Goal: Task Accomplishment & Management: Complete application form

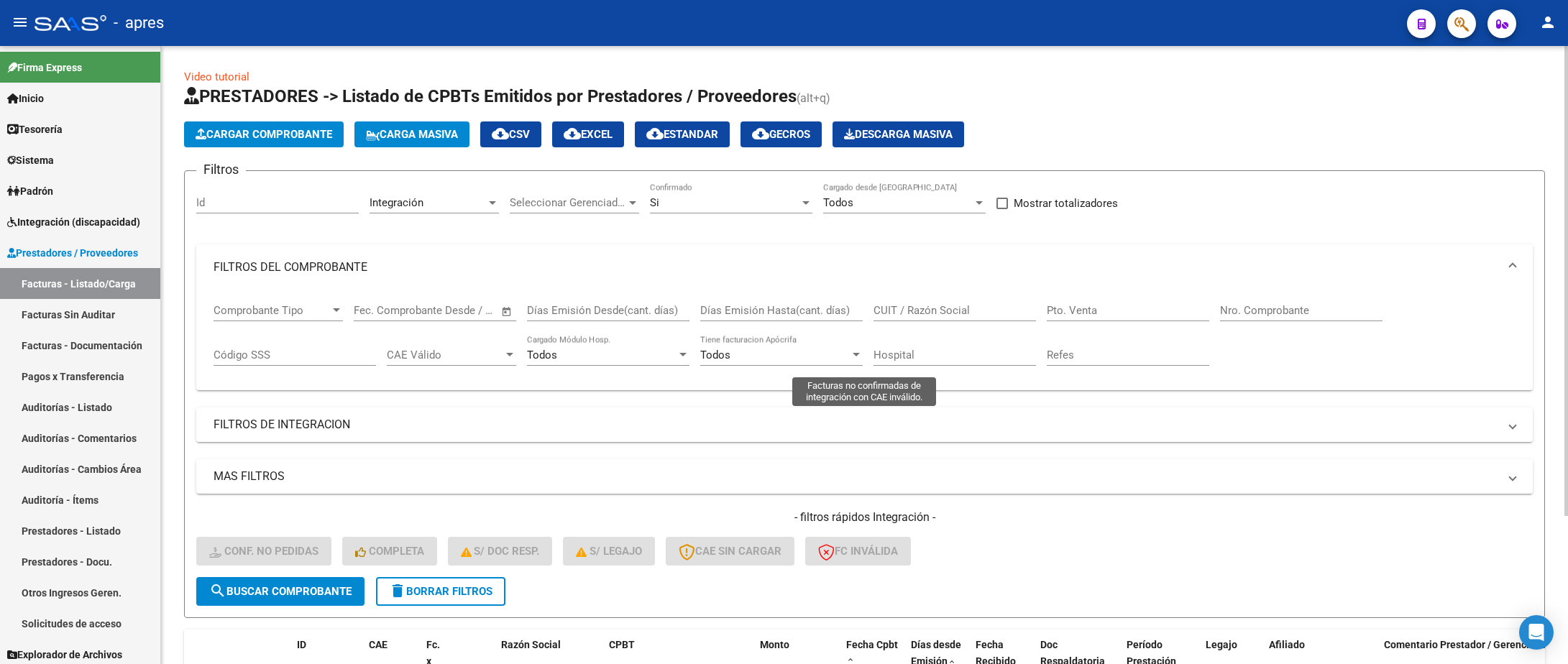
scroll to position [195, 0]
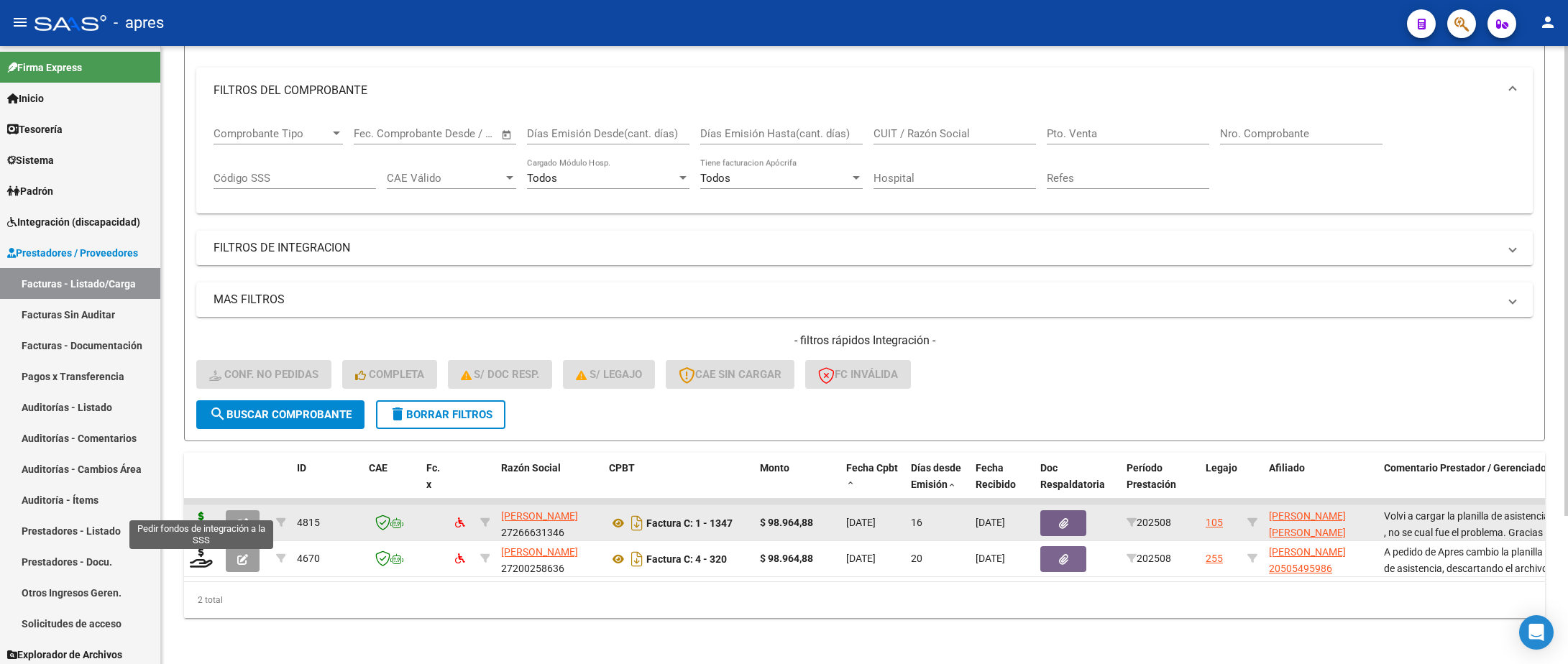
click at [207, 512] on icon at bounding box center [201, 522] width 23 height 20
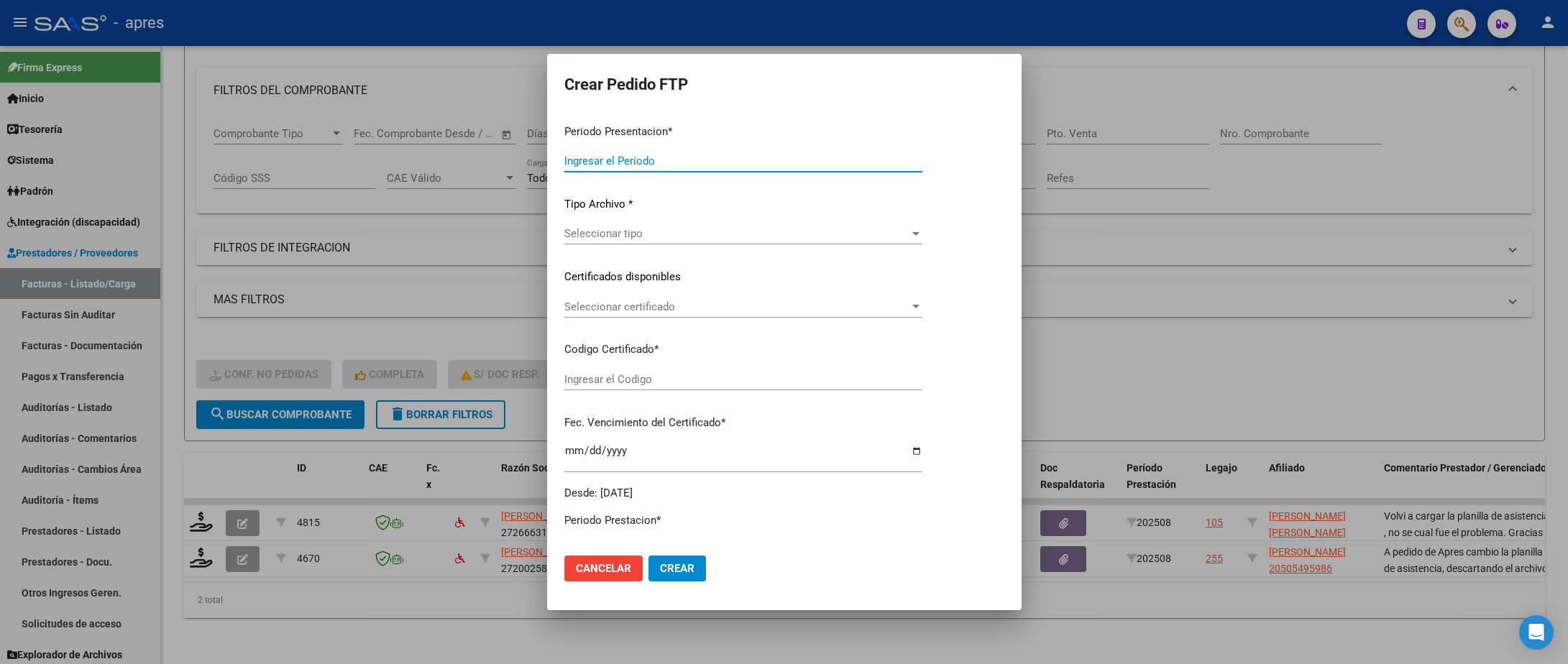
type input "202508"
type input "$ 98.964,88"
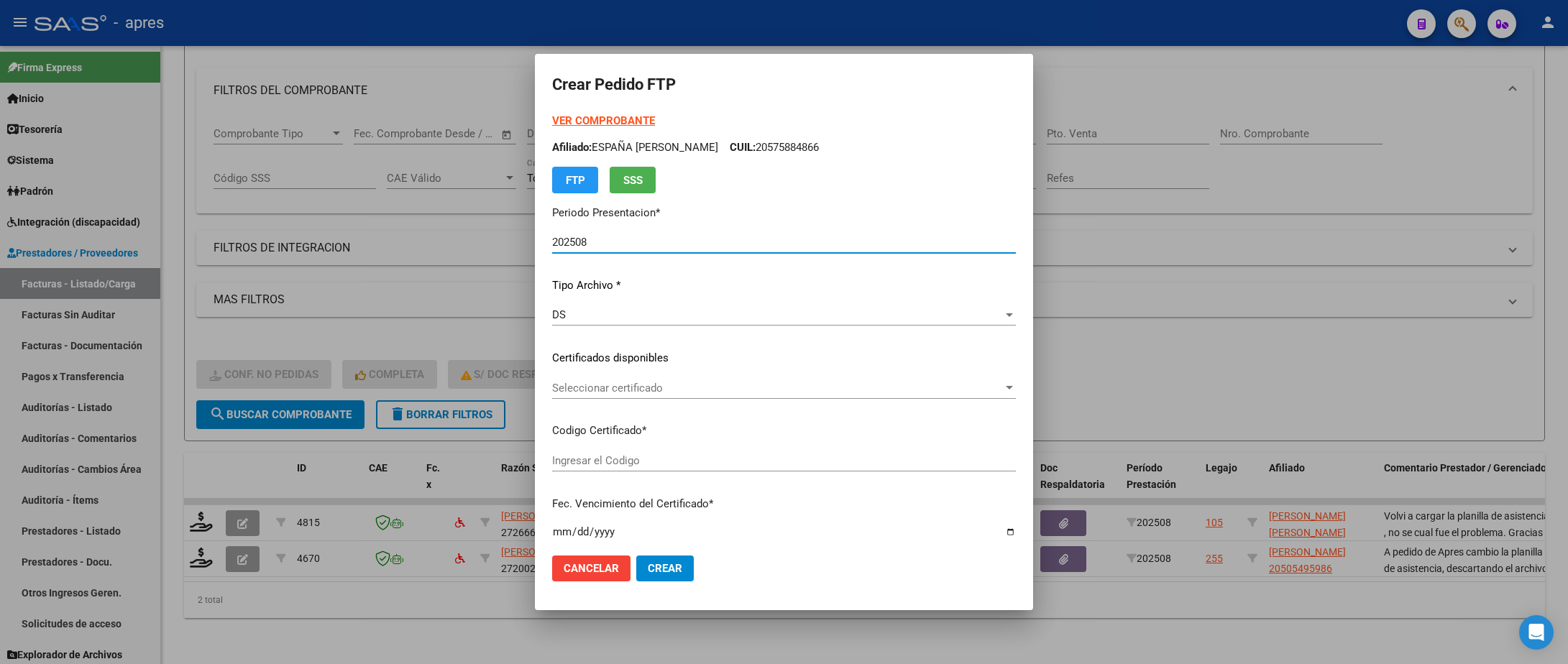
type input "ARG01000575583272025072420300724BUE315"
type input "[DATE]"
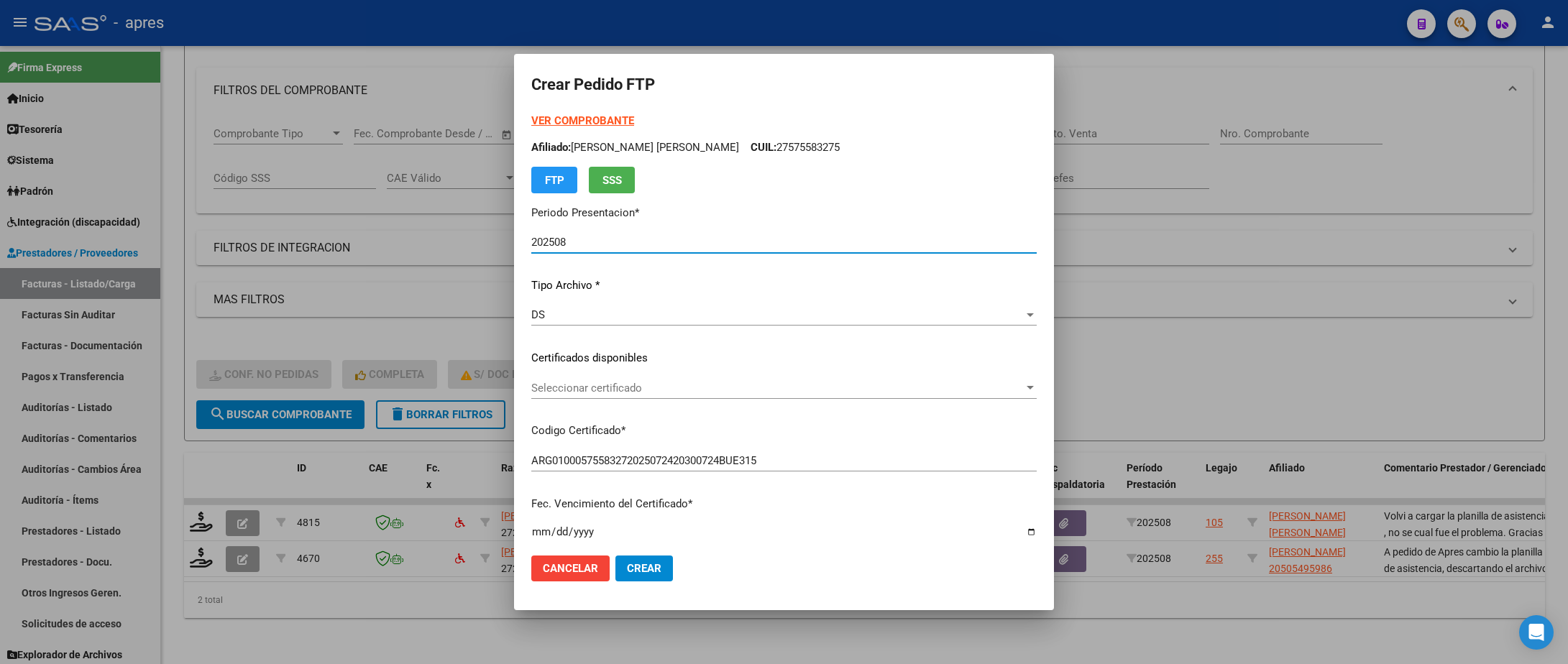
click at [745, 398] on div "Seleccionar certificado Seleccionar certificado" at bounding box center [784, 388] width 506 height 21
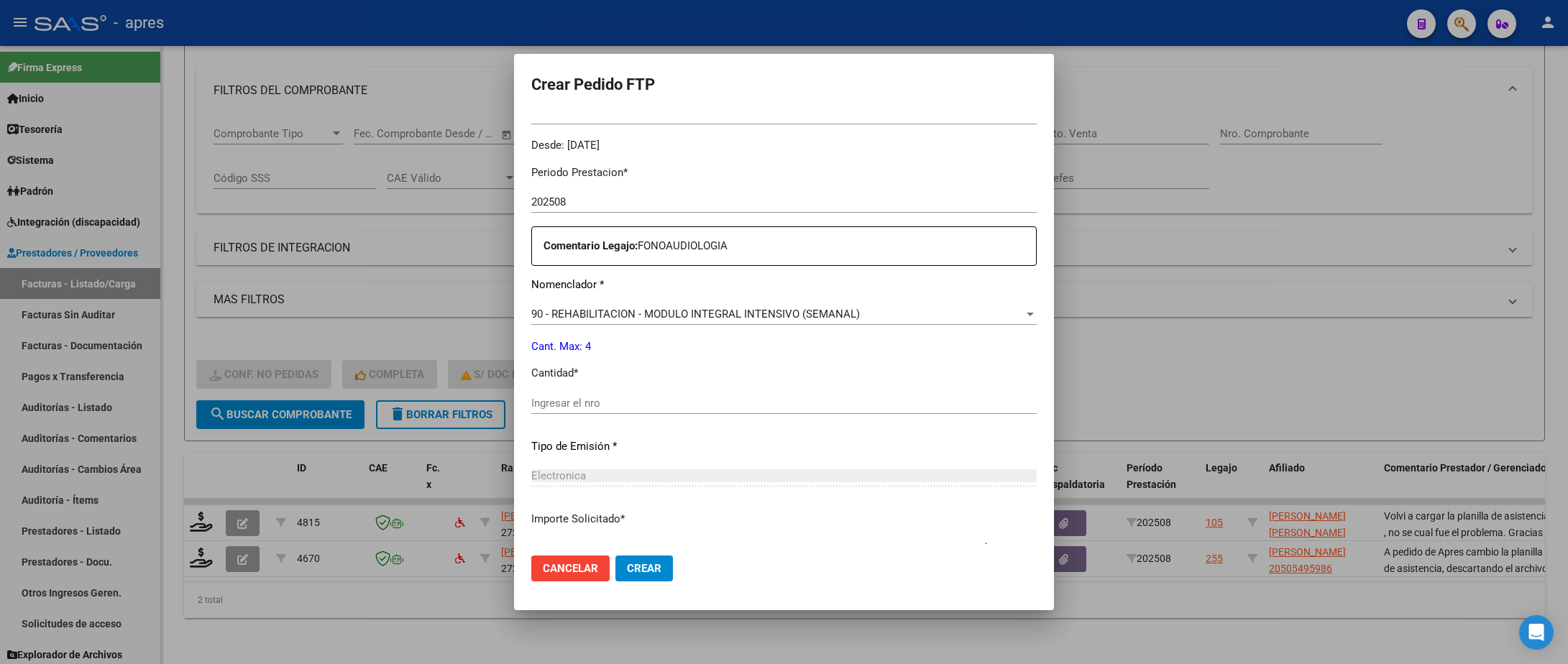
scroll to position [431, 0]
click at [745, 398] on input "Ingresar el nro" at bounding box center [784, 401] width 506 height 12
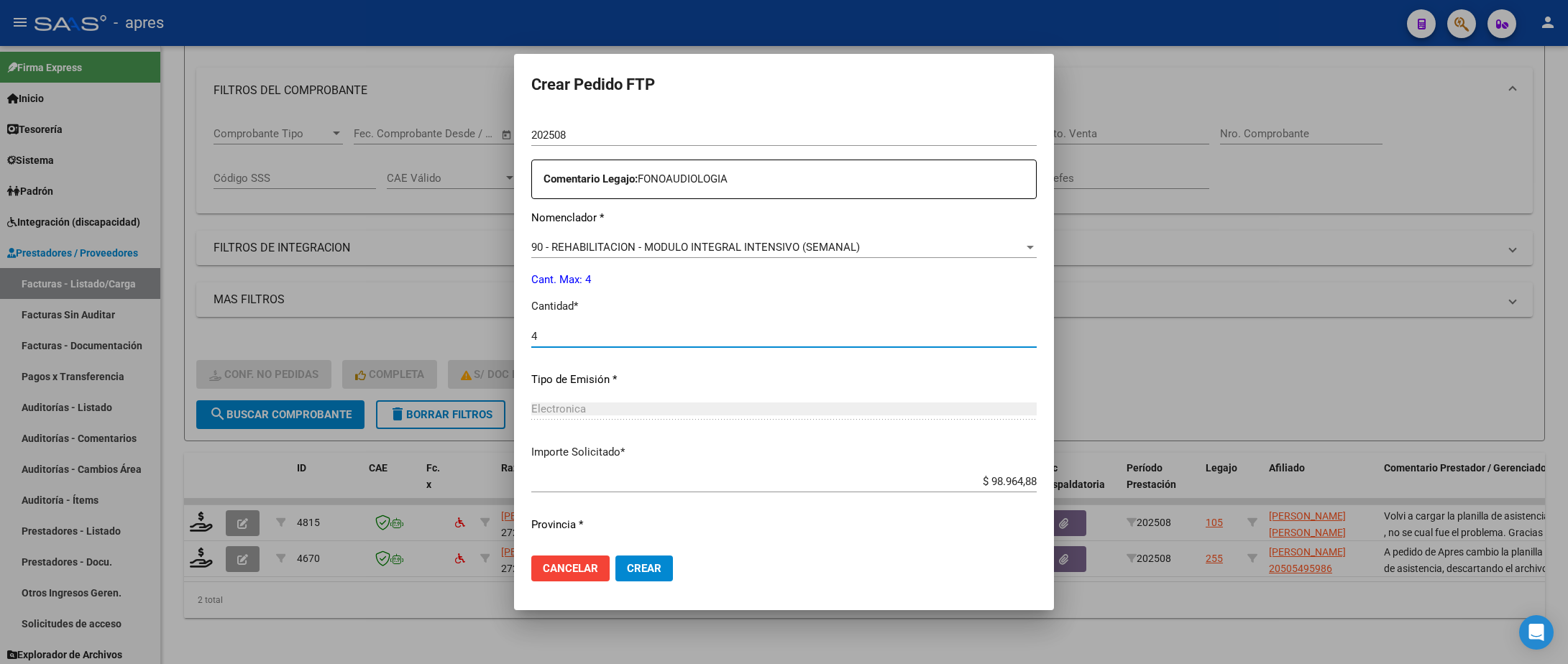
scroll to position [530, 0]
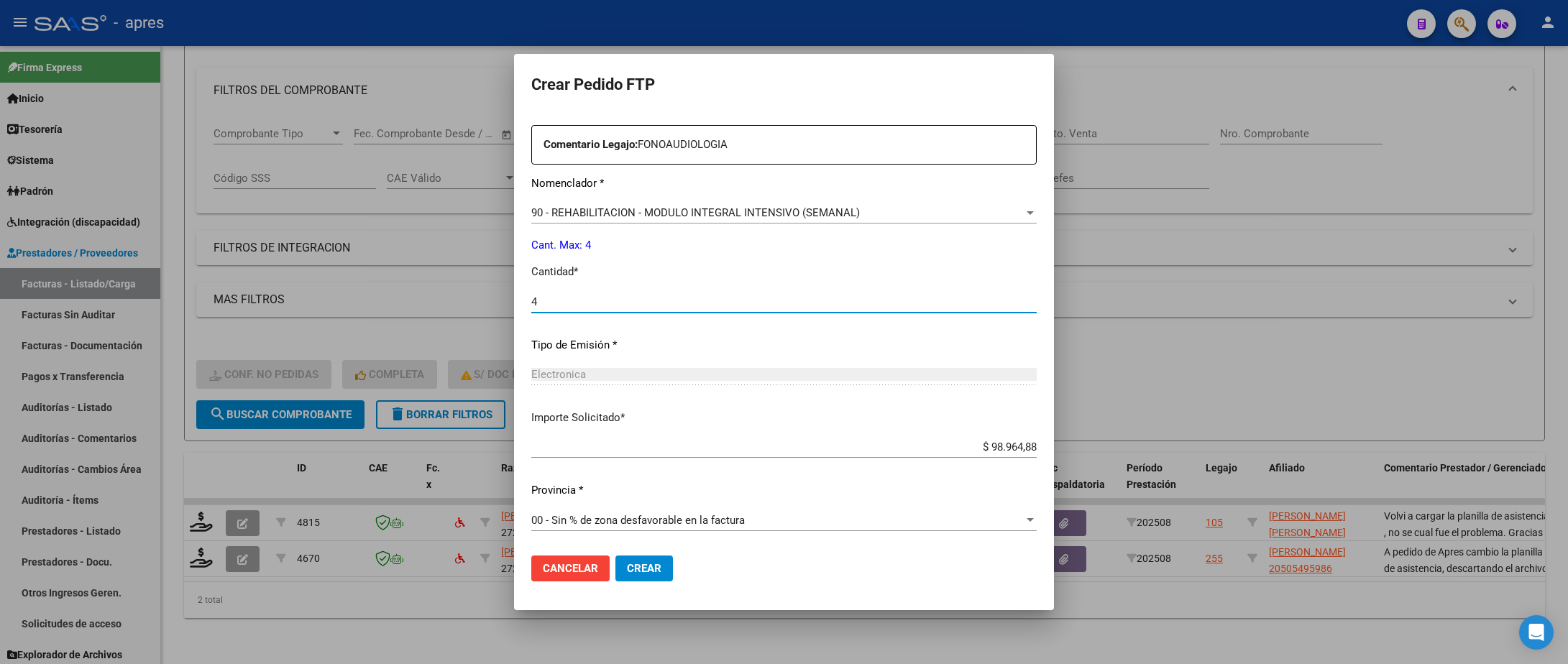
type input "4"
click at [673, 576] on button "Crear" at bounding box center [644, 568] width 58 height 26
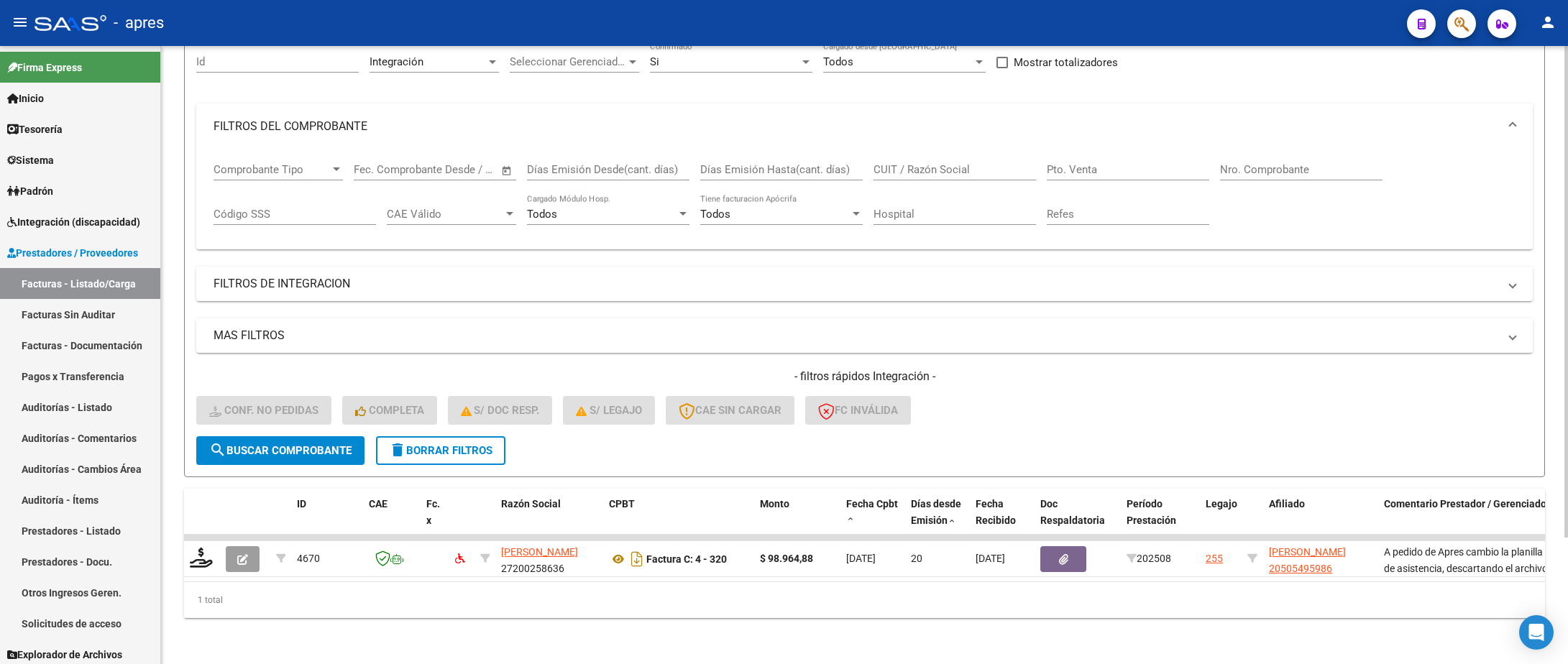
scroll to position [159, 0]
click at [991, 378] on div "- filtros rápidos Integración - Conf. no pedidas Completa S/ Doc Resp. S/ legaj…" at bounding box center [864, 403] width 1336 height 67
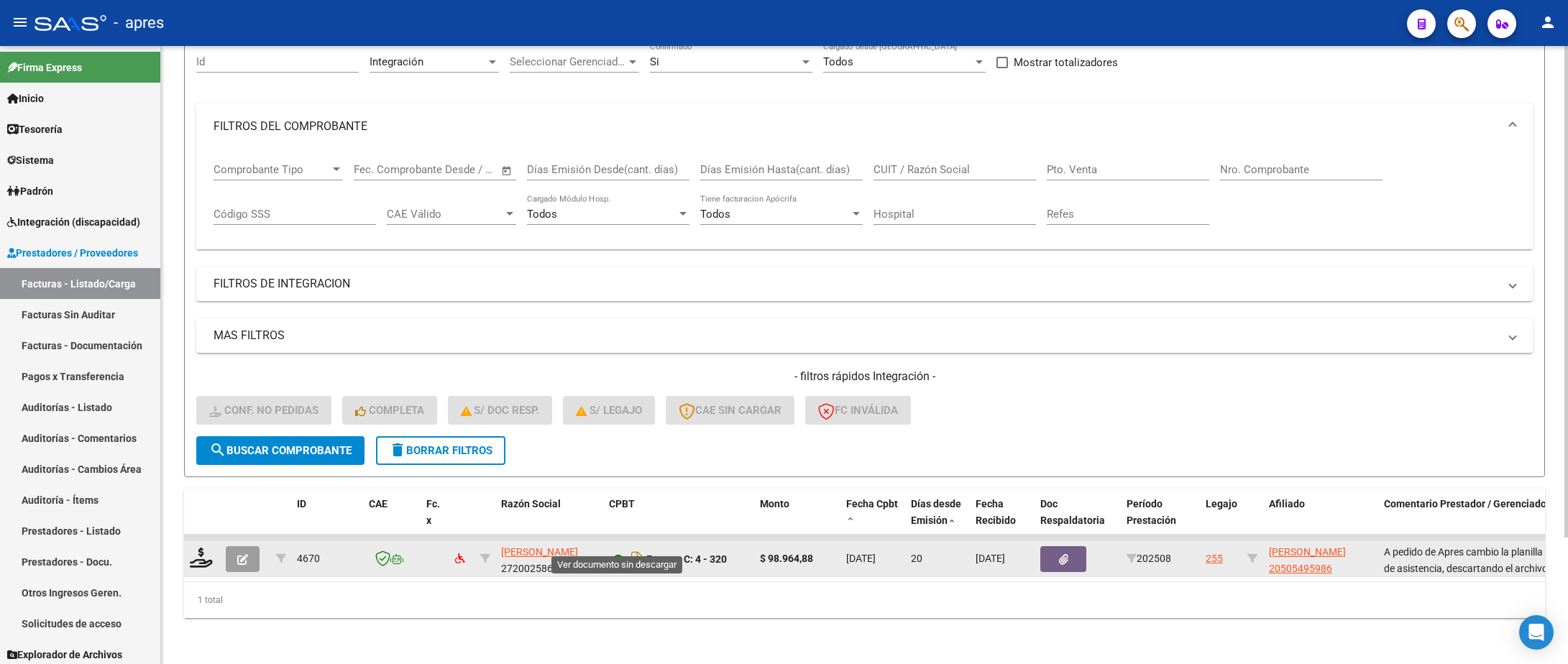
click at [617, 551] on icon at bounding box center [618, 559] width 18 height 17
click at [197, 548] on icon at bounding box center [201, 557] width 23 height 20
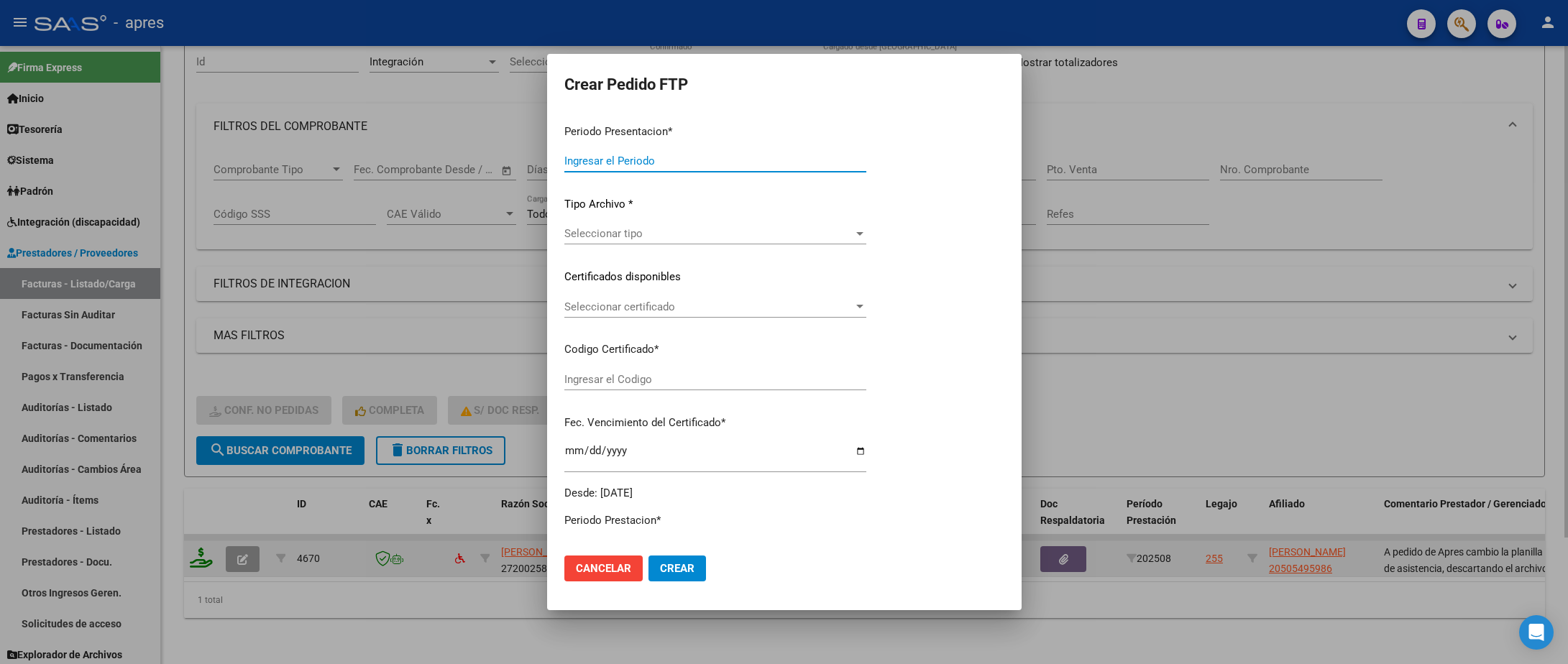
type input "202508"
type input "$ 98.964,88"
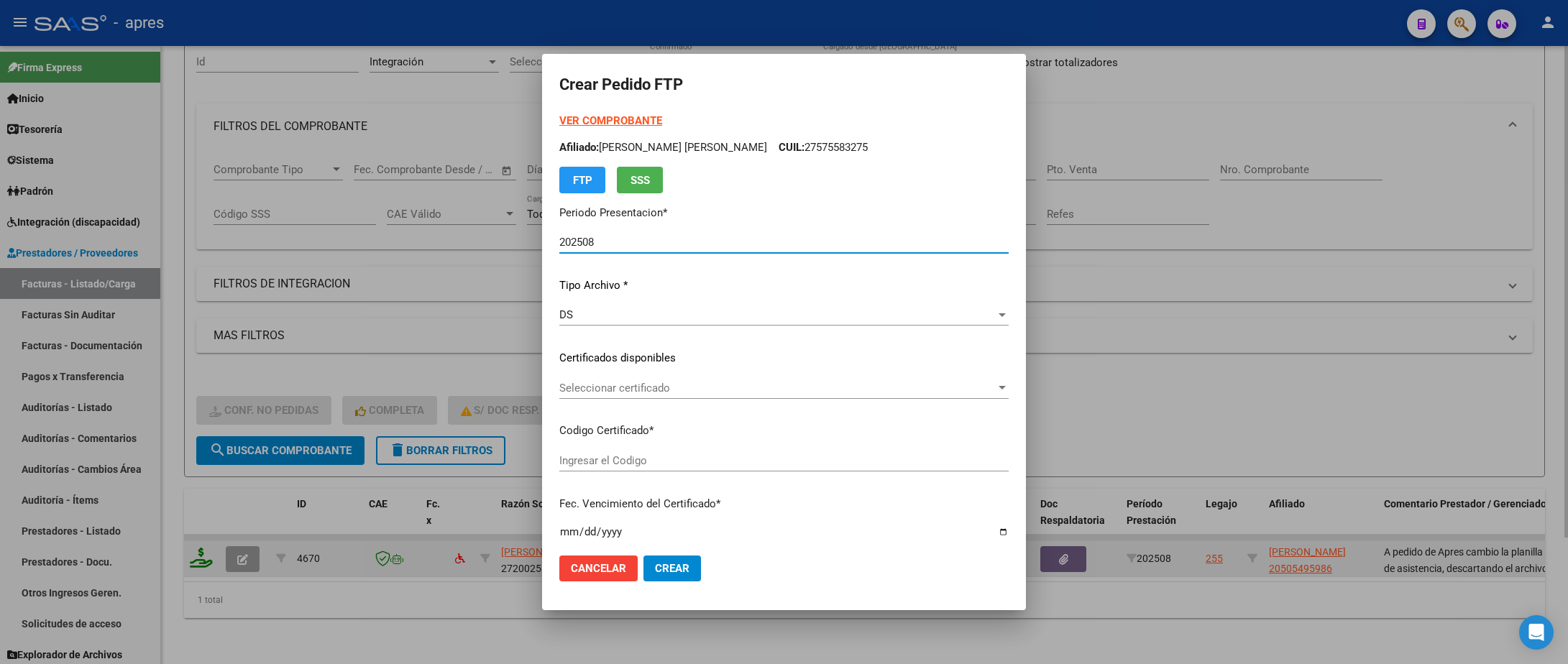
type input "ARG02000505495982024061920290619BUE316"
type input "[DATE]"
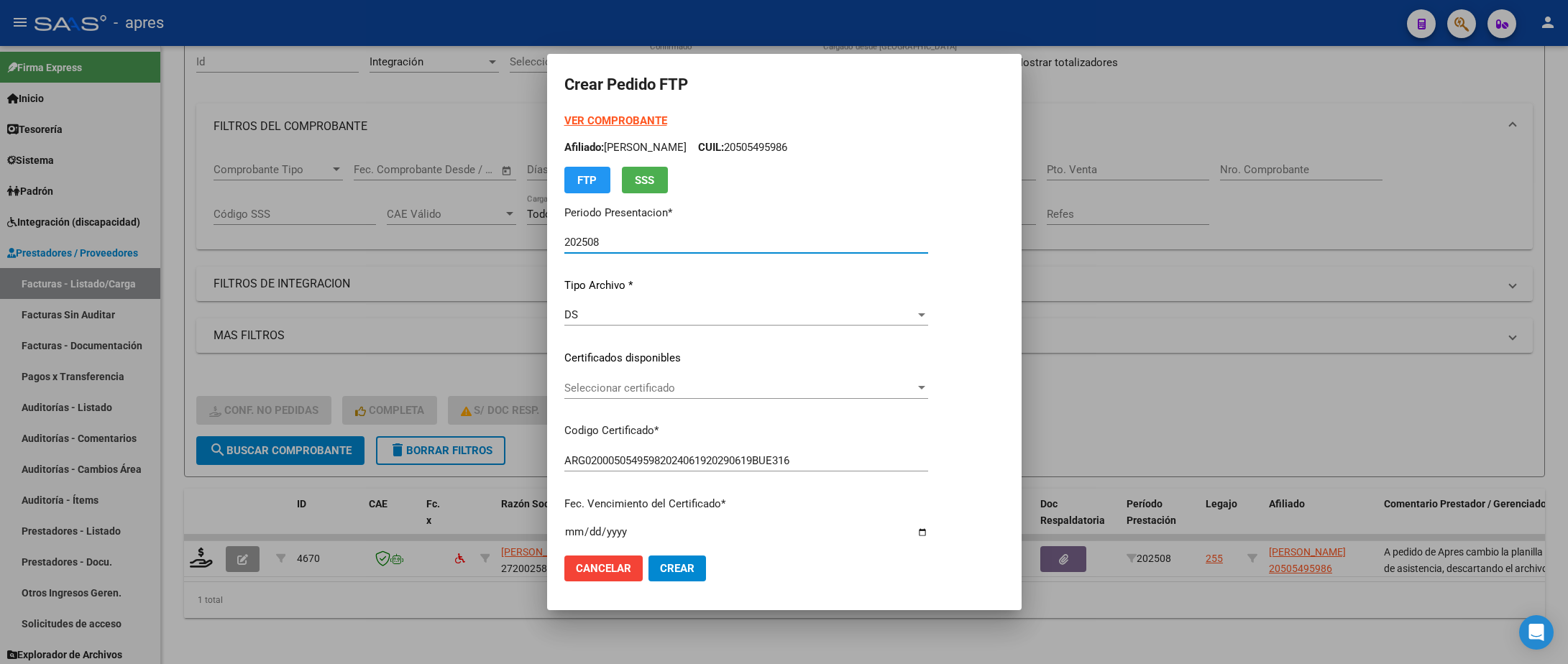
click at [650, 398] on div "Seleccionar certificado Seleccionar certificado" at bounding box center [746, 388] width 363 height 21
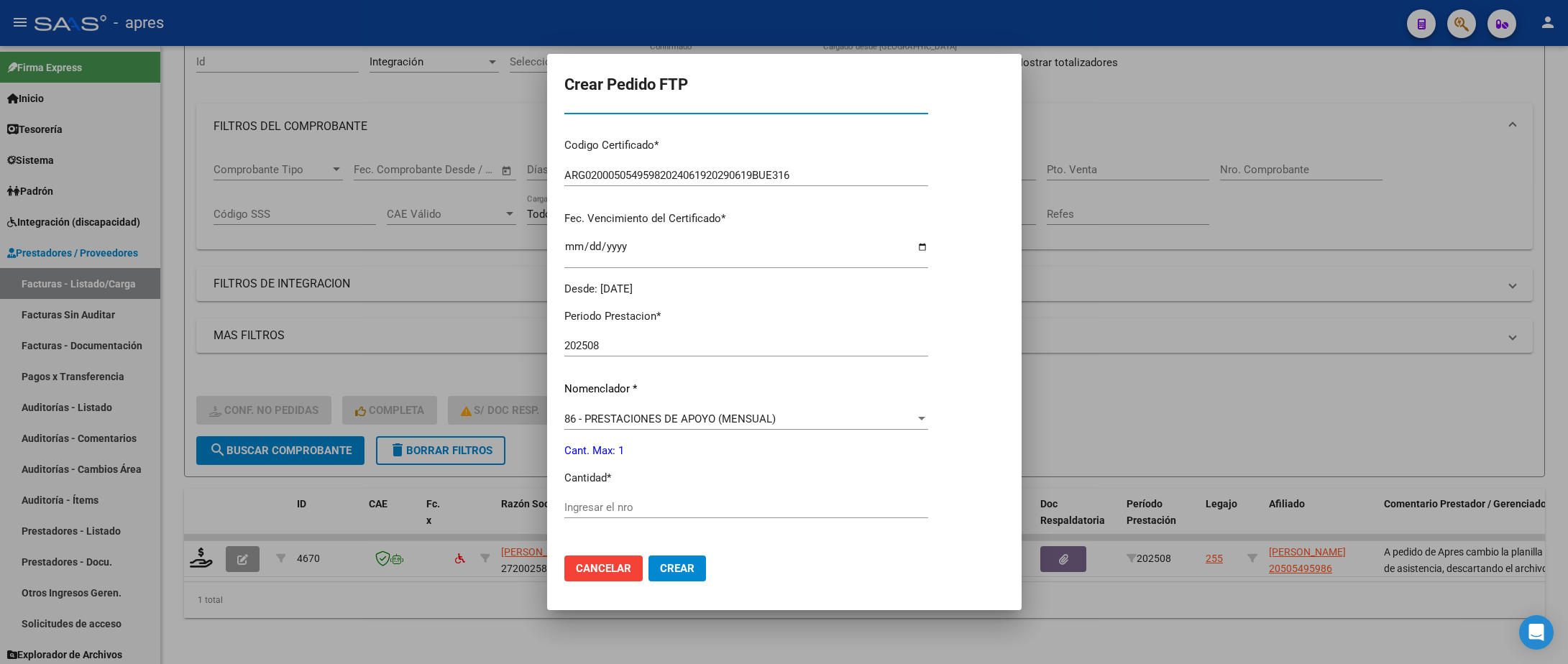
scroll to position [324, 0]
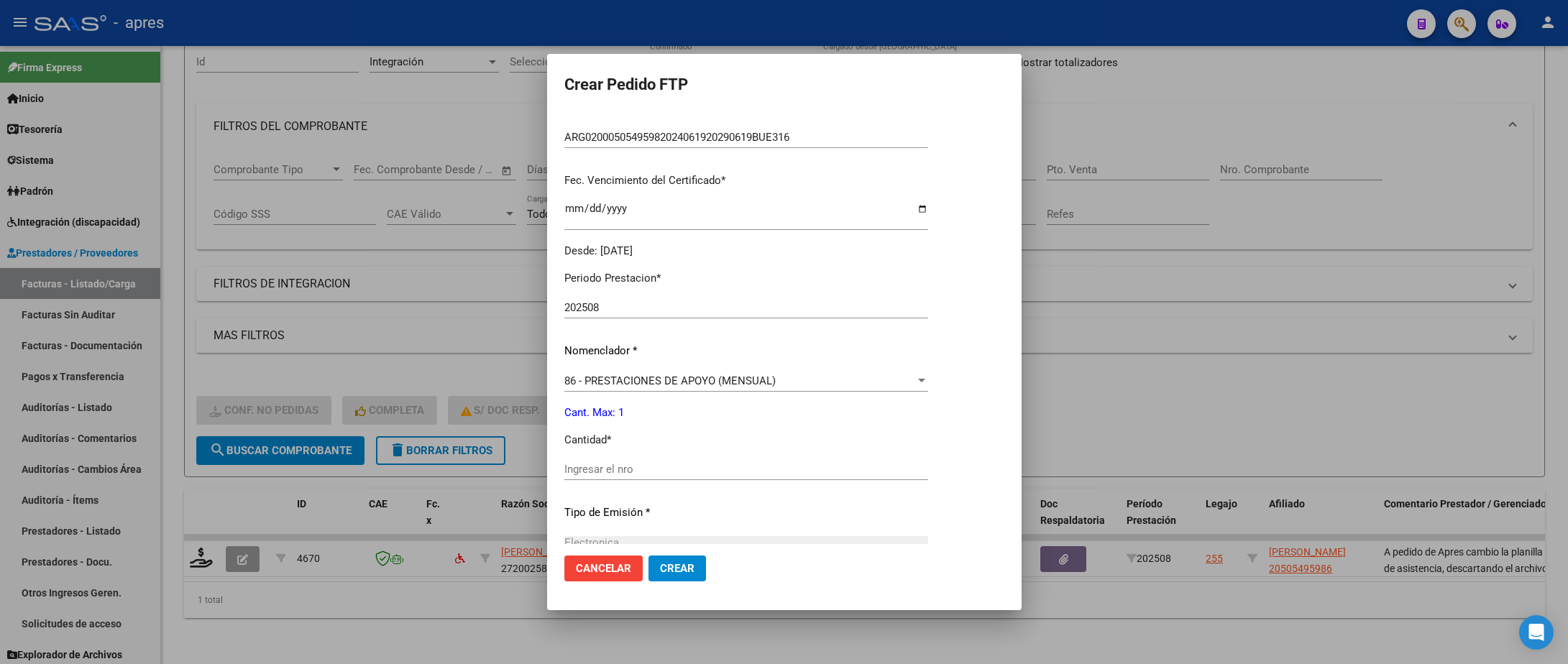
click at [607, 469] on input "Ingresar el nro" at bounding box center [746, 469] width 363 height 12
type input "1"
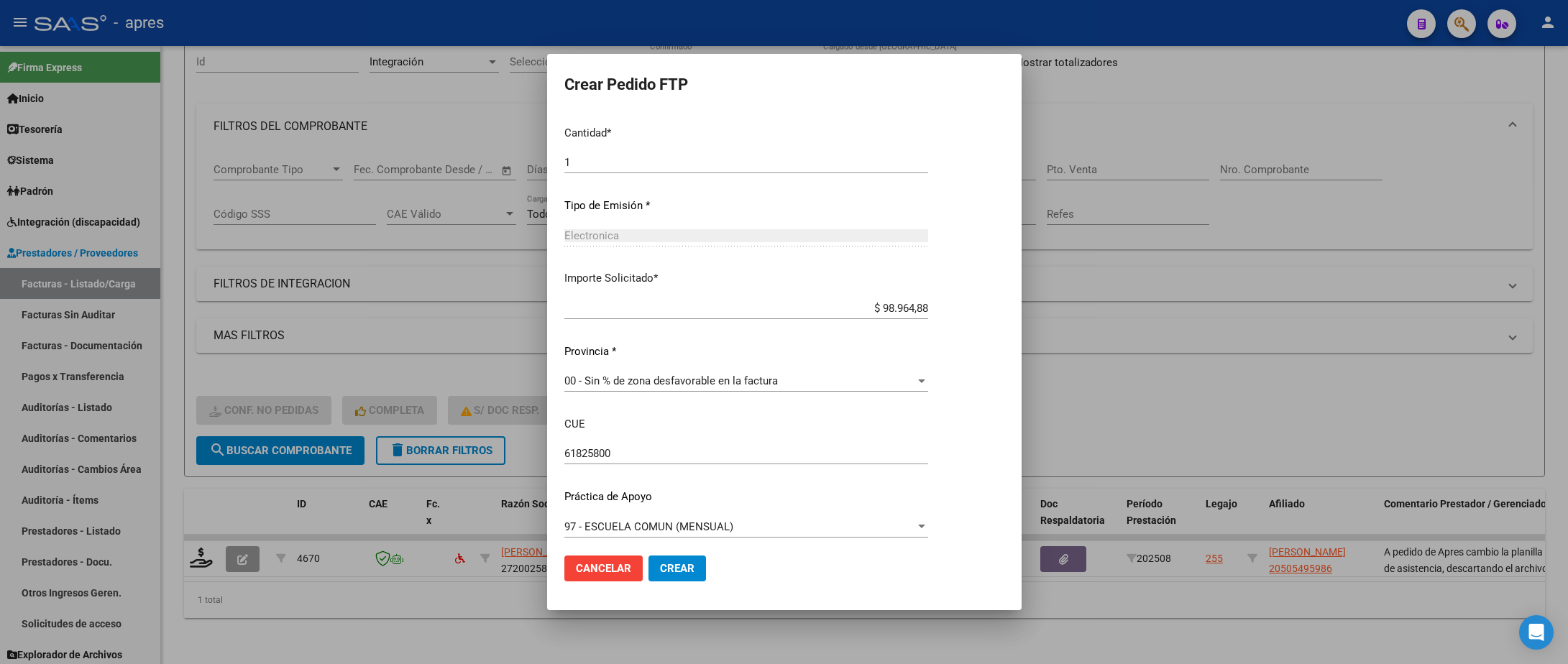
scroll to position [636, 0]
click at [665, 574] on span "Crear" at bounding box center [678, 568] width 35 height 12
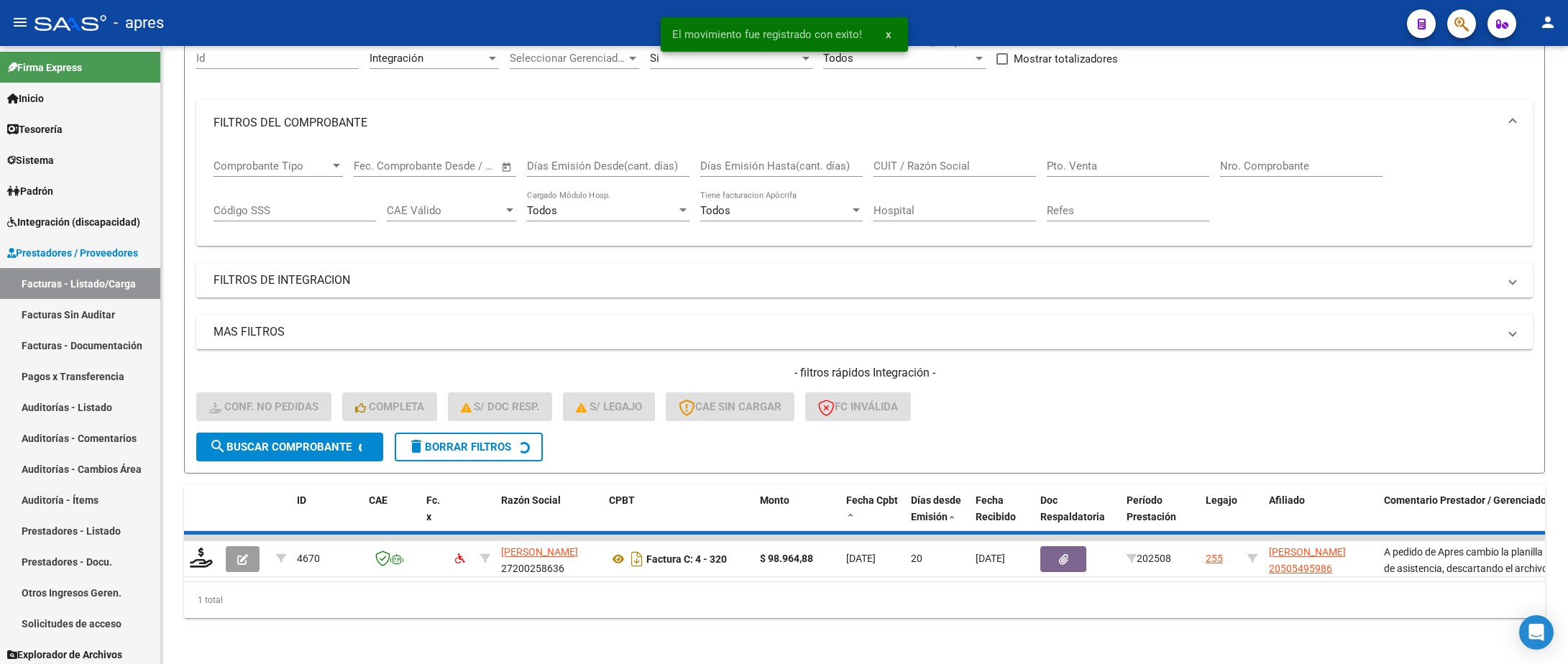
scroll to position [132, 0]
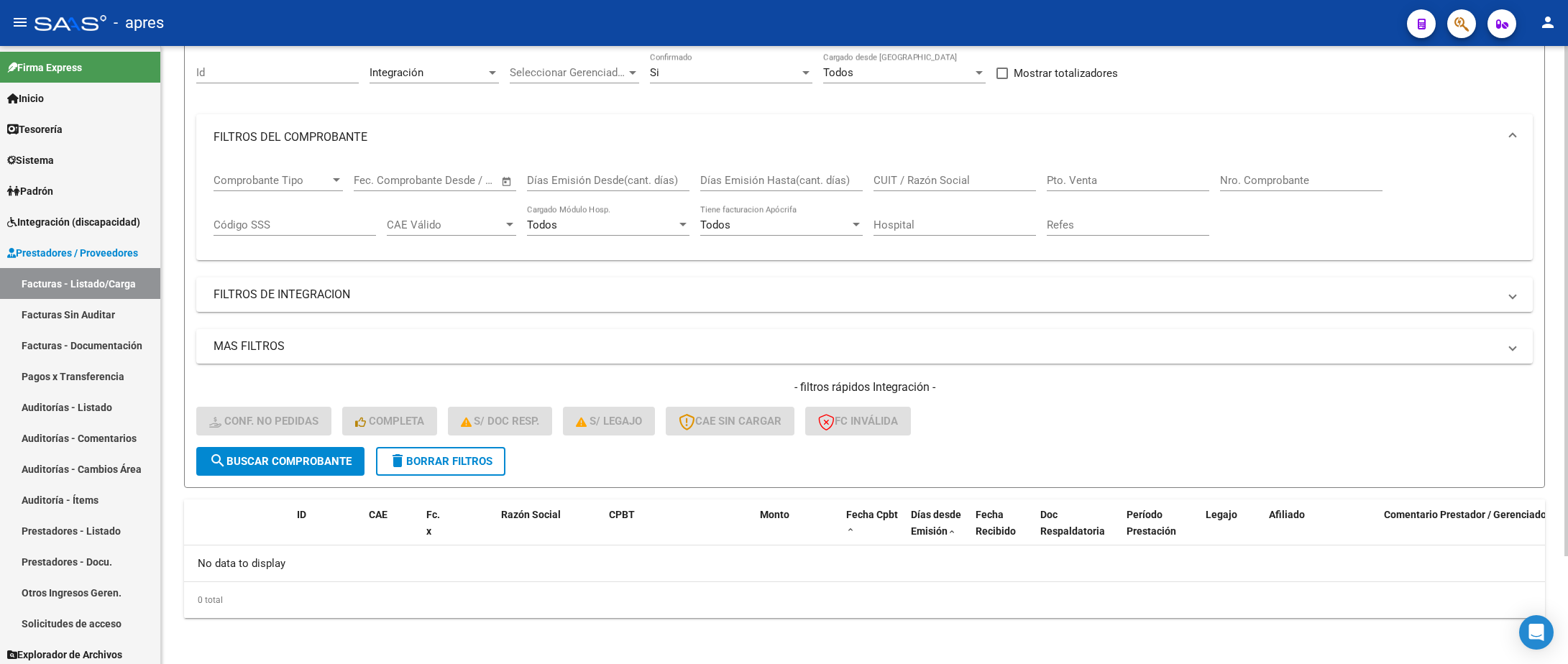
drag, startPoint x: 646, startPoint y: 593, endPoint x: 630, endPoint y: 574, distance: 24.8
click at [645, 593] on div "0 total" at bounding box center [864, 600] width 1361 height 36
click at [907, 181] on input "CUIT / Razón Social" at bounding box center [955, 180] width 162 height 12
paste input "98.964,88 8"
type input "98.964,88 8"
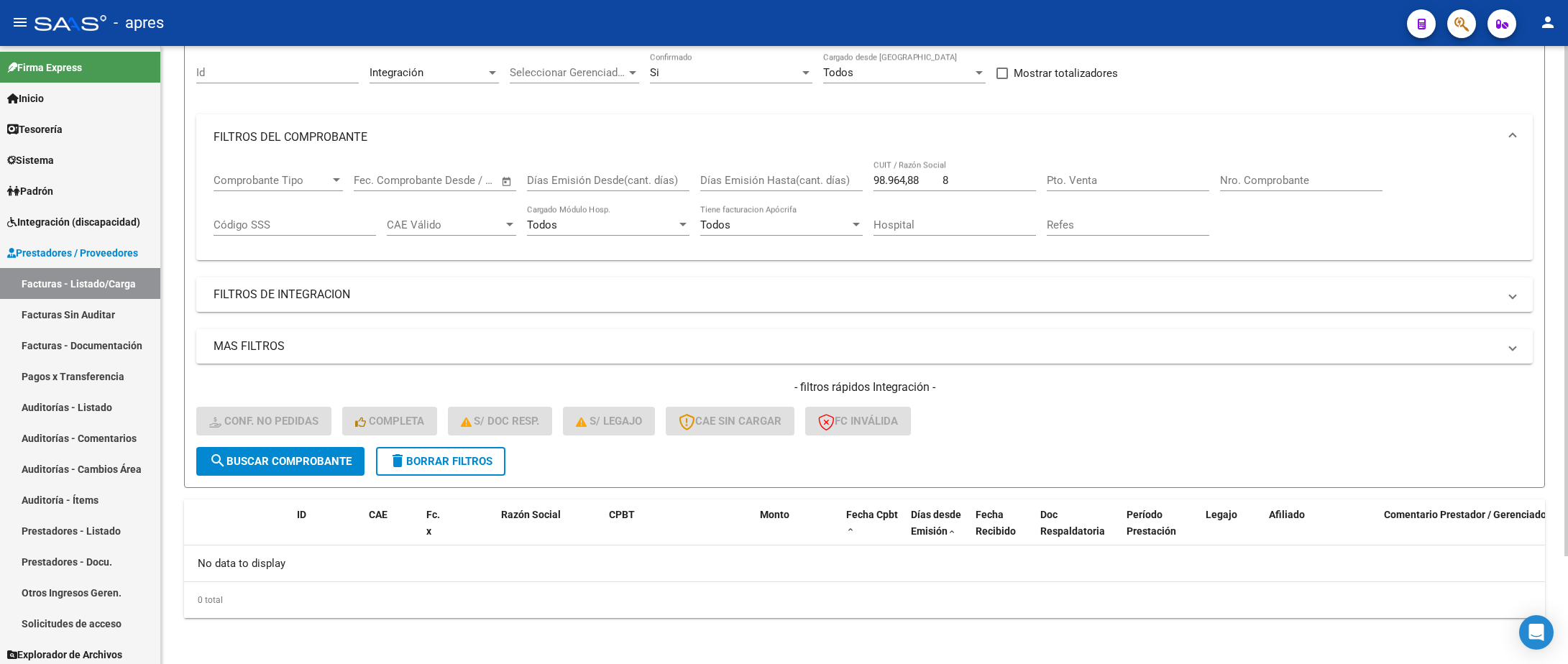
drag, startPoint x: 950, startPoint y: 173, endPoint x: 773, endPoint y: 173, distance: 177.0
click at [773, 173] on div "Comprobante Tipo Comprobante Tipo Fecha inicio – Fecha fin Fec. Comprobante Des…" at bounding box center [864, 205] width 1303 height 89
drag, startPoint x: 965, startPoint y: 178, endPoint x: 858, endPoint y: 184, distance: 107.2
click at [858, 184] on div "Comprobante Tipo Comprobante Tipo Fecha inicio – Fecha fin Fec. Comprobante Des…" at bounding box center [864, 205] width 1303 height 89
type input "ideat"
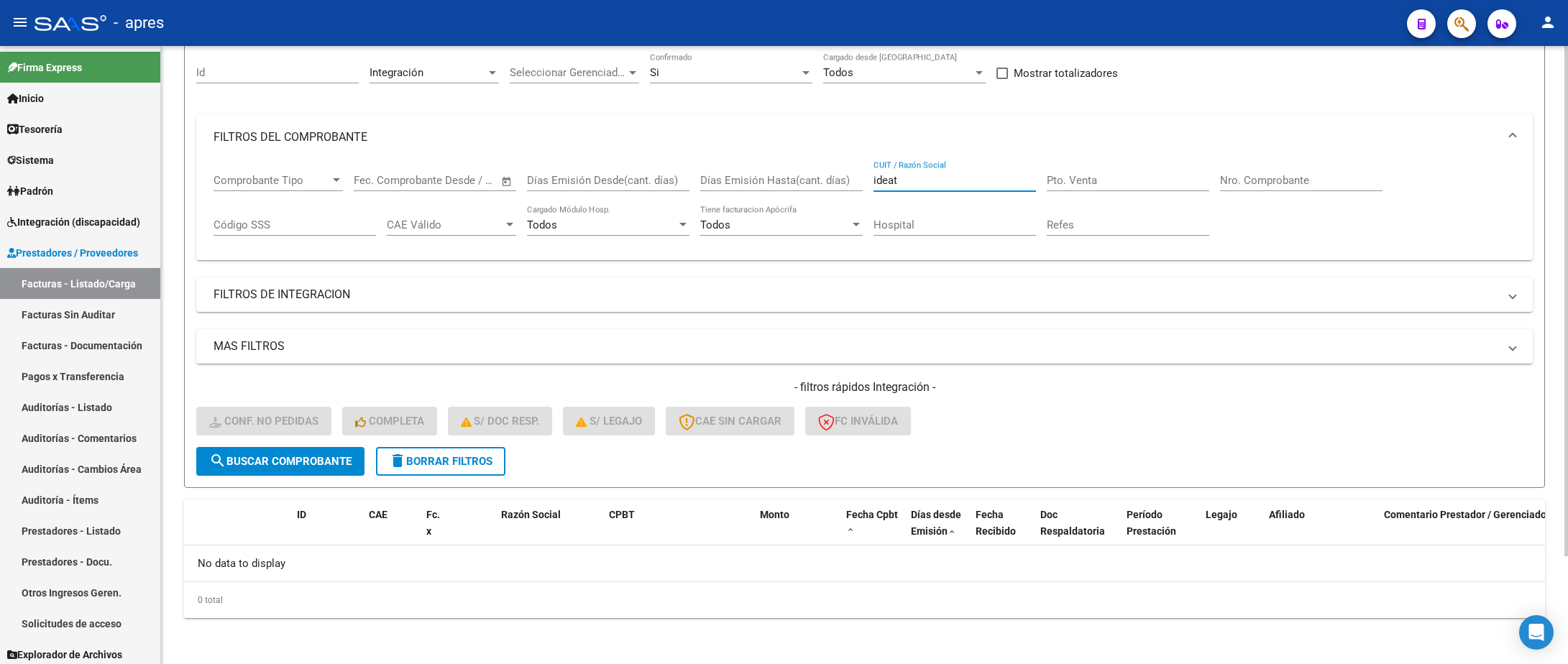
click at [482, 78] on div "Integración" at bounding box center [427, 72] width 116 height 12
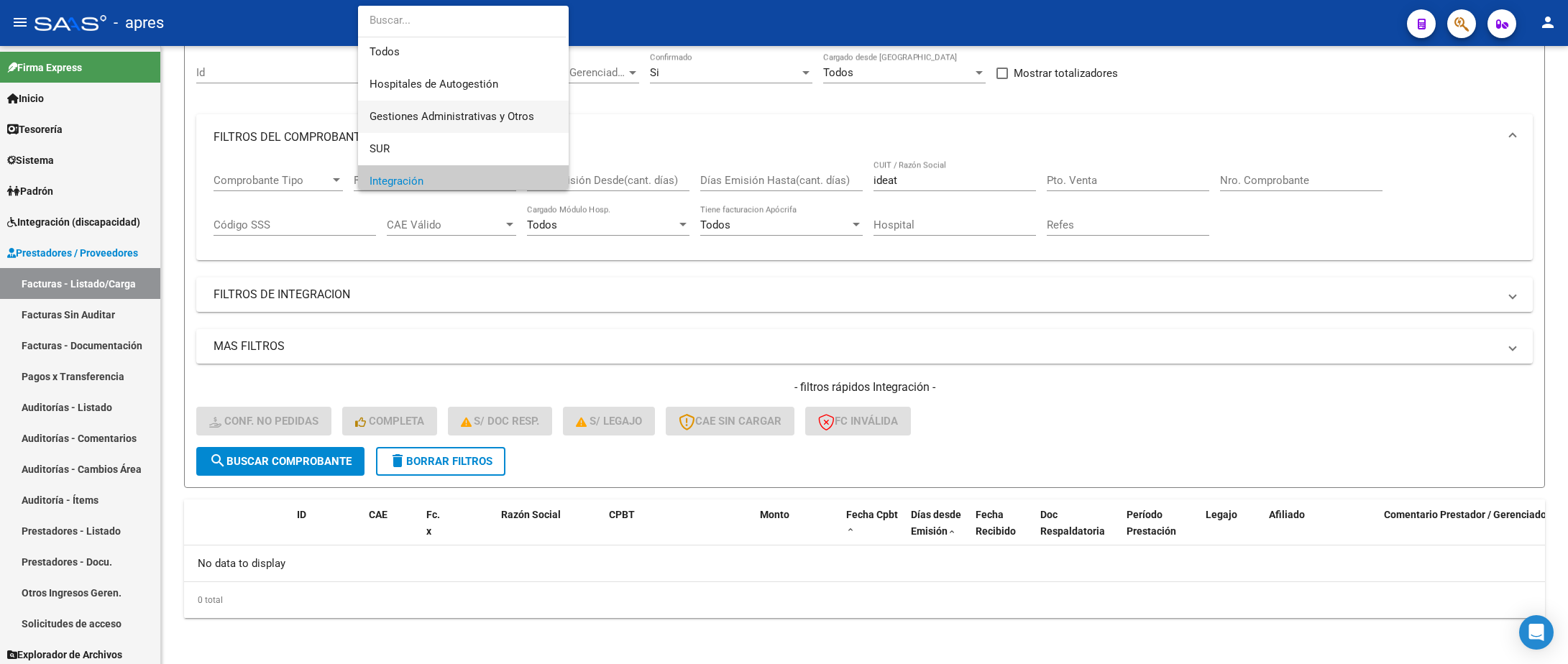
scroll to position [0, 0]
click at [462, 61] on span "Todos" at bounding box center [462, 55] width 187 height 33
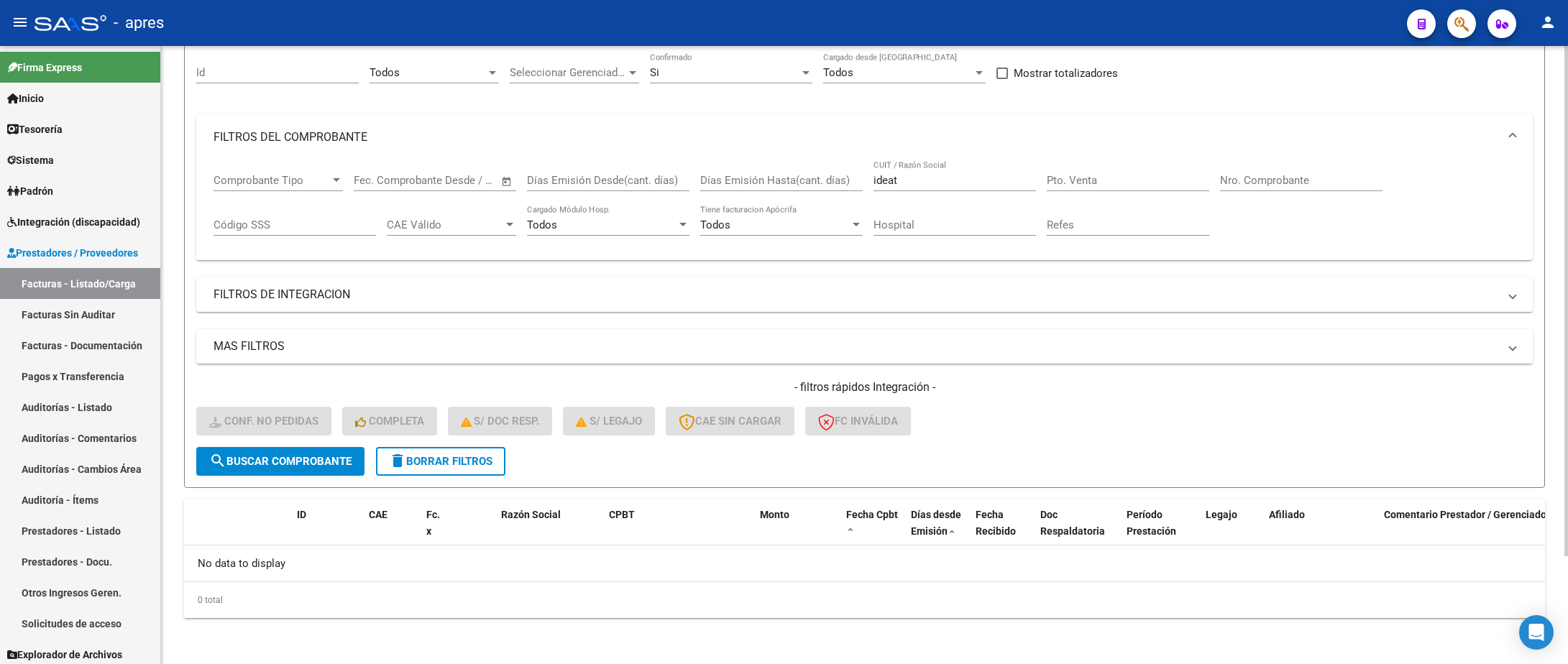
click at [575, 62] on div "Seleccionar Gerenciador Seleccionar Gerenciador" at bounding box center [574, 68] width 130 height 31
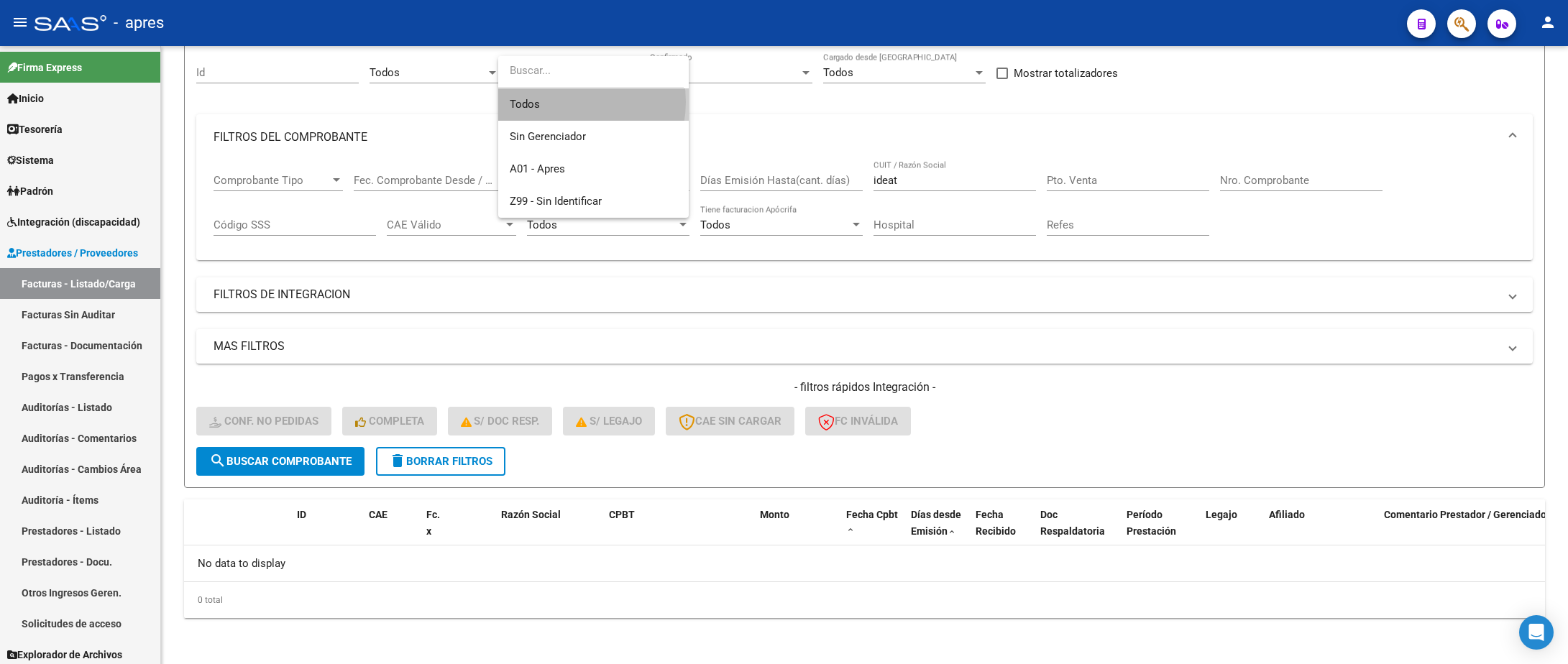
click at [565, 102] on span "Todos" at bounding box center [593, 105] width 167 height 33
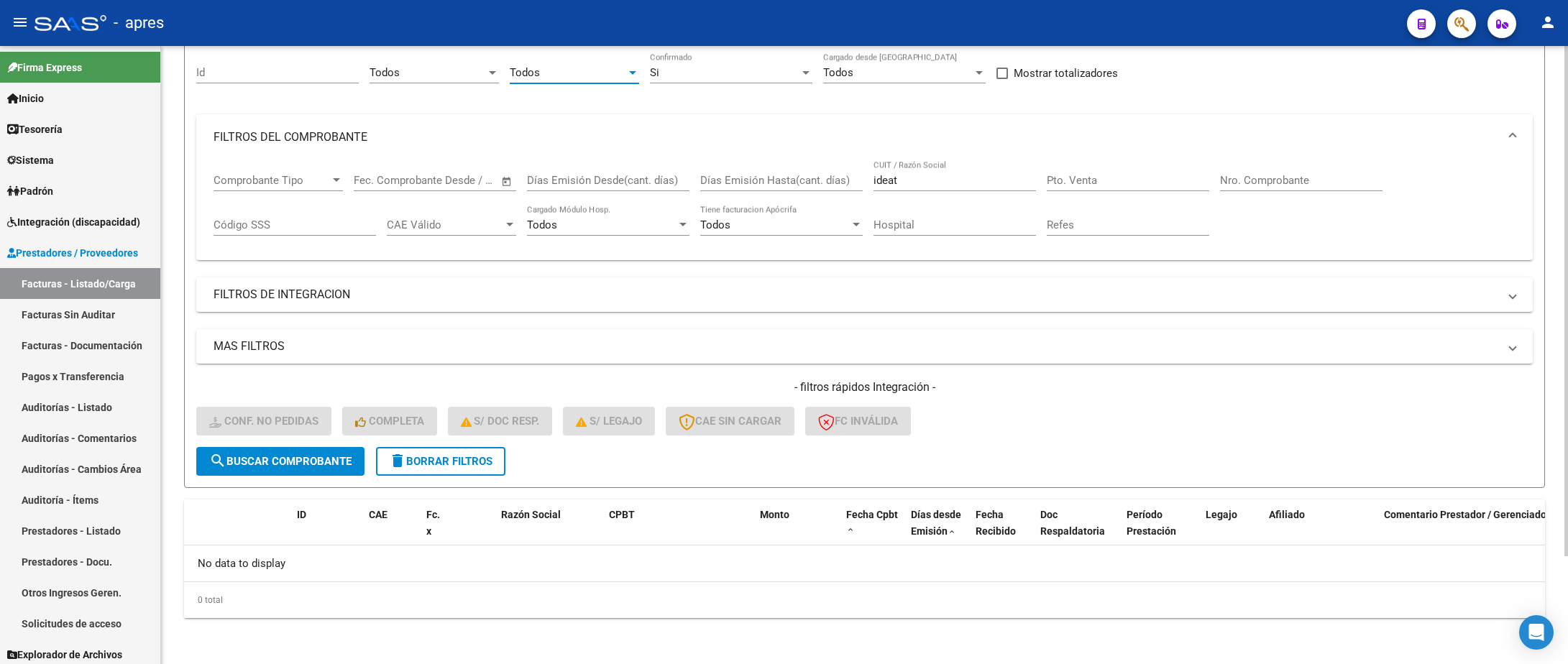
click at [676, 82] on div "Si Confirmado" at bounding box center [731, 68] width 162 height 31
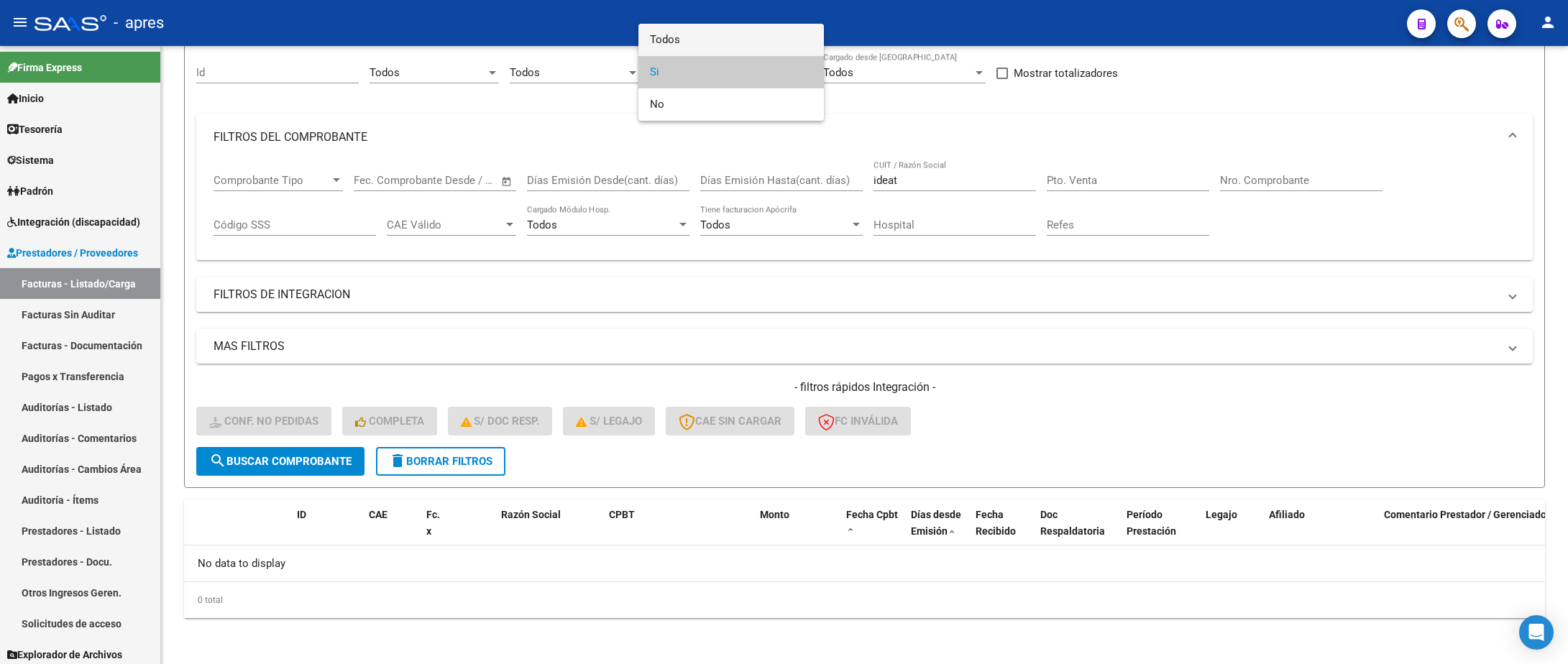
click at [689, 43] on span "Todos" at bounding box center [731, 40] width 162 height 33
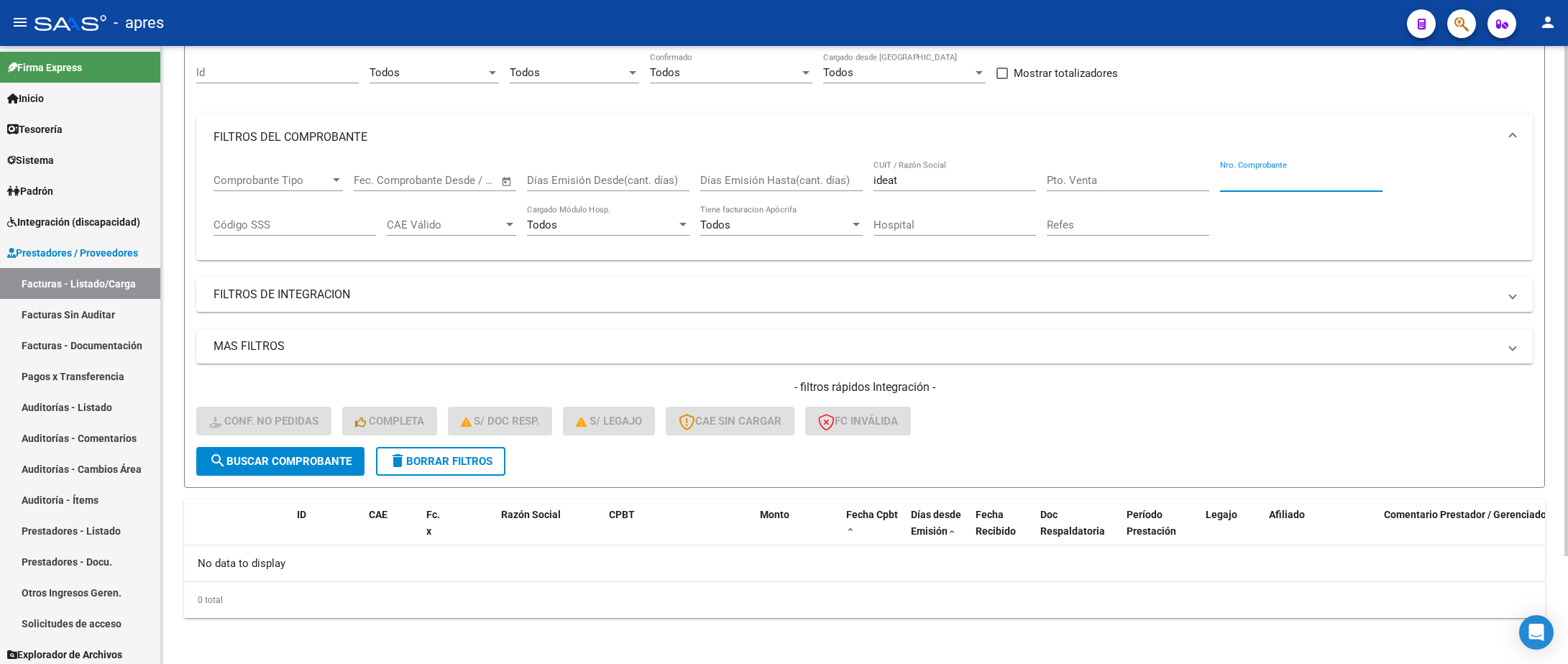
click at [1232, 175] on input "Nro. Comprobante" at bounding box center [1301, 180] width 162 height 12
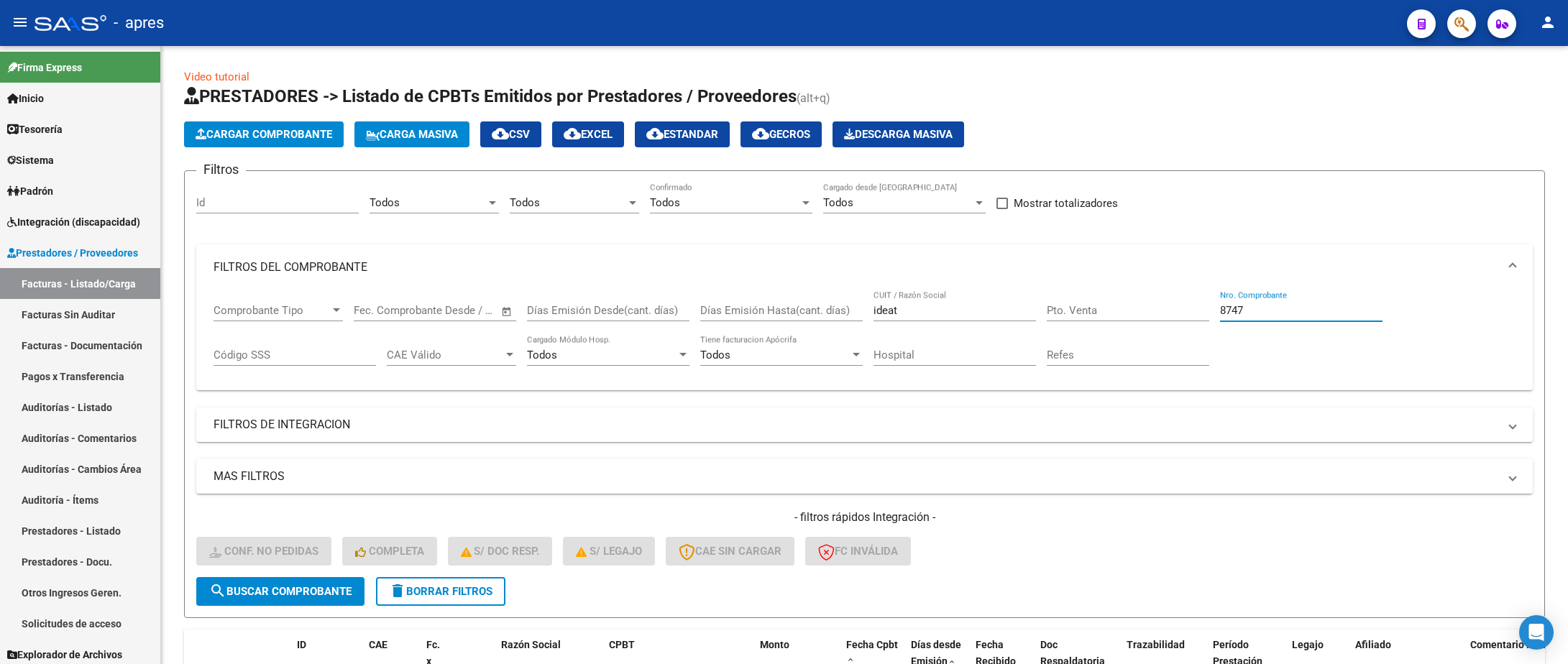
type input "8747"
drag, startPoint x: 915, startPoint y: 311, endPoint x: 486, endPoint y: 173, distance: 450.6
click at [499, 183] on div "Filtros Id Todos Area Todos Seleccionar Gerenciador Todos Confirmado Todos Carg…" at bounding box center [864, 380] width 1336 height 395
type input "[PERSON_NAME]"
drag, startPoint x: 1256, startPoint y: 318, endPoint x: 1179, endPoint y: 308, distance: 77.6
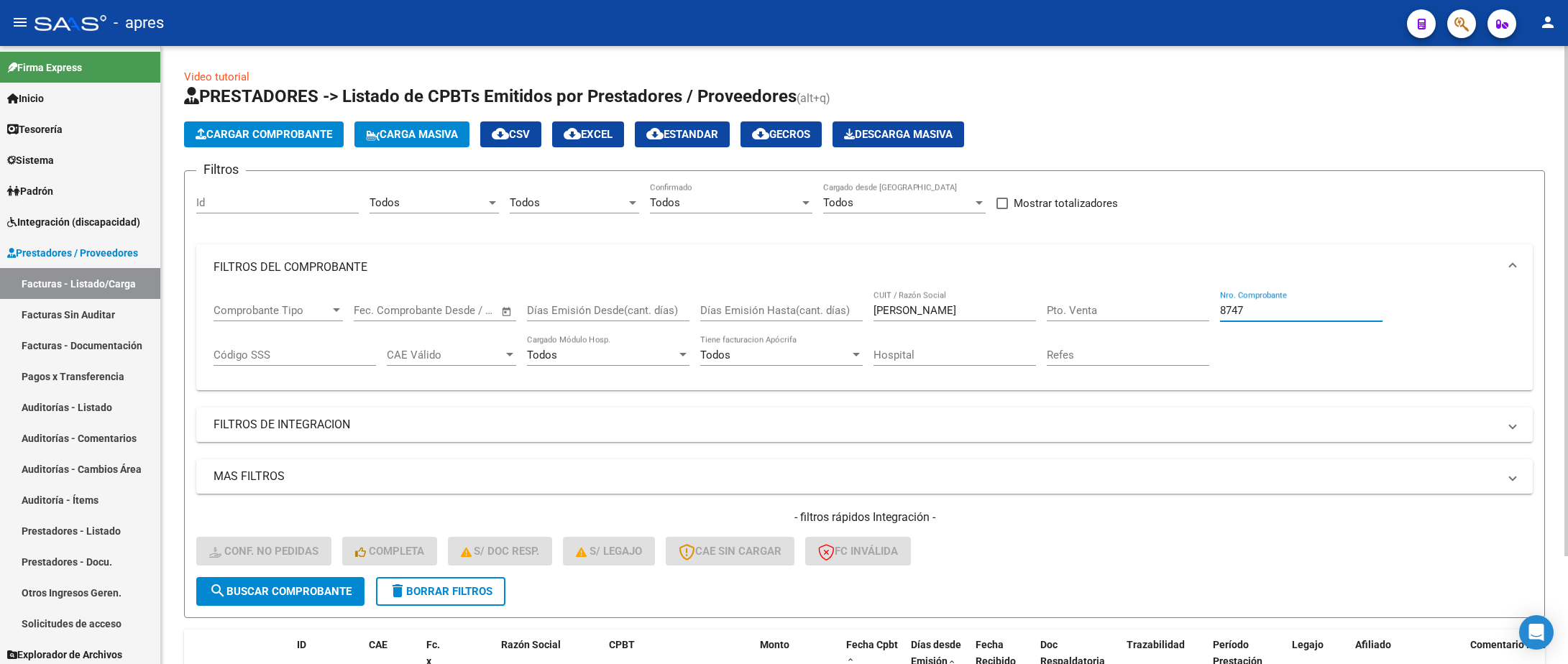
click at [1179, 308] on div "Comprobante Tipo Comprobante Tipo Fecha inicio – Fecha fin Fec. Comprobante Des…" at bounding box center [864, 334] width 1303 height 89
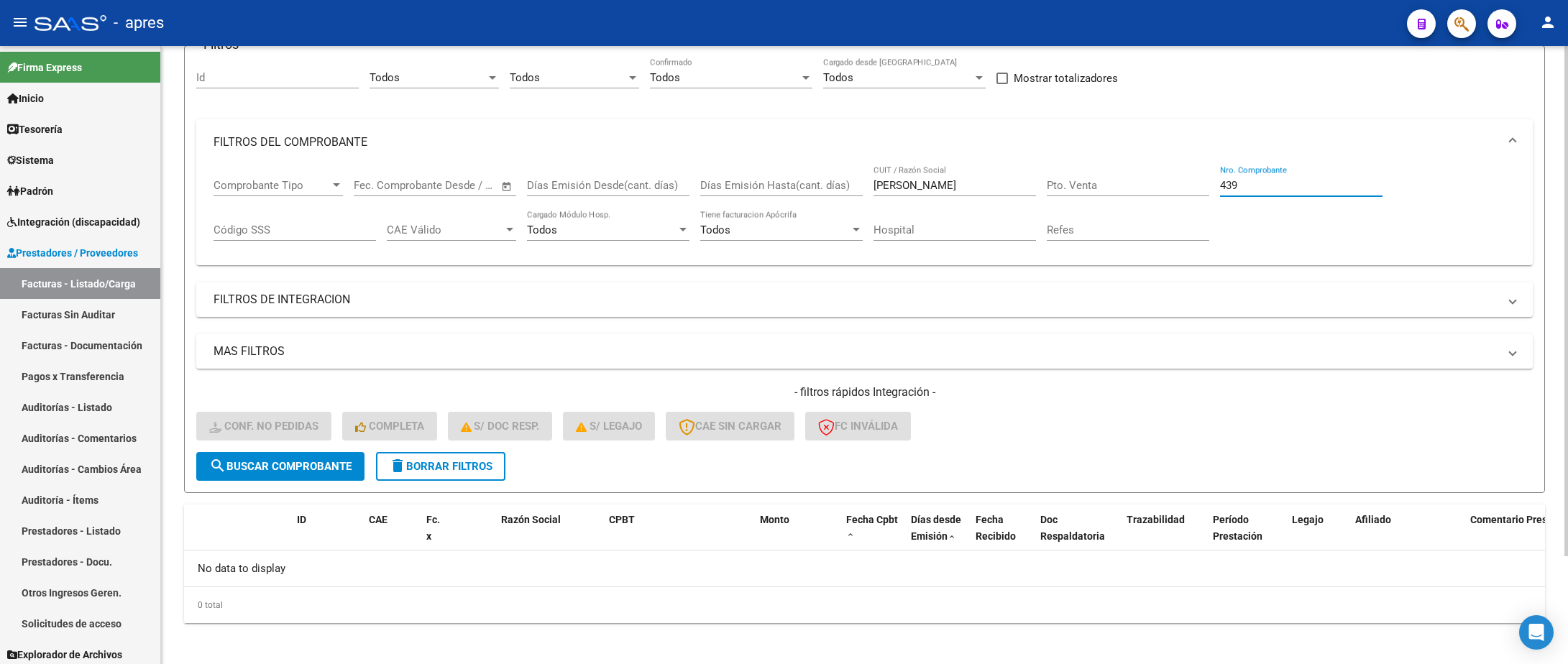
scroll to position [130, 0]
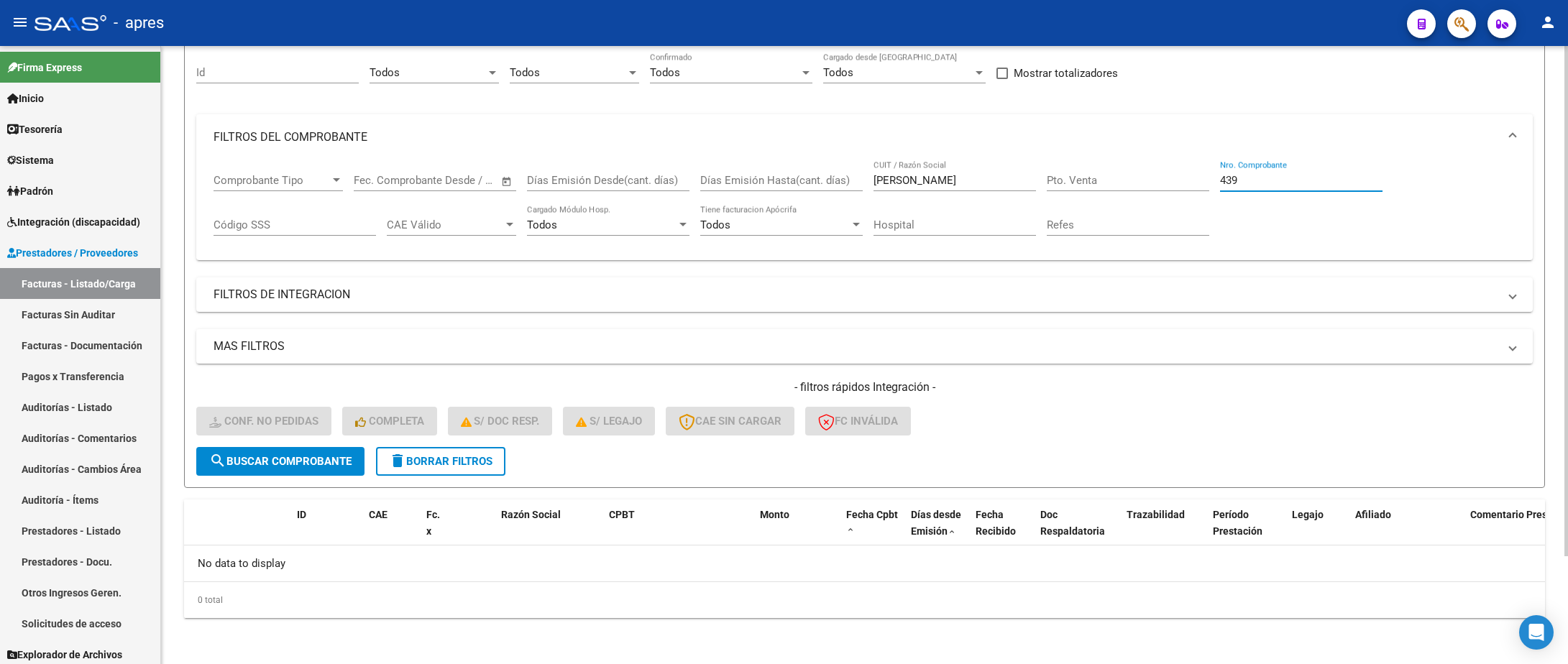
type input "439"
click at [921, 180] on input "[PERSON_NAME]" at bounding box center [955, 180] width 162 height 12
type input "[PERSON_NAME]"
drag, startPoint x: 959, startPoint y: 184, endPoint x: 766, endPoint y: 184, distance: 193.0
click at [766, 184] on div "Comprobante Tipo Comprobante Tipo Fecha inicio – Fecha fin Fec. Comprobante Des…" at bounding box center [864, 205] width 1303 height 89
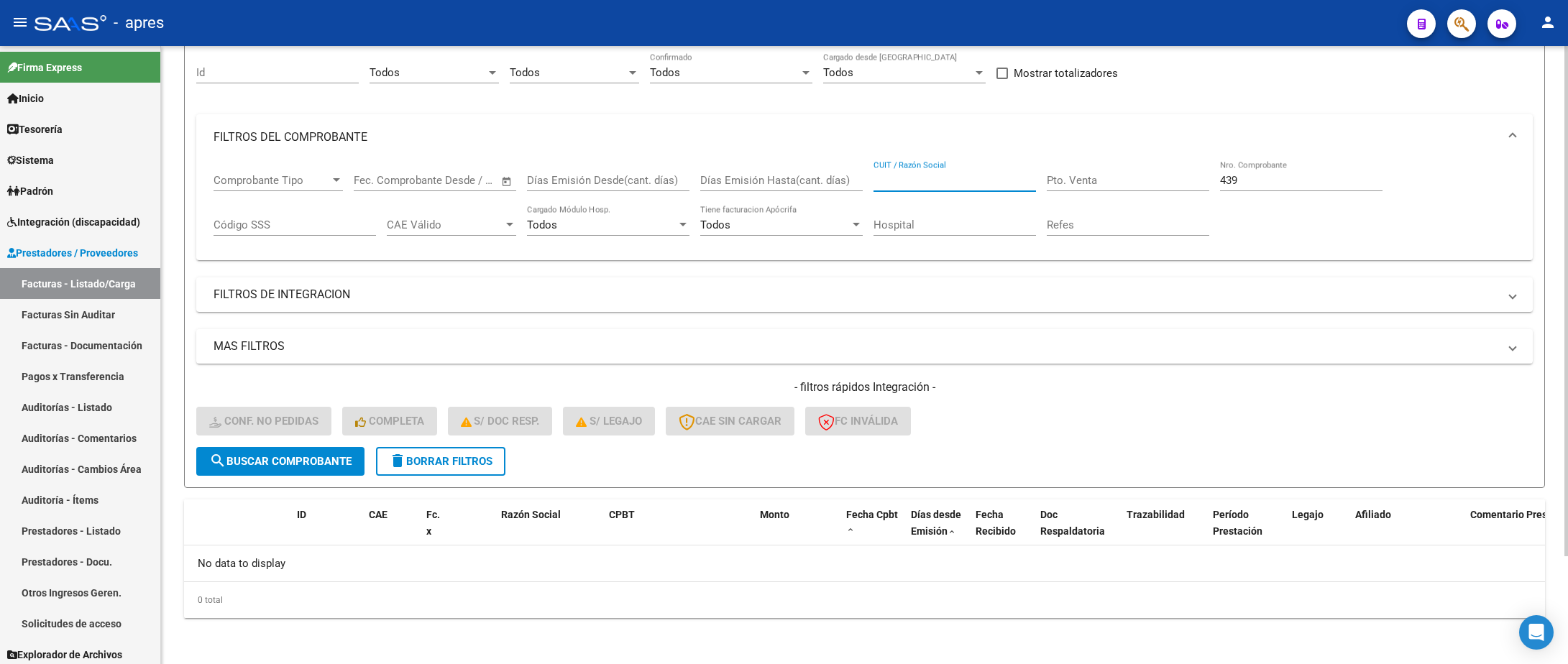
click at [227, 455] on span "search Buscar Comprobante" at bounding box center [281, 460] width 142 height 12
click at [1284, 189] on div "439 Nro. Comprobante" at bounding box center [1301, 176] width 162 height 31
drag, startPoint x: 1280, startPoint y: 182, endPoint x: 1075, endPoint y: 198, distance: 205.6
click at [1075, 198] on div "Comprobante Tipo Comprobante Tipo Fecha inicio – Fecha fin Fec. Comprobante Des…" at bounding box center [864, 205] width 1303 height 89
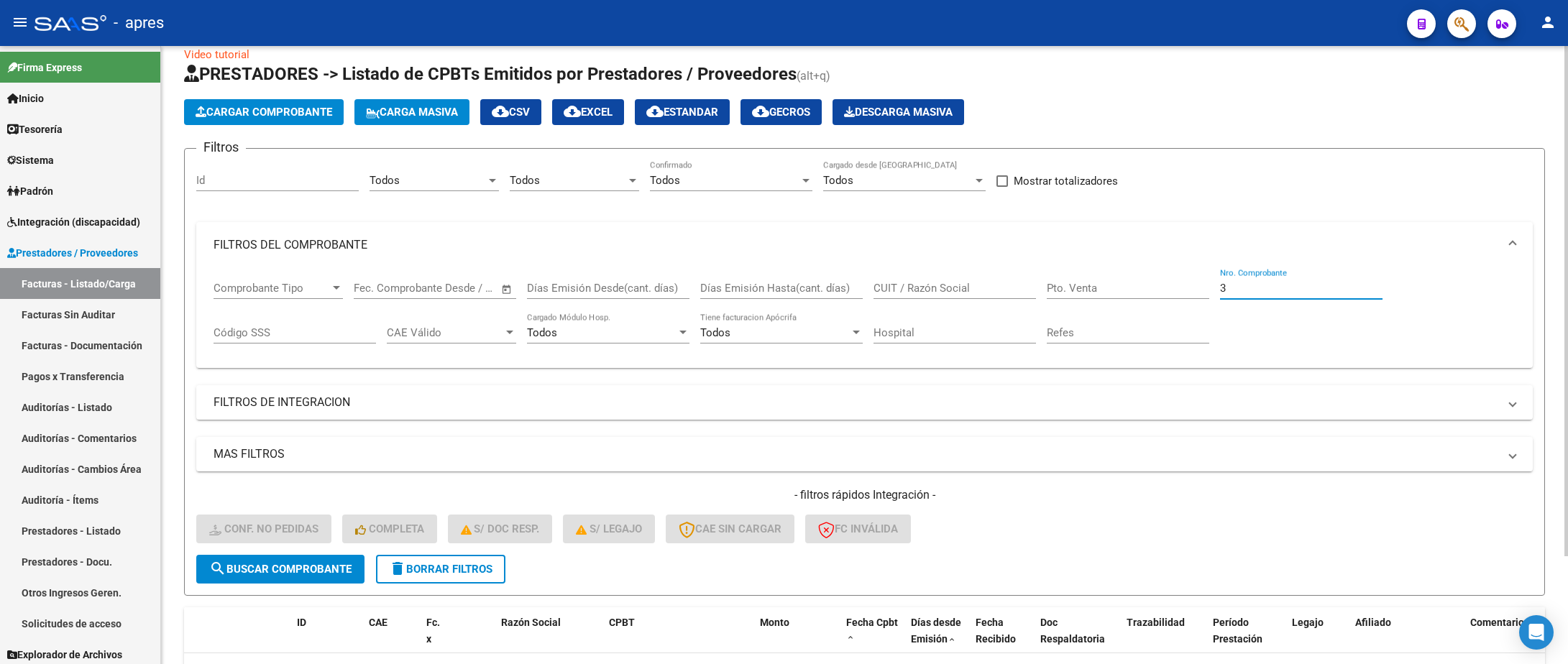
type input "3"
click at [458, 569] on span "delete Borrar Filtros" at bounding box center [441, 569] width 104 height 12
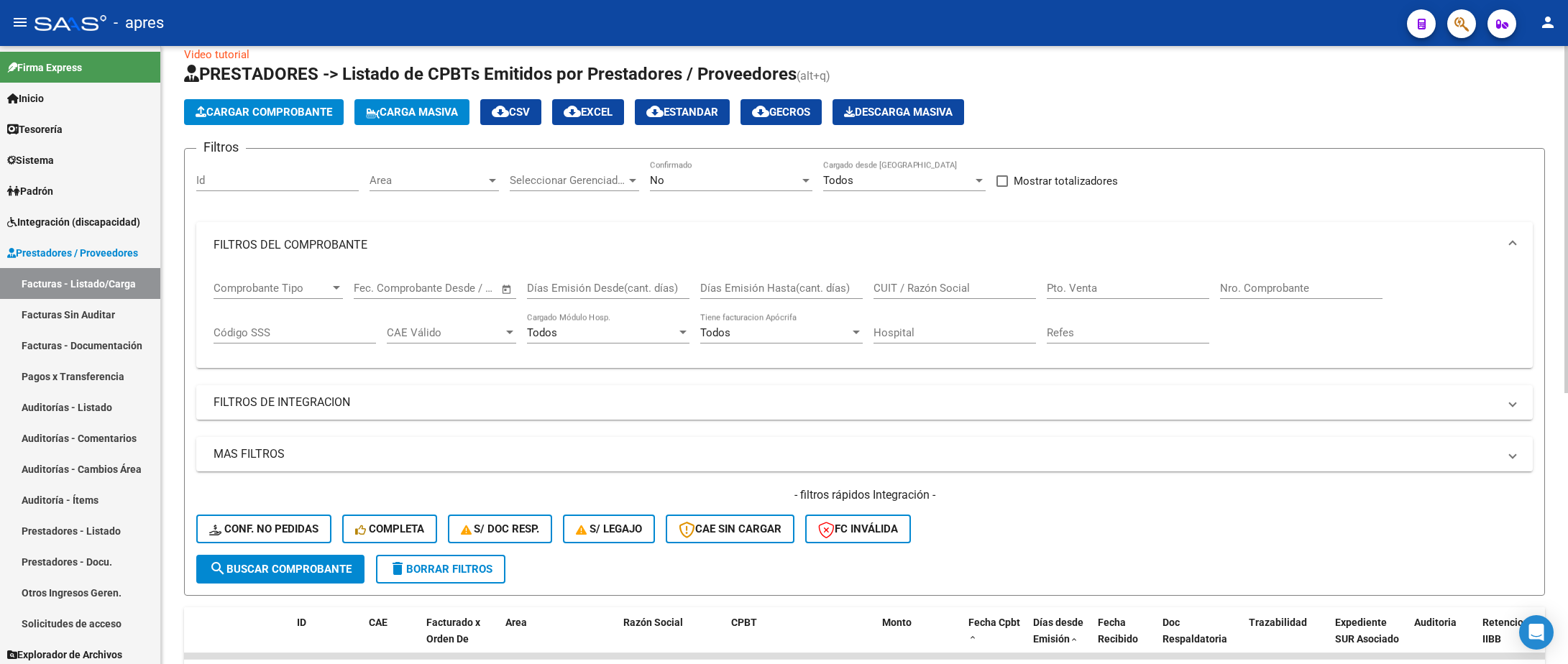
click at [463, 175] on span "Area" at bounding box center [427, 180] width 116 height 12
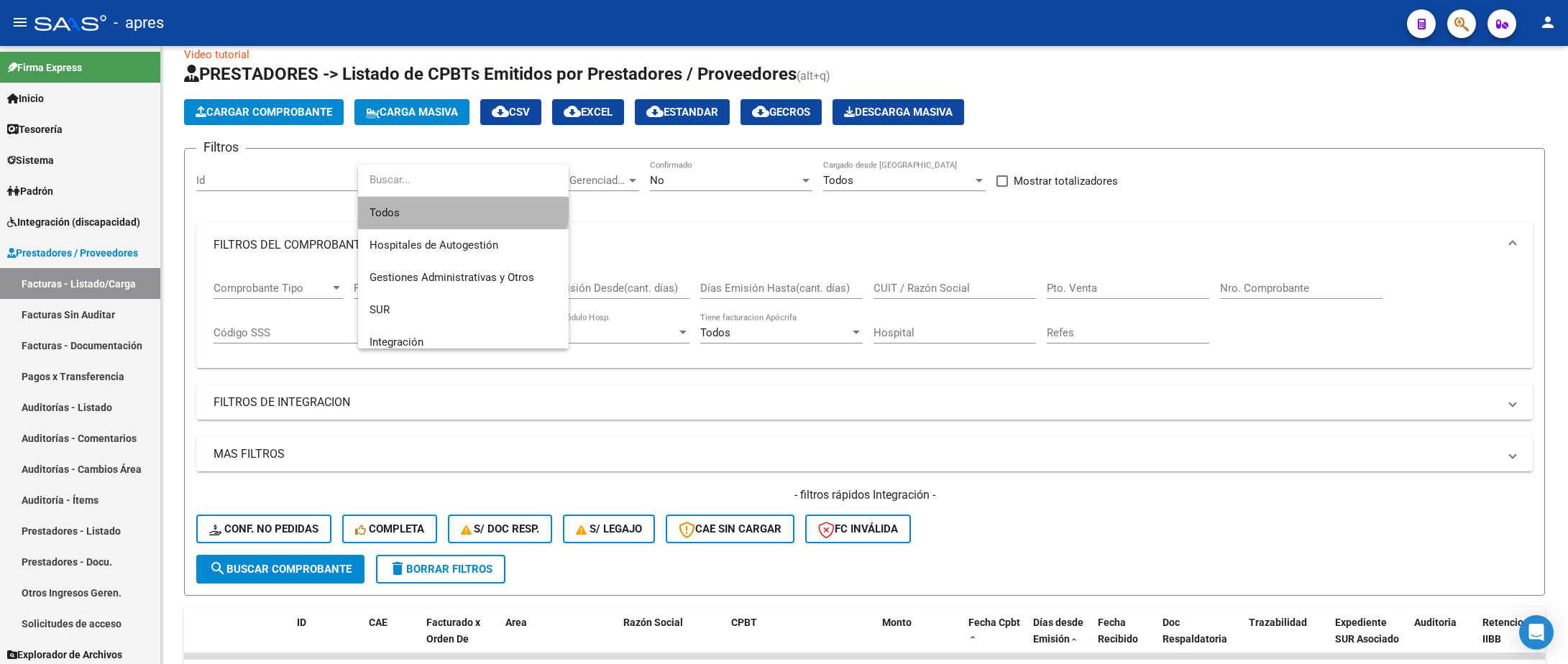
click at [449, 199] on span "Todos" at bounding box center [462, 213] width 187 height 33
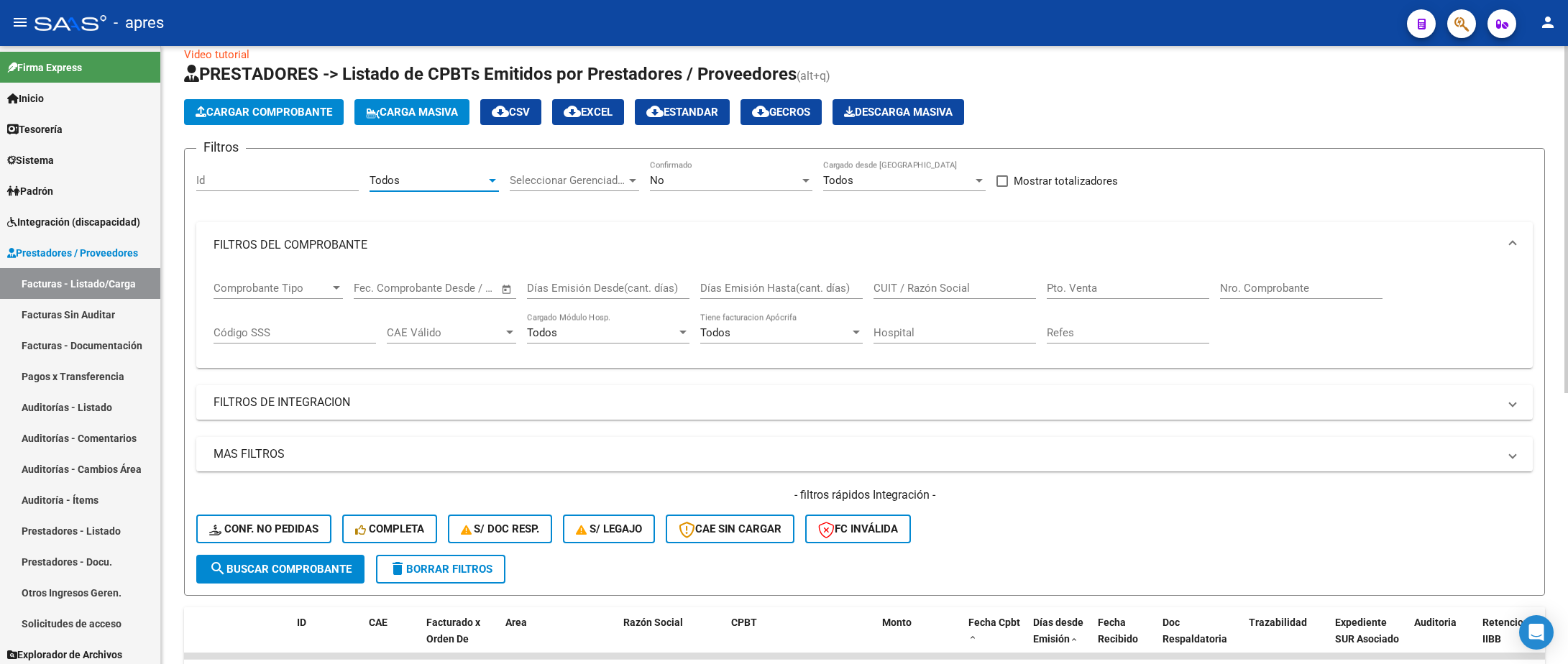
click at [603, 185] on span "Seleccionar Gerenciador" at bounding box center [567, 180] width 116 height 12
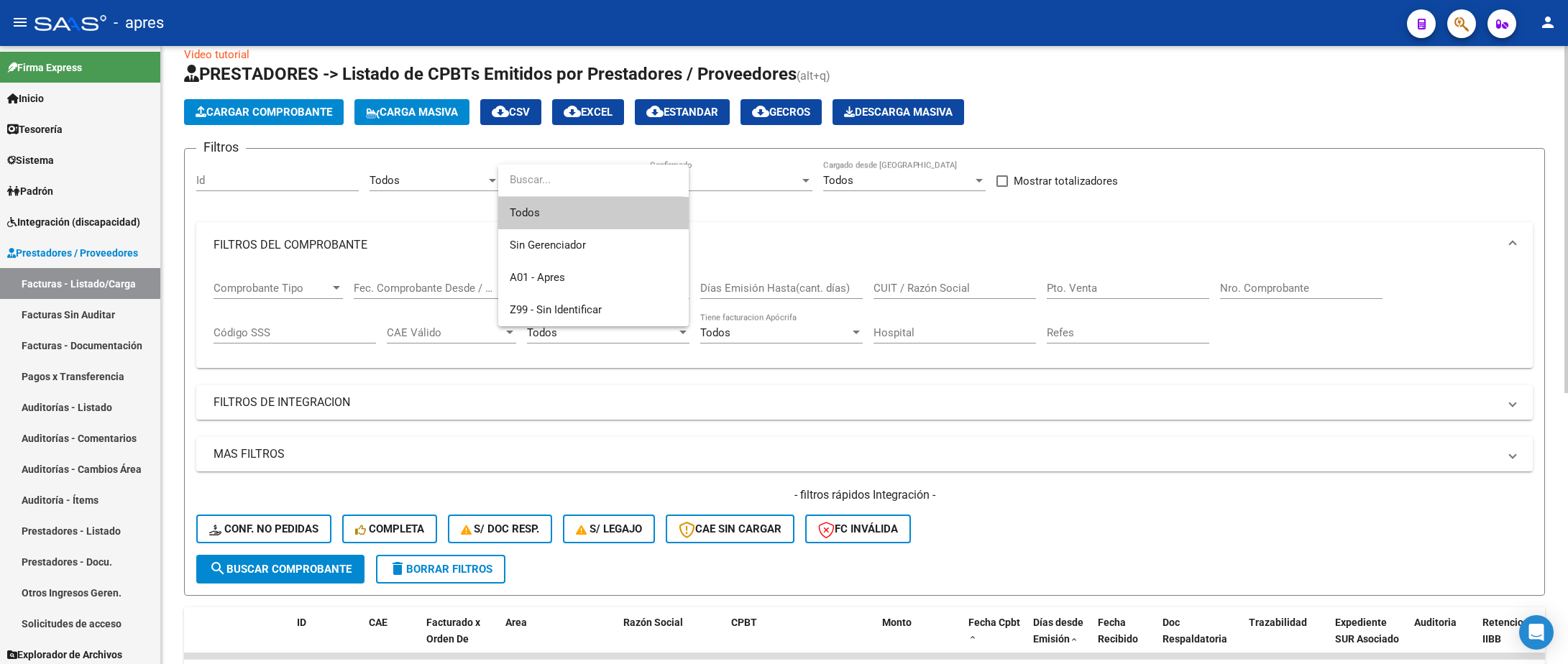
drag, startPoint x: 565, startPoint y: 201, endPoint x: 681, endPoint y: 203, distance: 116.0
click at [567, 203] on span "Todos" at bounding box center [593, 213] width 167 height 33
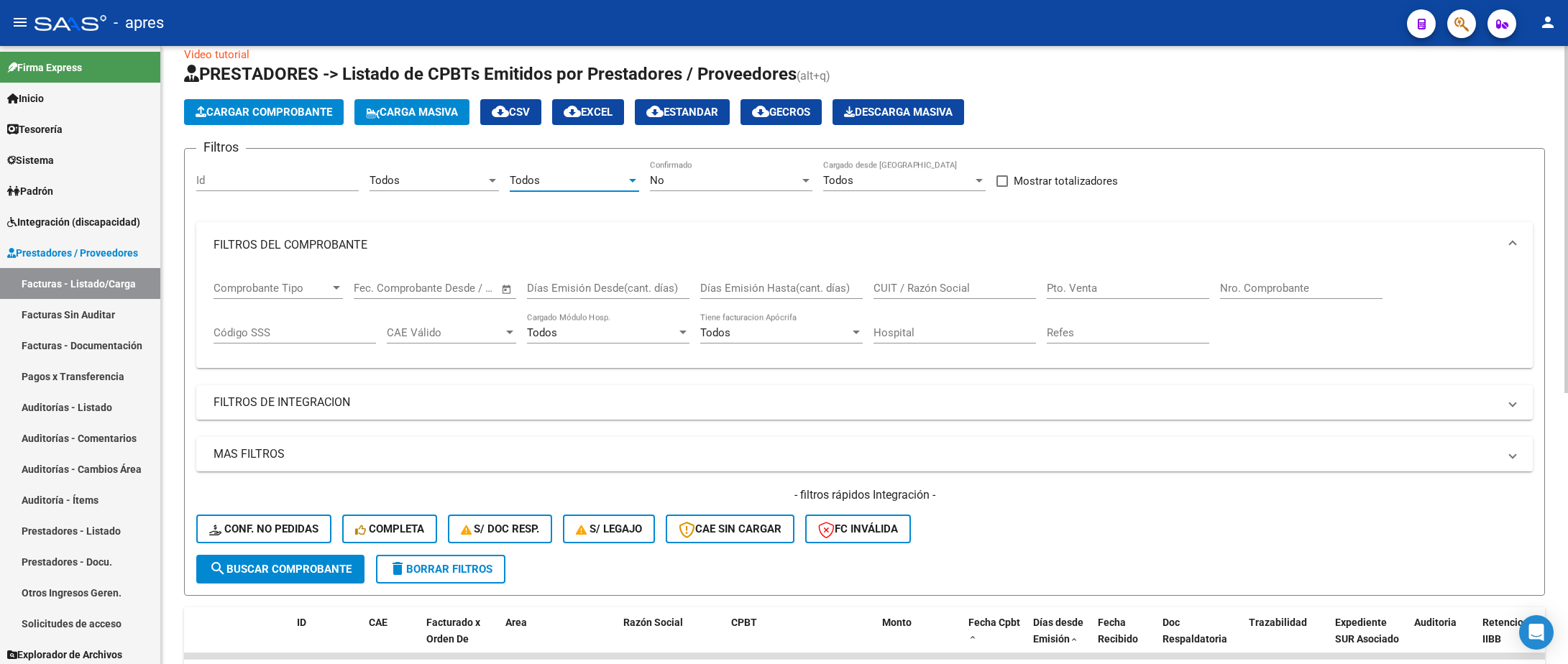
click at [749, 192] on div "No Confirmado" at bounding box center [731, 183] width 162 height 44
click at [749, 181] on div "No" at bounding box center [725, 180] width 150 height 12
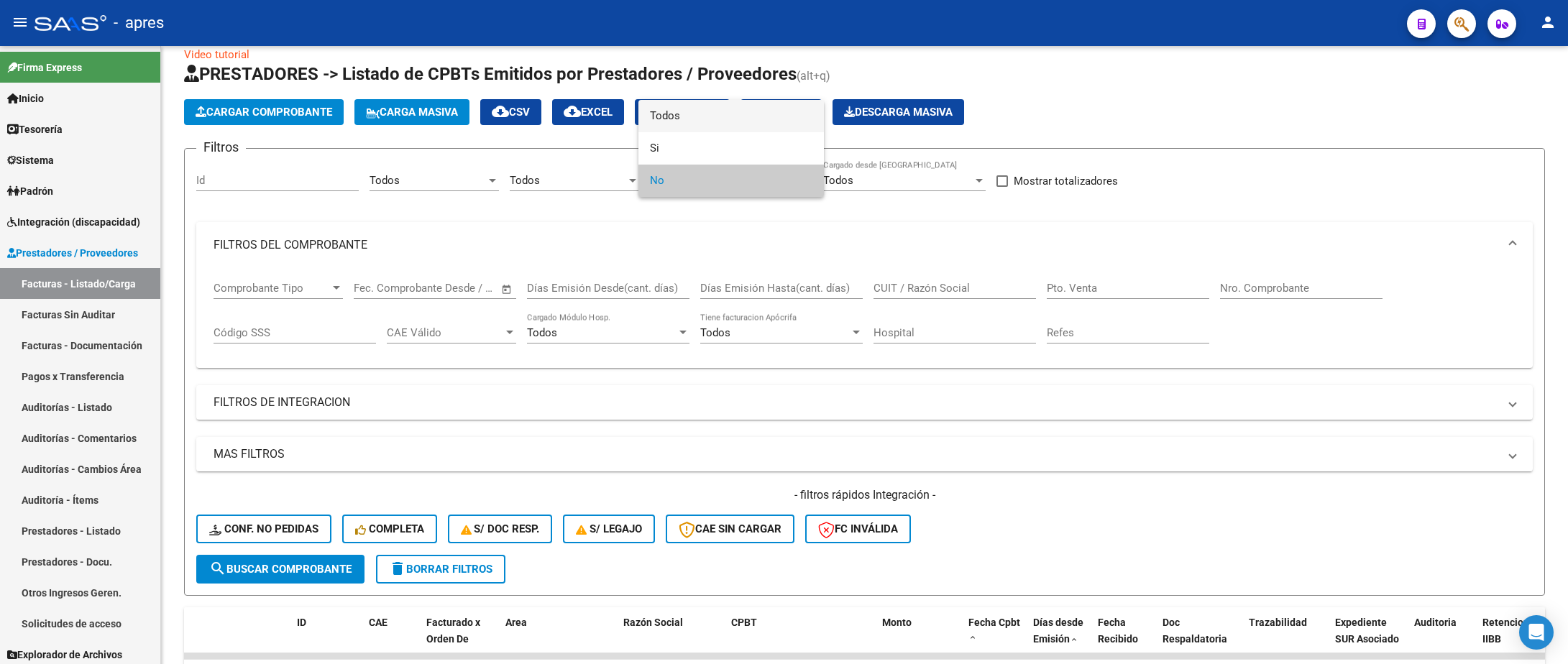
click at [681, 119] on span "Todos" at bounding box center [731, 116] width 162 height 33
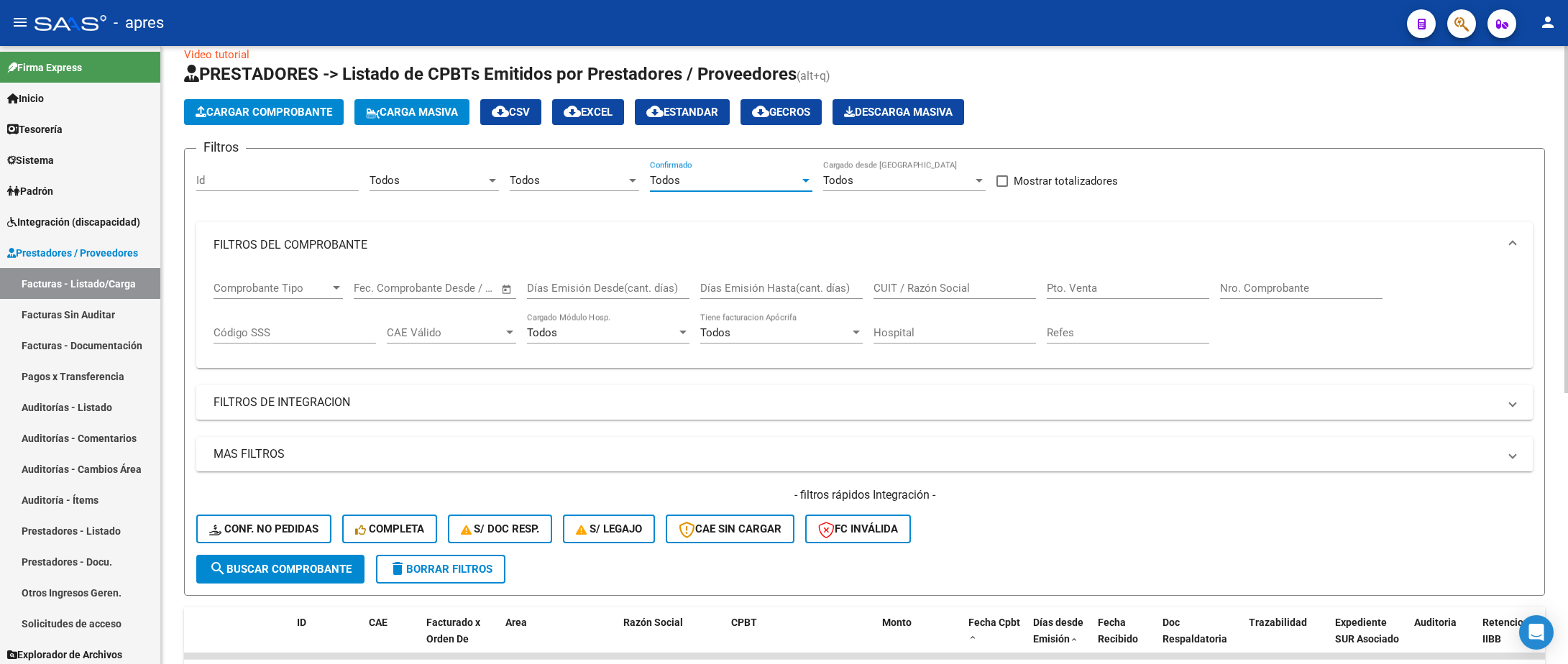
click at [1297, 294] on input "Nro. Comprobante" at bounding box center [1301, 287] width 162 height 12
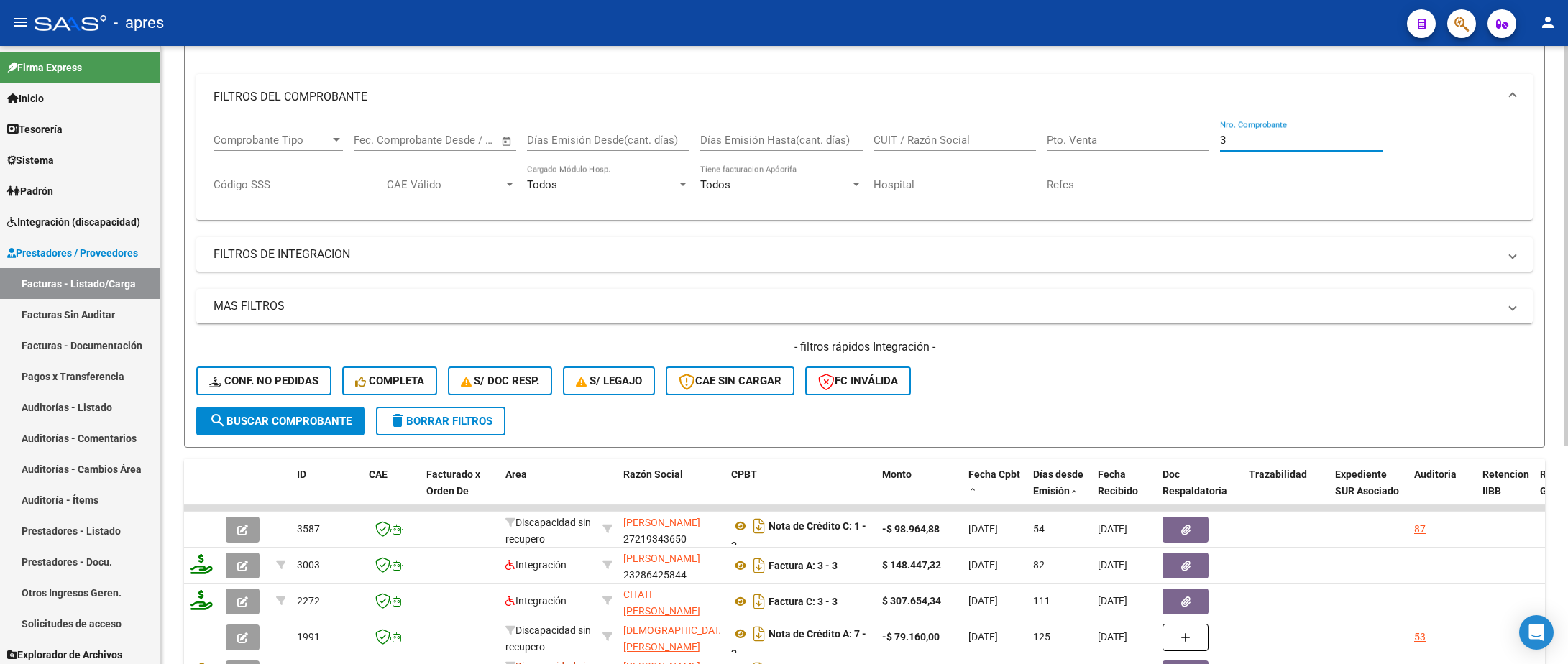
scroll to position [15, 0]
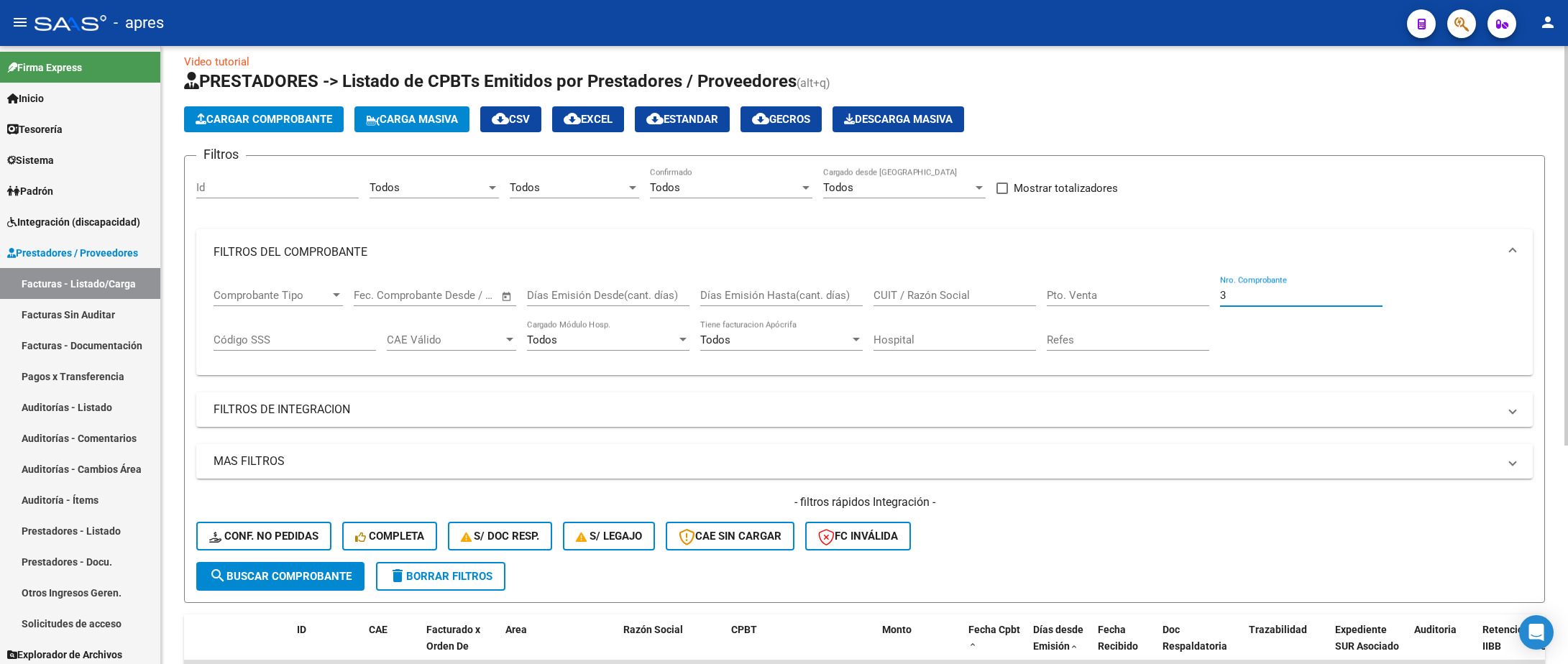
drag, startPoint x: 1245, startPoint y: 292, endPoint x: 1188, endPoint y: 296, distance: 57.1
click at [1189, 296] on div "Comprobante Tipo Comprobante Tipo Fecha inicio – Fecha fin Fec. Comprobante Des…" at bounding box center [864, 319] width 1303 height 89
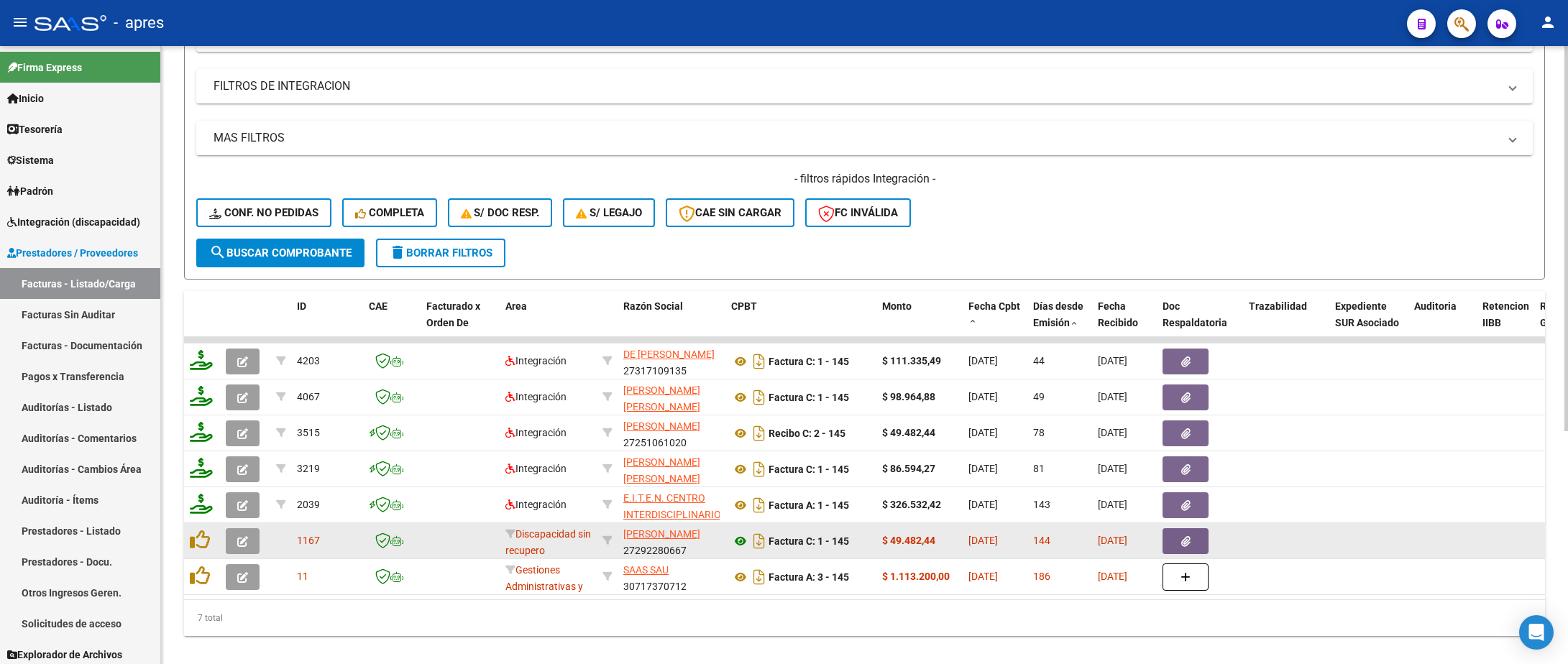
scroll to position [374, 0]
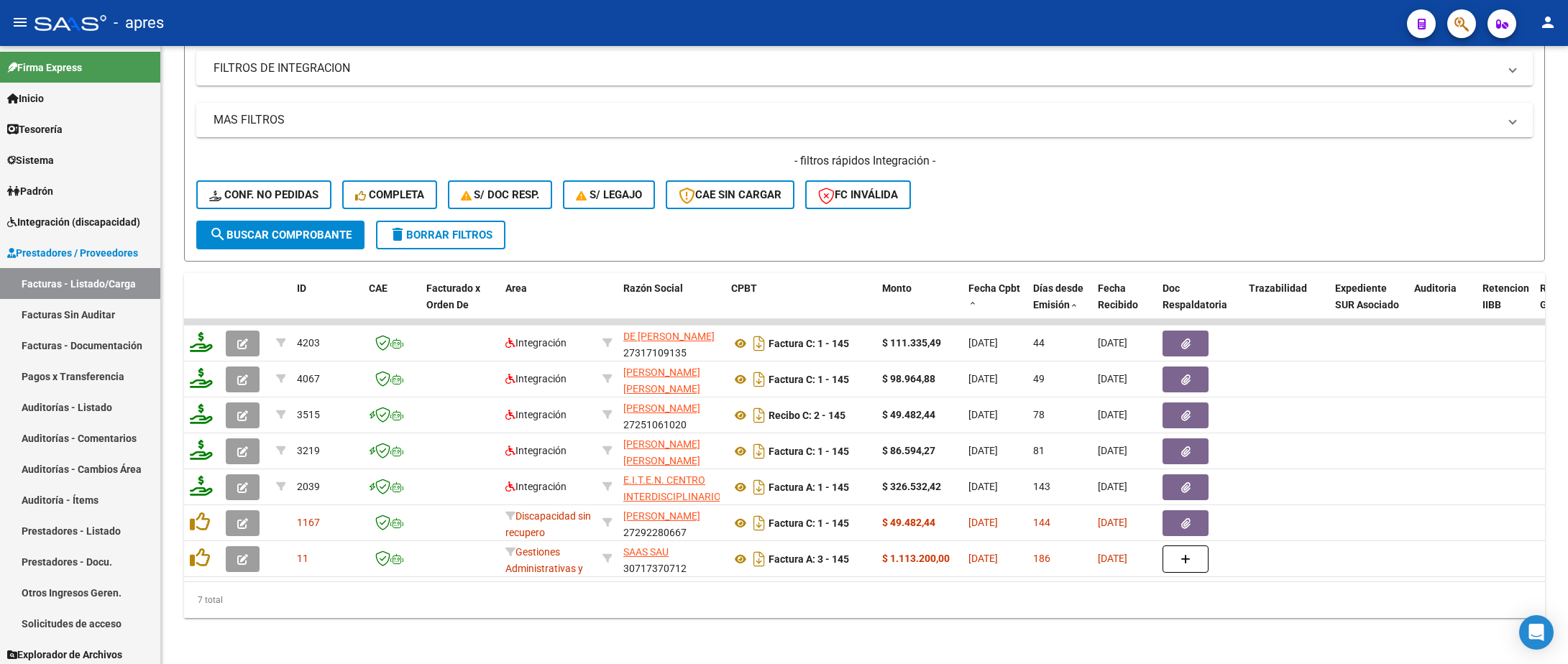
type input "145"
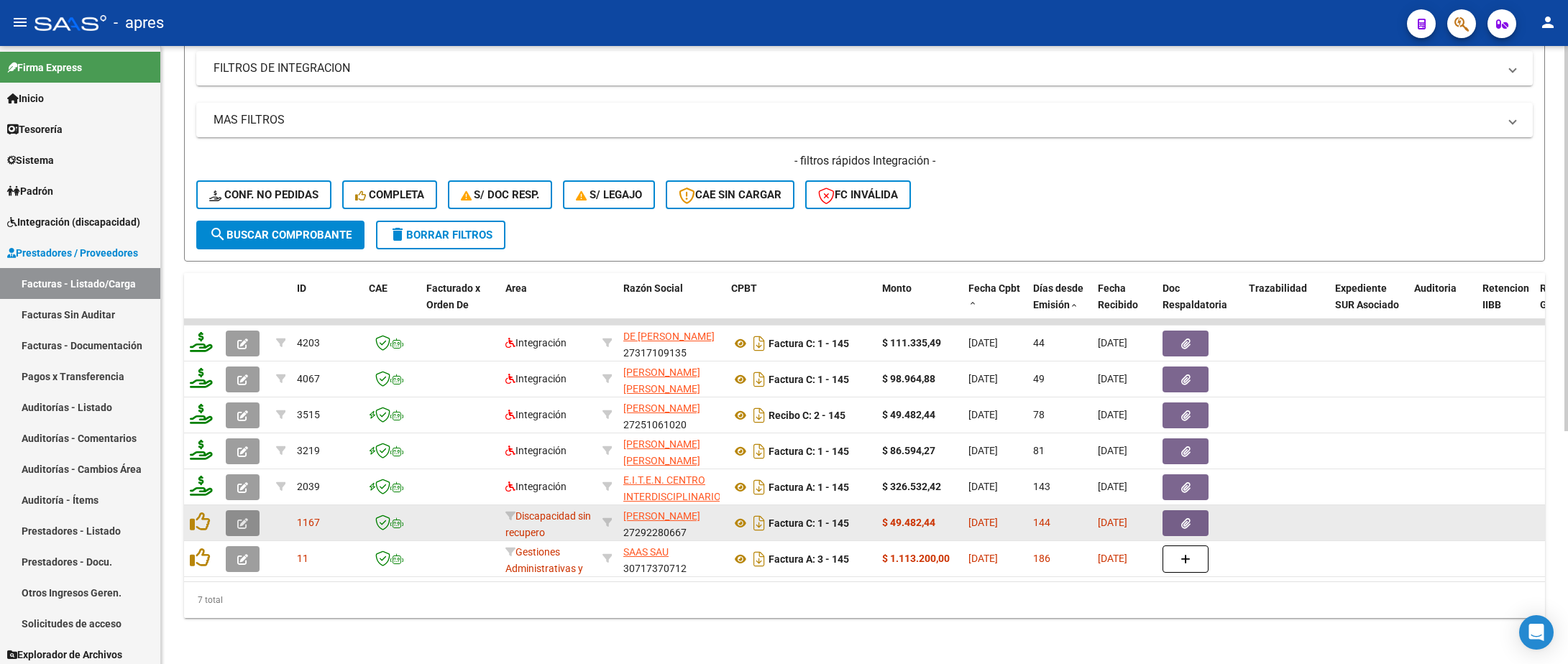
click at [258, 512] on button "button" at bounding box center [242, 523] width 34 height 26
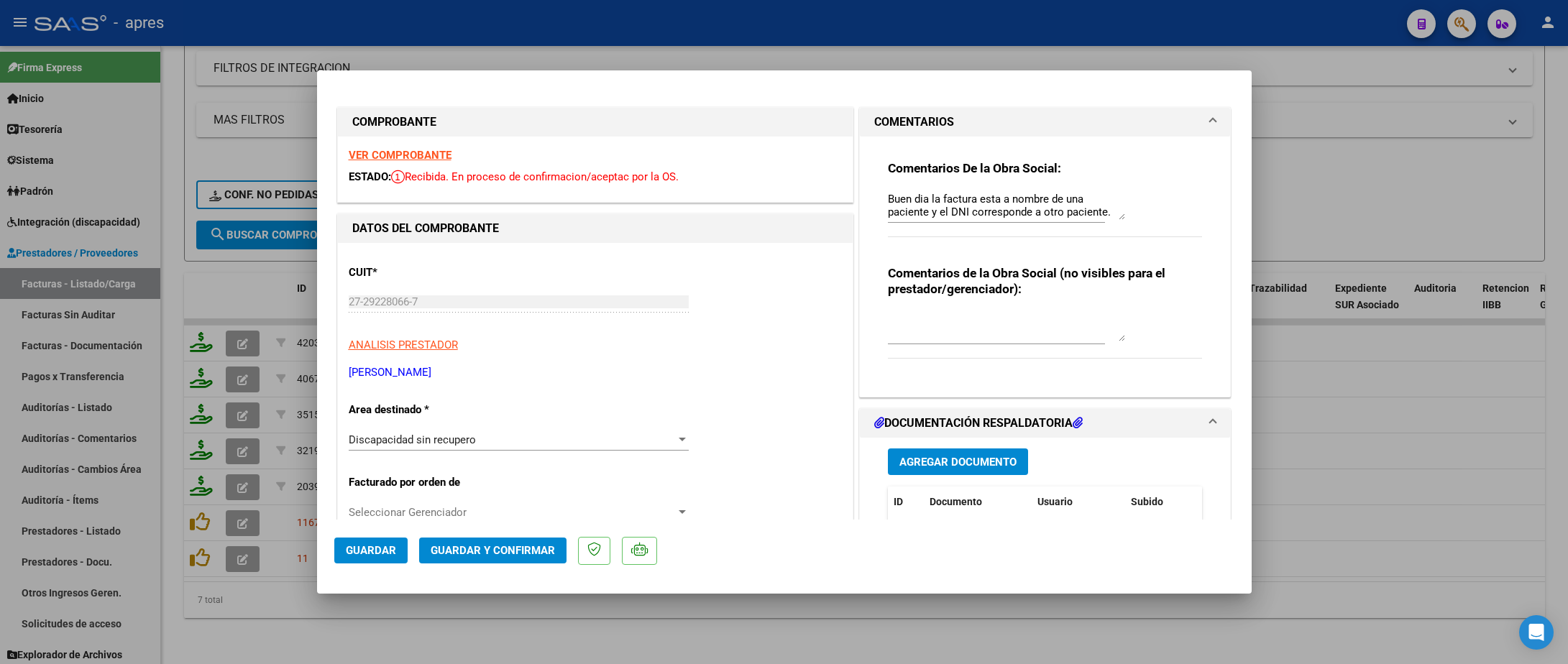
scroll to position [215, 0]
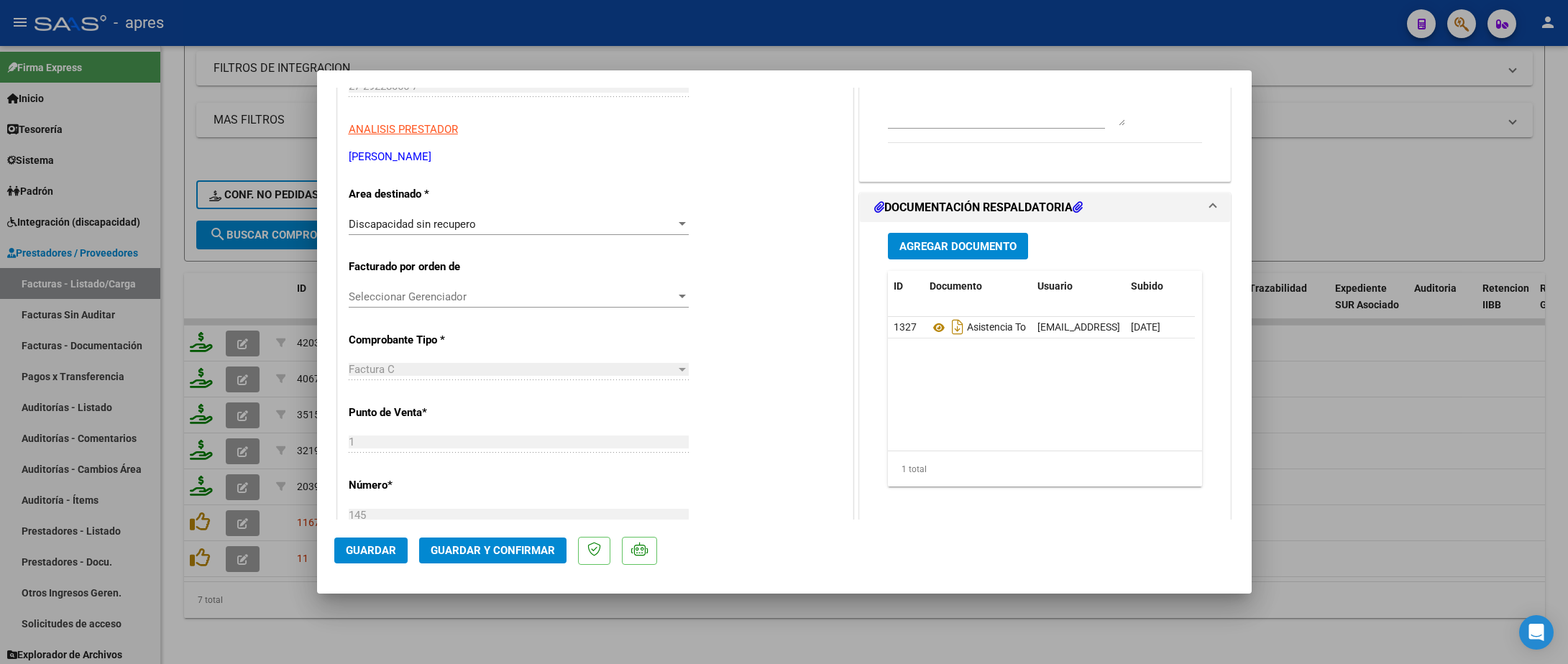
click at [449, 544] on span "Guardar y Confirmar" at bounding box center [492, 550] width 124 height 12
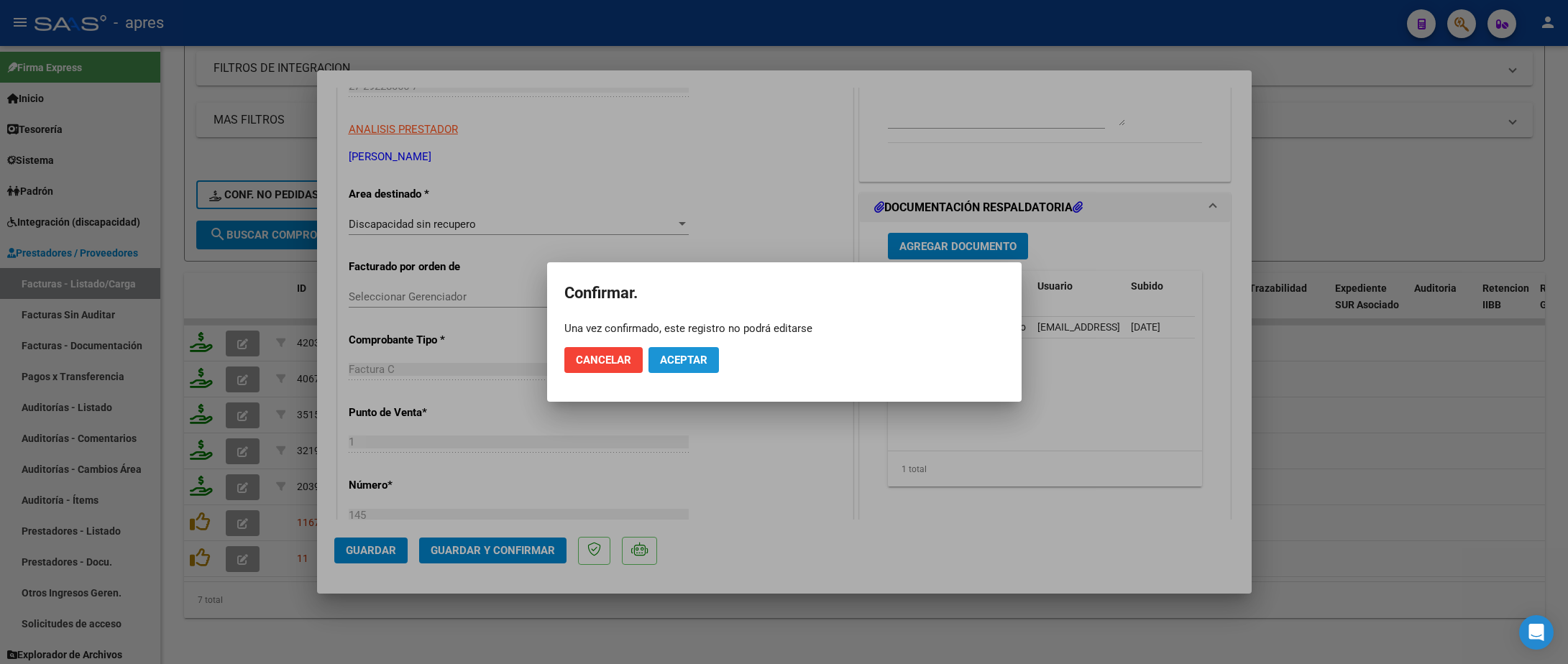
click at [689, 366] on button "Aceptar" at bounding box center [684, 359] width 70 height 26
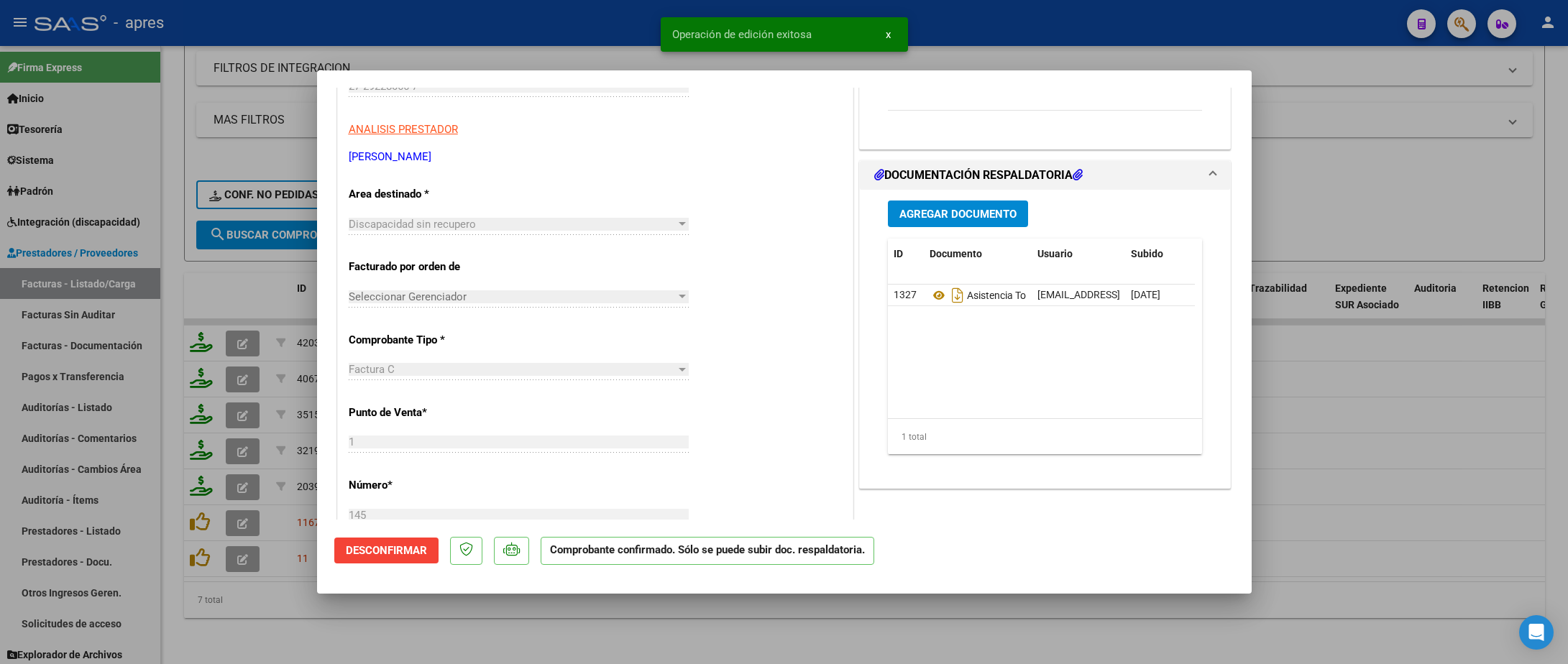
click at [275, 593] on div at bounding box center [784, 332] width 1568 height 664
type input "$ 0,00"
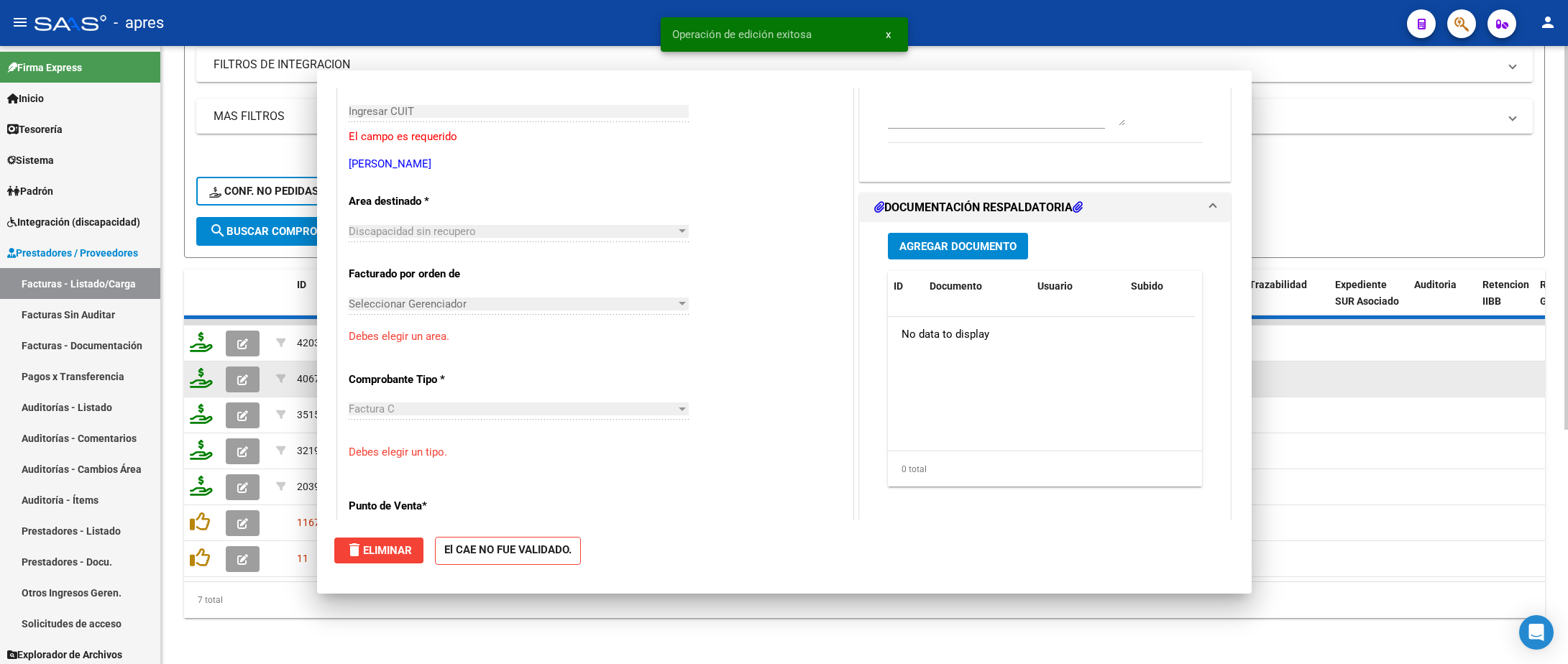
scroll to position [240, 0]
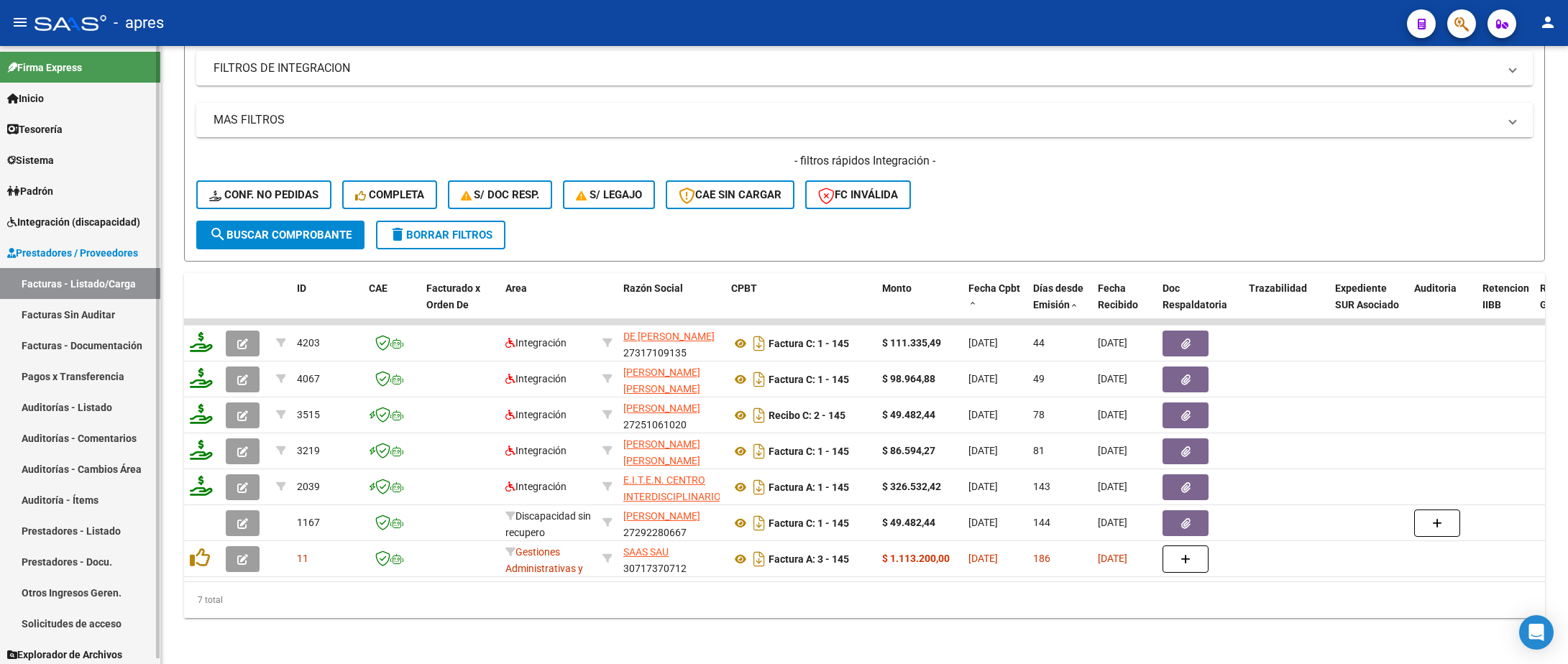
click at [71, 415] on link "Auditorías - Listado" at bounding box center [80, 407] width 161 height 31
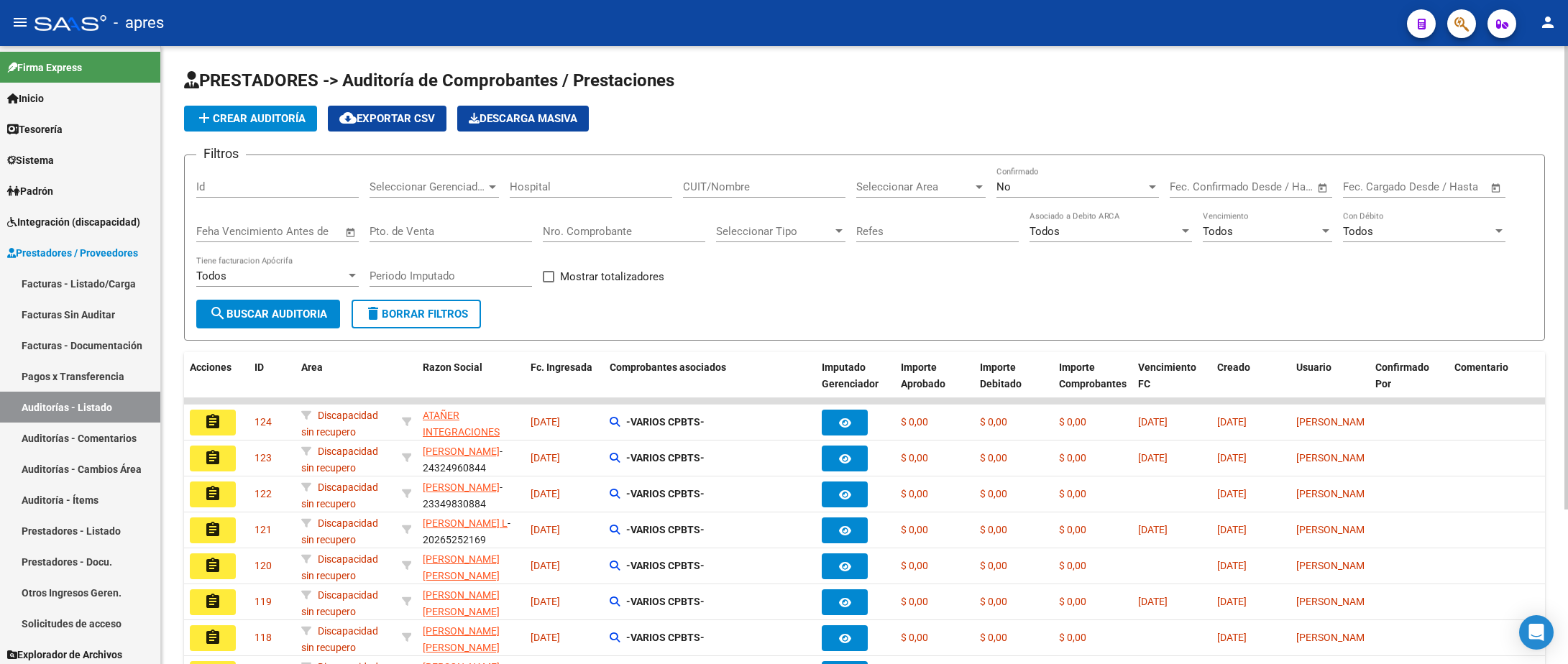
drag, startPoint x: 250, startPoint y: 135, endPoint x: 256, endPoint y: 117, distance: 19.0
click at [253, 126] on app-list-header "PRESTADORES -> Auditoría de Comprobantes / Prestaciones add Crear Auditoría clo…" at bounding box center [864, 205] width 1361 height 272
click at [256, 116] on span "add Crear Auditoría" at bounding box center [250, 118] width 110 height 12
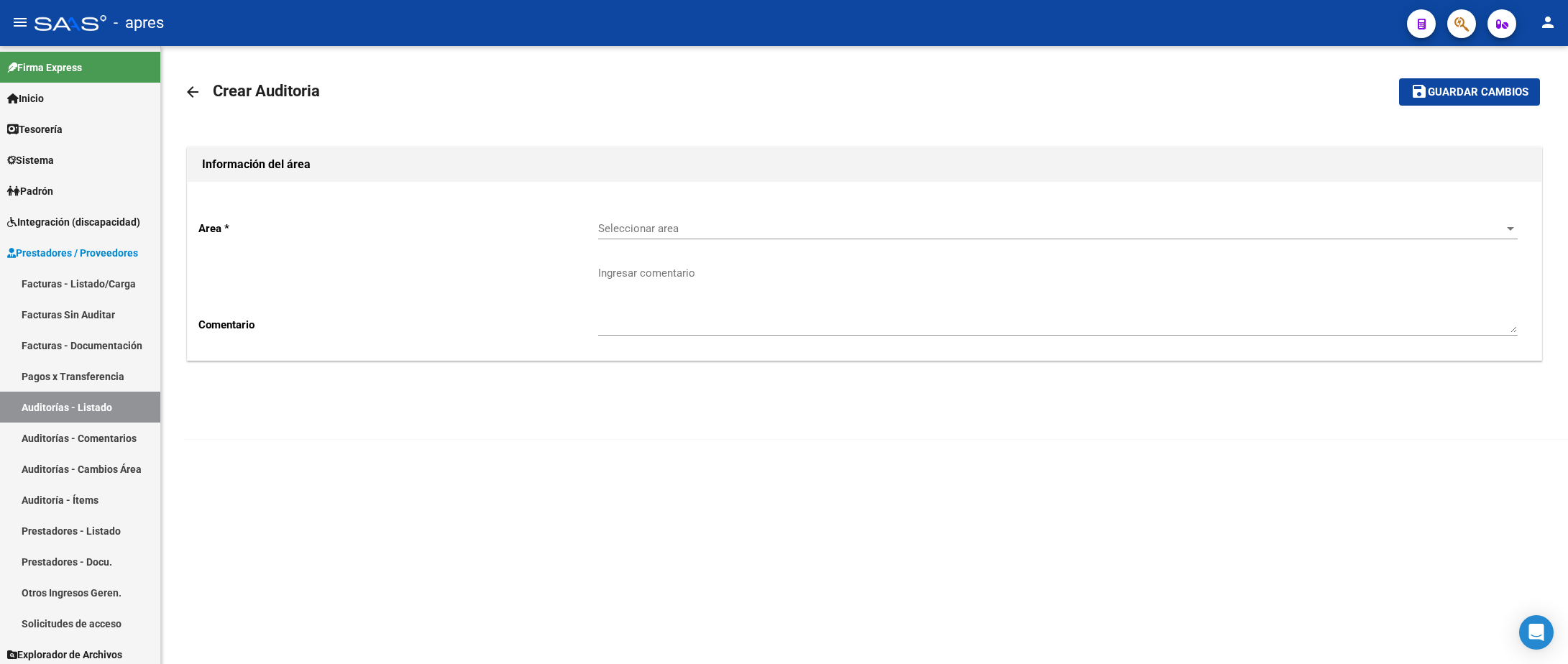
click at [652, 224] on span "Seleccionar area" at bounding box center [1051, 228] width 907 height 12
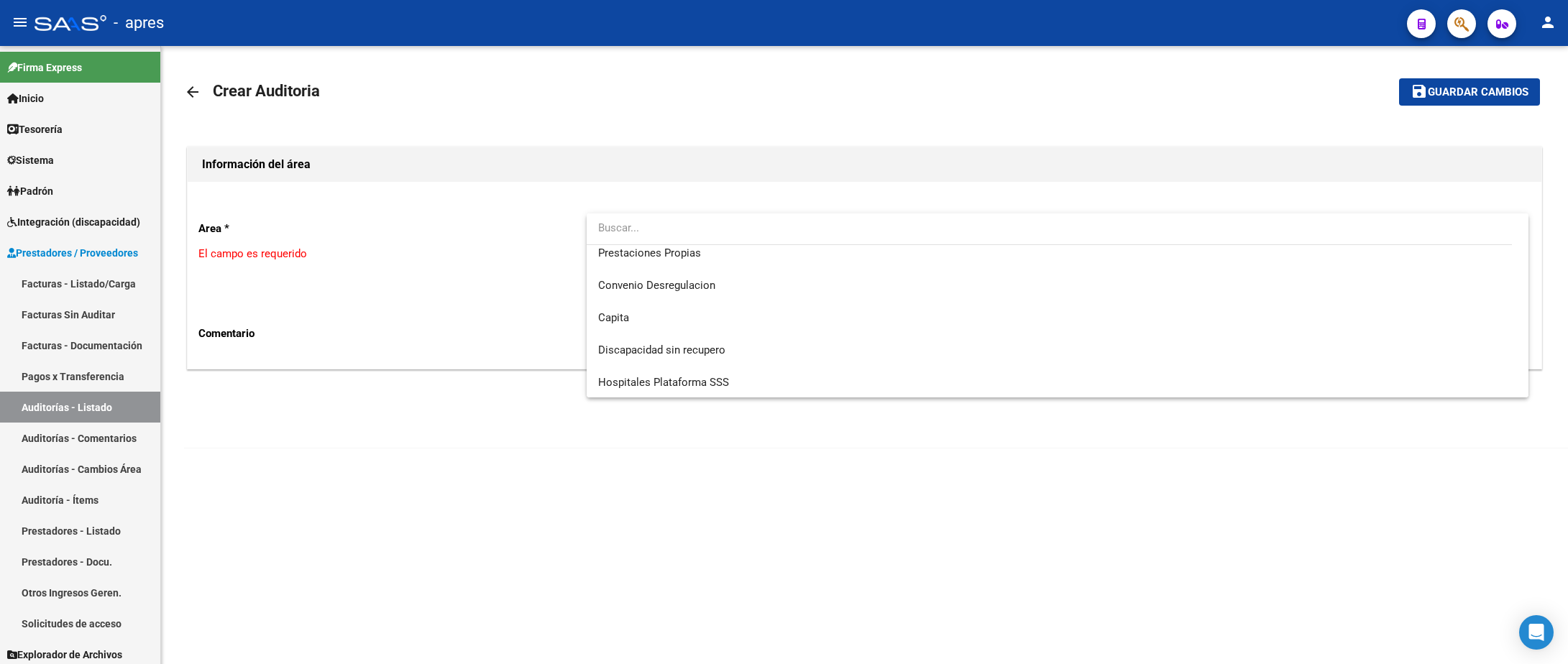
scroll to position [138, 0]
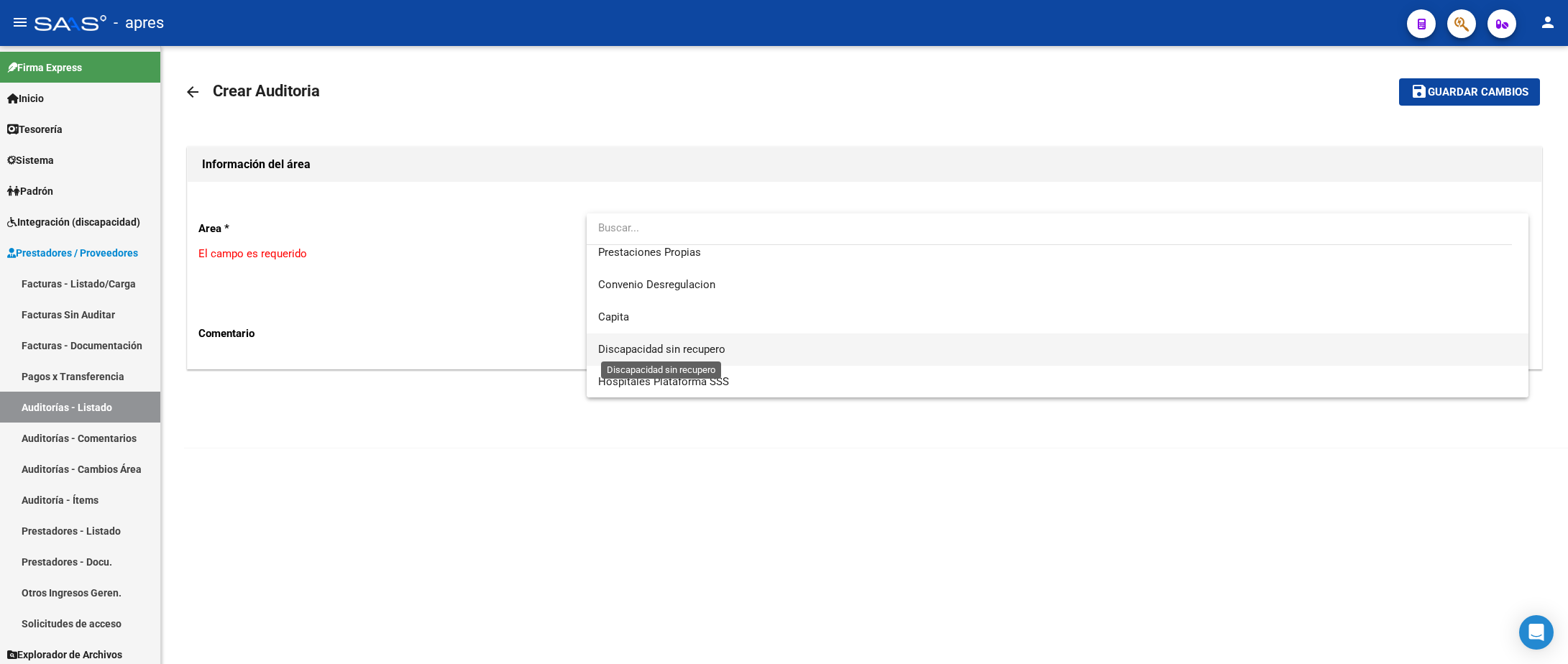
click at [680, 354] on span "Discapacidad sin recupero" at bounding box center [661, 349] width 127 height 12
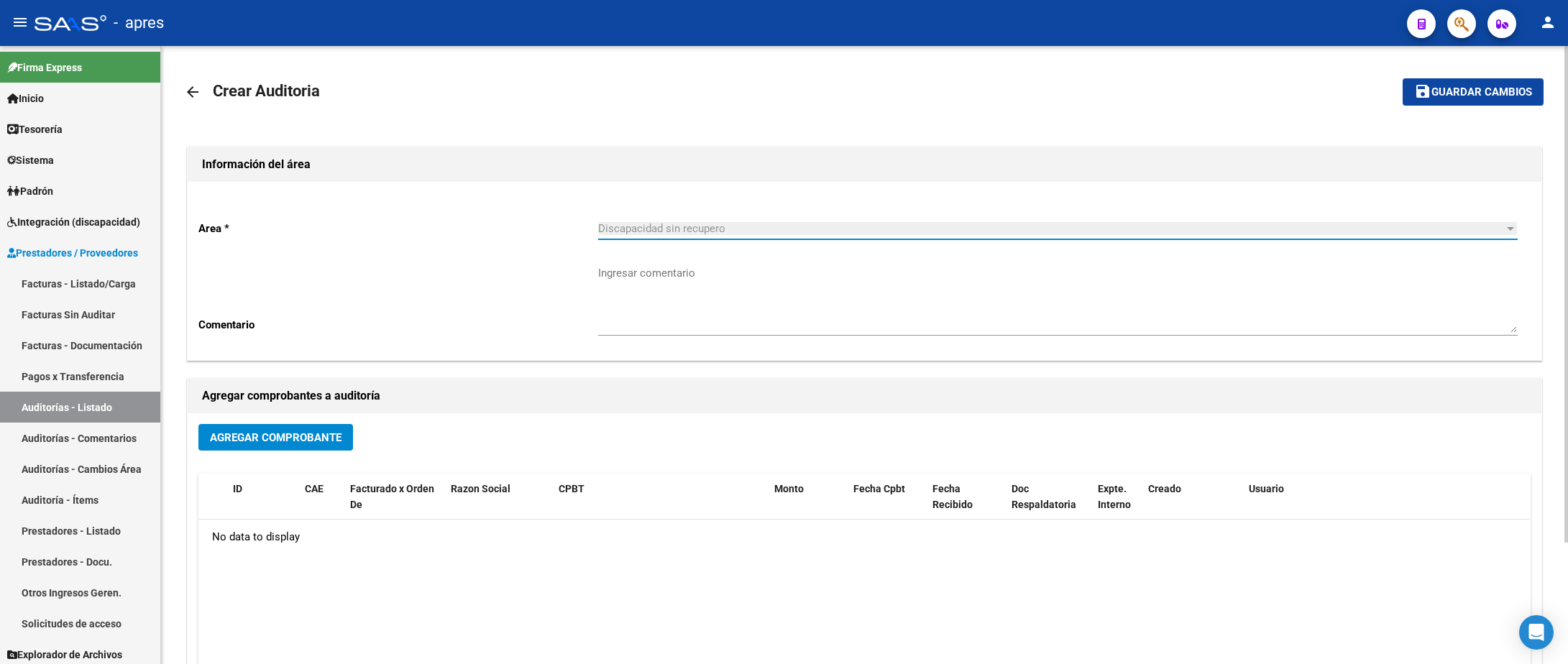
click at [326, 440] on span "Agregar Comprobante" at bounding box center [275, 437] width 132 height 12
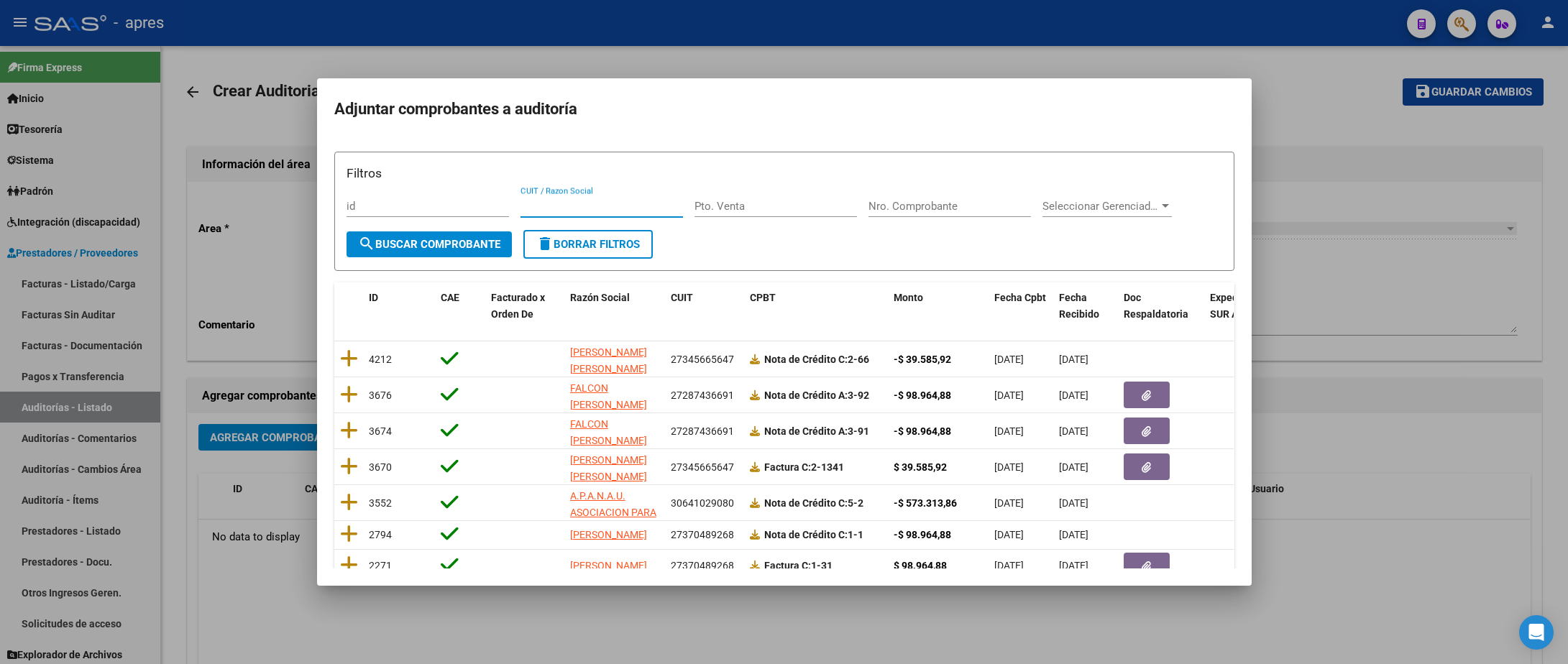
click at [598, 205] on input "CUIT / Razon Social" at bounding box center [602, 206] width 162 height 12
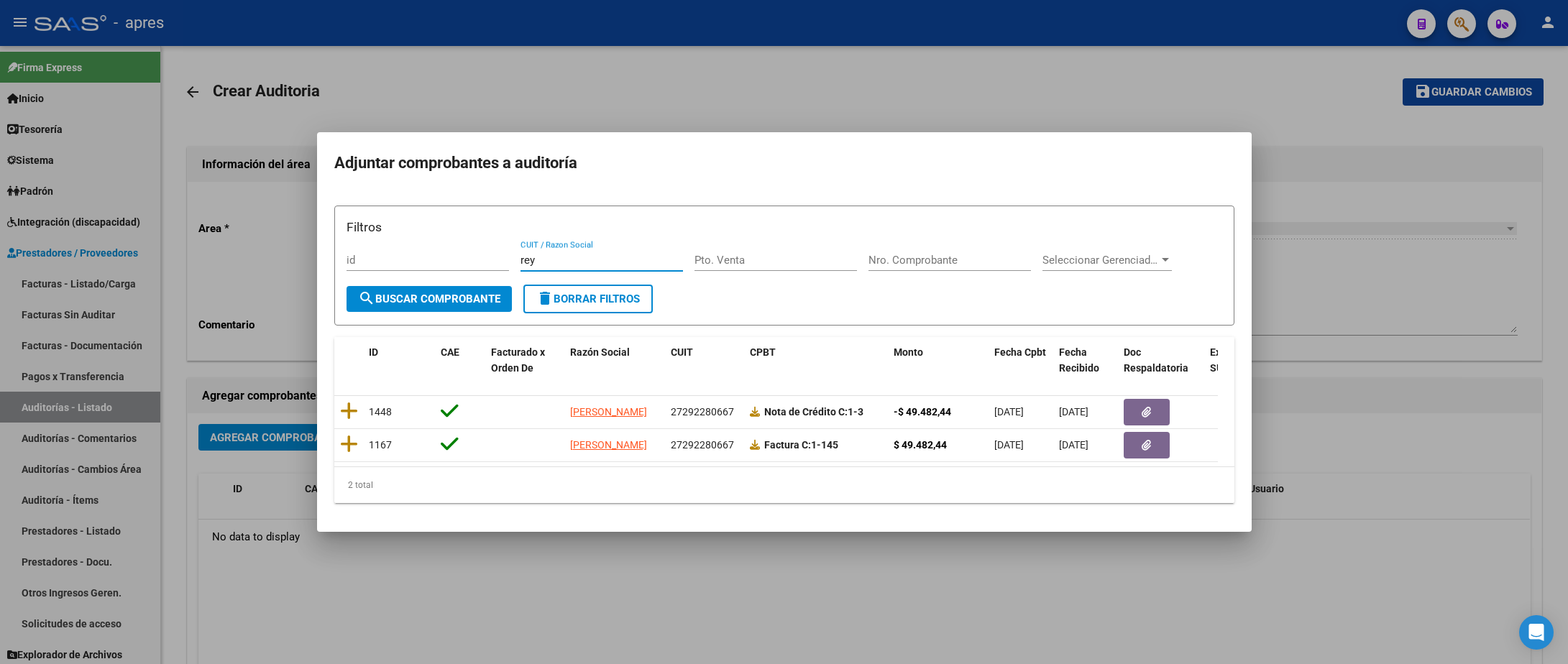
type input "rey"
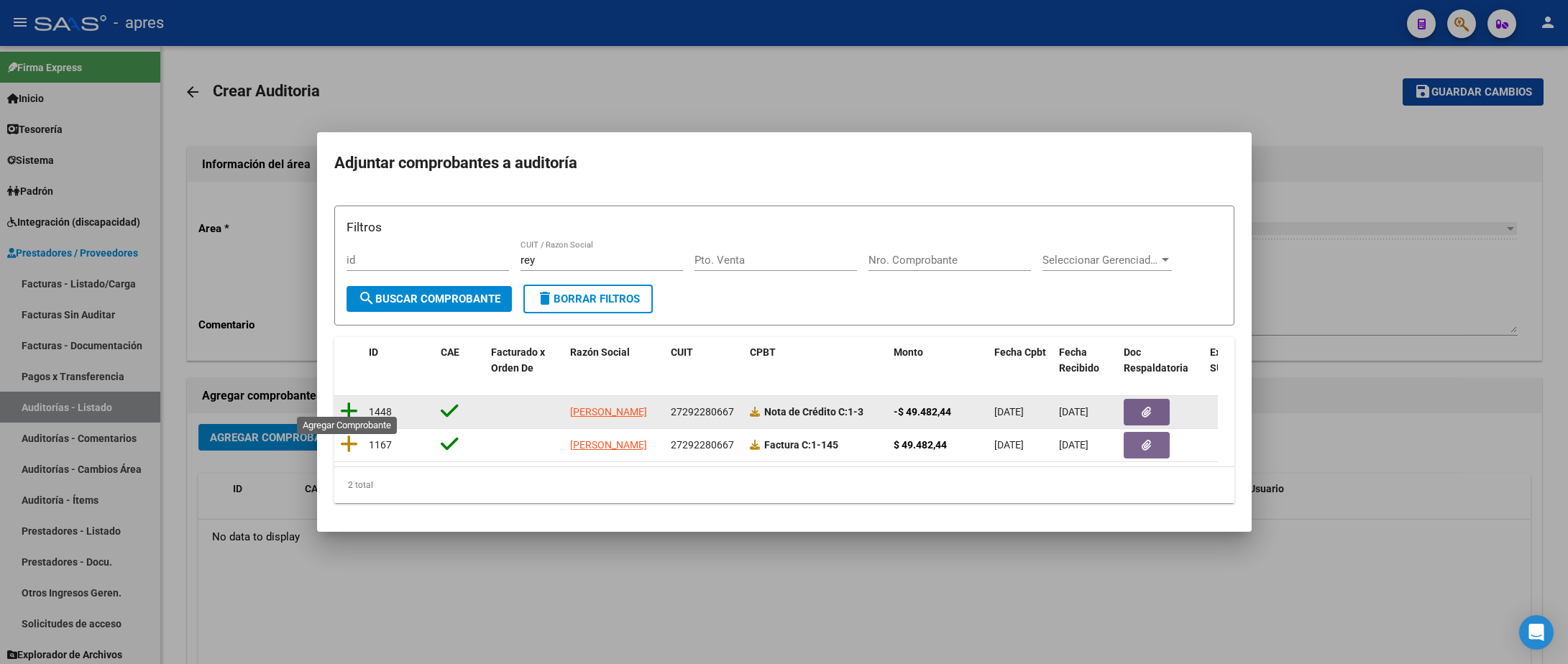
click at [354, 404] on icon at bounding box center [349, 410] width 18 height 20
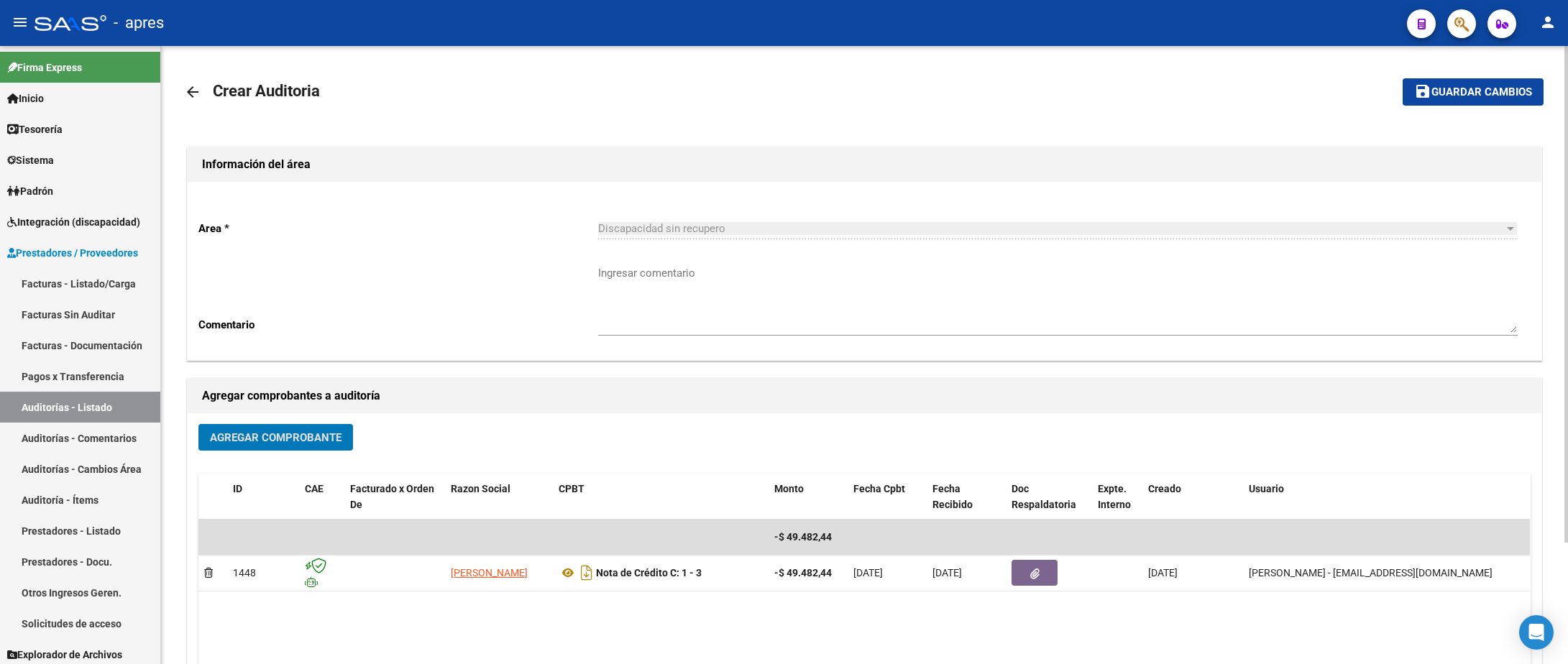
click at [272, 436] on span "Agregar Comprobante" at bounding box center [275, 437] width 132 height 12
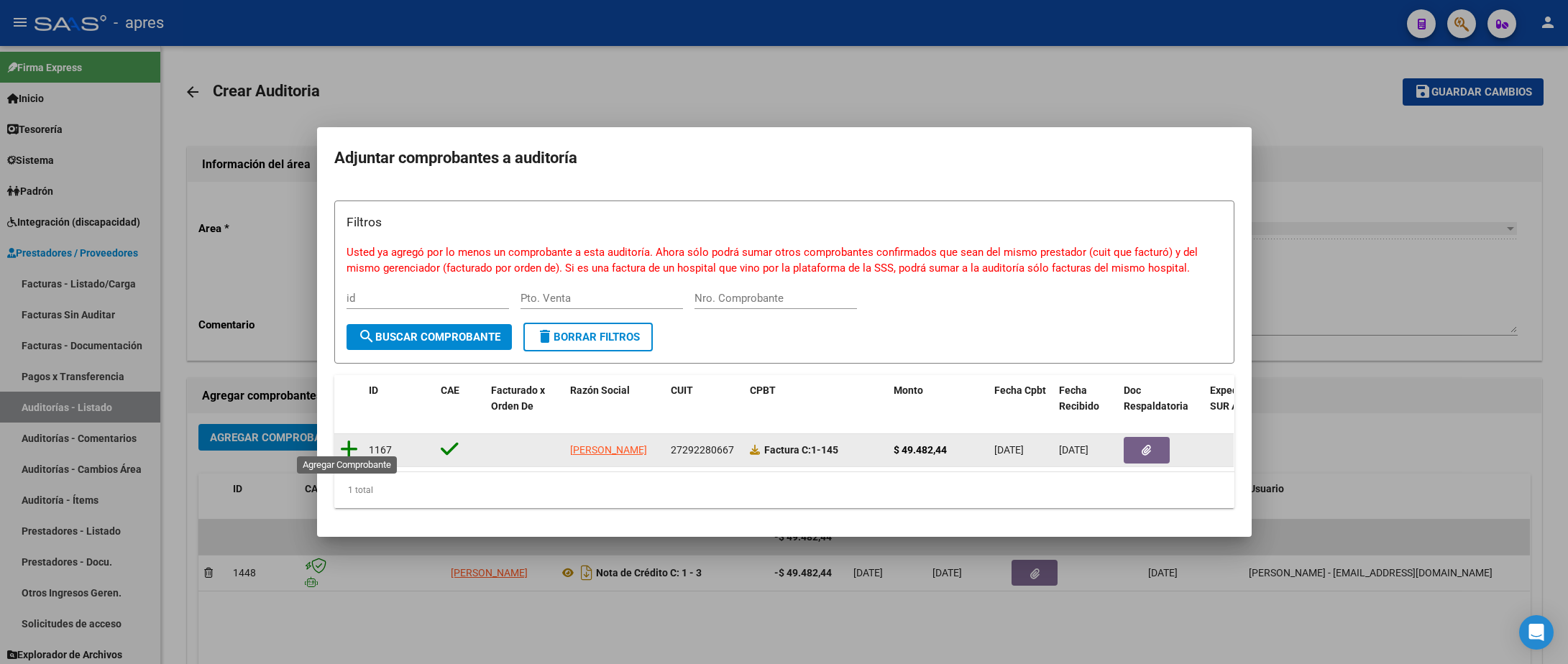
click at [350, 439] on icon at bounding box center [349, 449] width 18 height 20
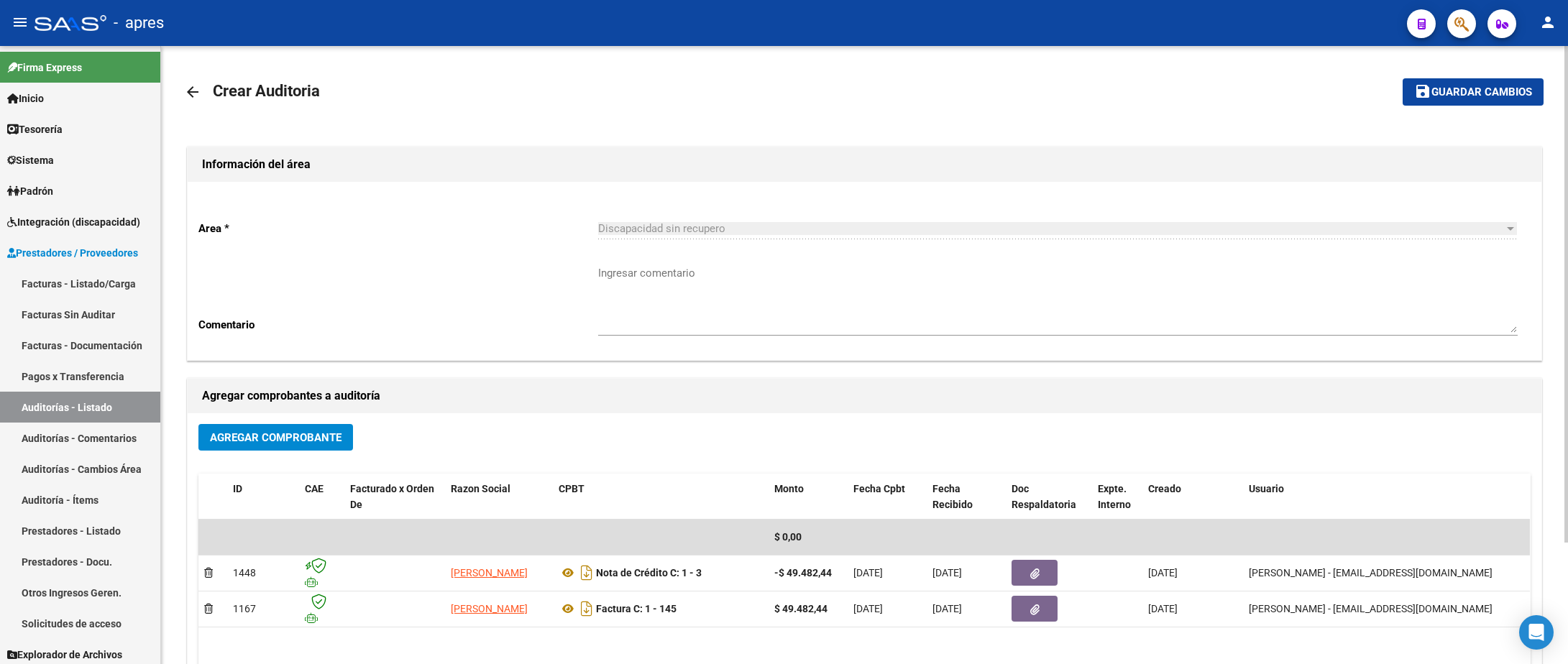
drag, startPoint x: 1496, startPoint y: 76, endPoint x: 1491, endPoint y: 82, distance: 7.8
click at [1496, 76] on mat-toolbar-row "save Guardar cambios" at bounding box center [1402, 92] width 282 height 46
click at [1490, 95] on span "Guardar cambios" at bounding box center [1481, 92] width 101 height 12
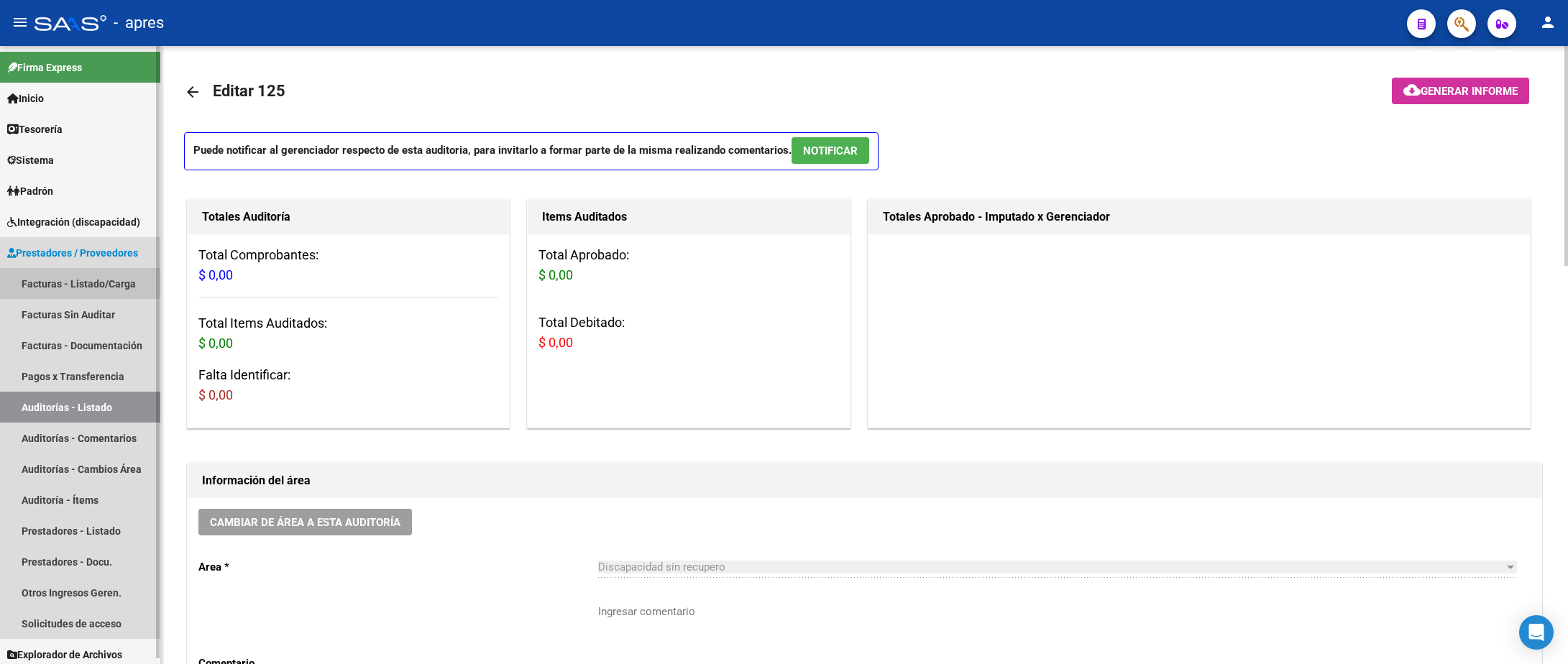
drag, startPoint x: 76, startPoint y: 281, endPoint x: 110, endPoint y: 253, distance: 44.0
click at [76, 278] on link "Facturas - Listado/Carga" at bounding box center [80, 283] width 161 height 31
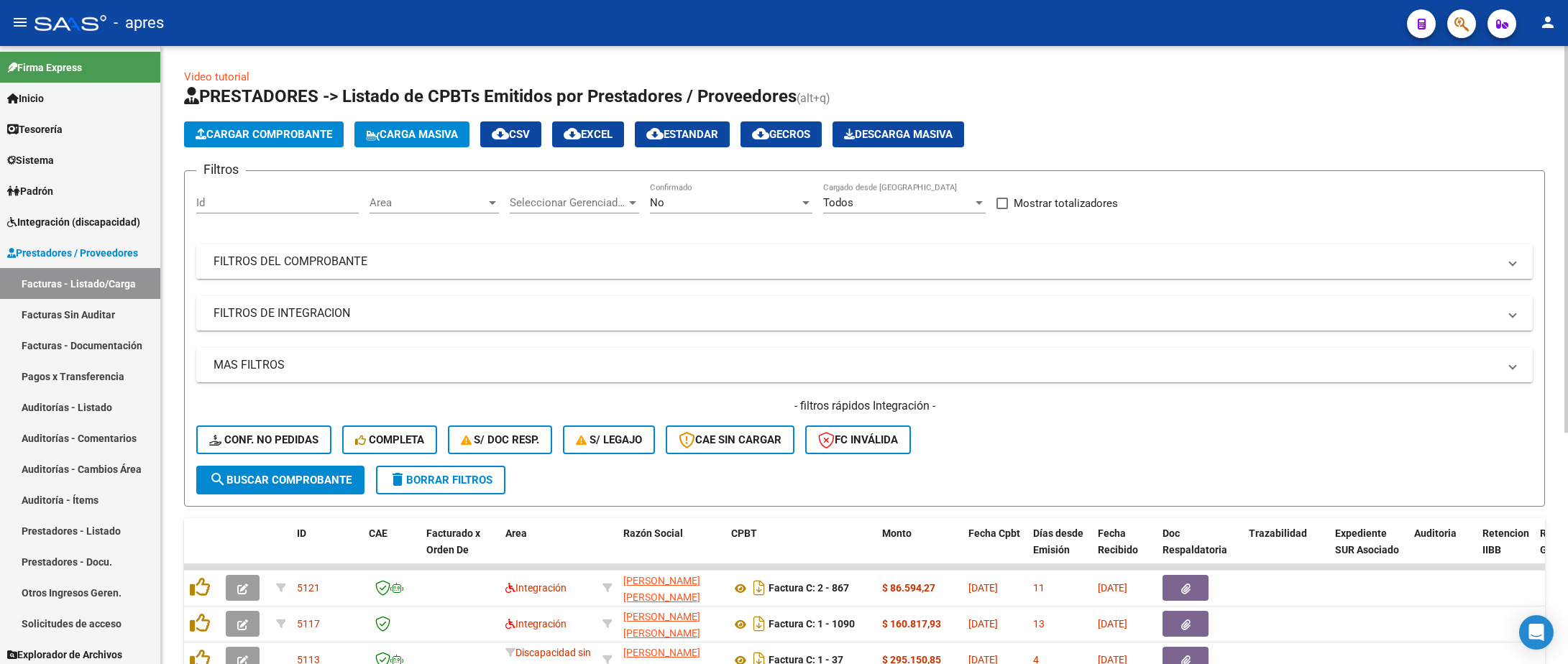
click at [966, 269] on mat-panel-title "FILTROS DEL COMPROBANTE" at bounding box center [856, 261] width 1285 height 15
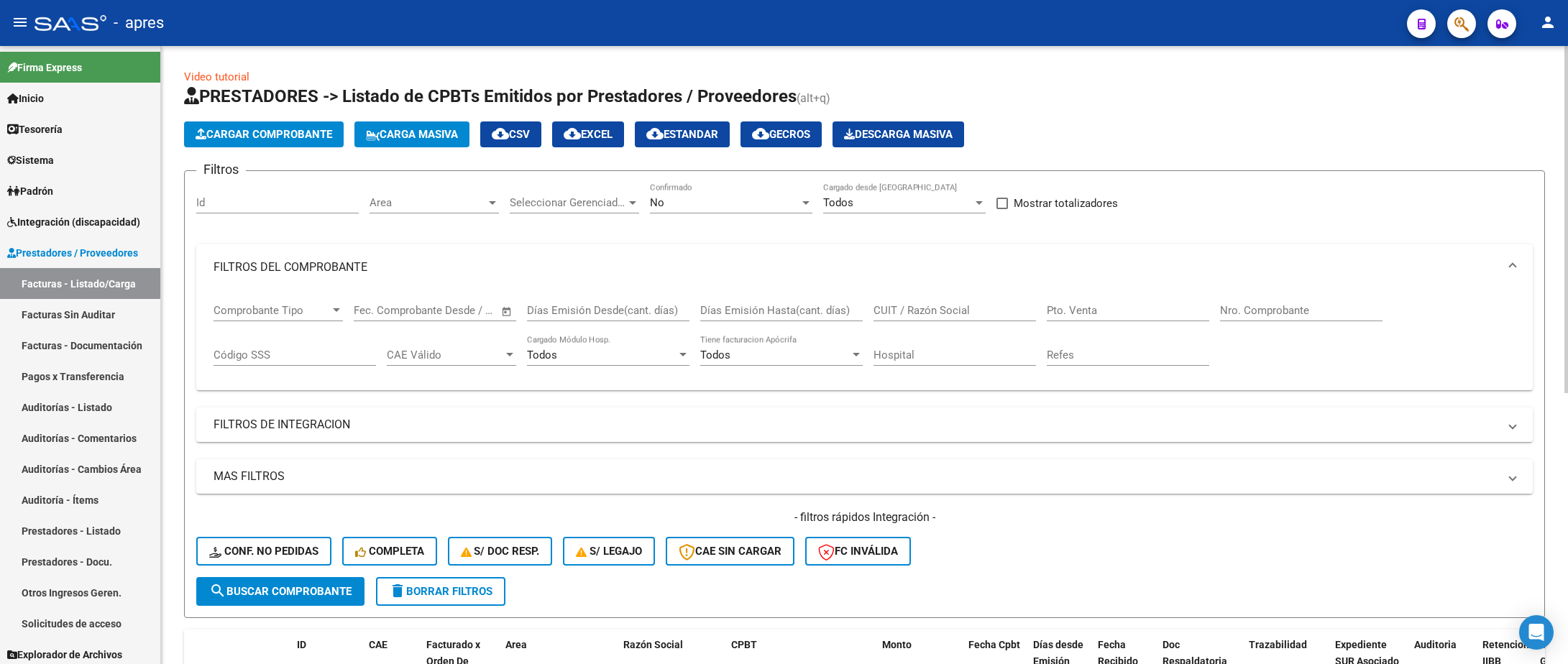
click at [1282, 310] on input "Nro. Comprobante" at bounding box center [1301, 309] width 162 height 12
click at [770, 208] on div "No" at bounding box center [725, 202] width 150 height 12
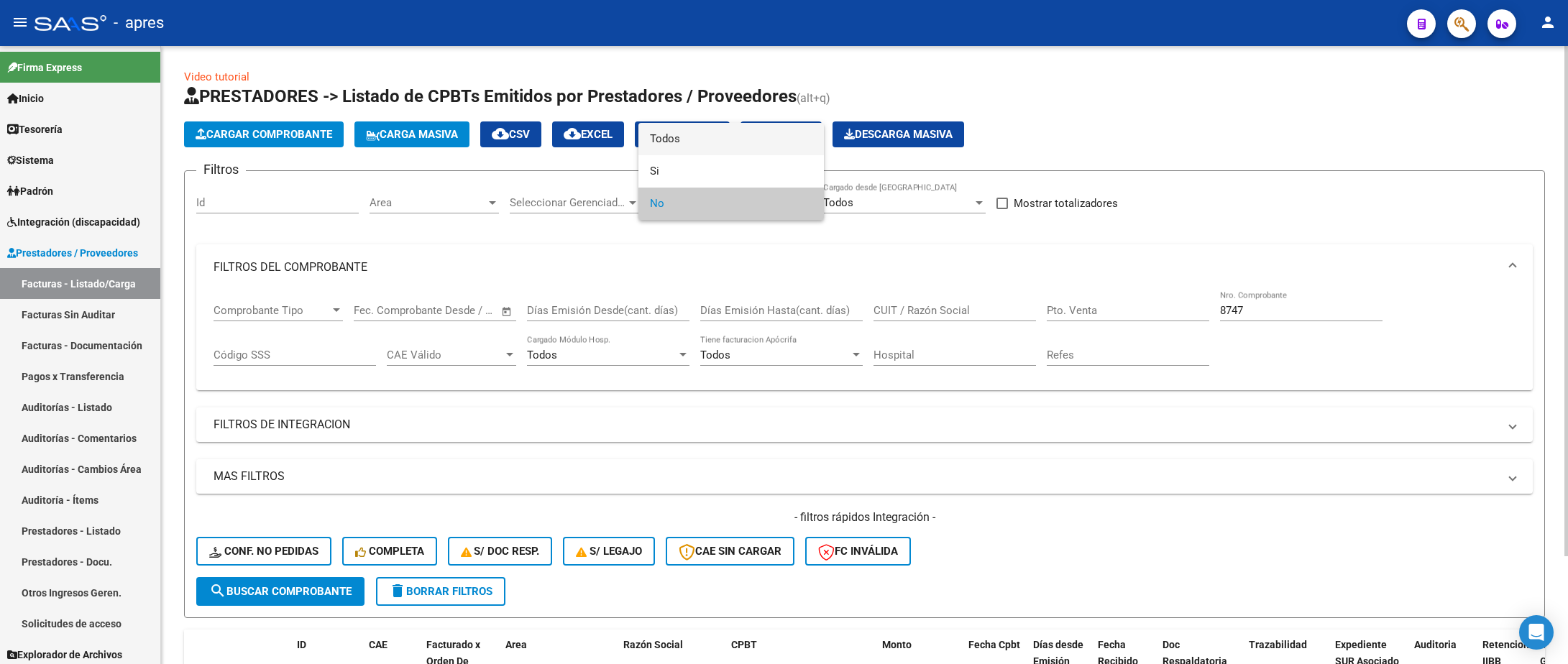
drag, startPoint x: 766, startPoint y: 149, endPoint x: 752, endPoint y: 181, distance: 34.9
click at [763, 151] on span "Todos" at bounding box center [731, 139] width 162 height 33
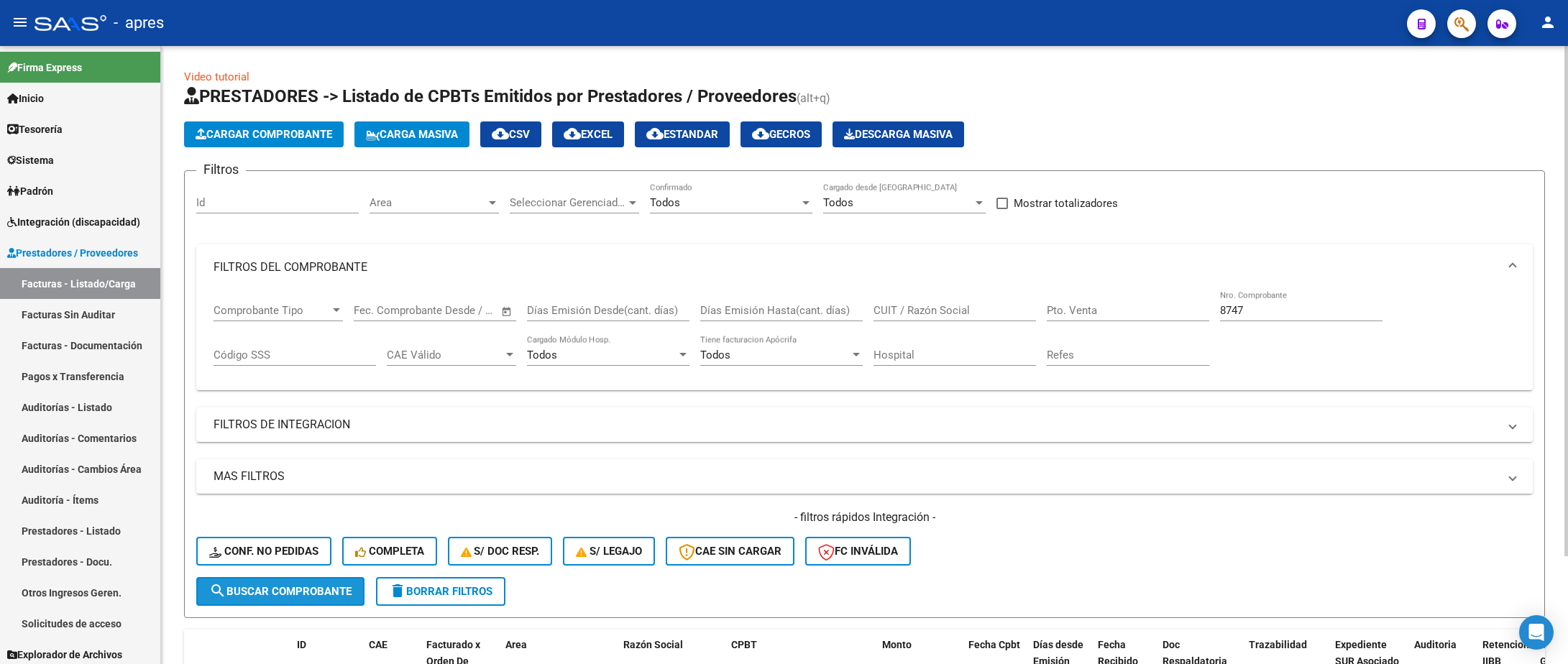
click at [346, 593] on span "search Buscar Comprobante" at bounding box center [281, 591] width 142 height 12
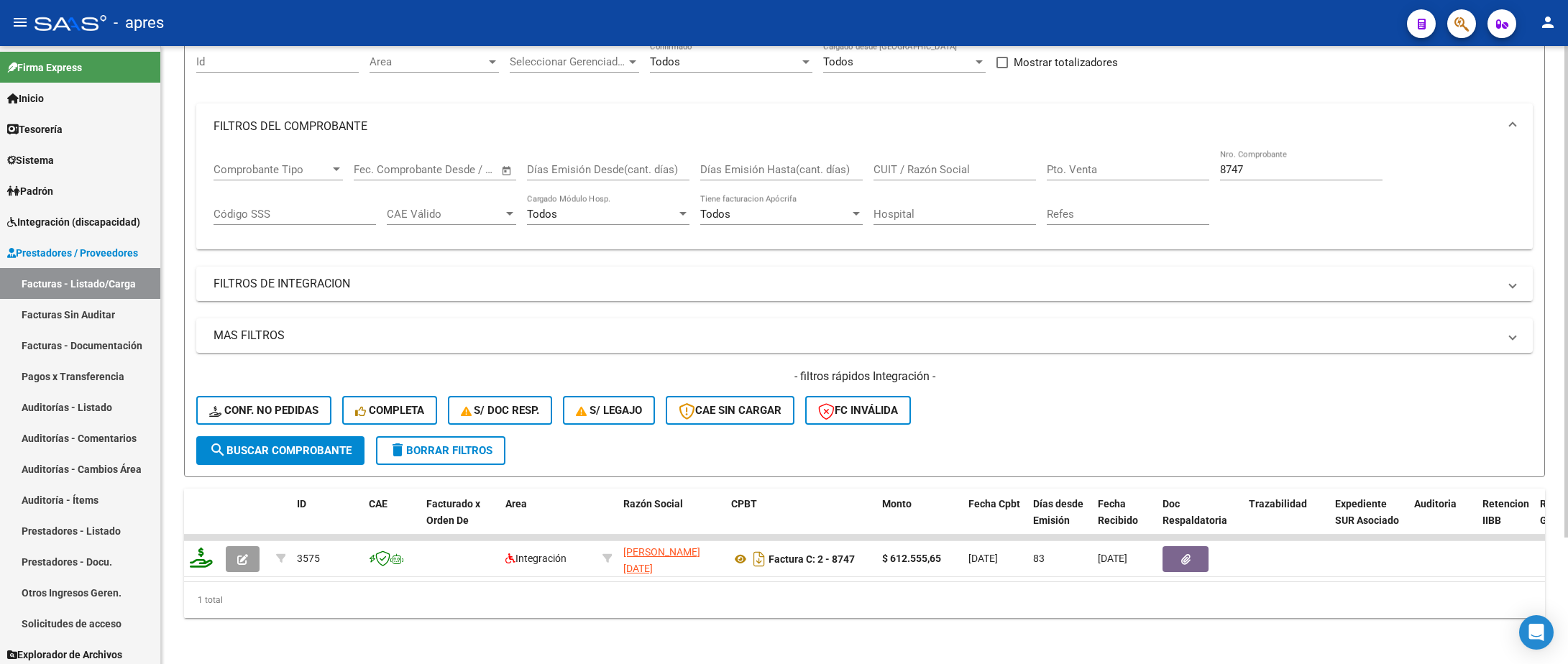
scroll to position [159, 0]
drag, startPoint x: 1260, startPoint y: 156, endPoint x: 1141, endPoint y: 161, distance: 119.1
click at [1143, 161] on div "Comprobante Tipo Comprobante Tipo Fecha inicio – Fecha fin Fec. Comprobante Des…" at bounding box center [864, 194] width 1303 height 89
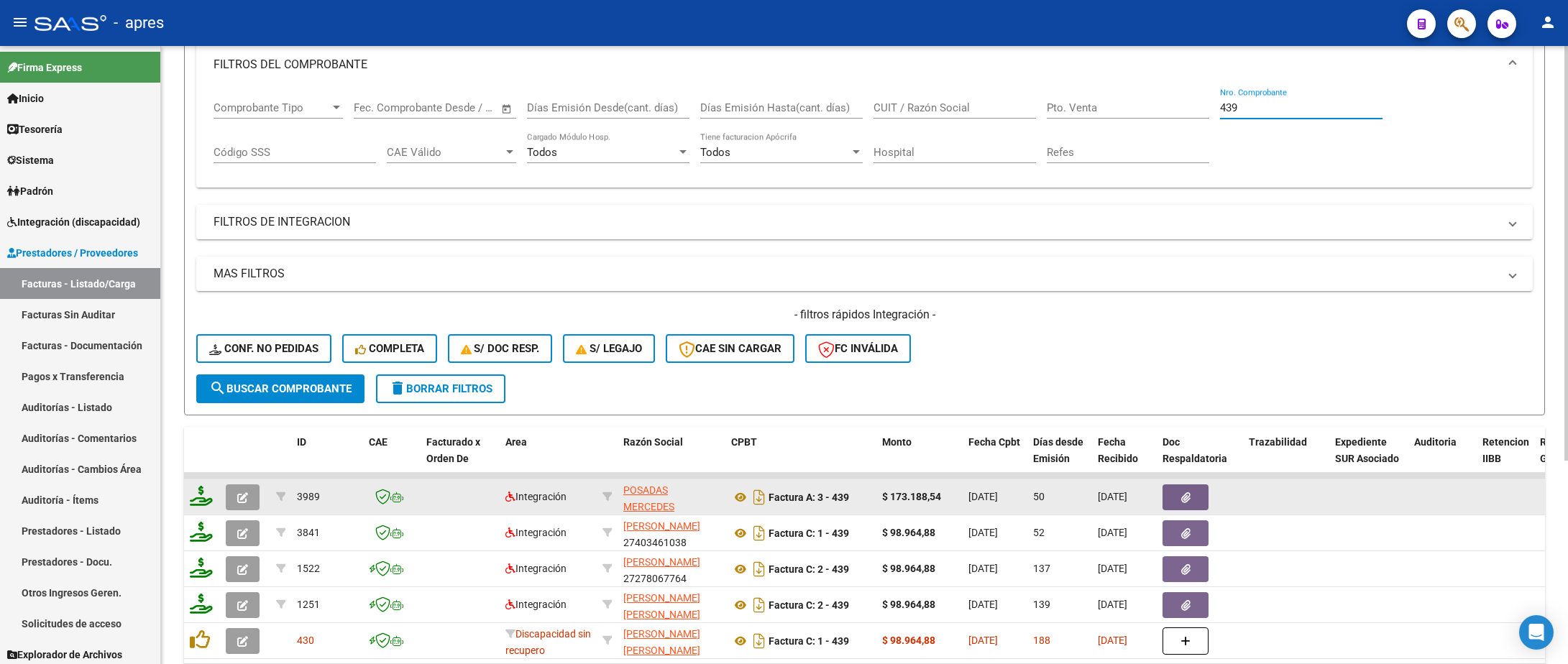
scroll to position [266, 0]
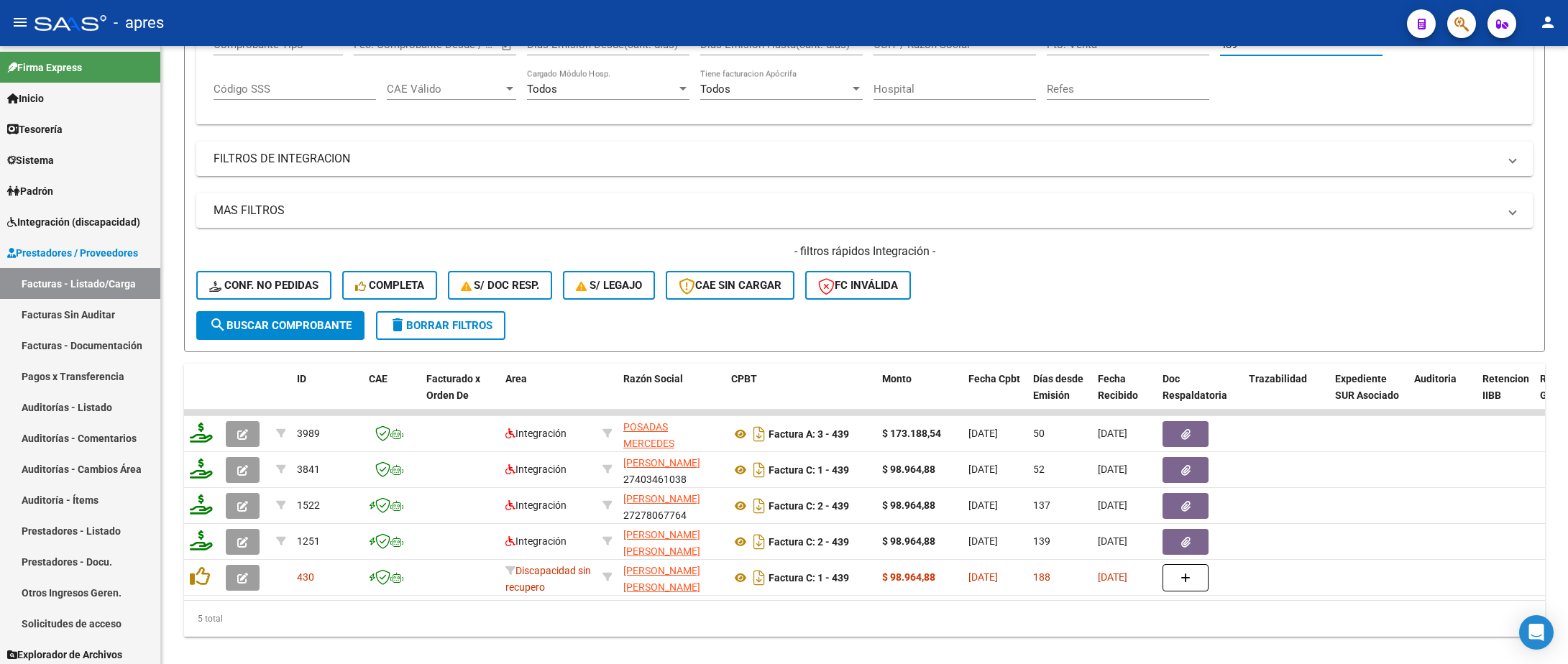
type input "439"
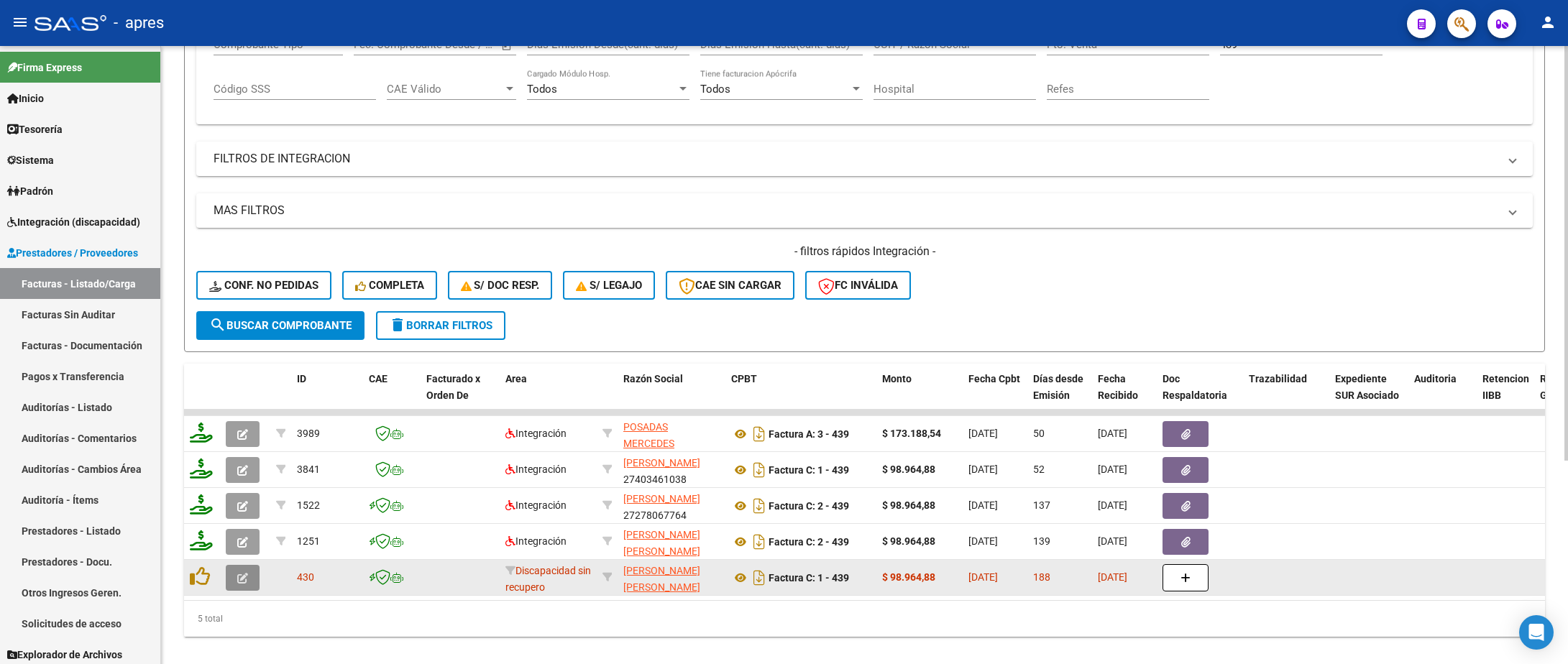
click at [240, 582] on icon "button" at bounding box center [242, 578] width 11 height 11
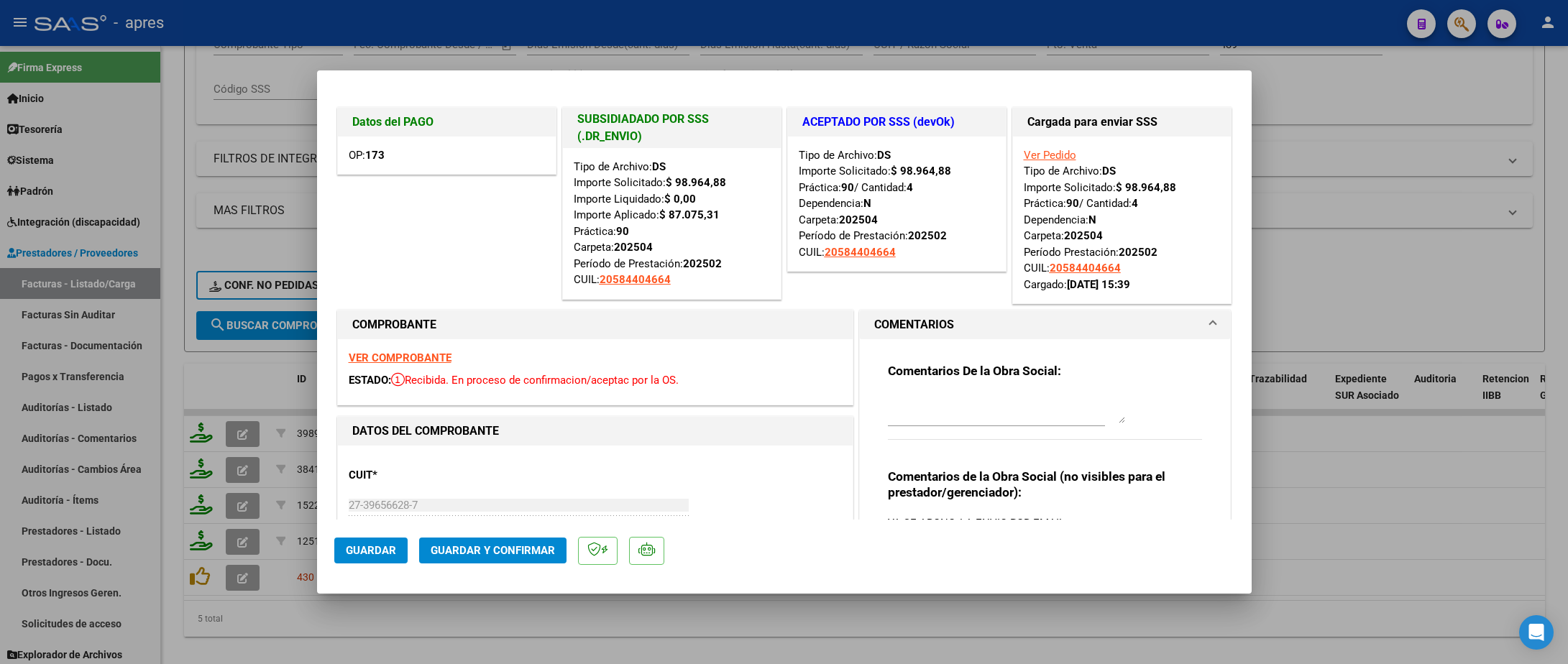
click at [329, 628] on div at bounding box center [784, 332] width 1568 height 664
type input "$ 0,00"
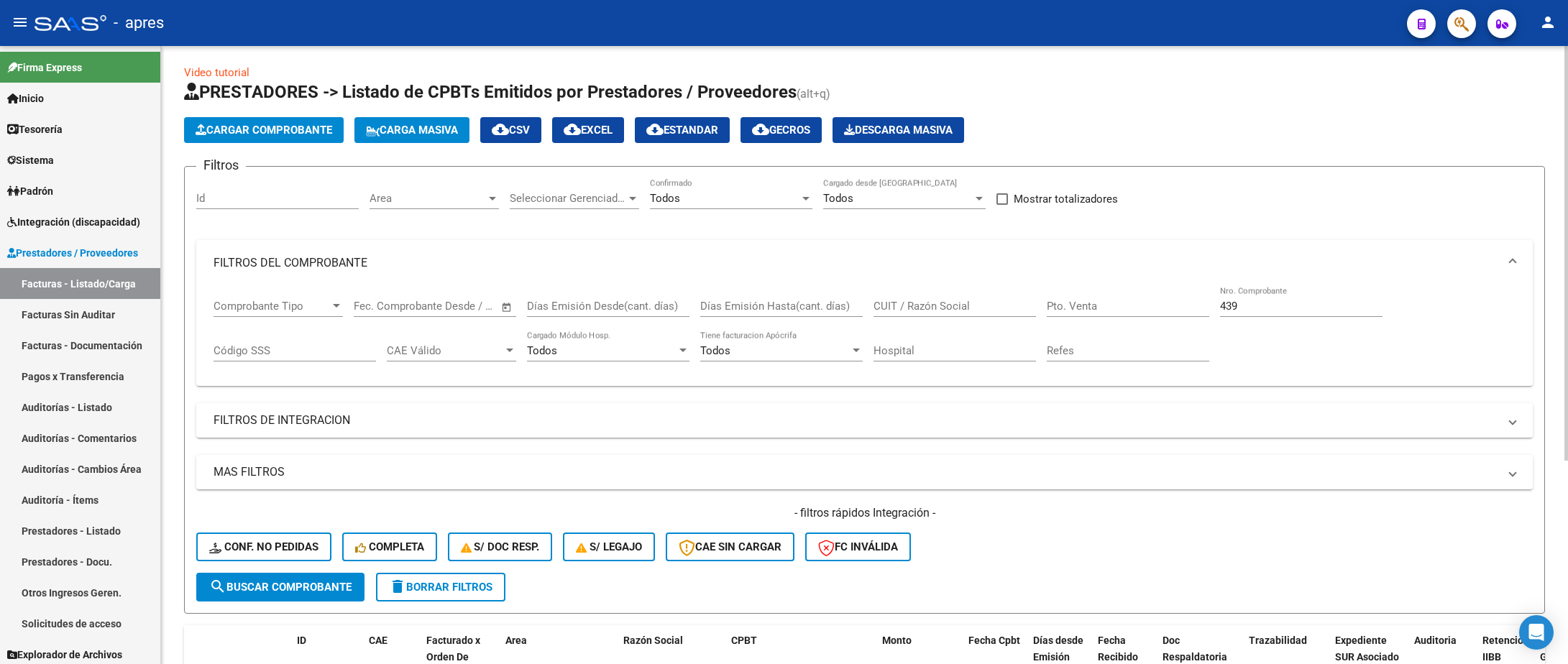
scroll to position [0, 0]
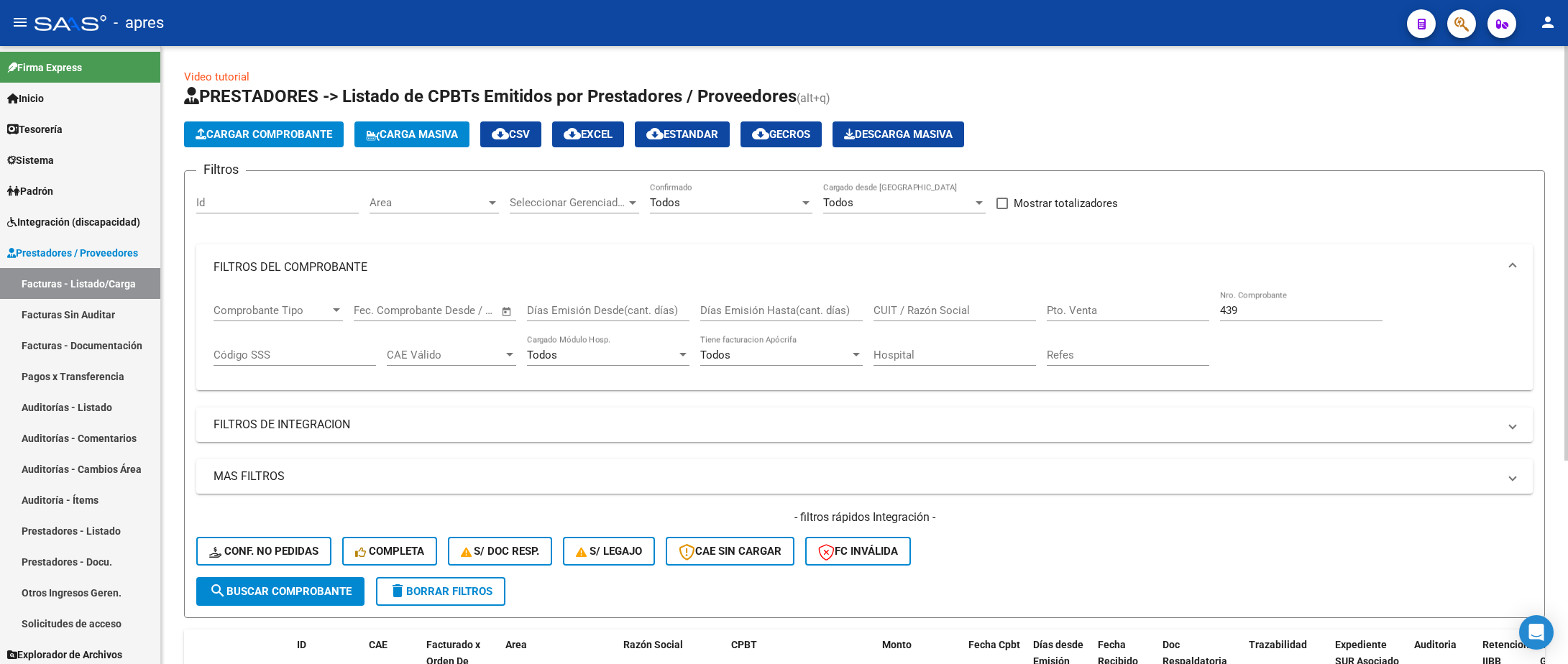
drag, startPoint x: 1276, startPoint y: 304, endPoint x: 1136, endPoint y: 307, distance: 140.0
click at [1136, 307] on div "Comprobante Tipo Comprobante Tipo Fecha inicio – Fecha fin Fec. Comprobante Des…" at bounding box center [864, 334] width 1303 height 89
drag, startPoint x: 1262, startPoint y: 318, endPoint x: 1148, endPoint y: 320, distance: 114.0
click at [1148, 320] on div "Comprobante Tipo Comprobante Tipo Fecha inicio – Fecha fin Fec. Comprobante Des…" at bounding box center [864, 334] width 1303 height 89
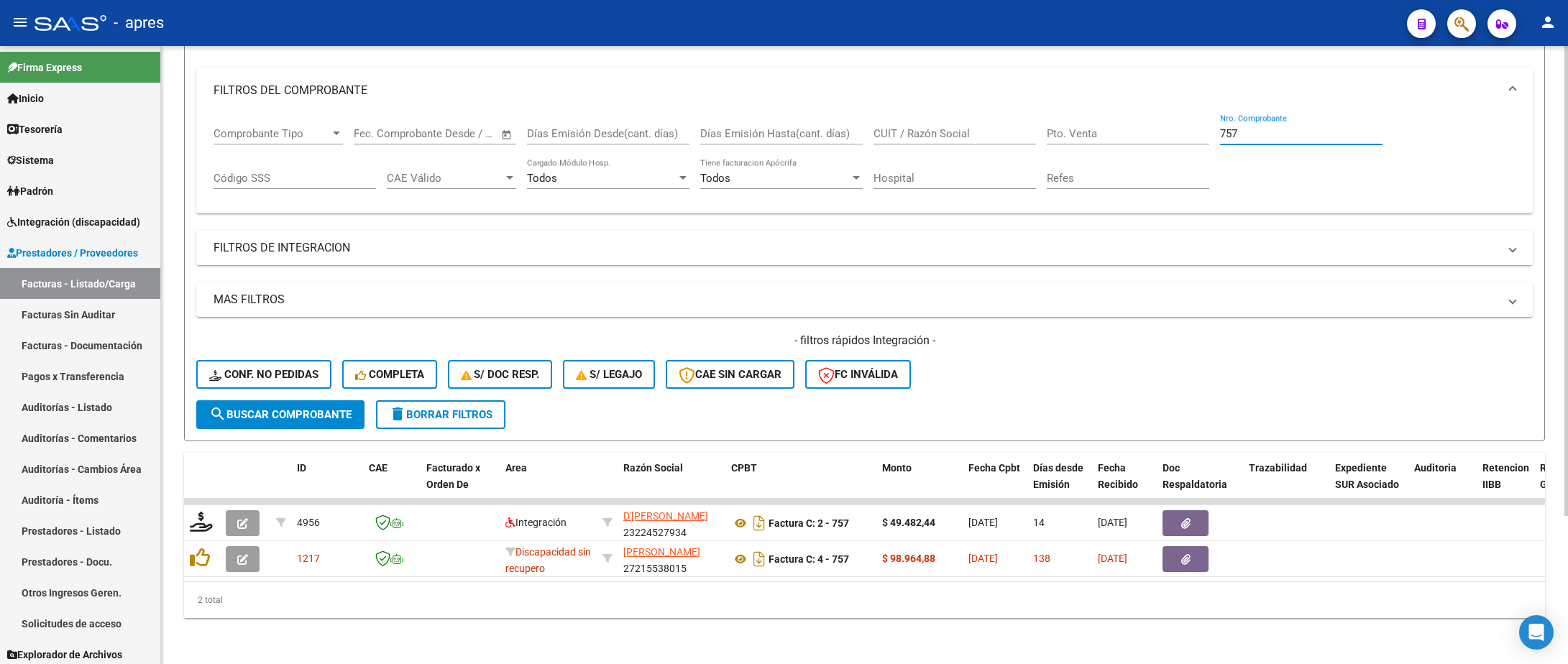
scroll to position [195, 0]
type input "757"
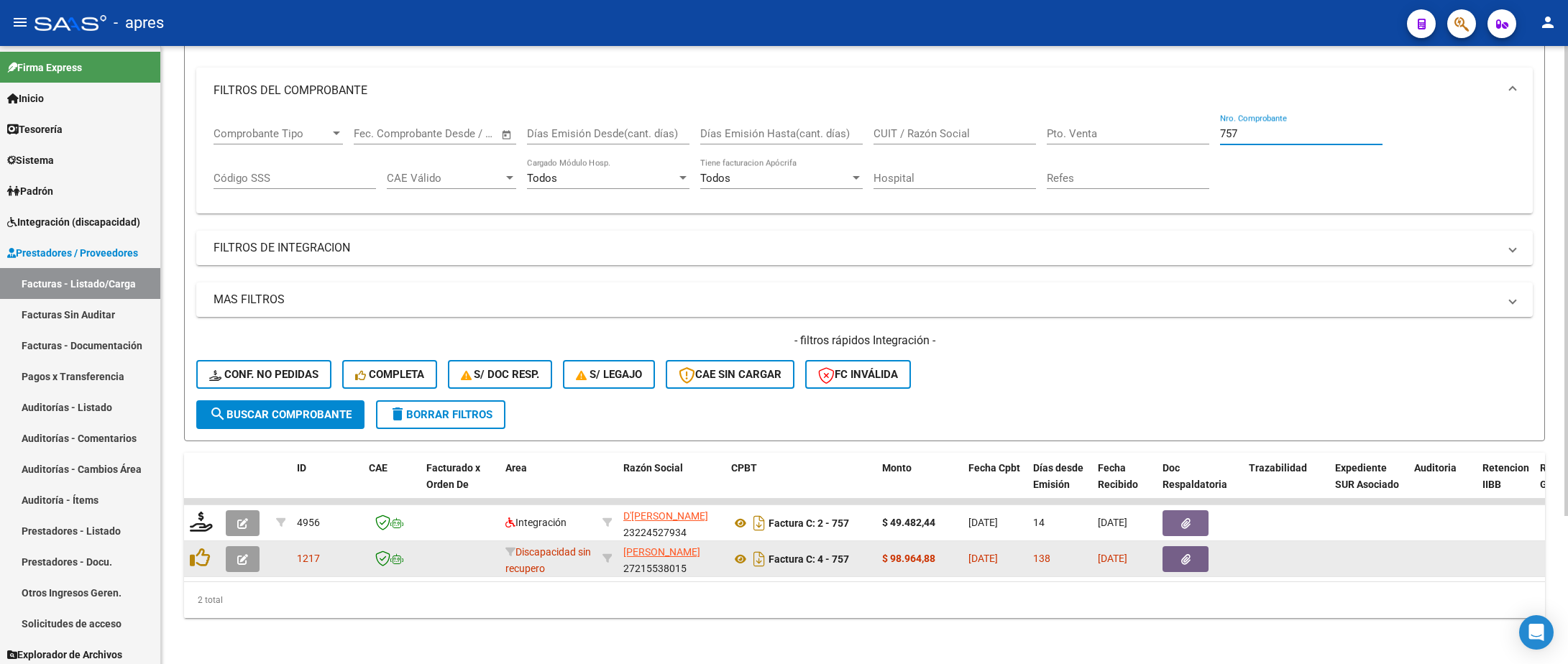
click at [244, 554] on icon "button" at bounding box center [242, 559] width 11 height 11
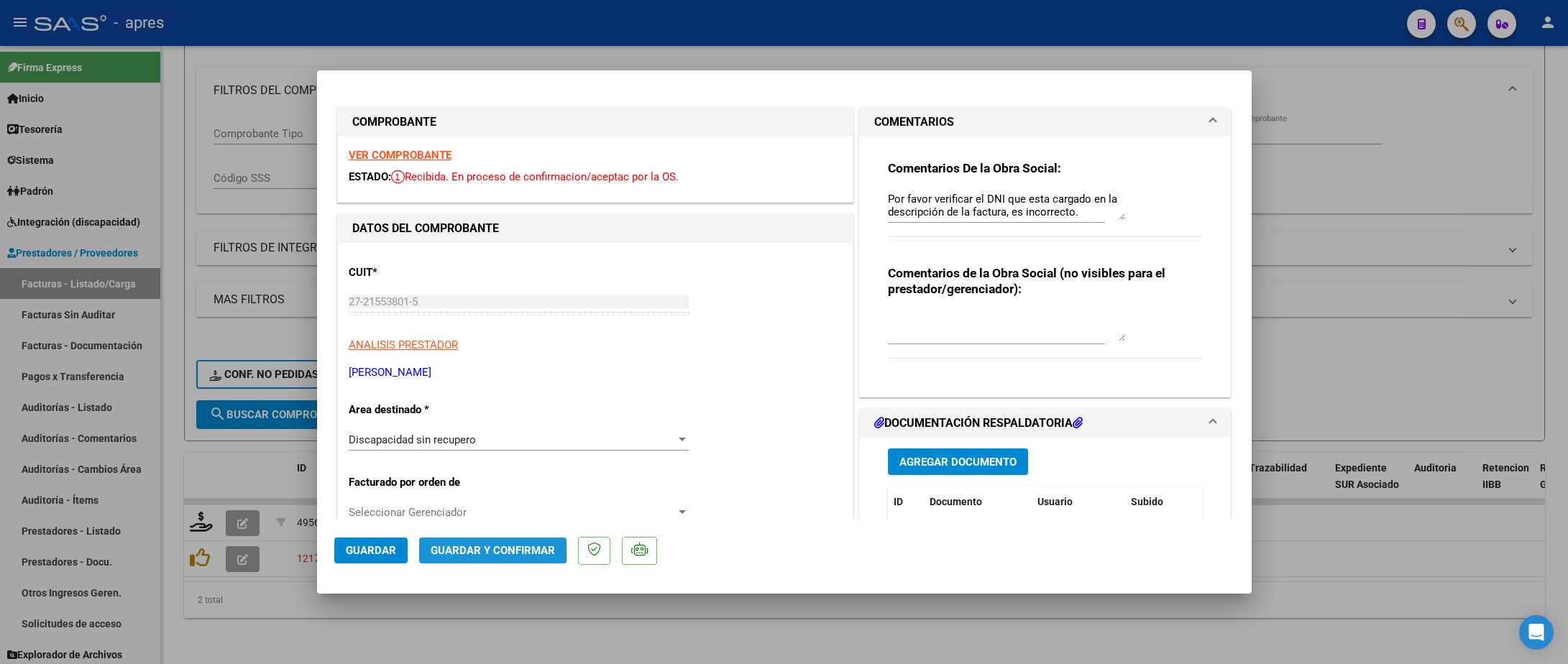
click at [436, 544] on span "Guardar y Confirmar" at bounding box center [492, 550] width 124 height 12
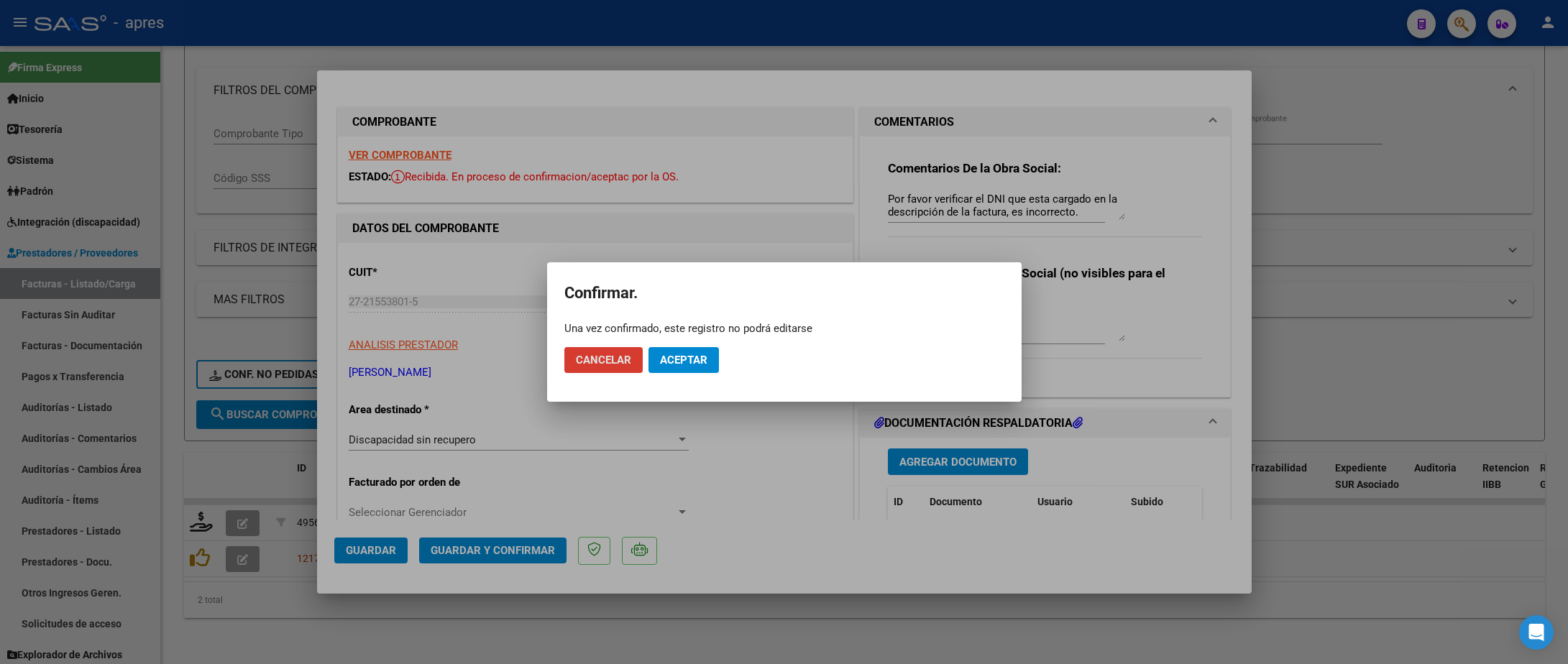
click at [686, 357] on span "Aceptar" at bounding box center [684, 359] width 47 height 12
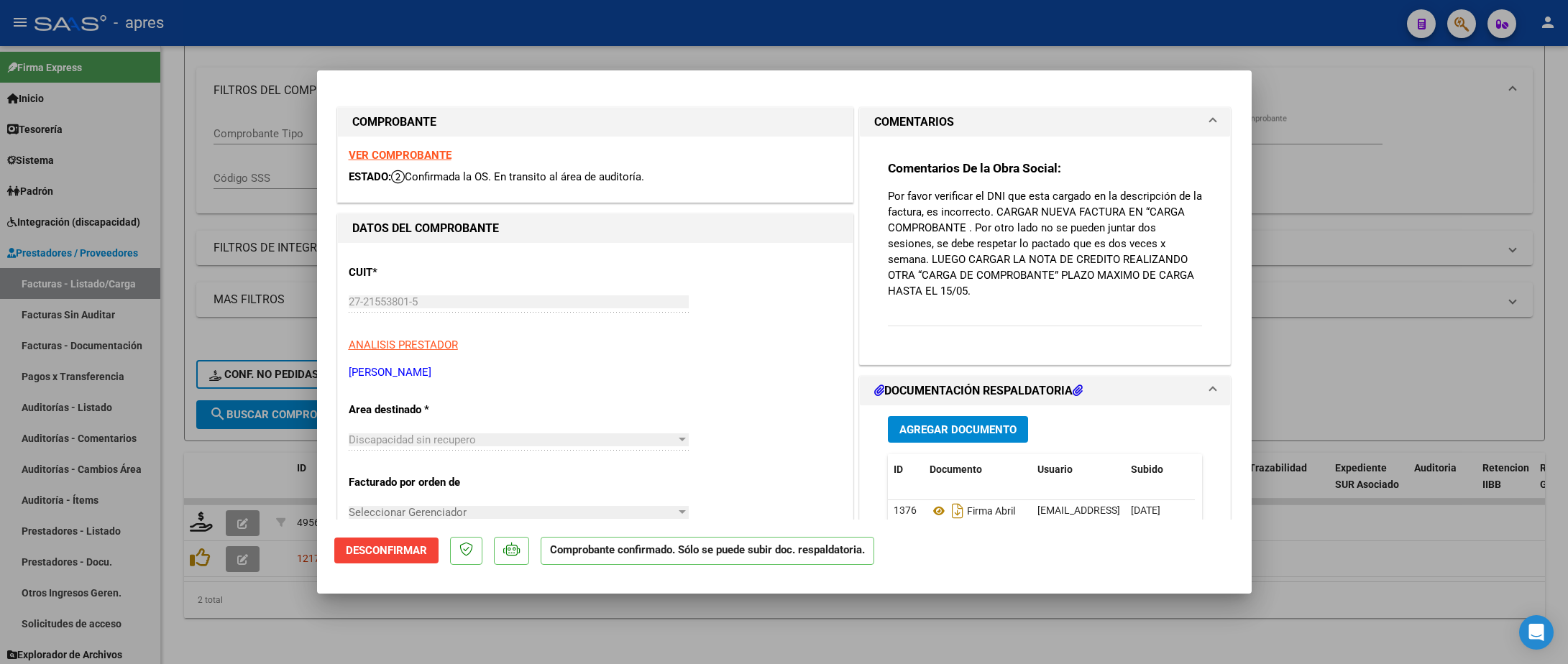
click at [221, 621] on div at bounding box center [784, 332] width 1568 height 664
type input "$ 0,00"
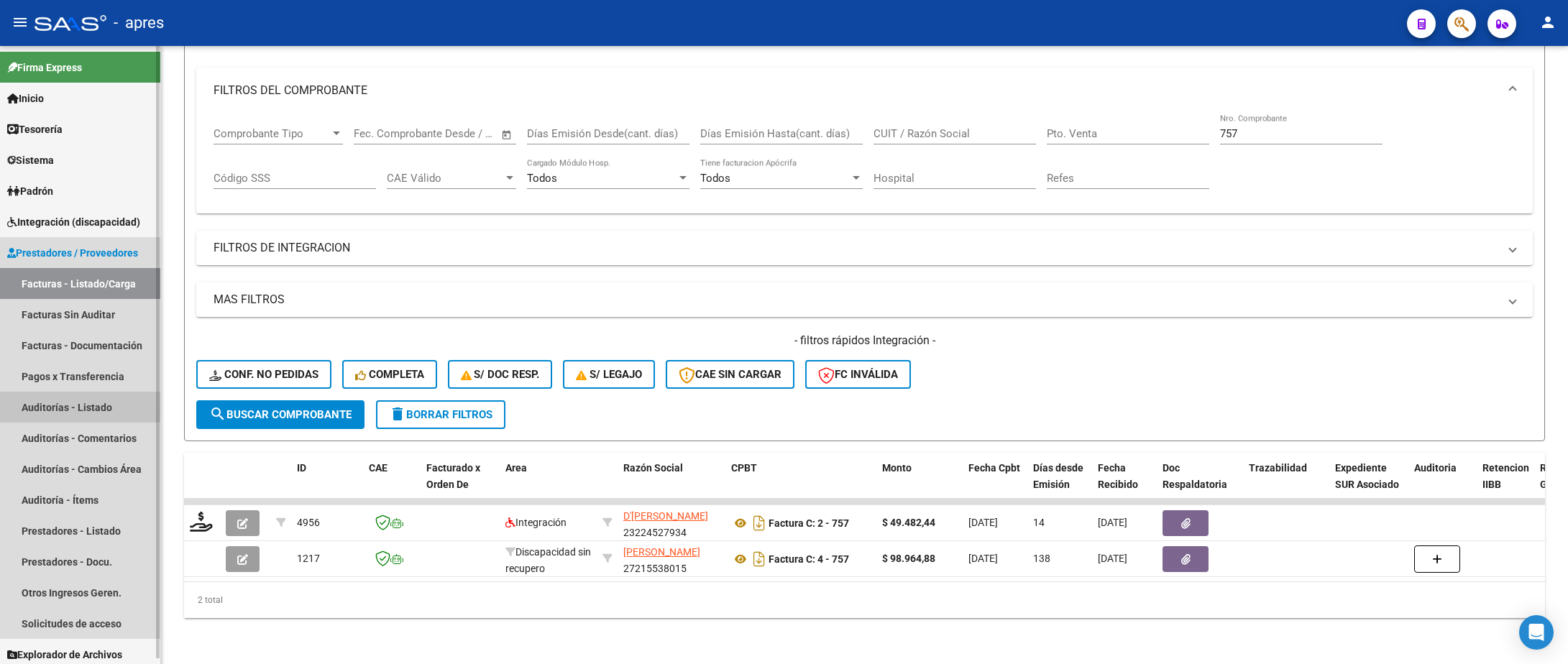
click at [78, 402] on link "Auditorías - Listado" at bounding box center [80, 407] width 161 height 31
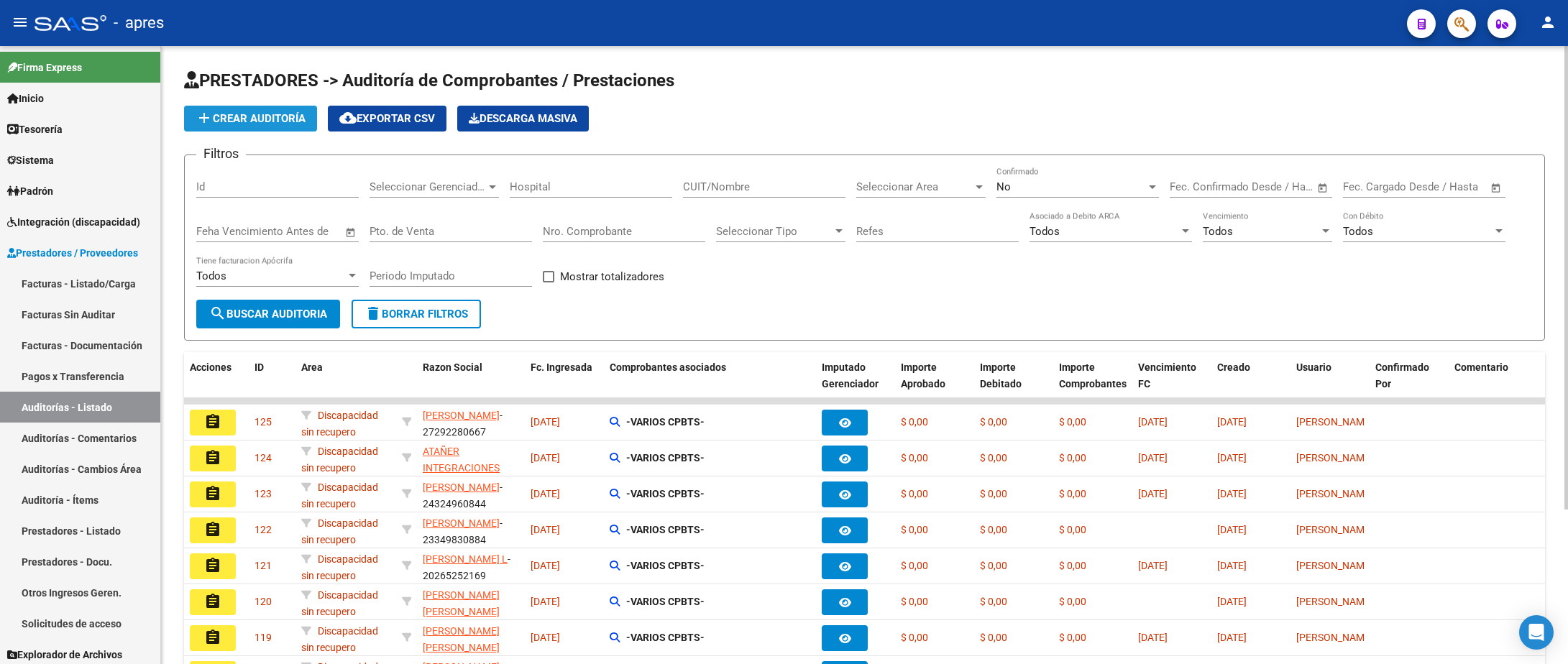
click at [298, 114] on span "add Crear Auditoría" at bounding box center [250, 118] width 110 height 12
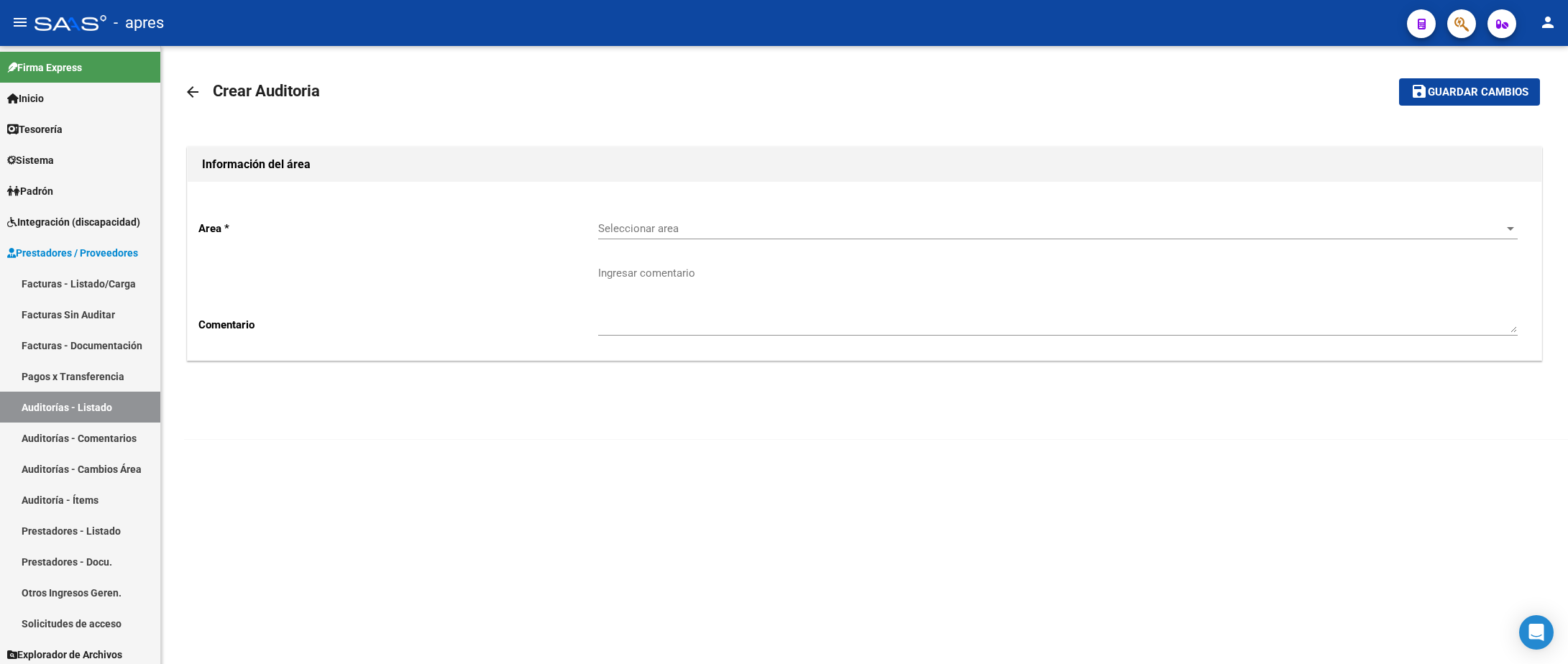
click at [699, 220] on div "Seleccionar area Seleccionar area" at bounding box center [1058, 224] width 920 height 31
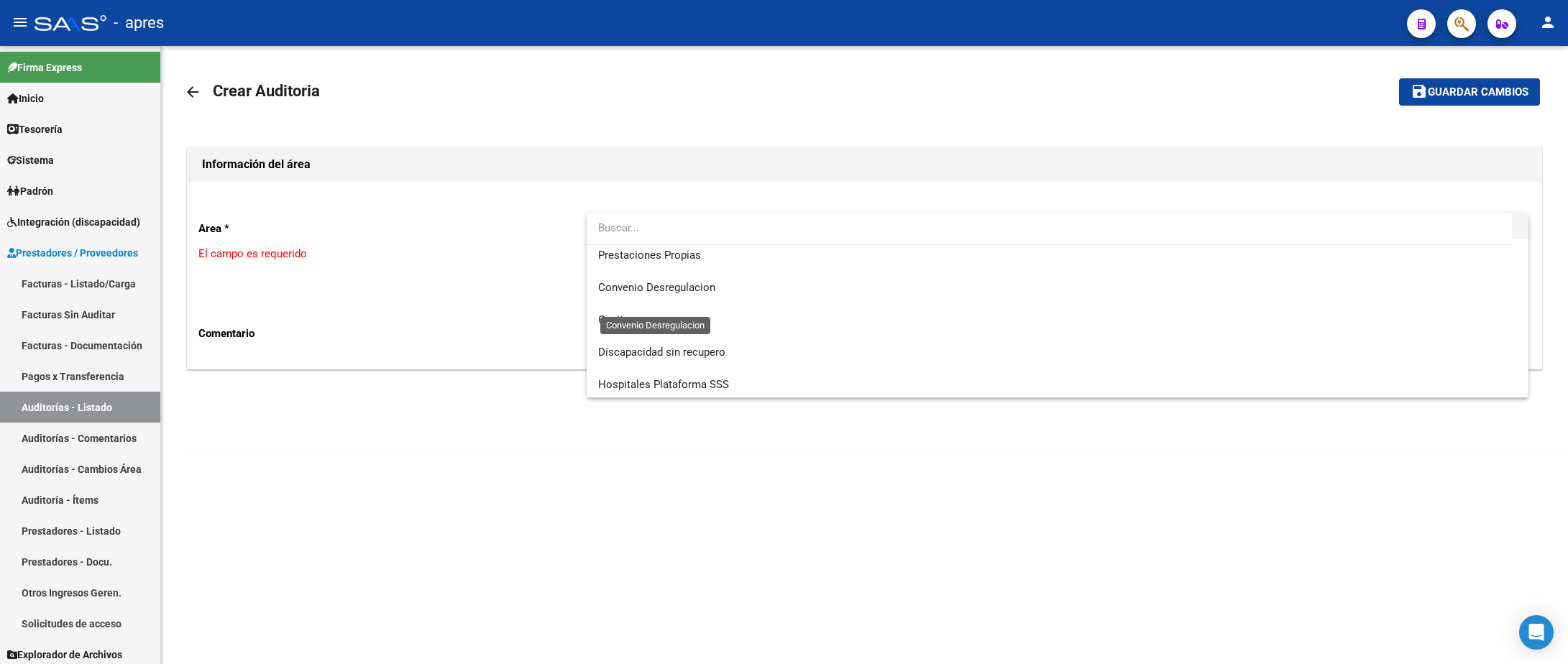
scroll to position [138, 0]
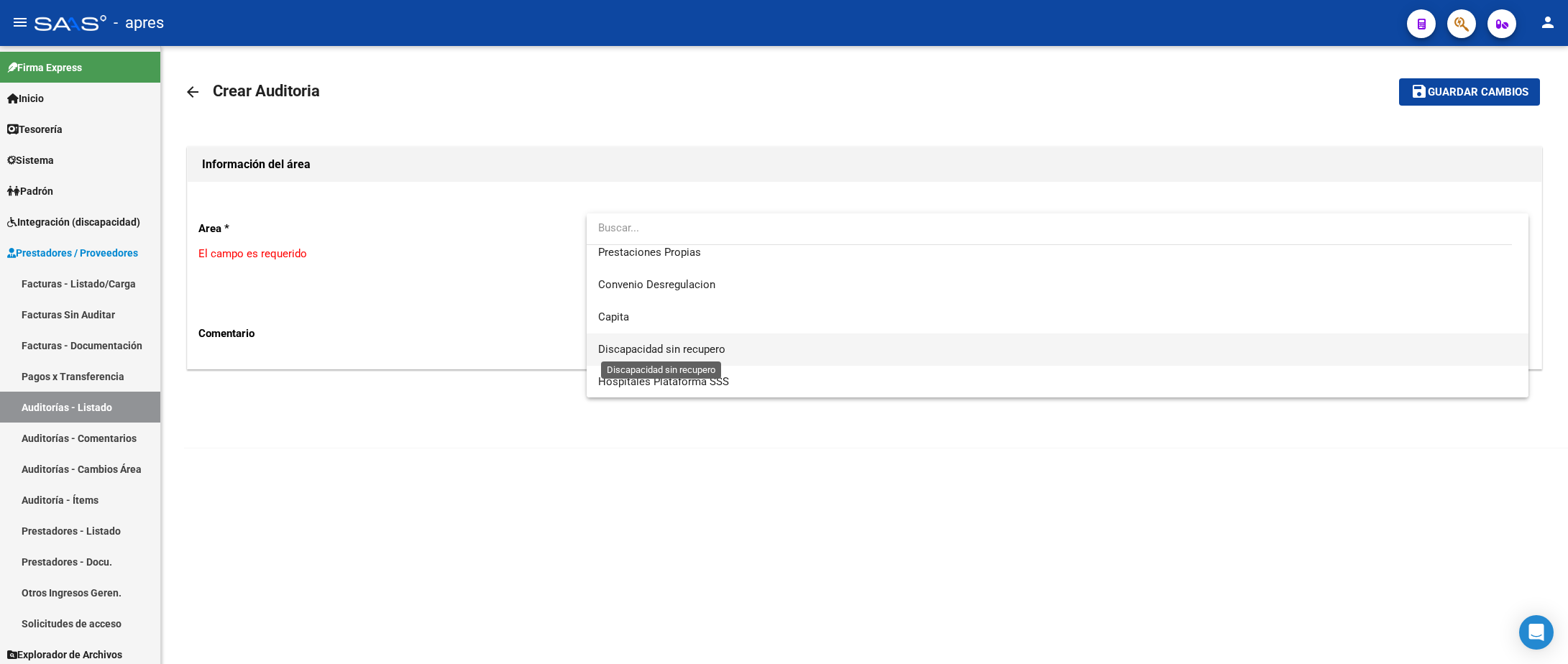
click at [678, 345] on span "Discapacidad sin recupero" at bounding box center [661, 349] width 127 height 12
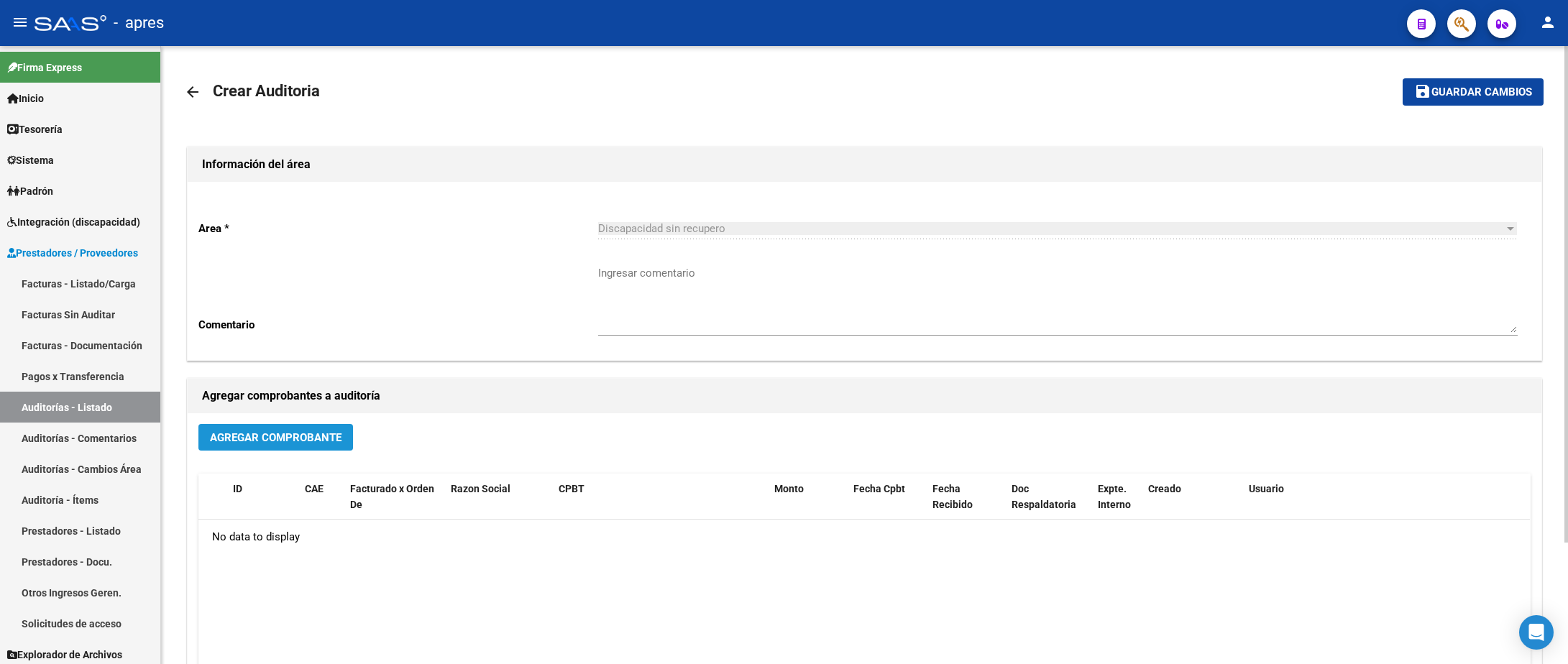
click at [309, 431] on span "Agregar Comprobante" at bounding box center [275, 437] width 132 height 12
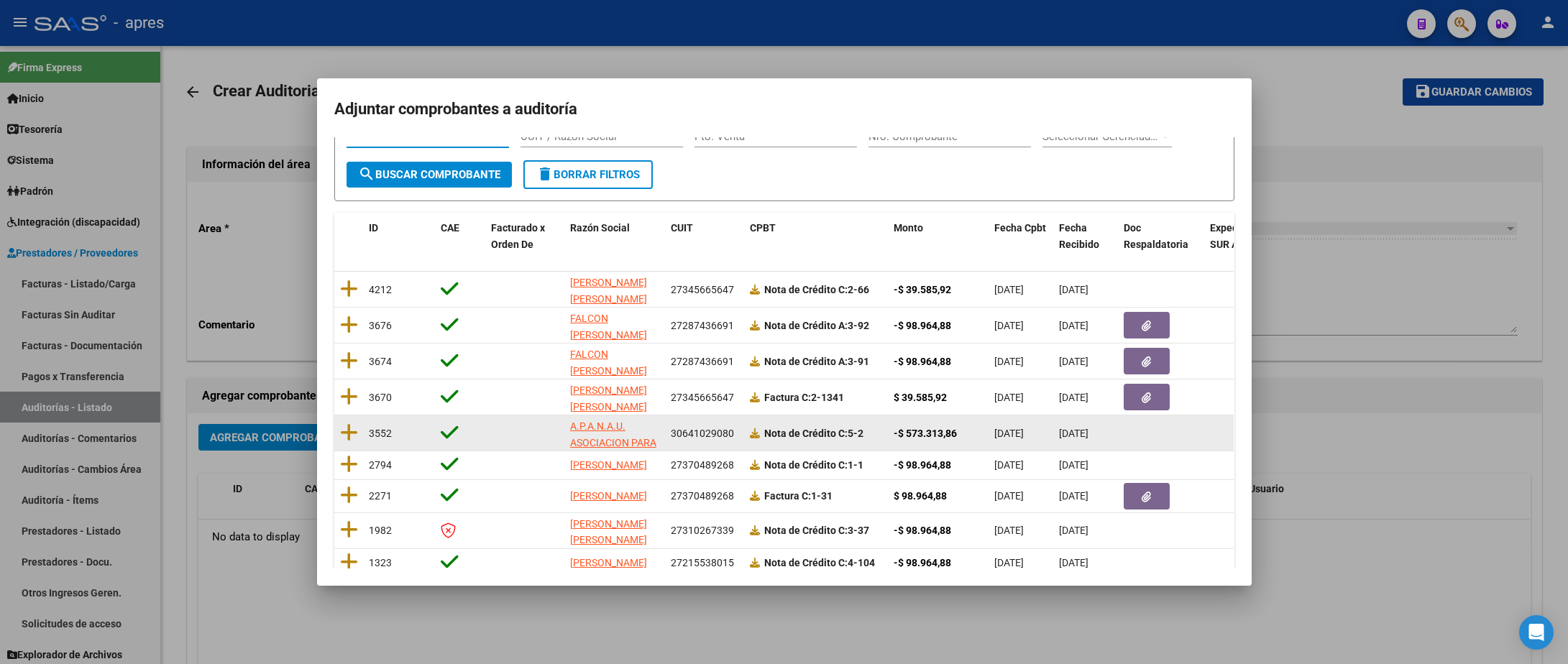
scroll to position [108, 0]
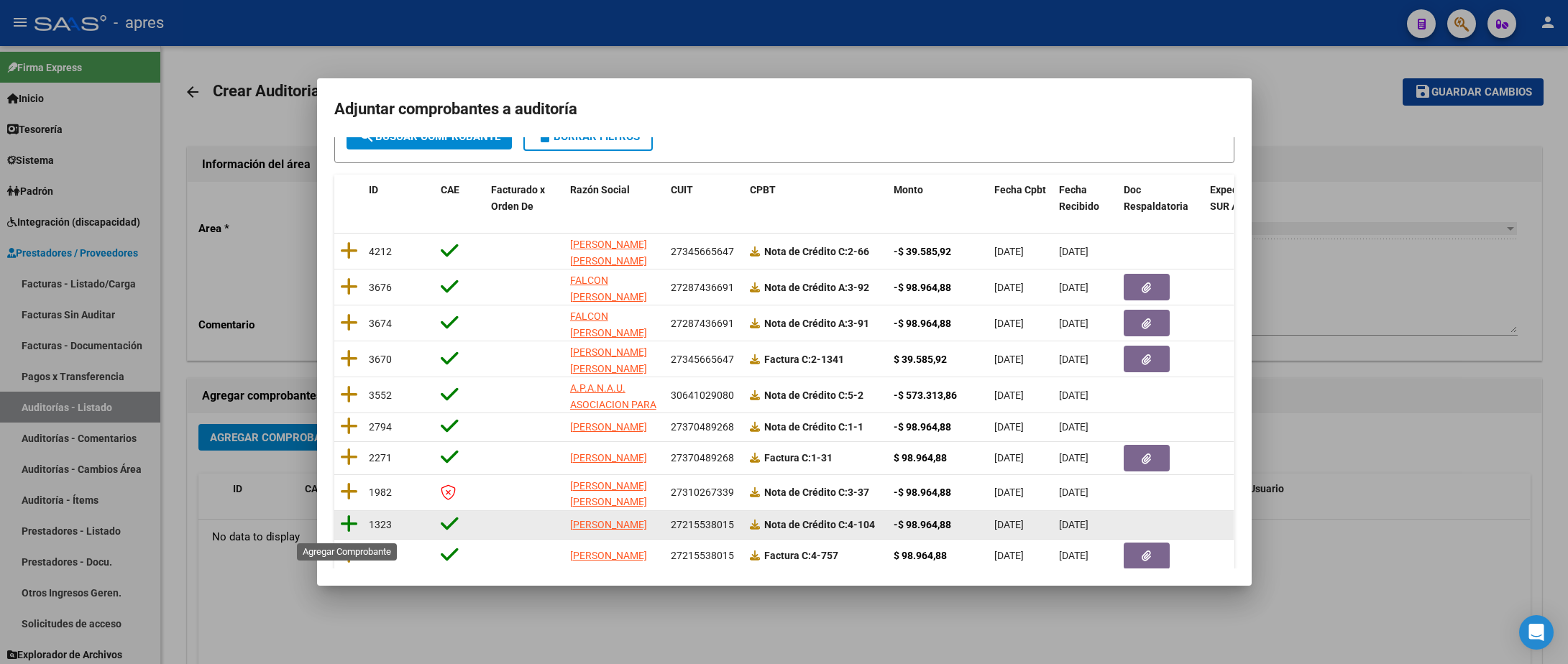
click at [346, 530] on icon at bounding box center [349, 524] width 18 height 20
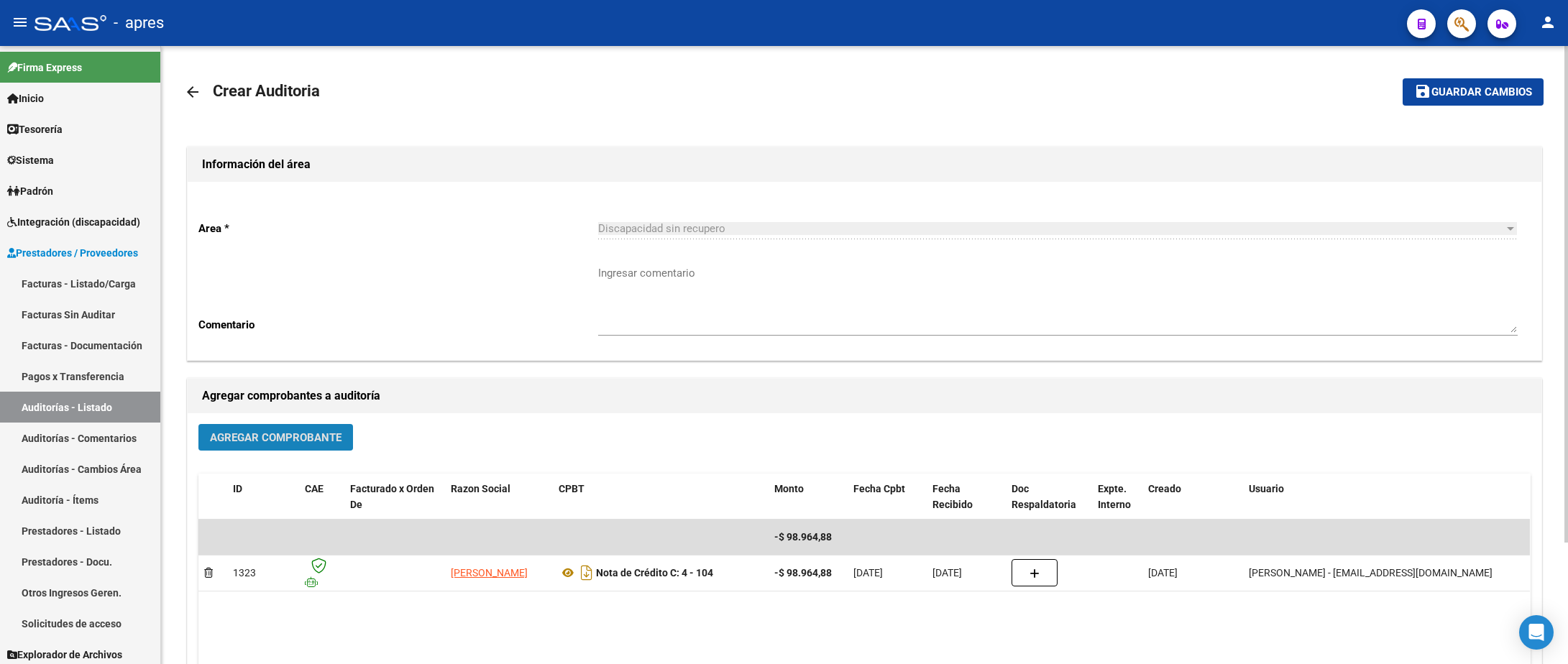
click at [230, 435] on span "Agregar Comprobante" at bounding box center [275, 437] width 132 height 12
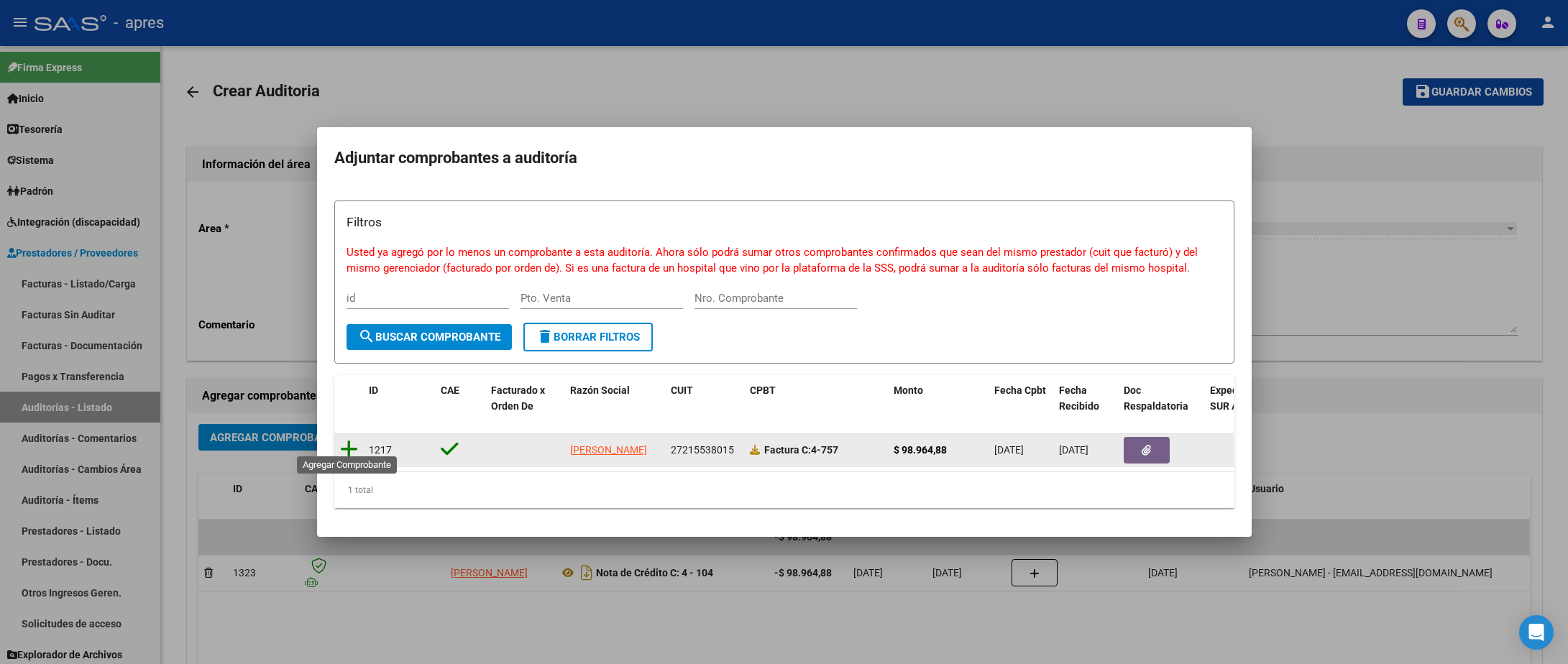
click at [341, 439] on icon at bounding box center [349, 449] width 18 height 20
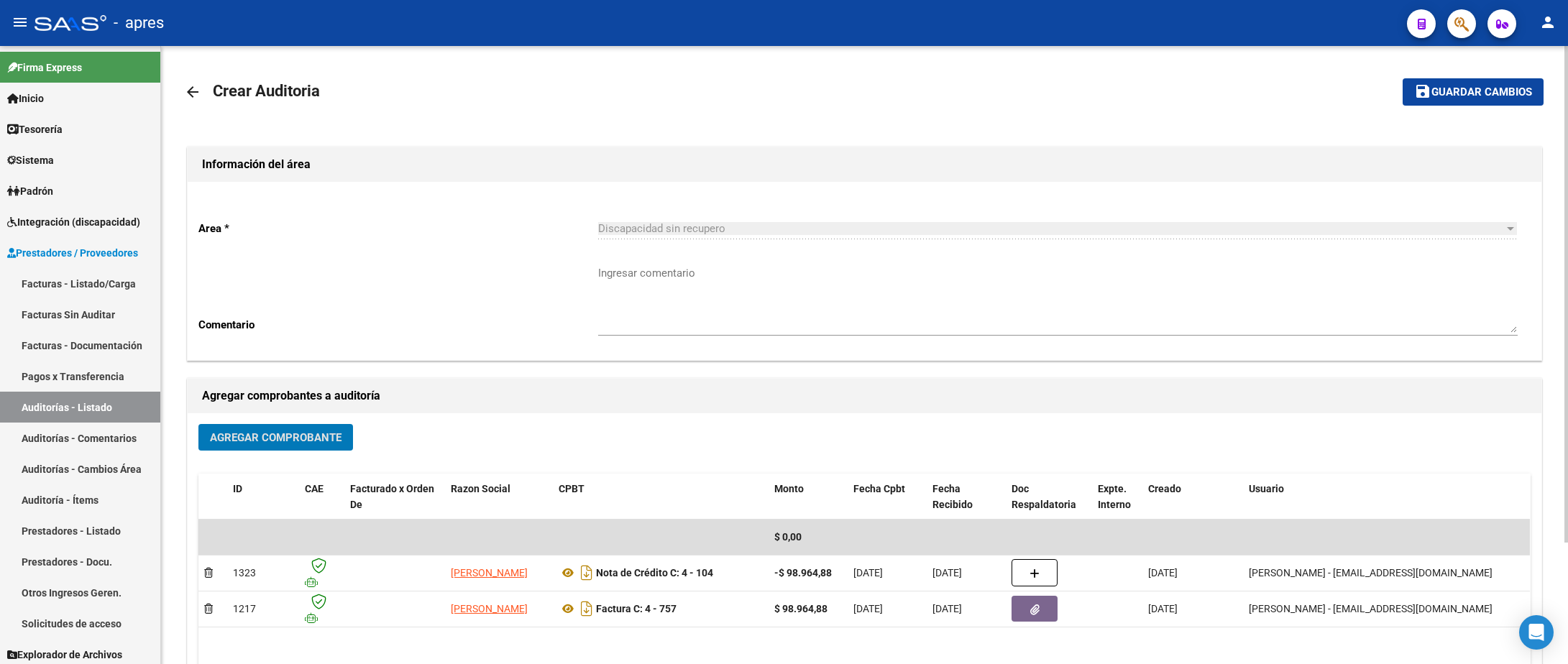
click at [1515, 86] on span "Guardar cambios" at bounding box center [1481, 92] width 101 height 12
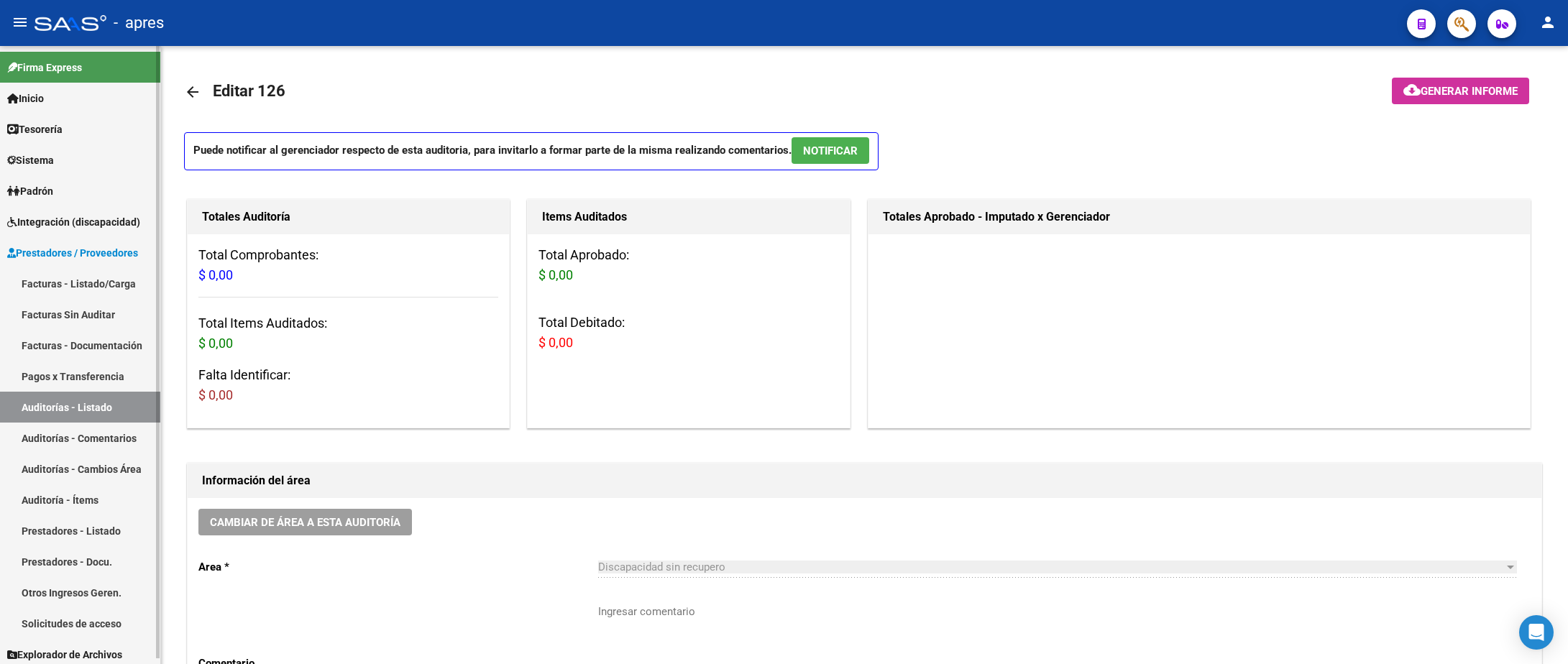
click at [107, 399] on link "Auditorías - Listado" at bounding box center [80, 407] width 161 height 31
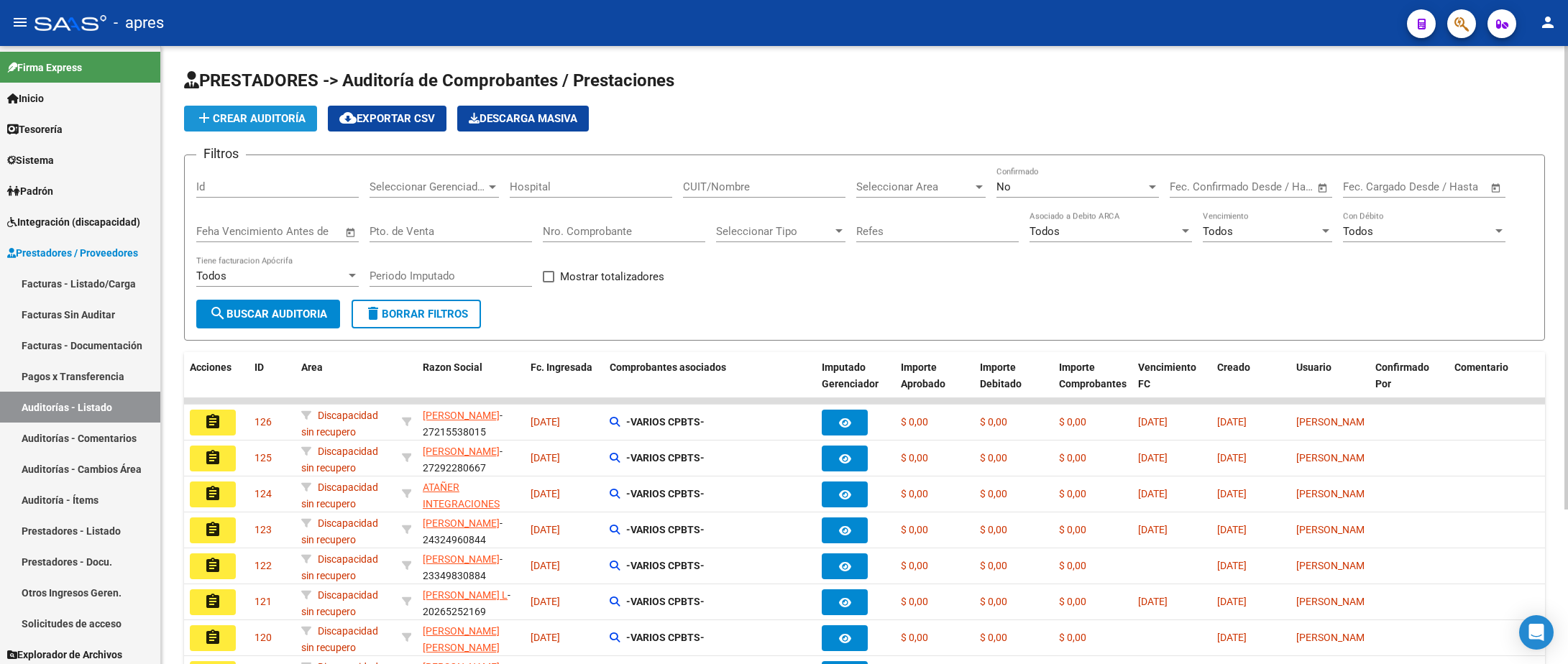
click at [260, 114] on span "add Crear Auditoría" at bounding box center [250, 118] width 110 height 12
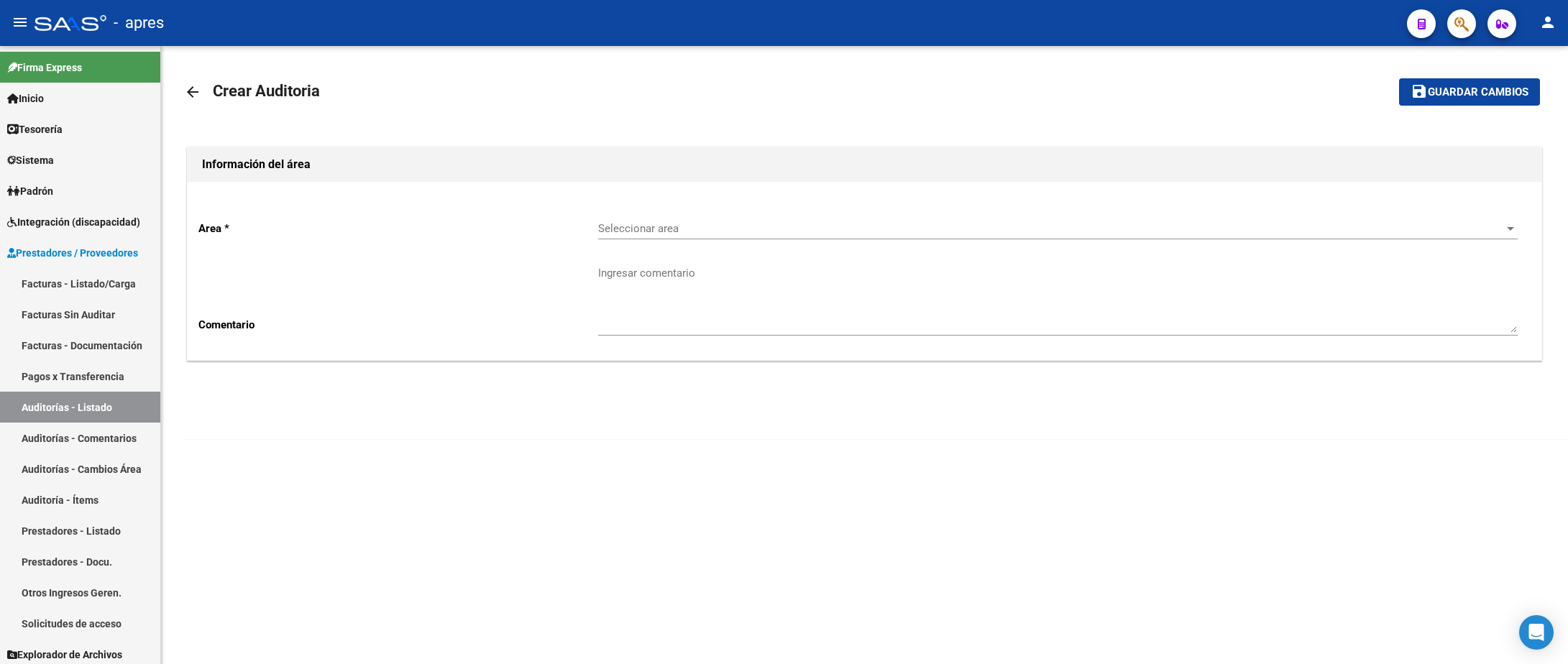
click at [655, 223] on div "Seleccionar area Seleccionar area" at bounding box center [1058, 224] width 920 height 31
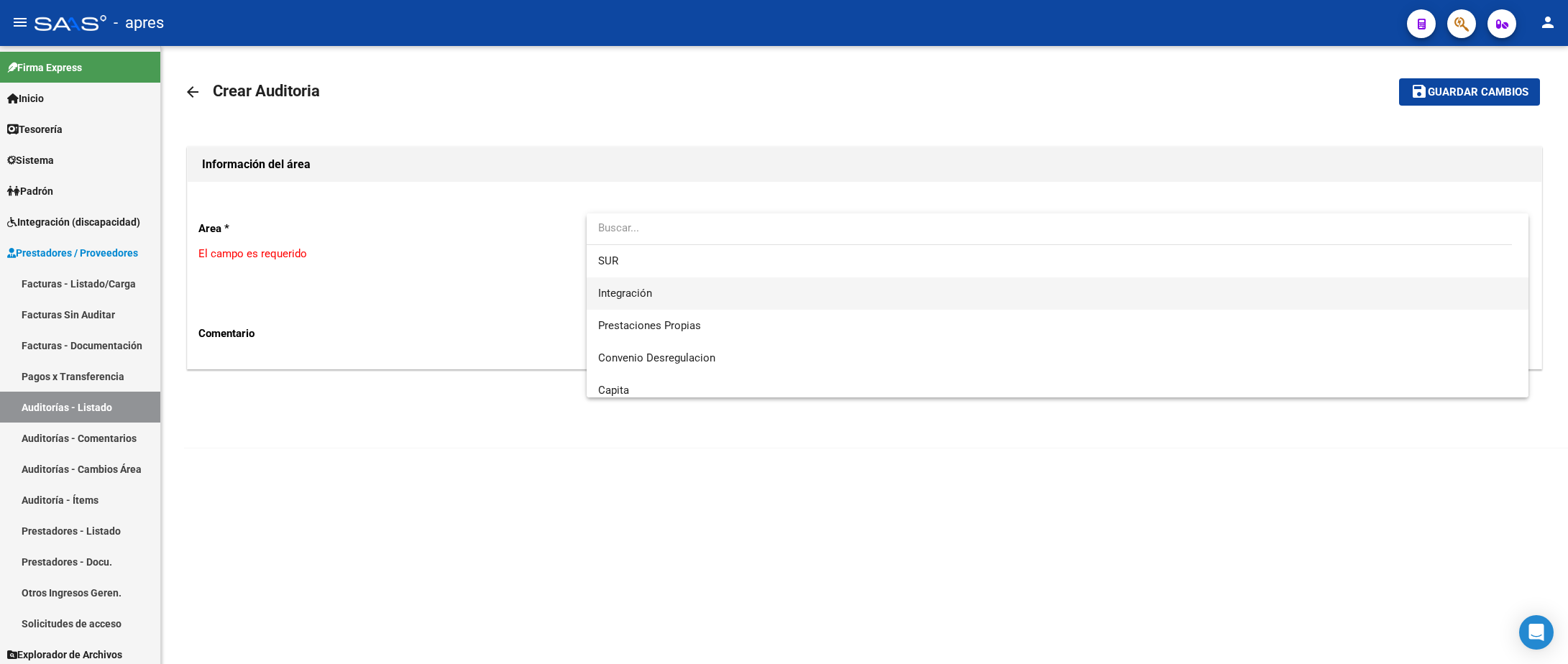
scroll to position [138, 0]
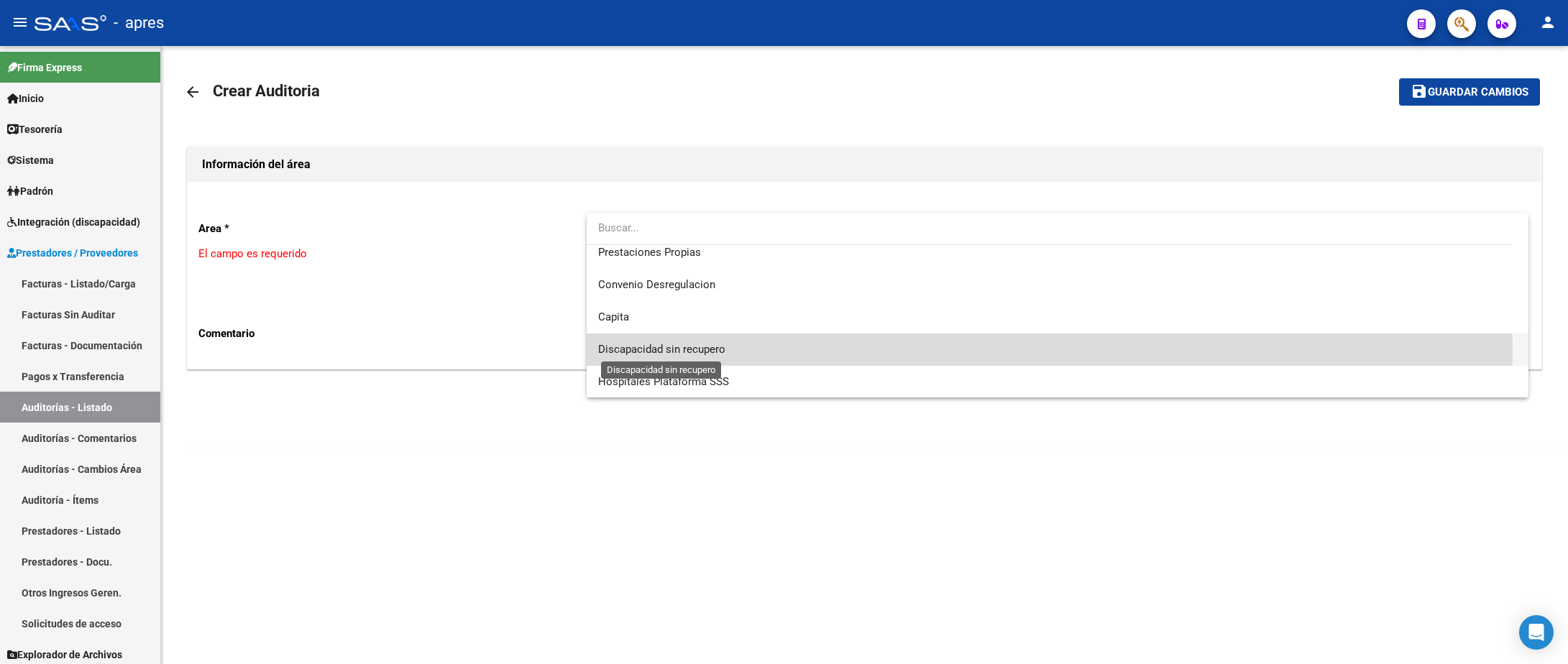
click at [632, 355] on span "Discapacidad sin recupero" at bounding box center [661, 349] width 127 height 12
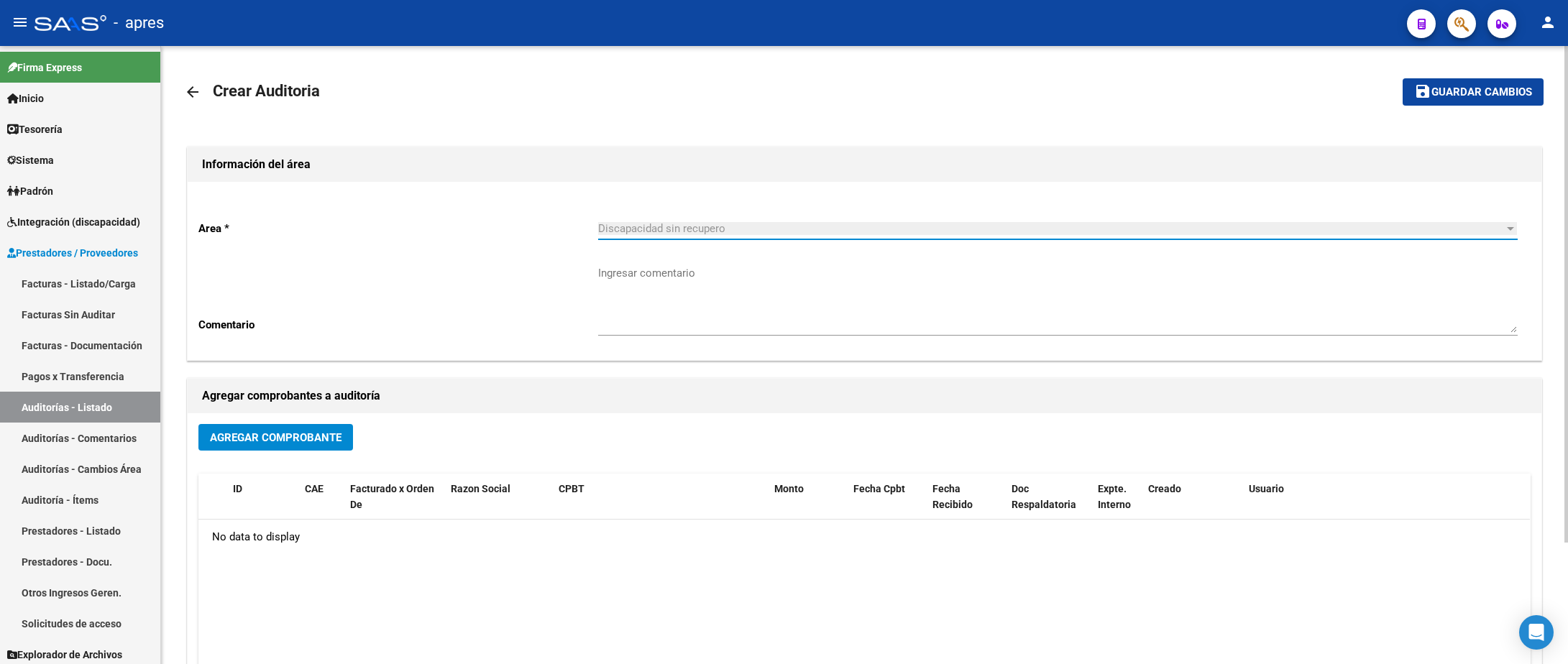
click at [1413, 88] on button "save Guardar cambios" at bounding box center [1473, 92] width 141 height 27
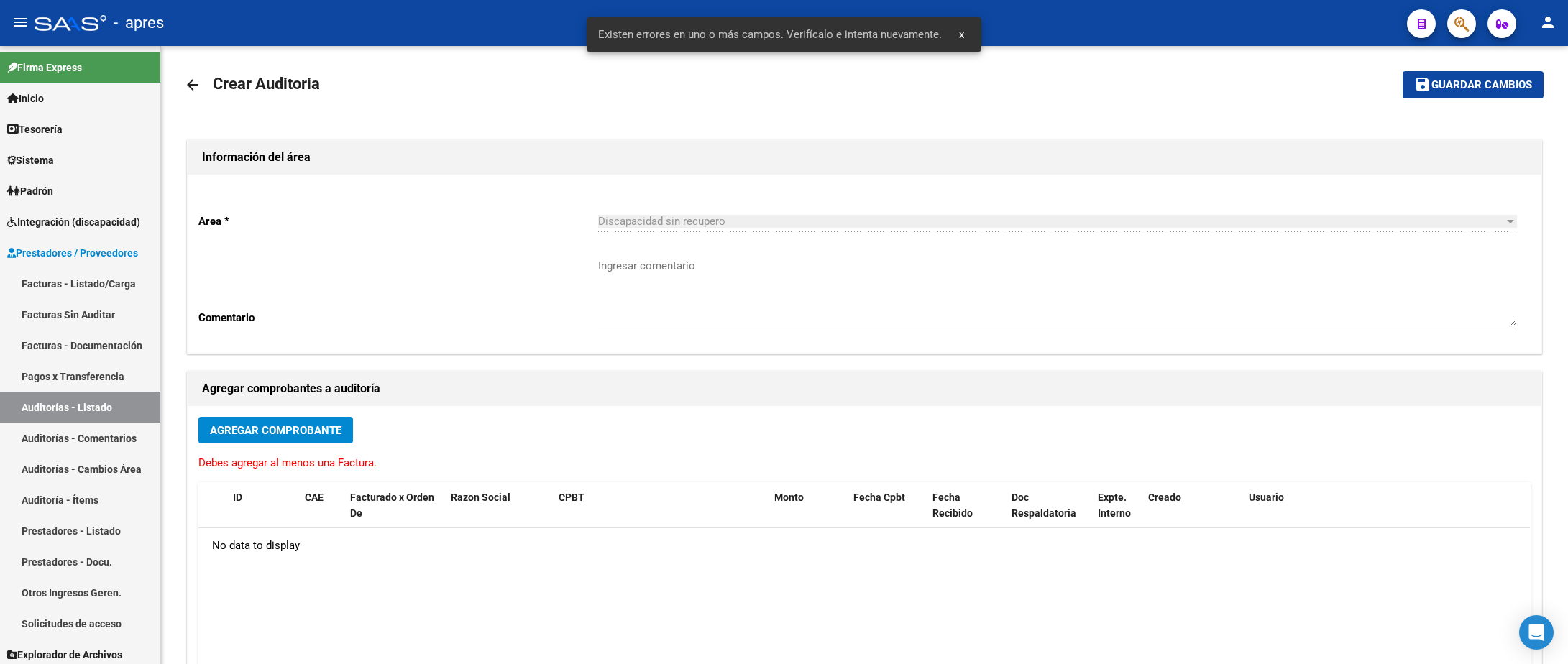
scroll to position [0, 0]
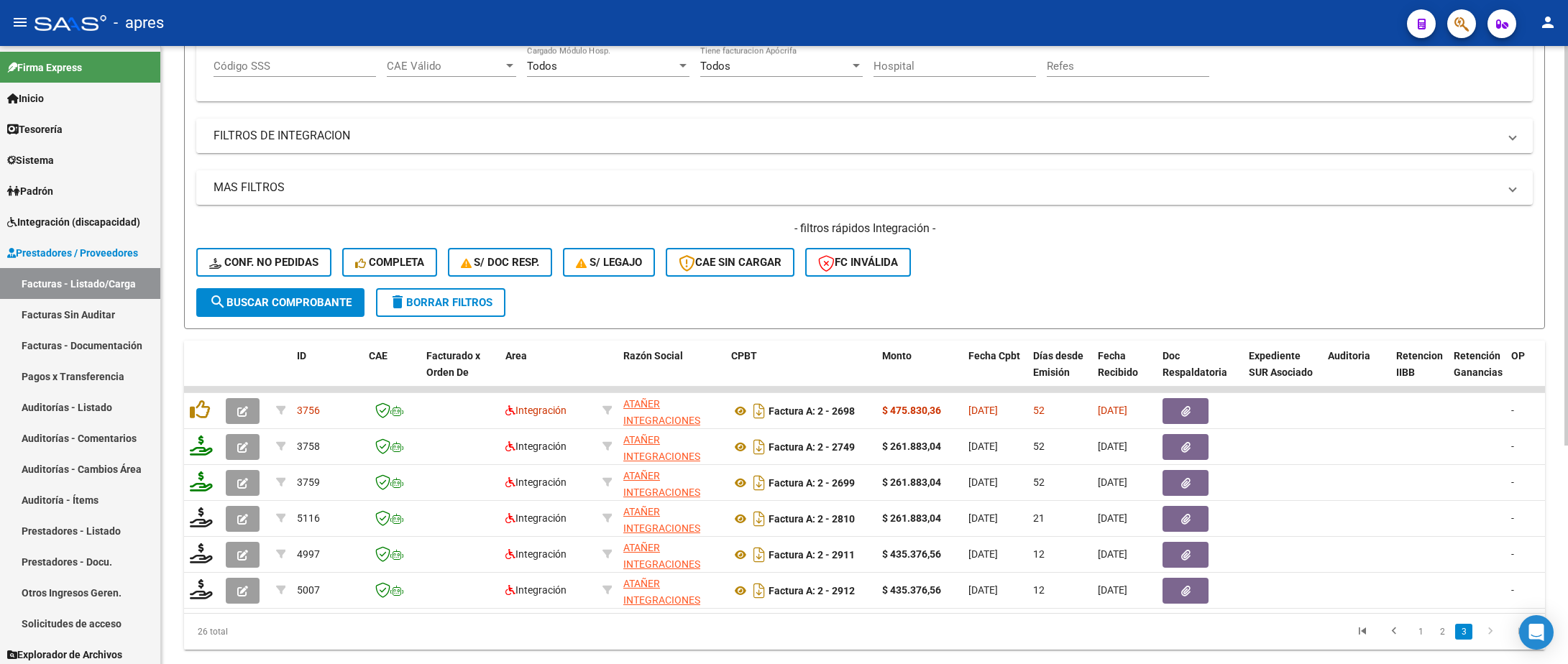
scroll to position [295, 0]
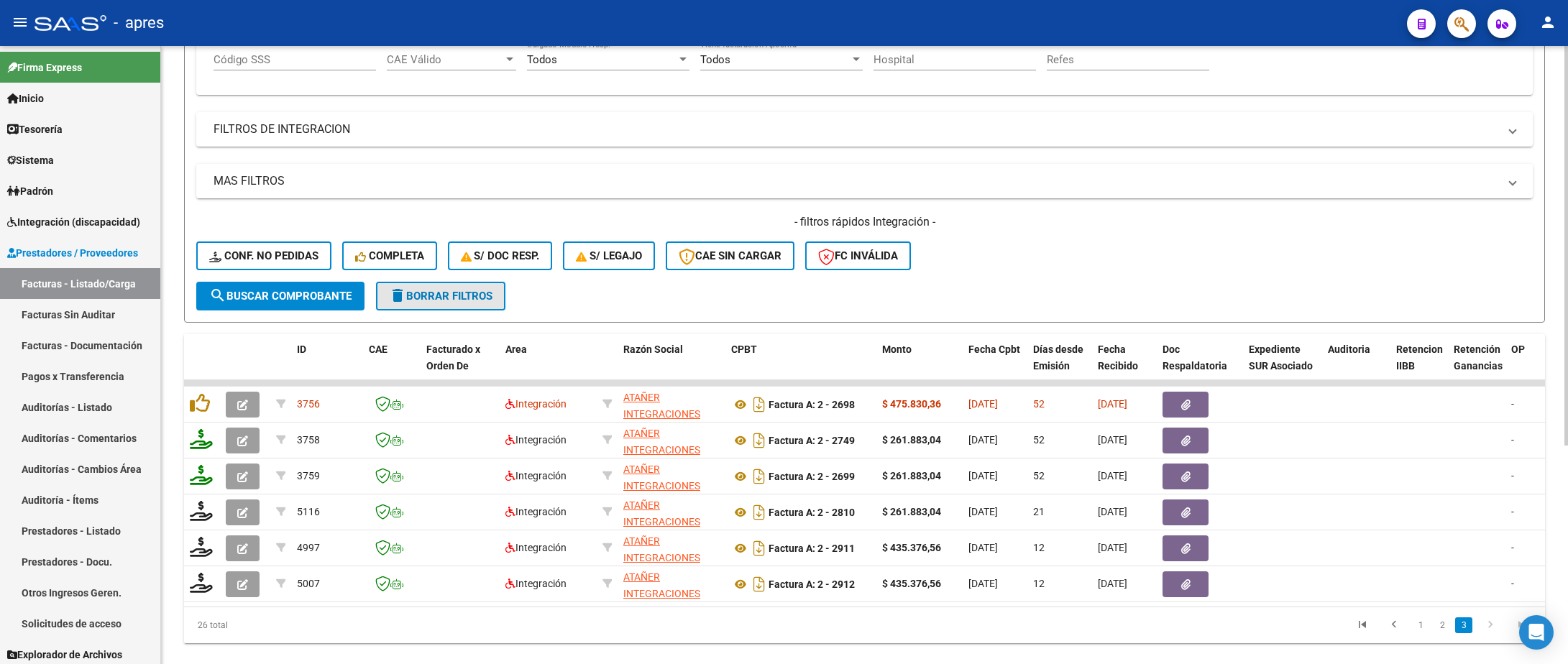
click at [468, 302] on span "delete Borrar Filtros" at bounding box center [441, 295] width 104 height 12
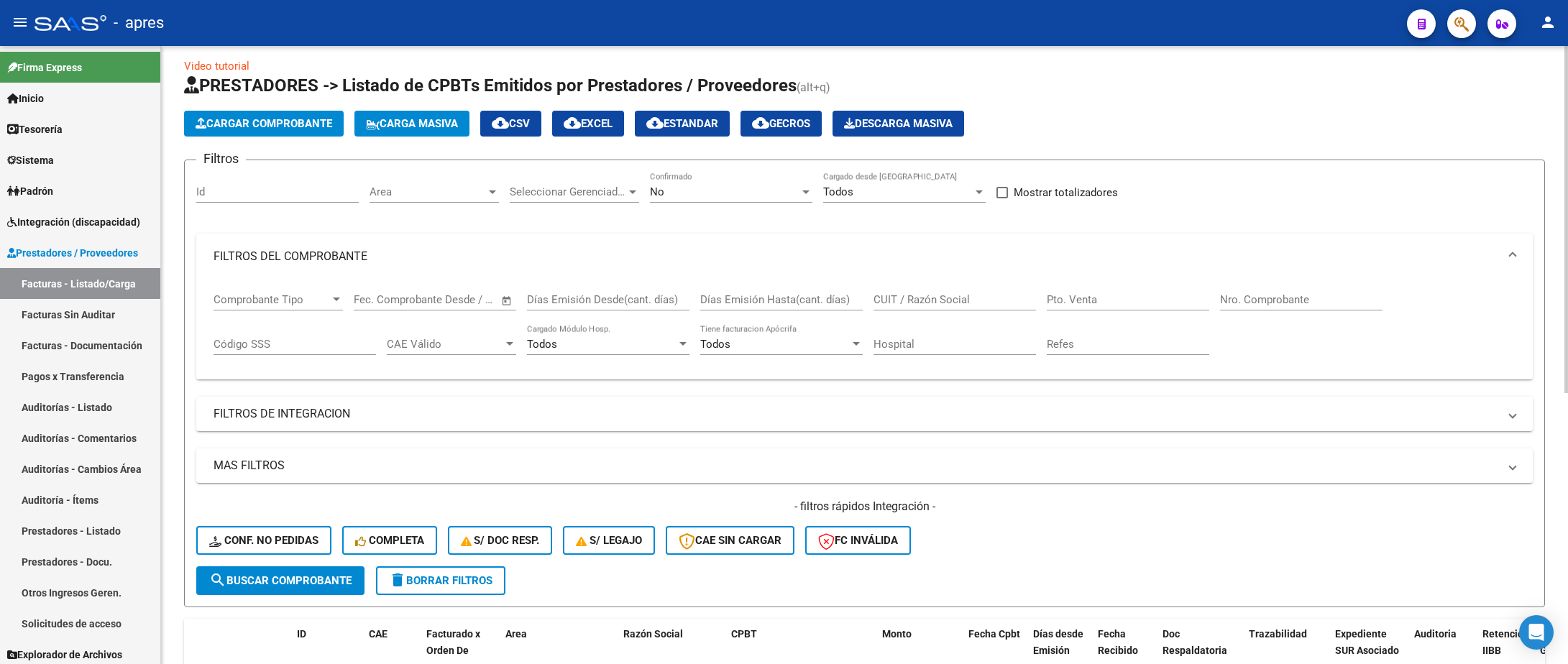
scroll to position [0, 0]
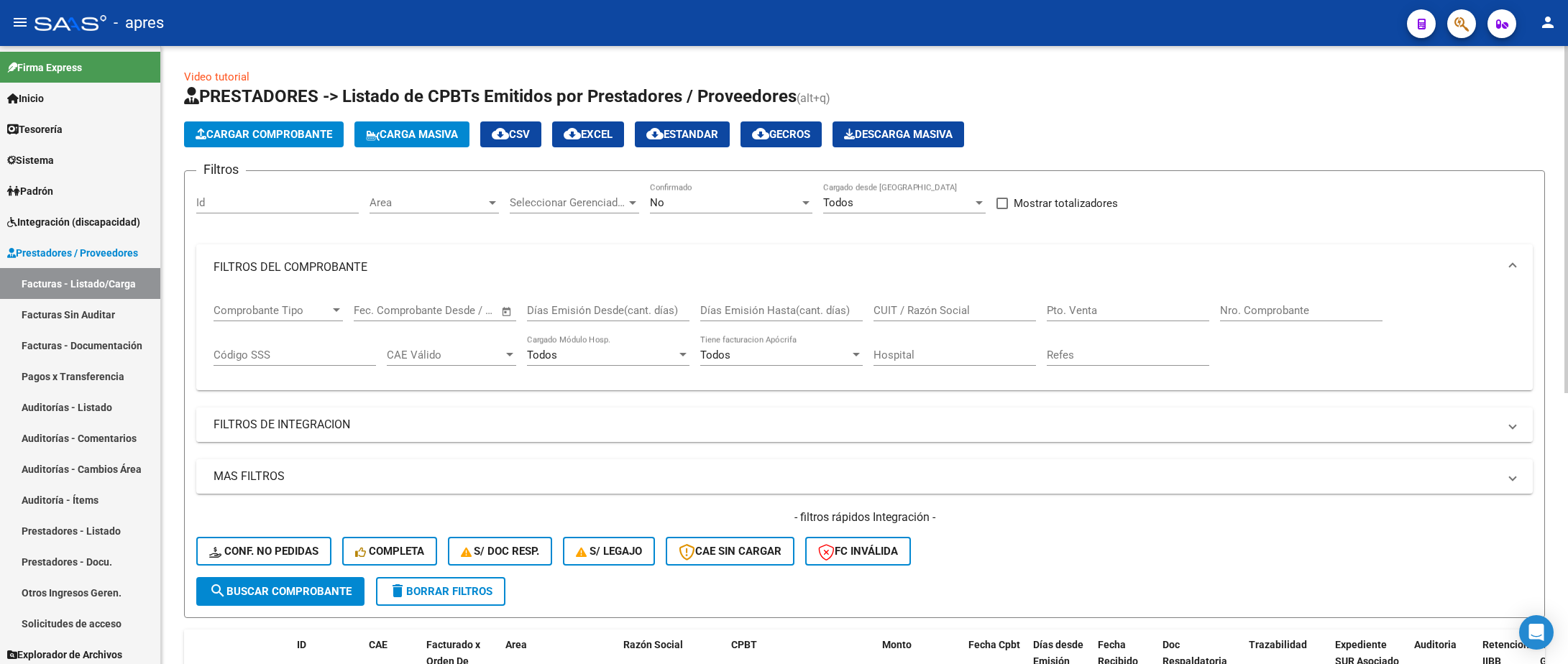
click at [307, 418] on mat-panel-title "FILTROS DE INTEGRACION" at bounding box center [856, 425] width 1285 height 15
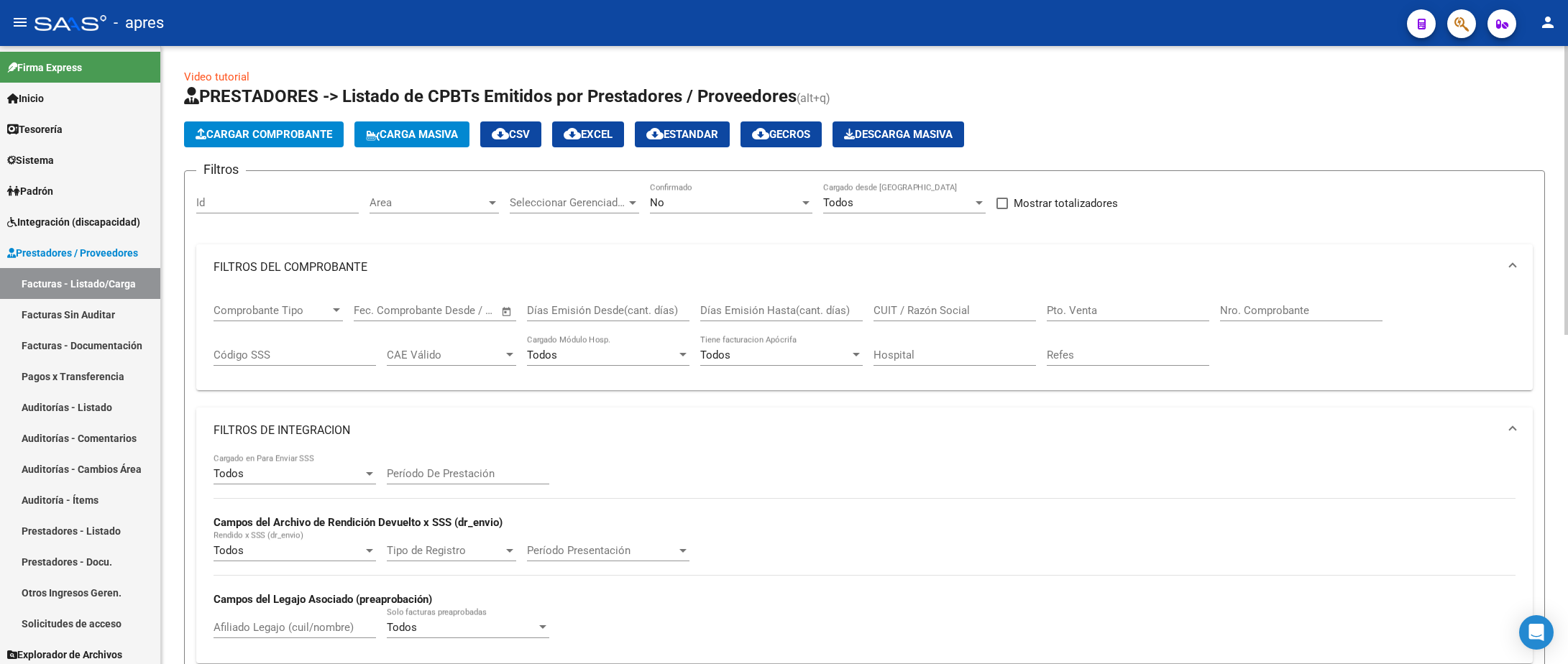
scroll to position [215, 0]
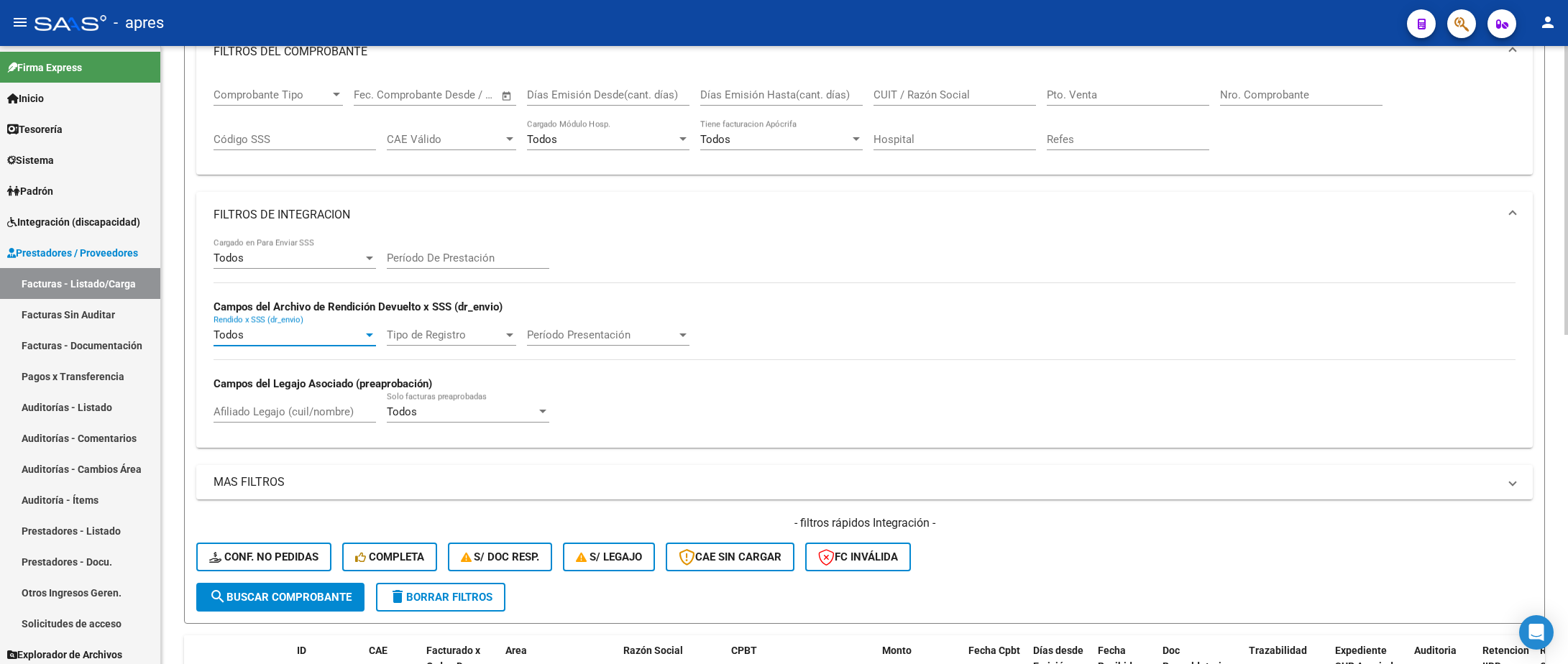
click at [343, 336] on div "Todos" at bounding box center [288, 334] width 150 height 12
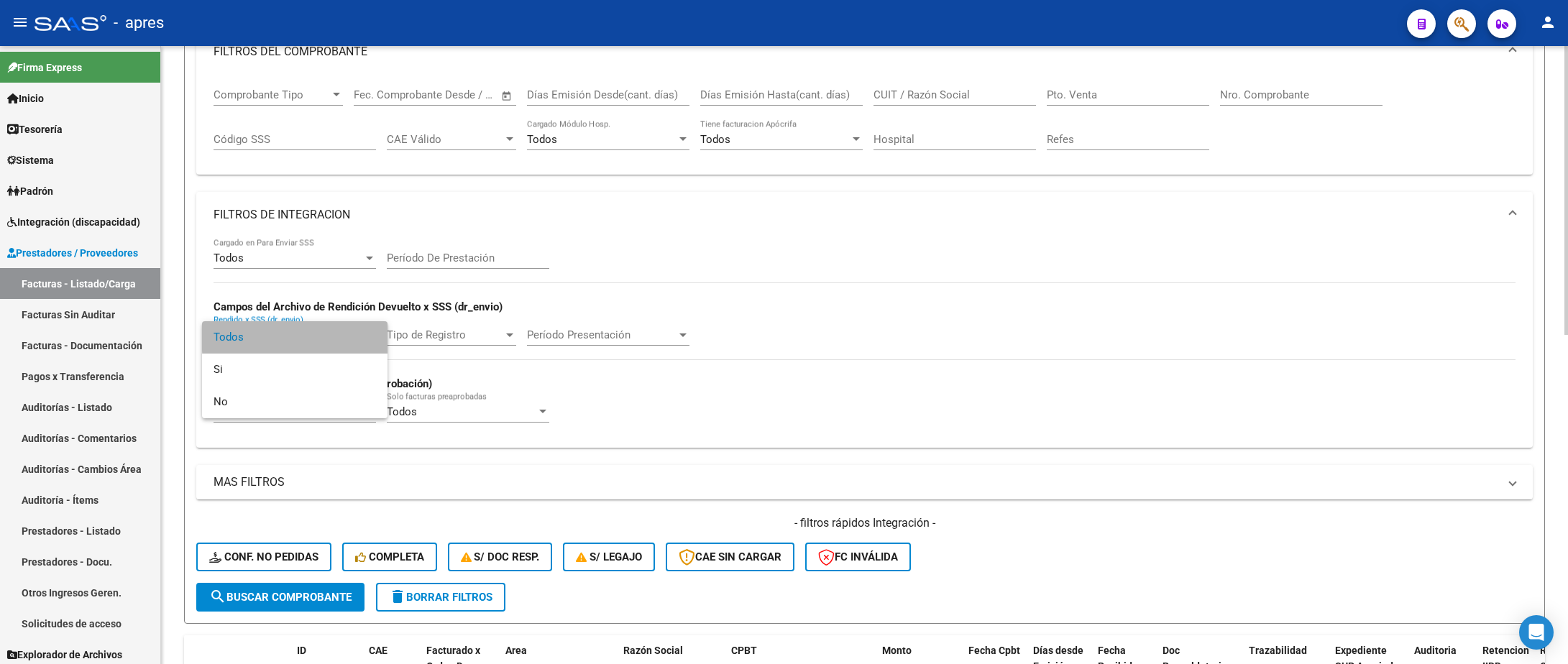
click at [343, 336] on span "Todos" at bounding box center [294, 337] width 162 height 33
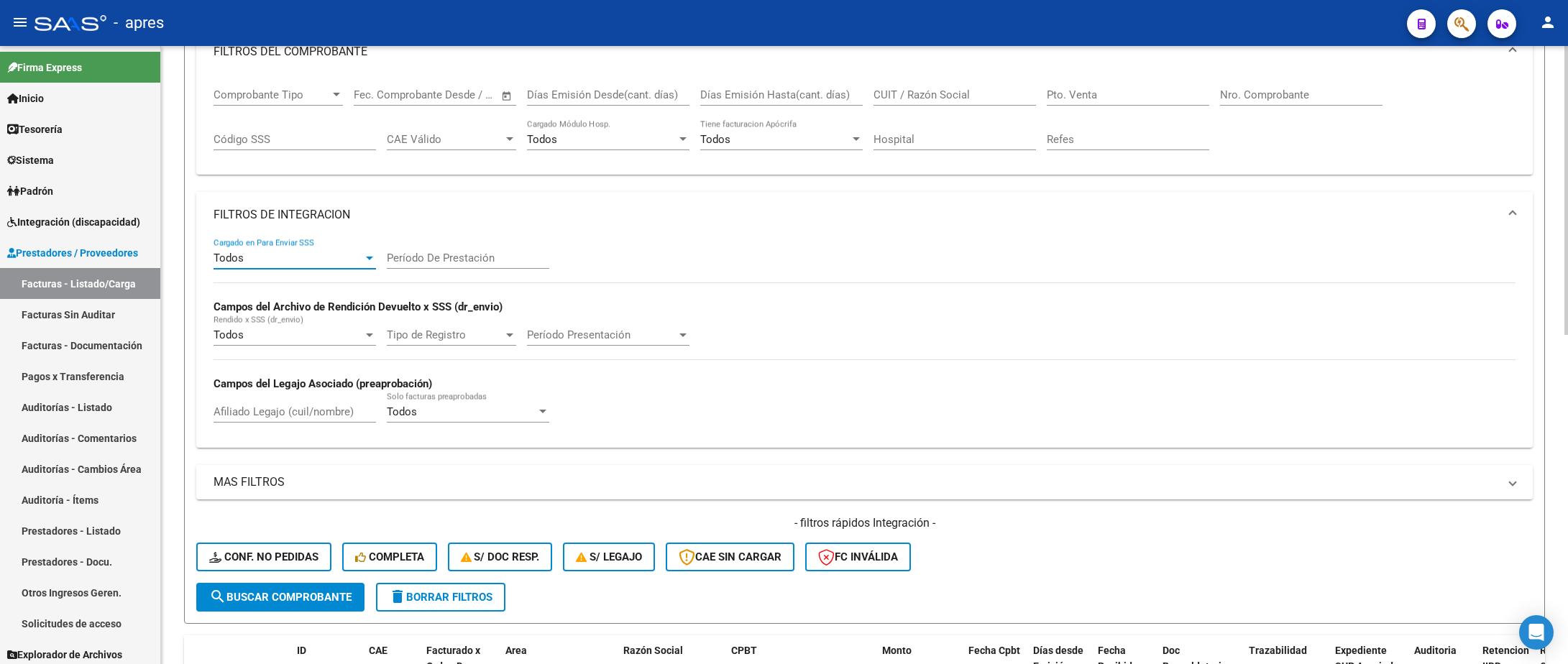
click at [343, 261] on div "Todos" at bounding box center [288, 258] width 150 height 12
click at [343, 261] on span "Todos" at bounding box center [294, 260] width 162 height 33
click at [338, 423] on div "Afiliado Legajo (cuil/nombre)" at bounding box center [294, 407] width 162 height 31
click at [600, 466] on div "Filtros Id Area Area Seleccionar Gerenciador Seleccionar Gerenciador No Confirm…" at bounding box center [864, 275] width 1336 height 616
click at [591, 480] on mat-panel-title "MAS FILTROS" at bounding box center [856, 482] width 1285 height 15
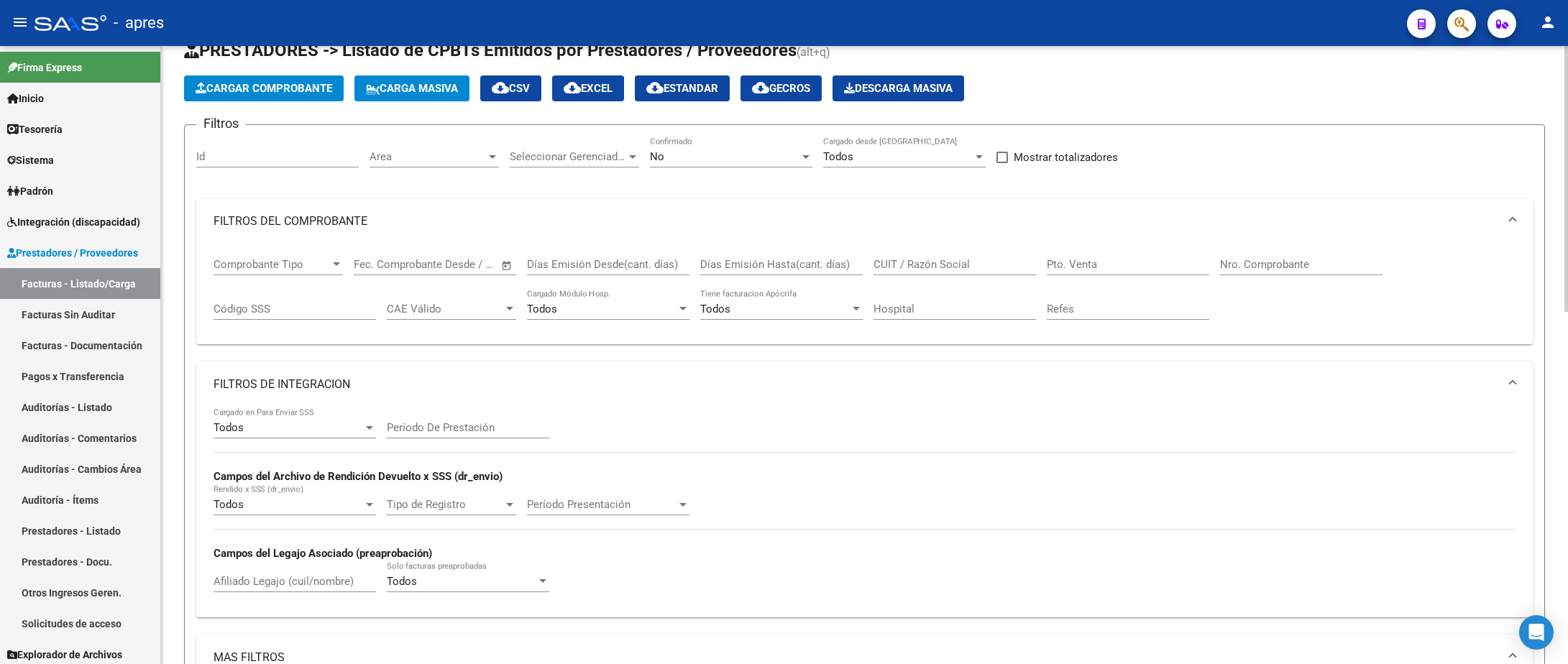
scroll to position [0, 0]
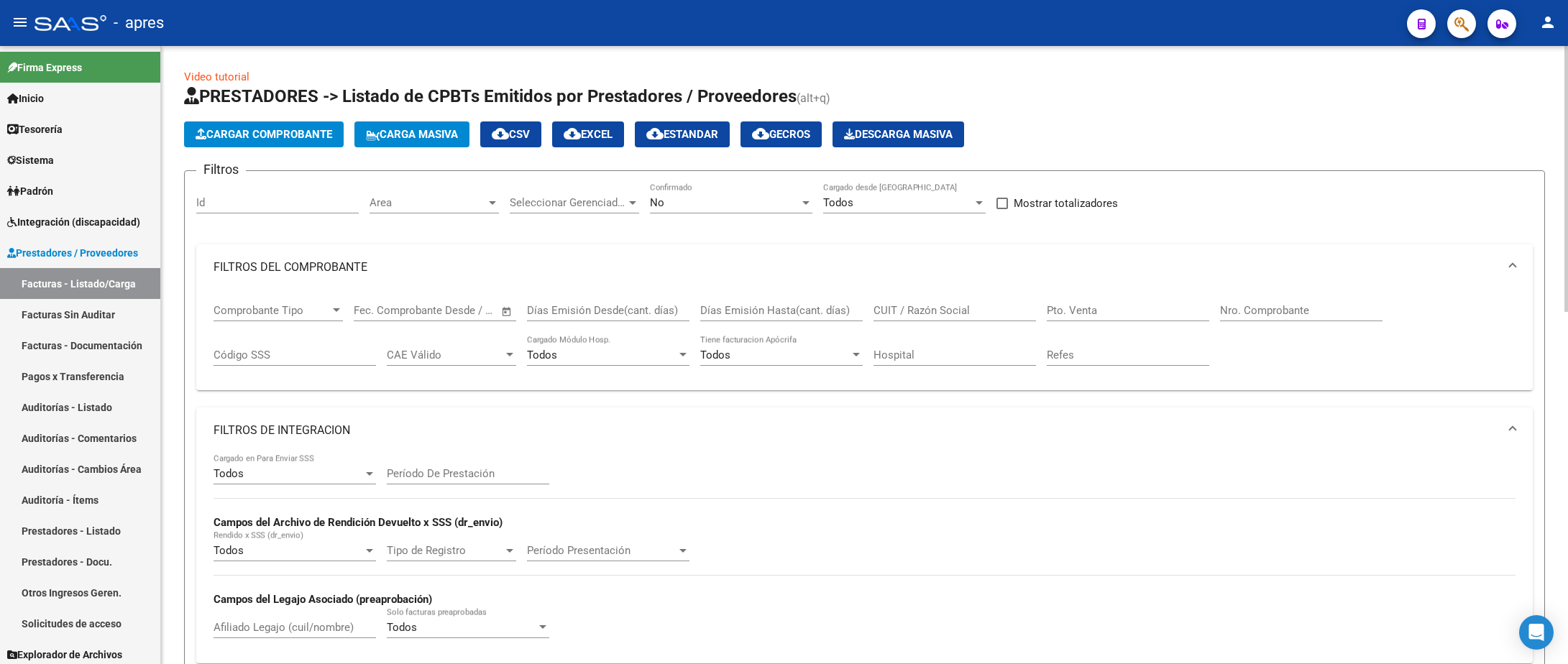
click at [347, 319] on app-drop-down-list "Comprobante Tipo Comprobante Tipo" at bounding box center [284, 312] width 140 height 44
click at [327, 311] on span "Comprobante Tipo" at bounding box center [271, 309] width 116 height 12
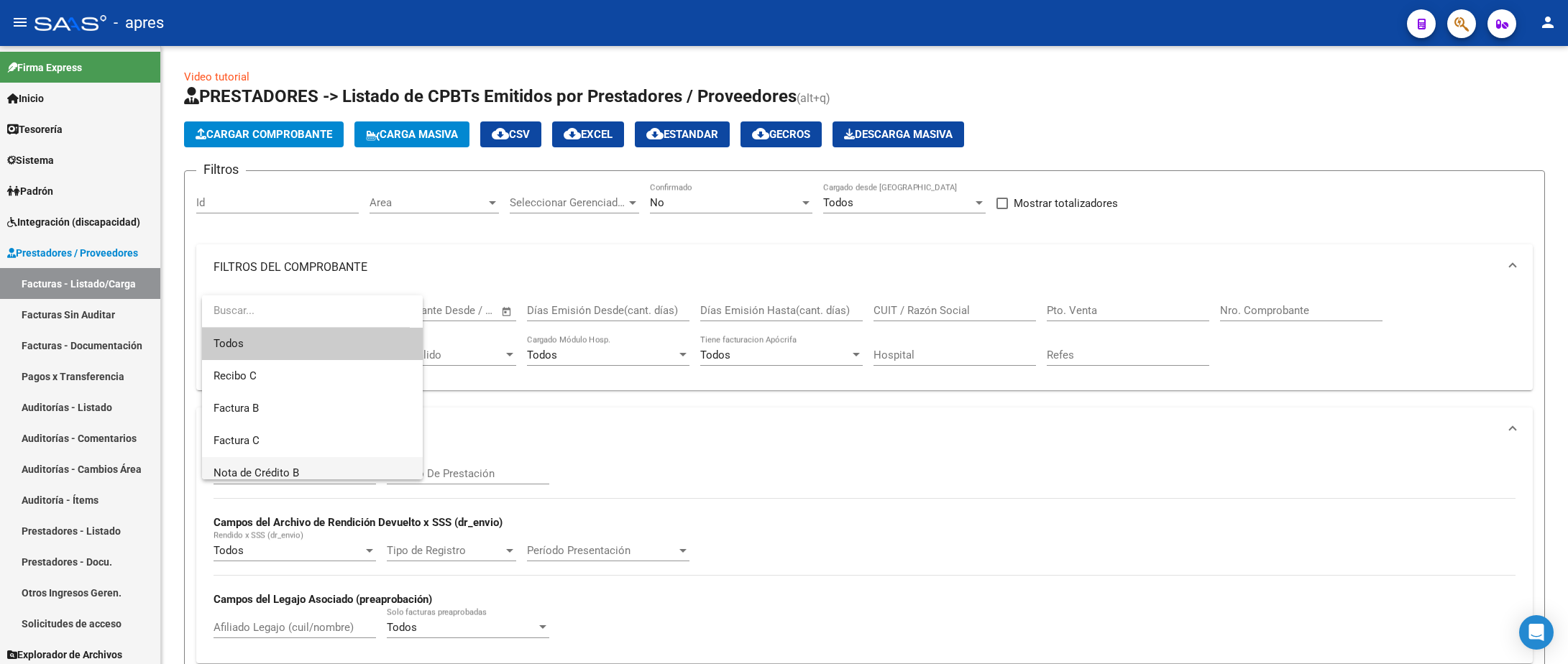
click at [315, 464] on span "Nota de Crédito B" at bounding box center [312, 474] width 198 height 33
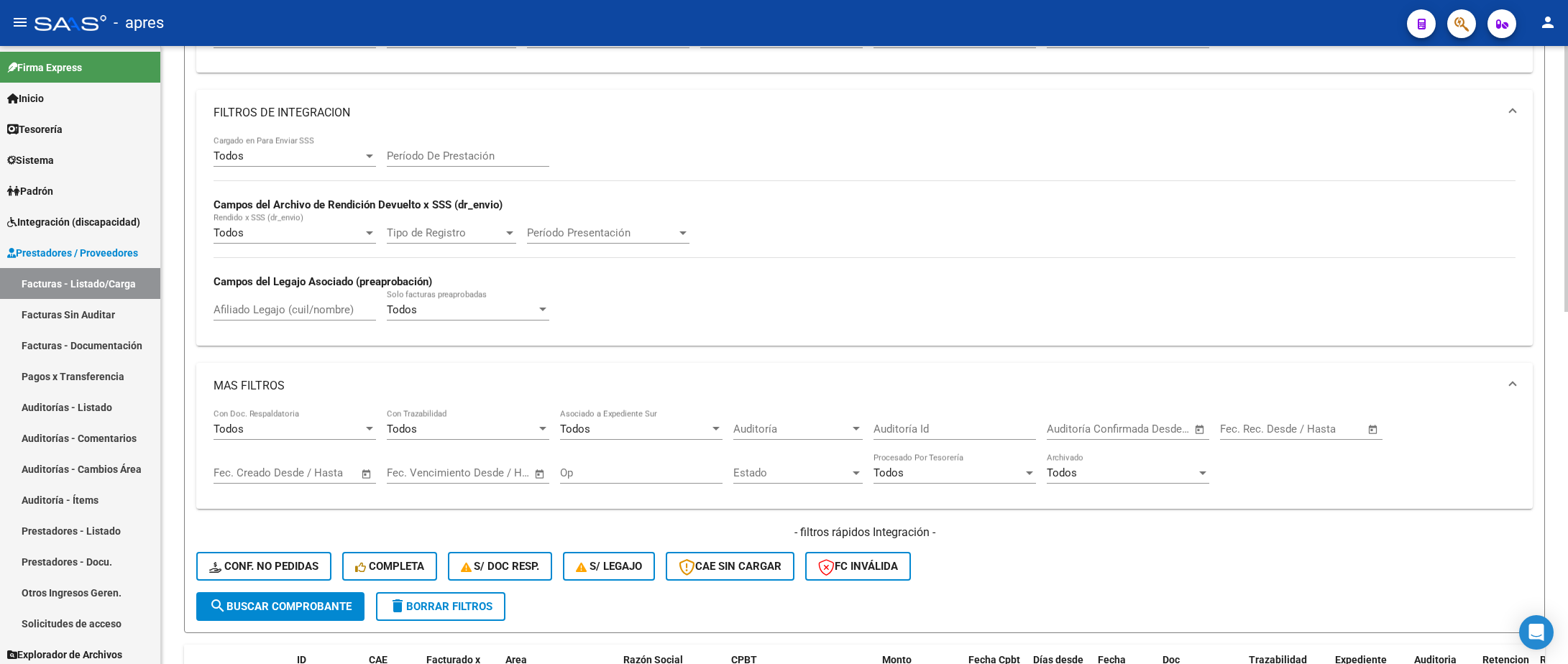
scroll to position [324, 0]
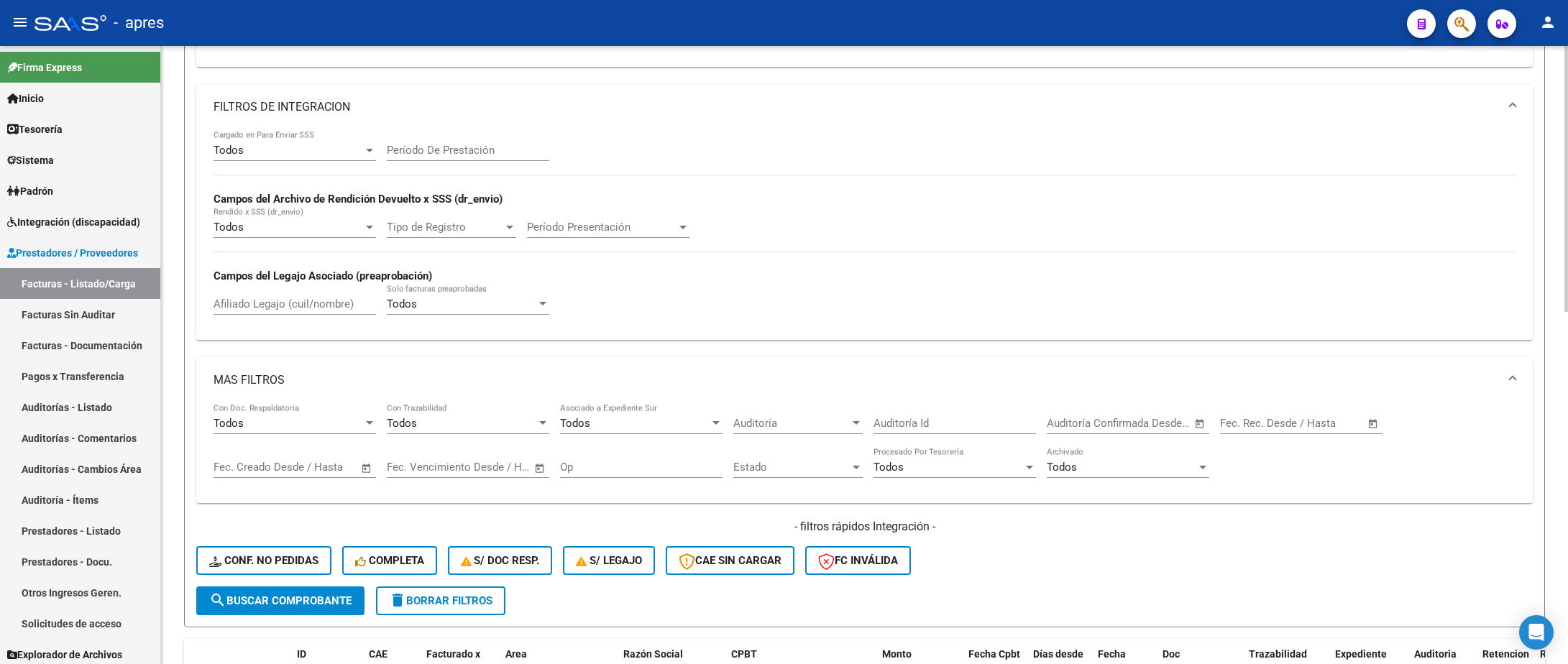
click at [312, 607] on span "search Buscar Comprobante" at bounding box center [281, 601] width 142 height 12
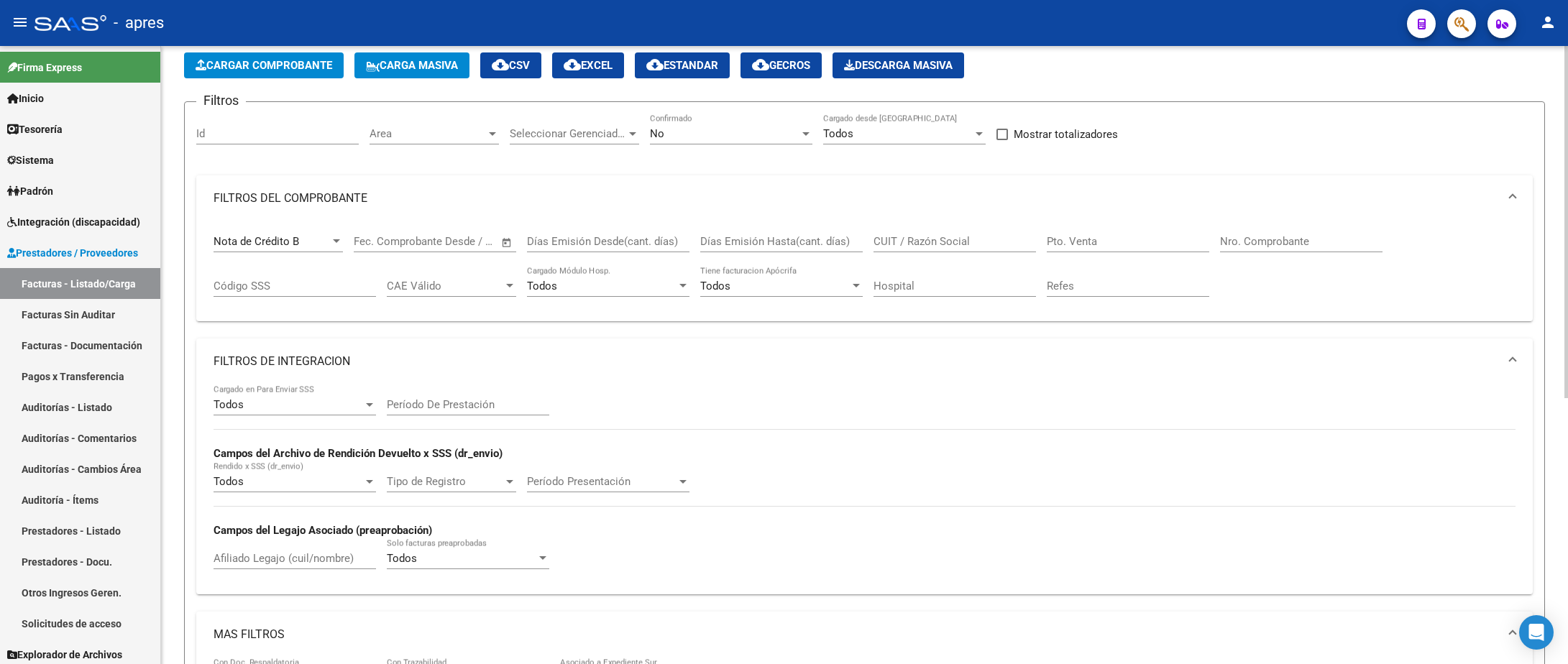
scroll to position [35, 0]
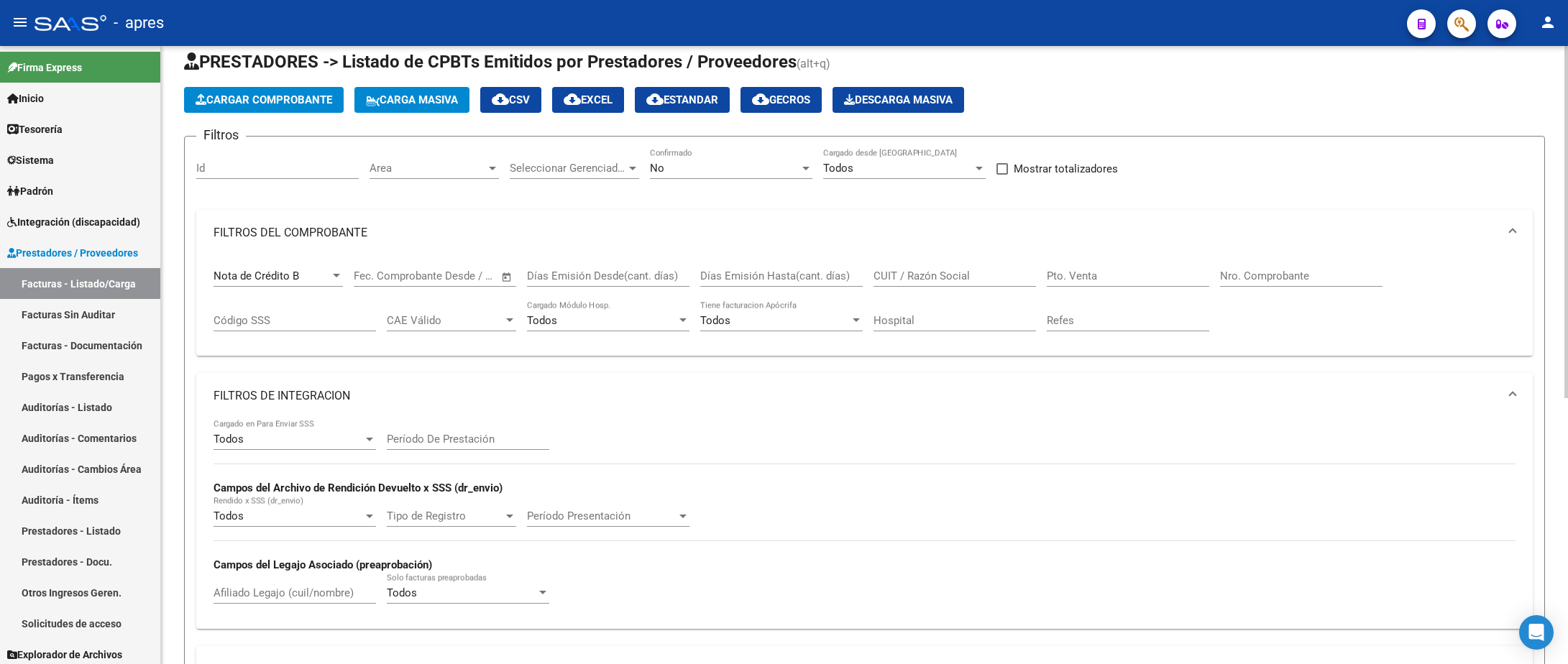
click at [333, 265] on div "Nota de Crédito B Comprobante Tipo" at bounding box center [278, 271] width 130 height 31
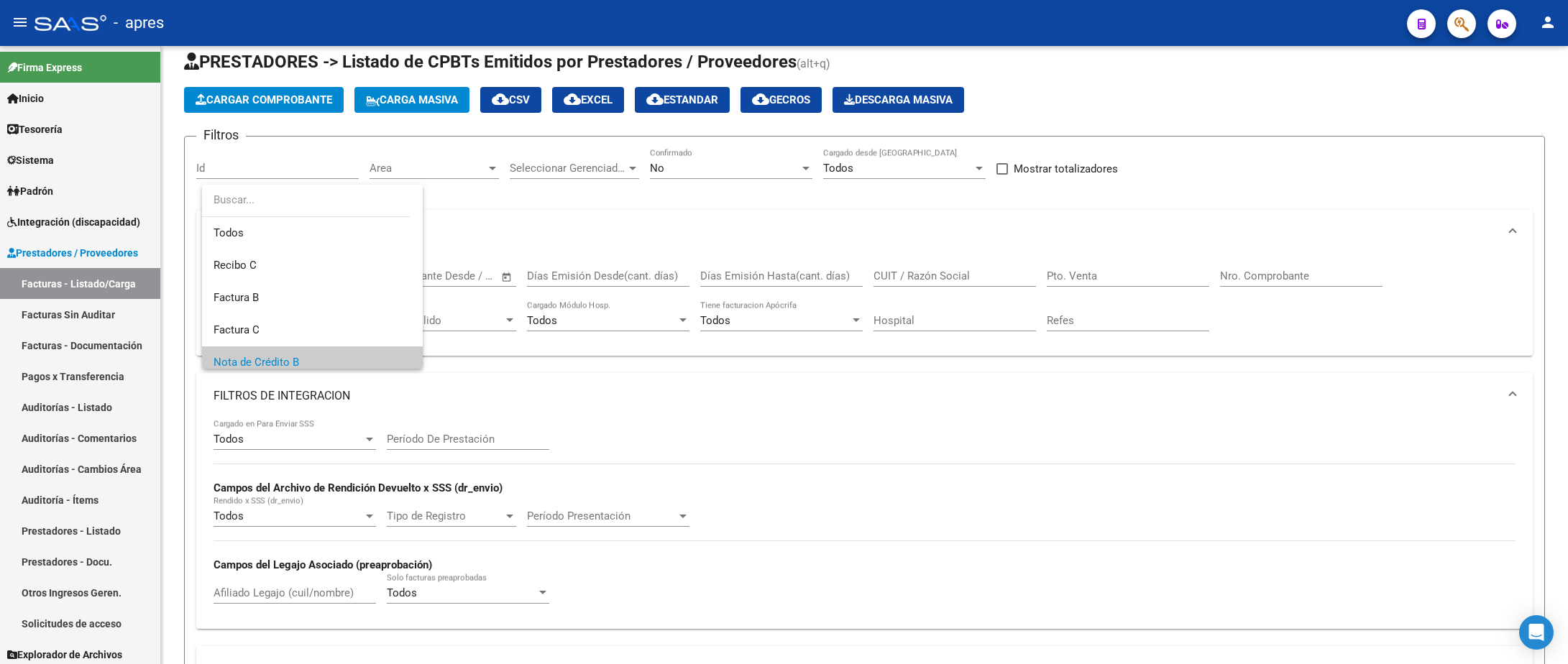
scroll to position [86, 0]
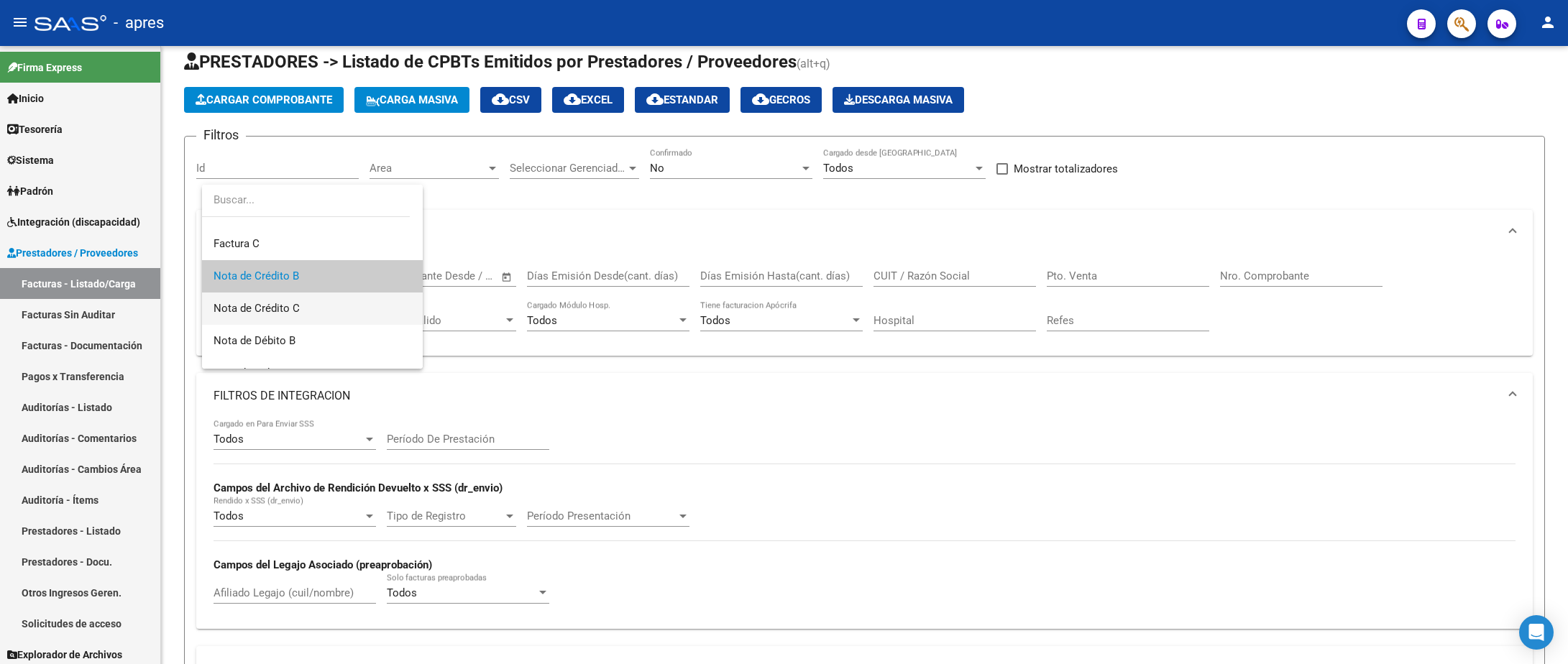
click at [327, 307] on span "Nota de Crédito C" at bounding box center [312, 308] width 198 height 33
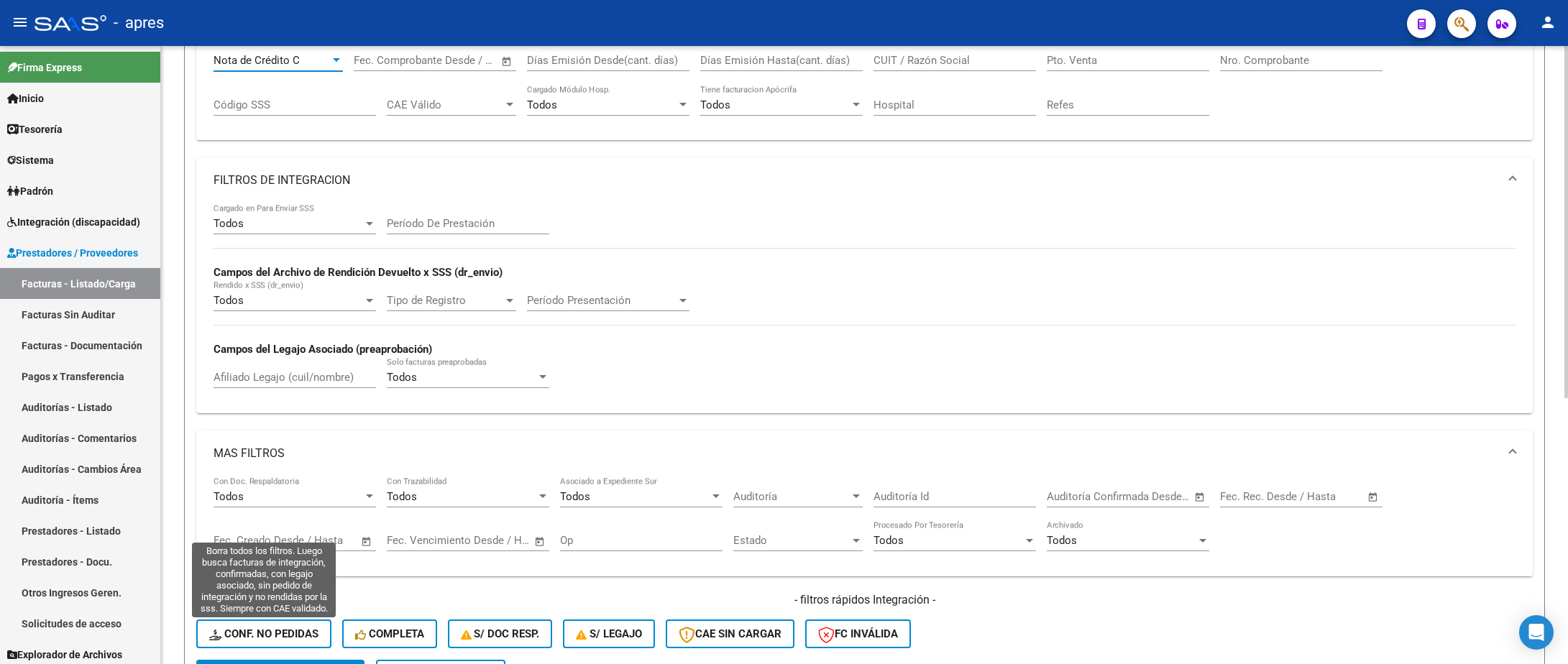
scroll to position [357, 0]
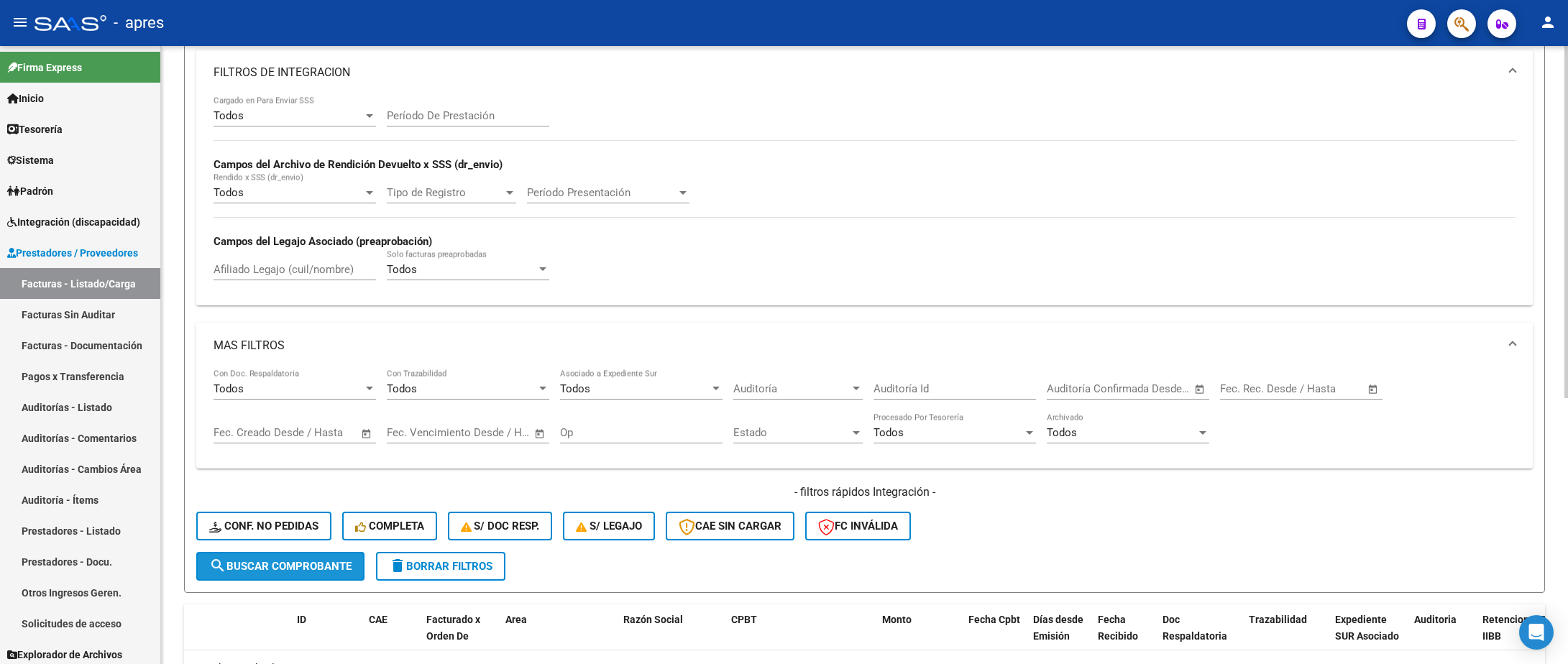
click at [275, 573] on span "search Buscar Comprobante" at bounding box center [281, 566] width 142 height 12
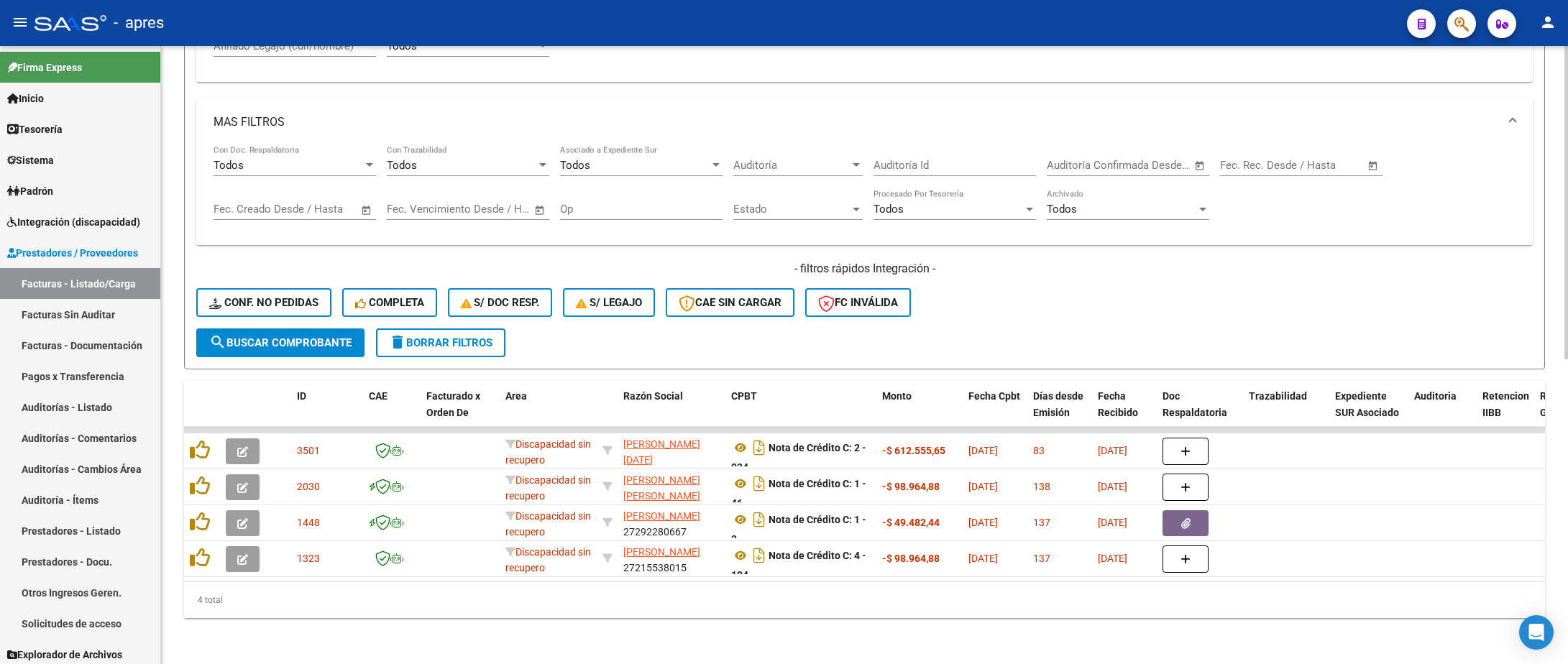
scroll to position [602, 0]
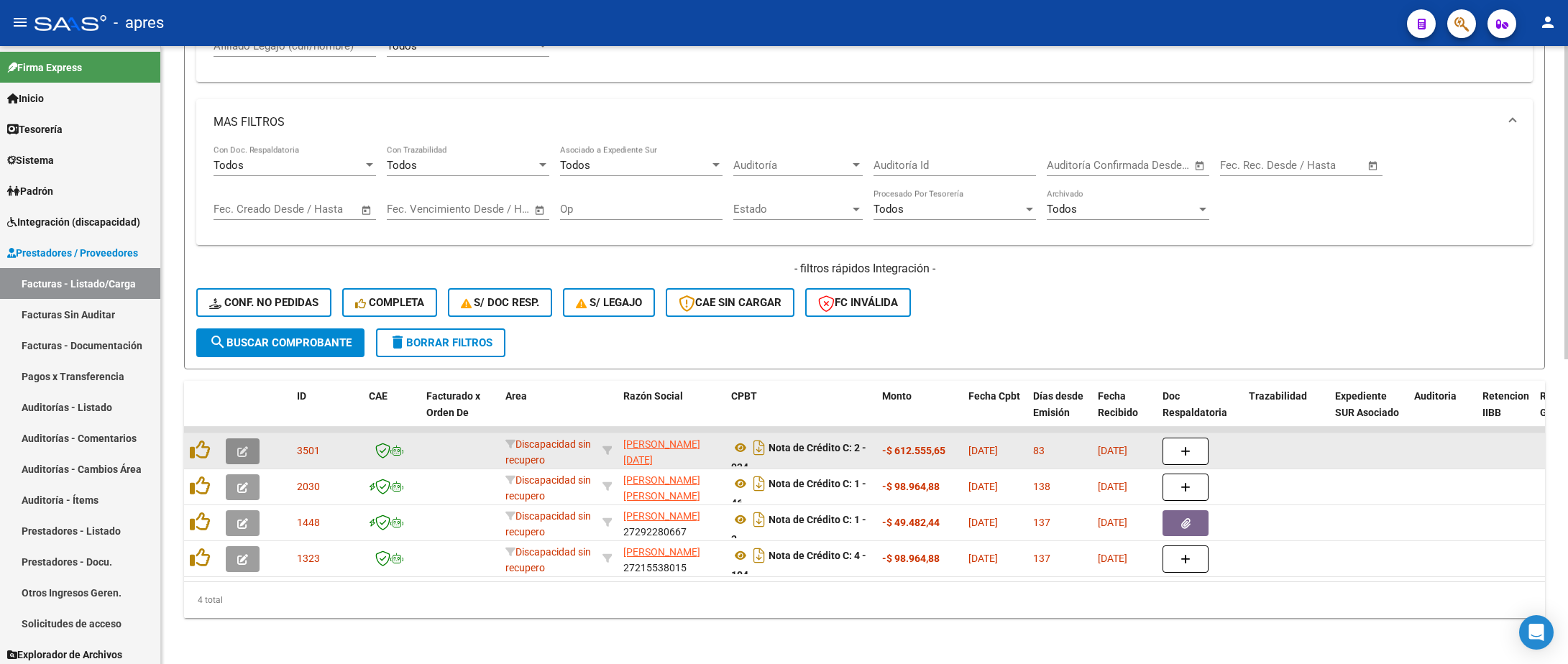
click at [246, 446] on icon "button" at bounding box center [242, 451] width 11 height 11
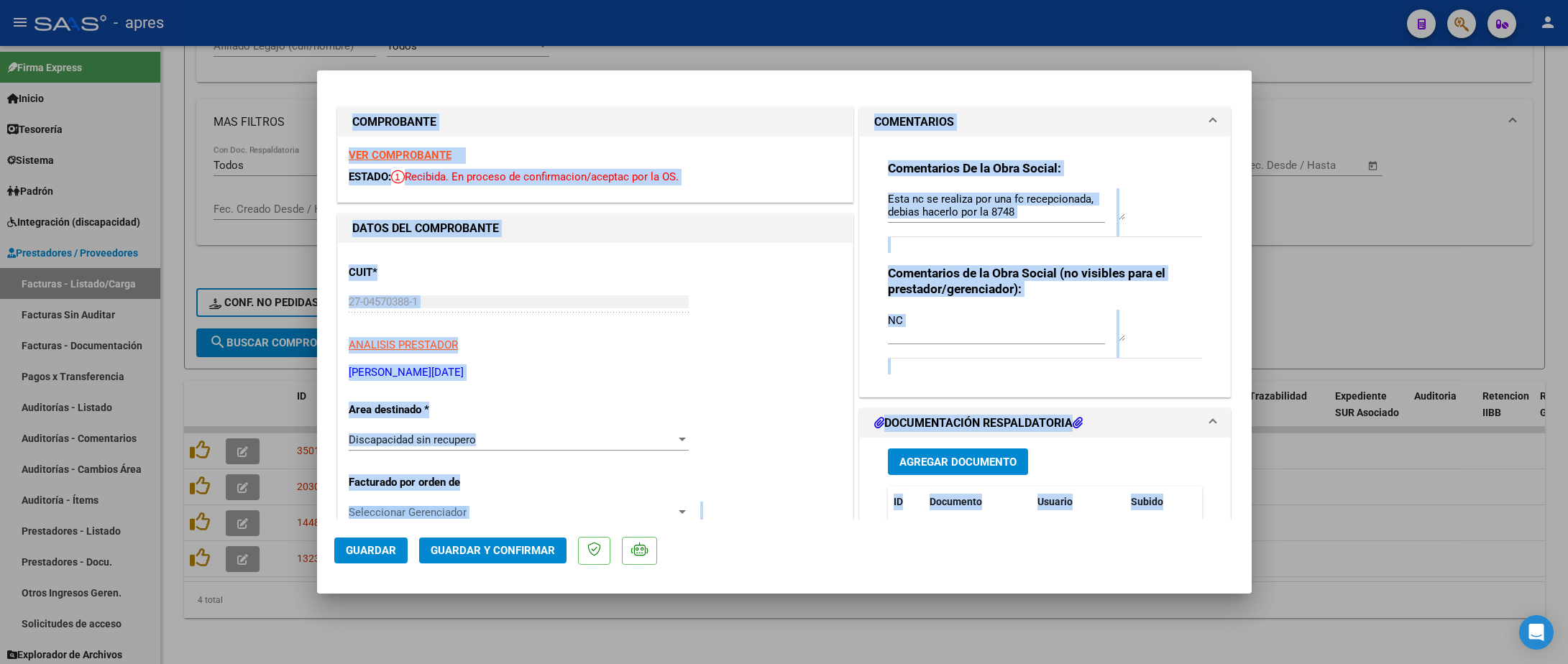
drag, startPoint x: 333, startPoint y: 594, endPoint x: 336, endPoint y: 587, distance: 7.6
click at [336, 587] on div "COMPROBANTE VER COMPROBANTE ESTADO: Recibida. En proceso de confirmacion/acepta…" at bounding box center [784, 332] width 1568 height 664
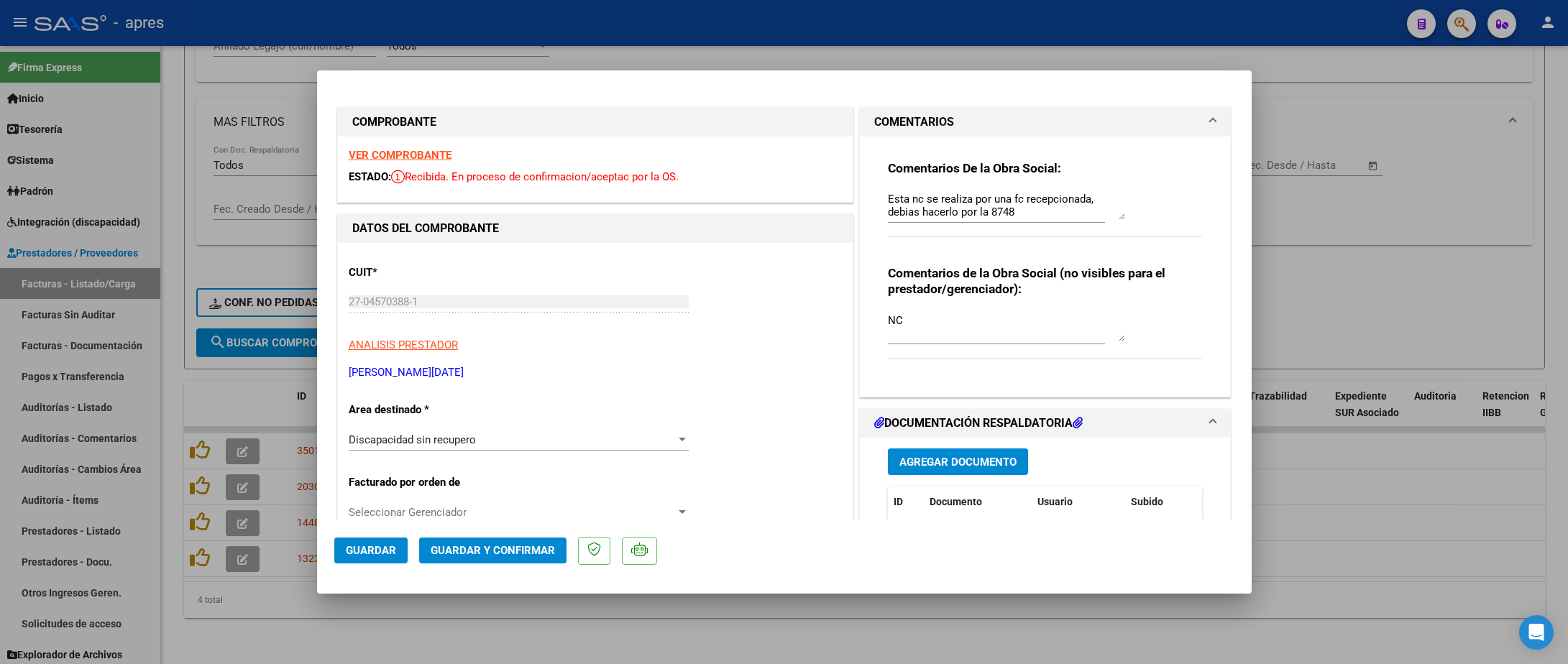
click at [423, 145] on div "VER COMPROBANTE ESTADO: Recibida. En proceso de confirmacion/aceptac por la OS." at bounding box center [596, 169] width 515 height 65
click at [423, 156] on strong "VER COMPROBANTE" at bounding box center [400, 155] width 103 height 12
click at [212, 632] on div at bounding box center [784, 332] width 1568 height 664
type input "$ 0,00"
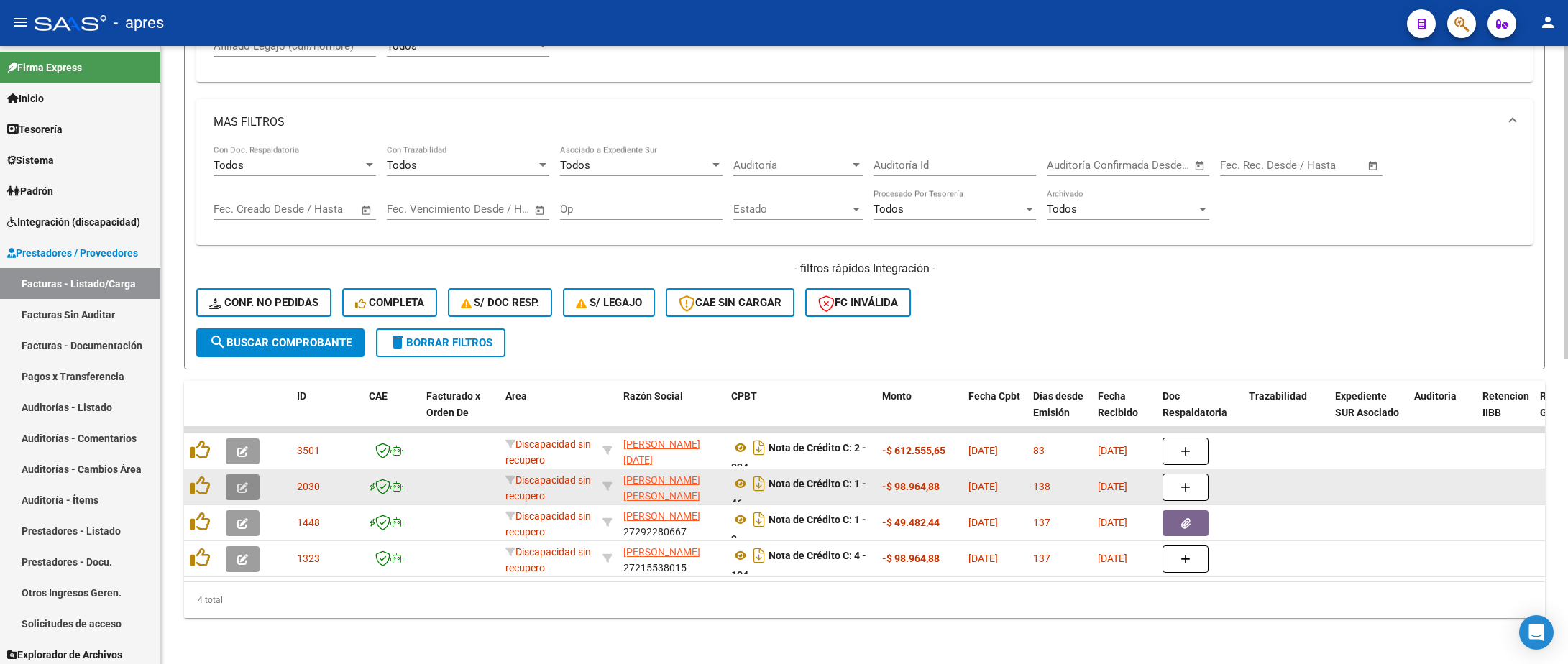
click at [237, 482] on icon "button" at bounding box center [242, 487] width 11 height 11
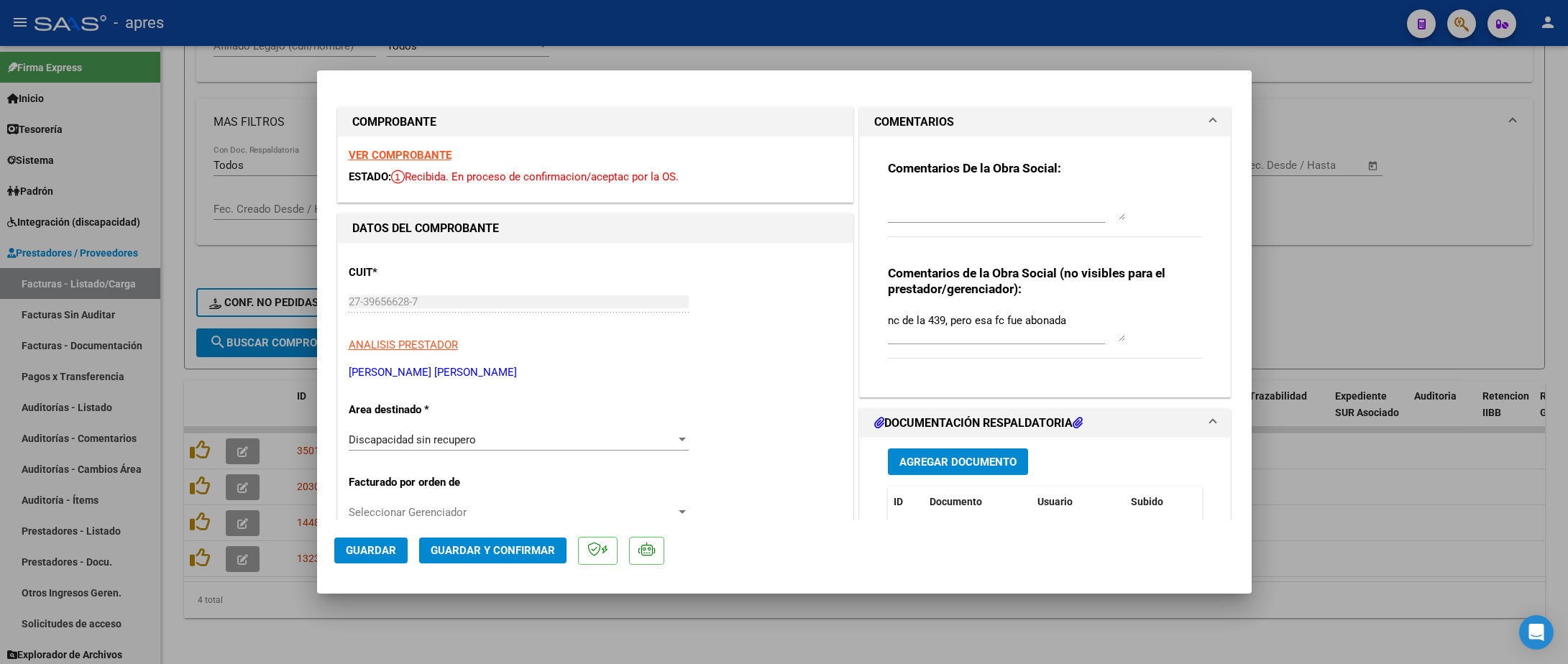
click at [391, 156] on strong "VER COMPROBANTE" at bounding box center [400, 155] width 103 height 12
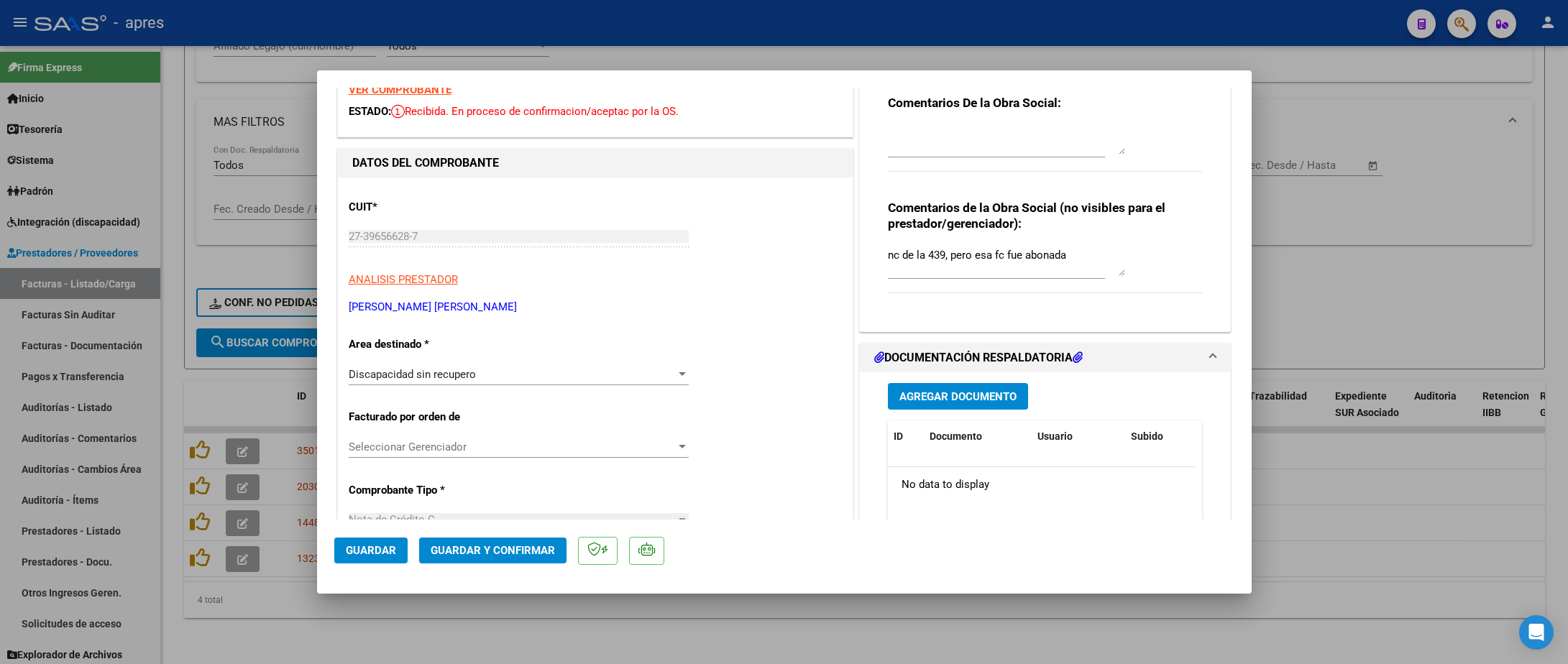
scroll to position [0, 0]
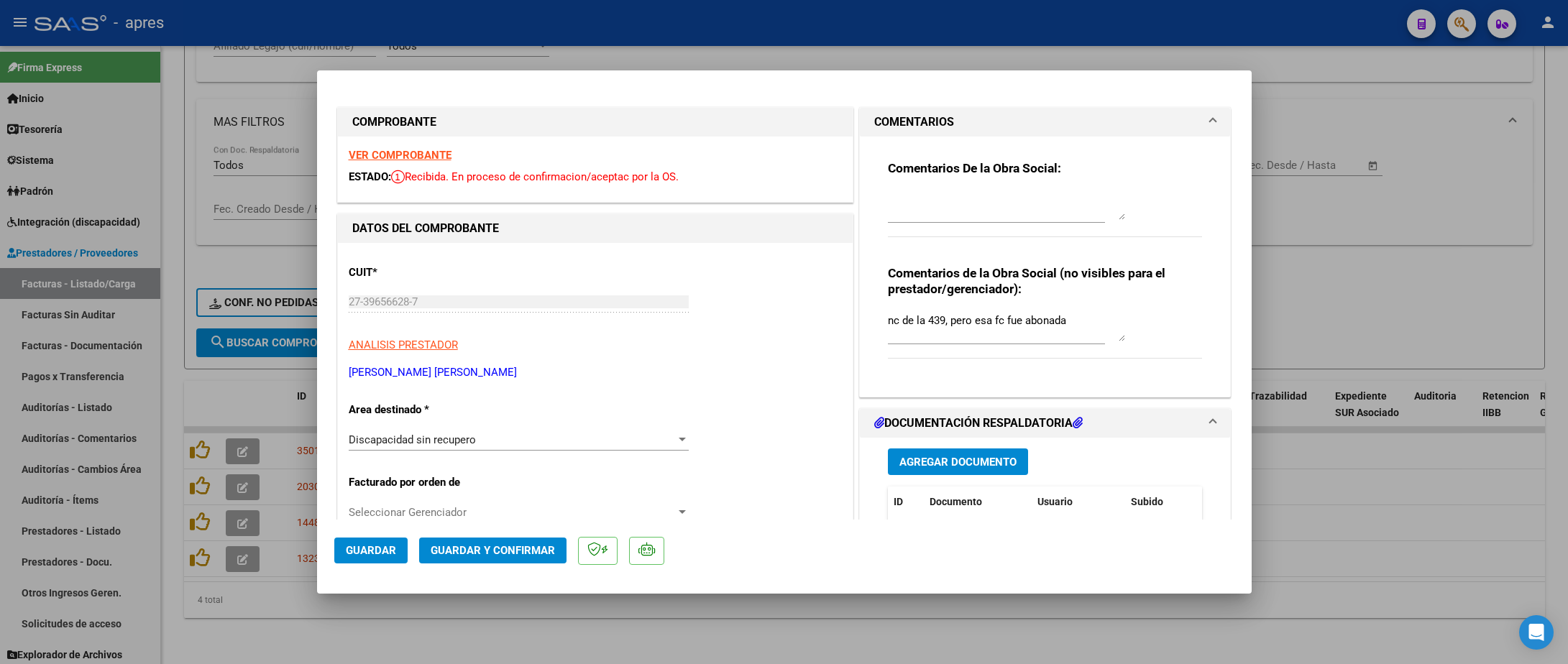
click at [257, 602] on div at bounding box center [784, 332] width 1568 height 664
type input "$ 0,00"
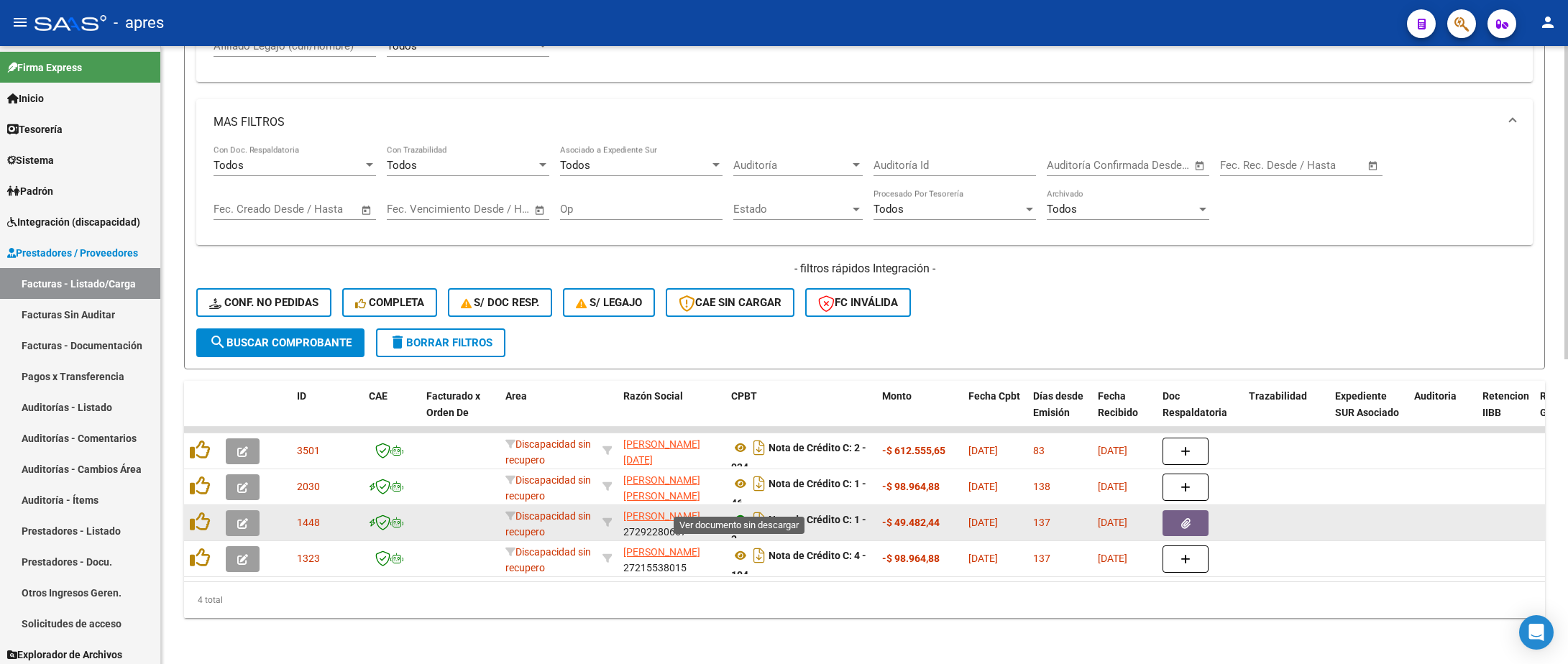
click at [740, 511] on icon at bounding box center [740, 520] width 18 height 17
click at [248, 510] on button "button" at bounding box center [242, 523] width 34 height 26
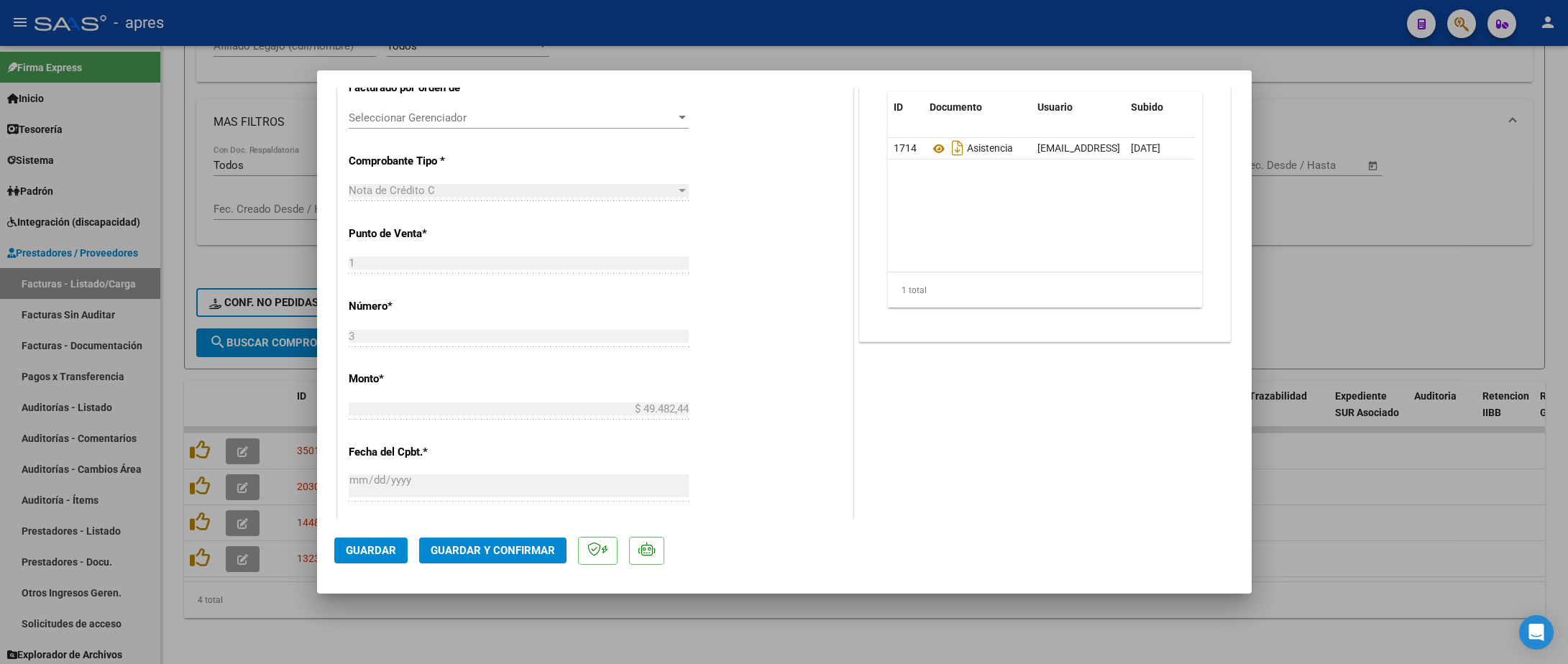
scroll to position [539, 0]
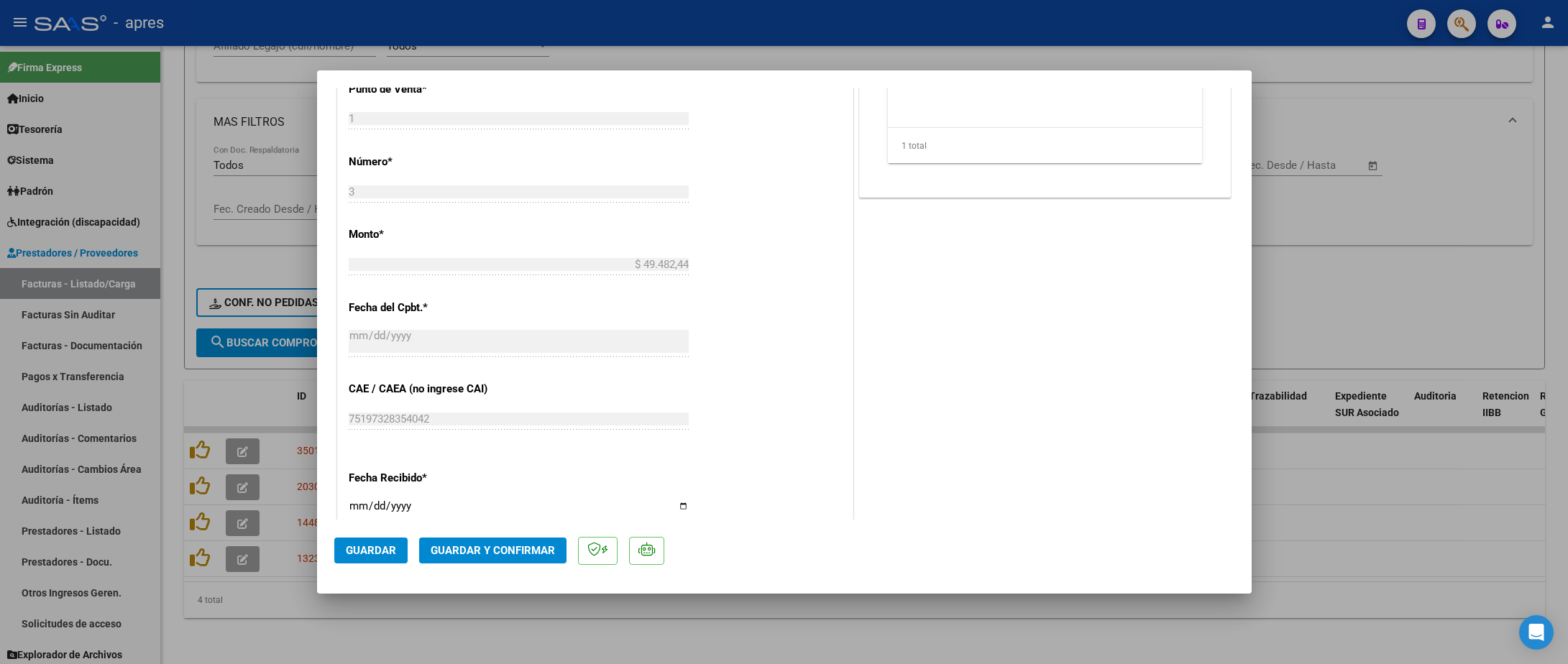
click at [497, 551] on span "Guardar y Confirmar" at bounding box center [492, 550] width 124 height 12
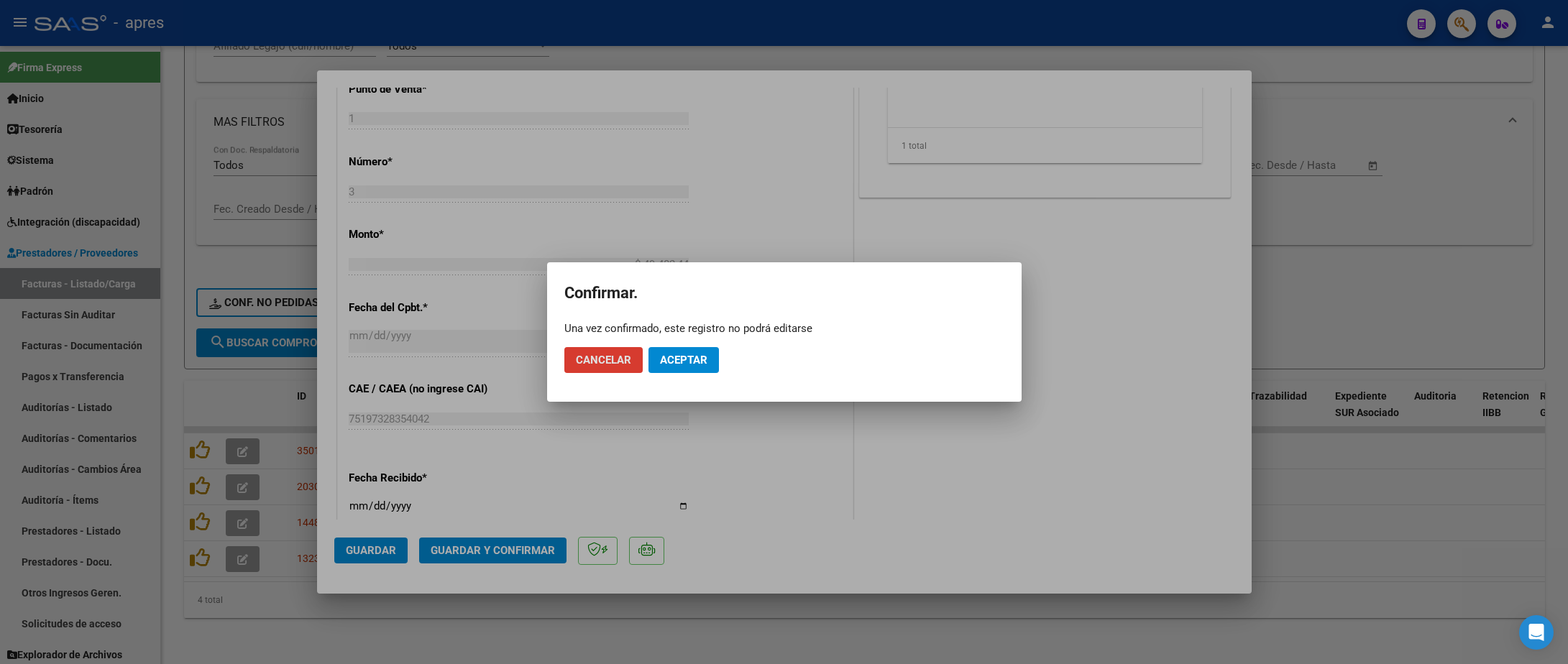
click at [690, 364] on span "Aceptar" at bounding box center [684, 359] width 47 height 12
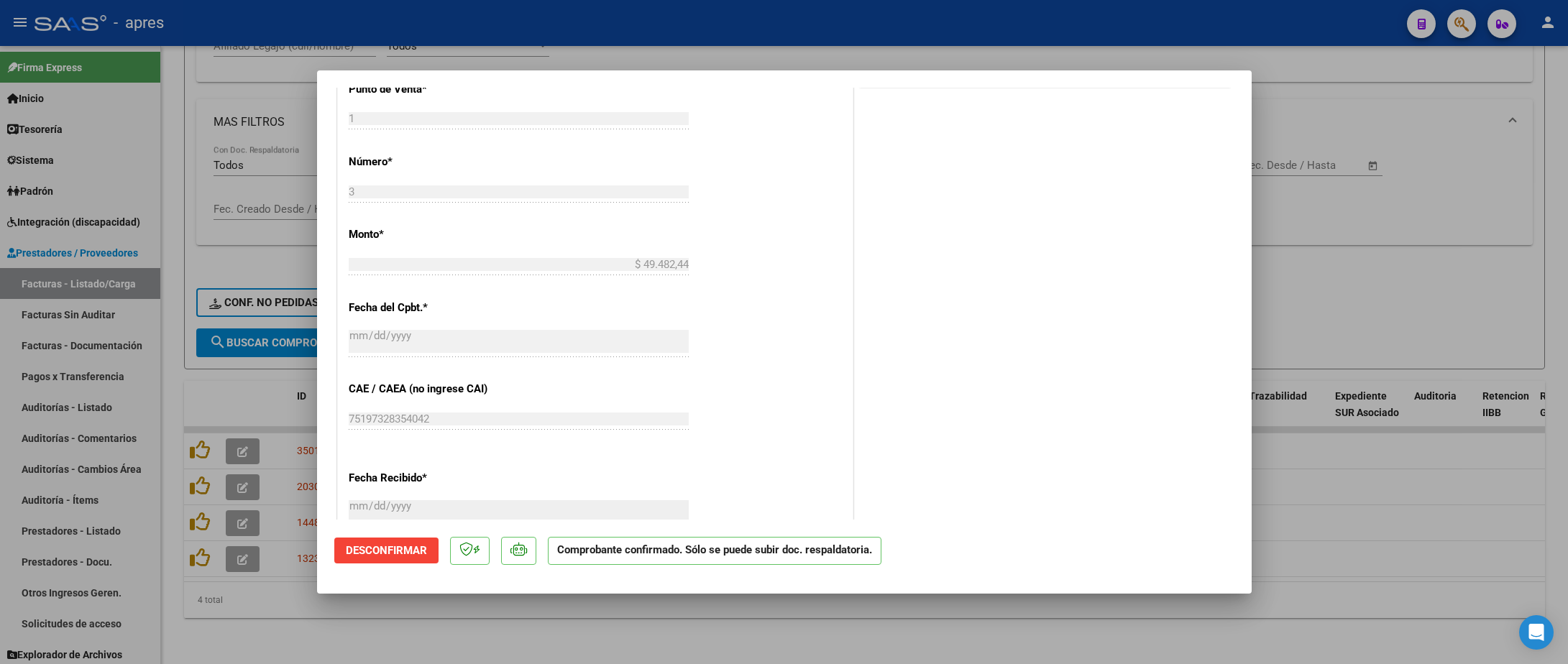
click at [244, 611] on div at bounding box center [784, 332] width 1568 height 664
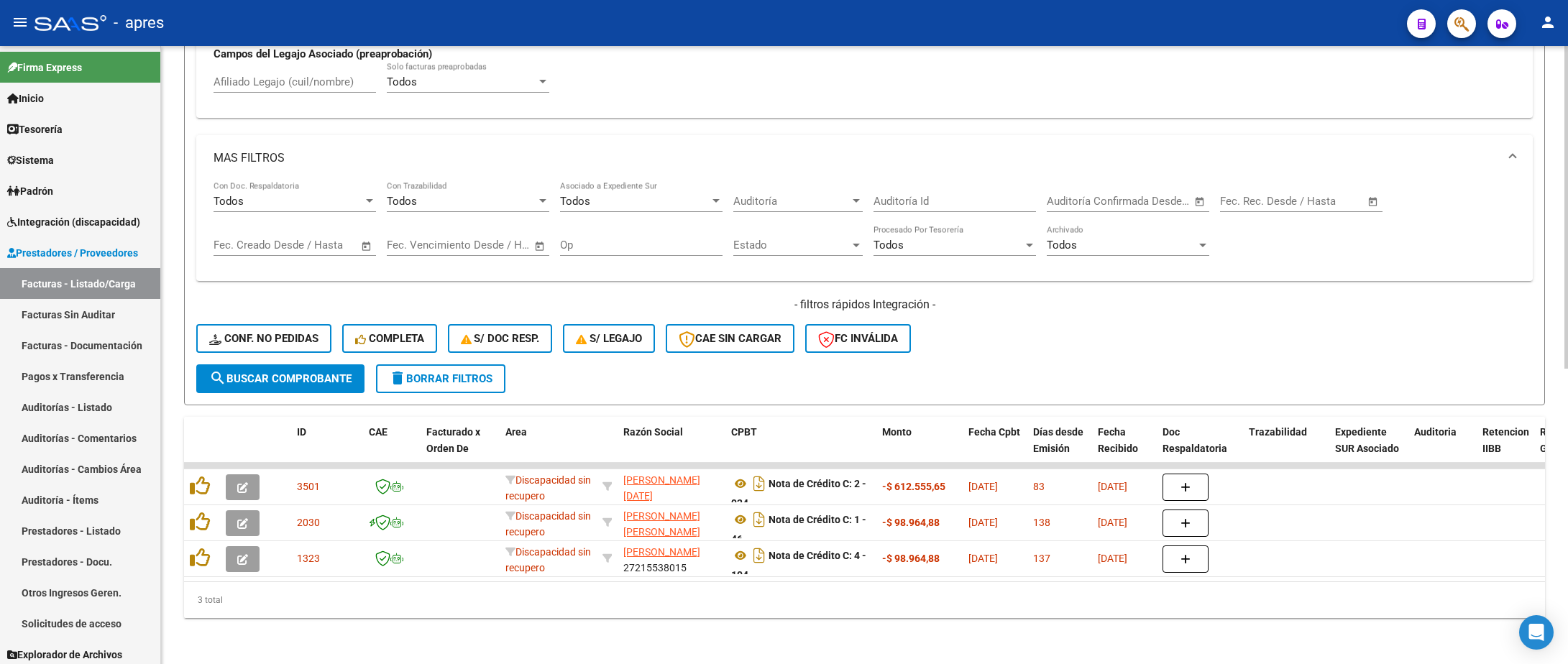
scroll to position [566, 0]
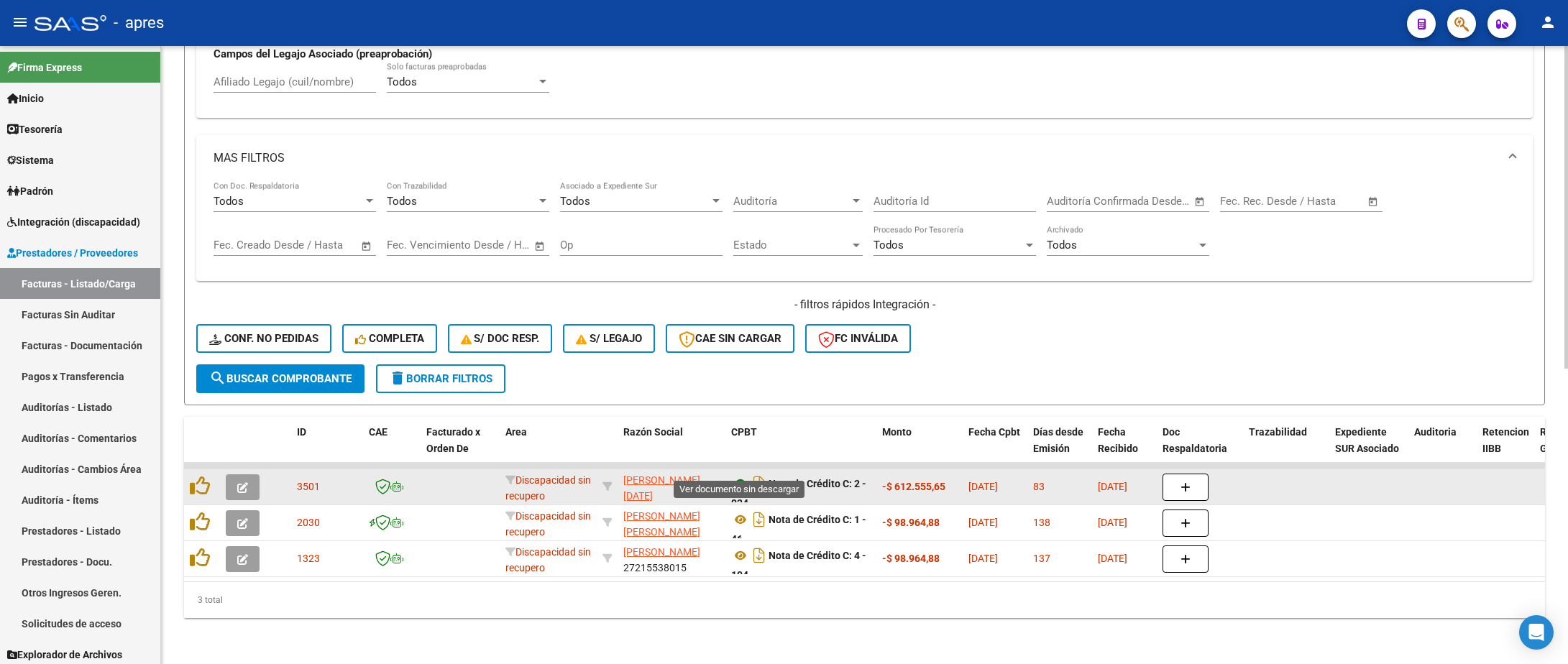
click at [734, 475] on icon at bounding box center [740, 483] width 18 height 17
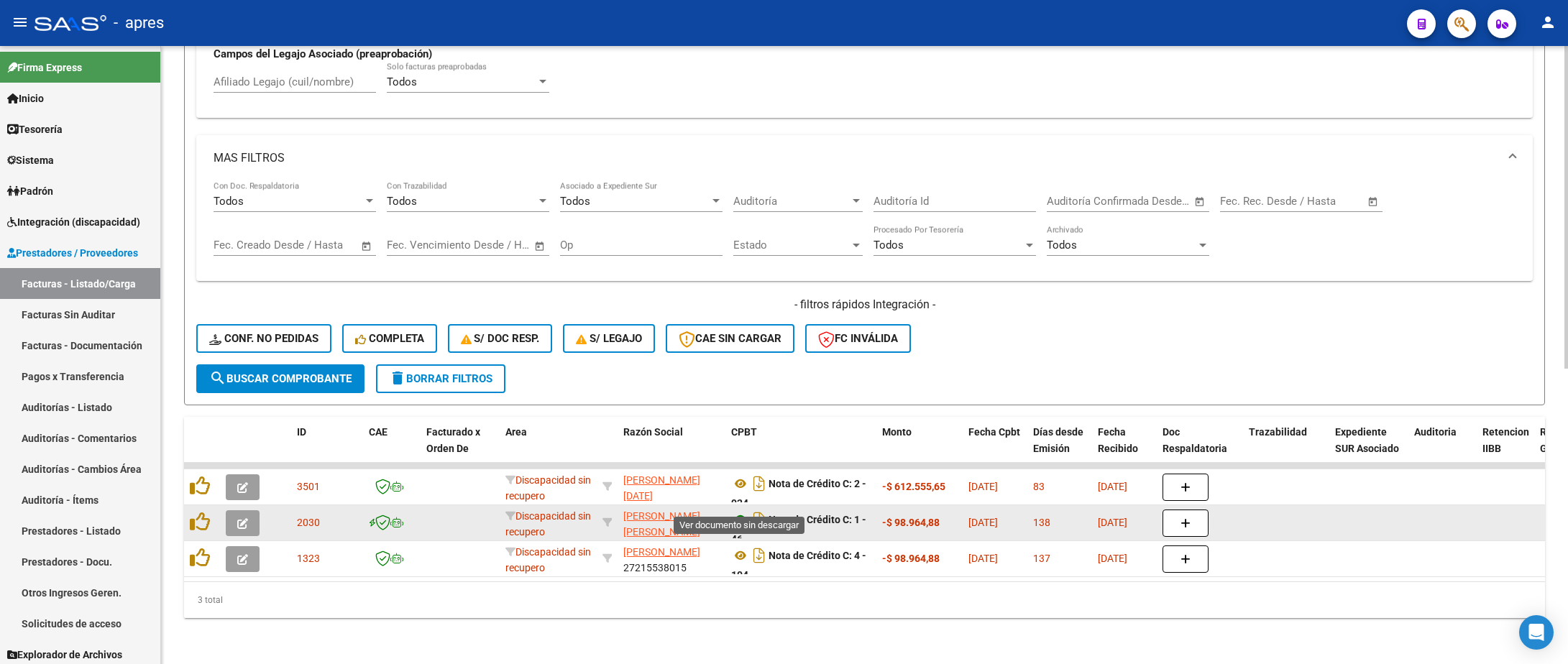
click at [742, 511] on icon at bounding box center [740, 520] width 18 height 17
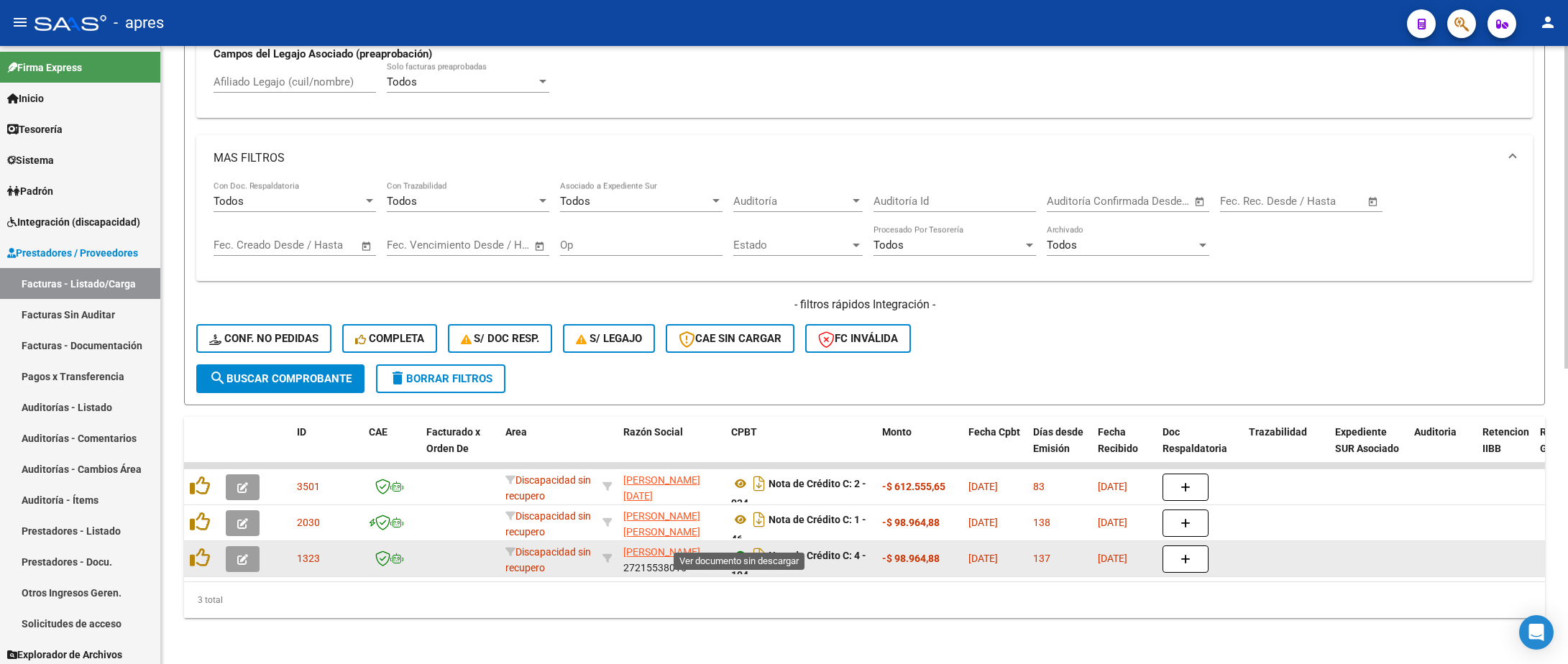
click at [735, 547] on icon at bounding box center [740, 555] width 18 height 17
click at [248, 546] on button "button" at bounding box center [242, 558] width 34 height 26
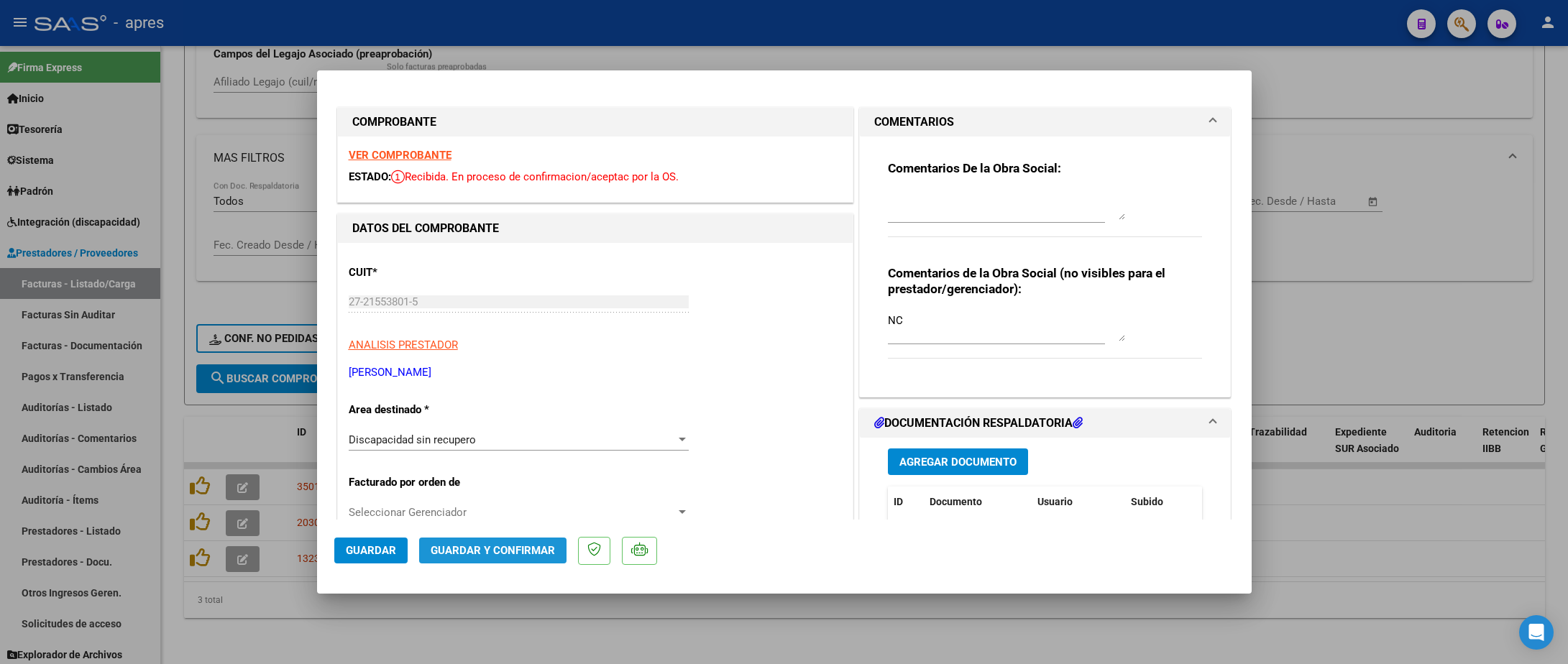
click at [537, 554] on span "Guardar y Confirmar" at bounding box center [492, 550] width 124 height 12
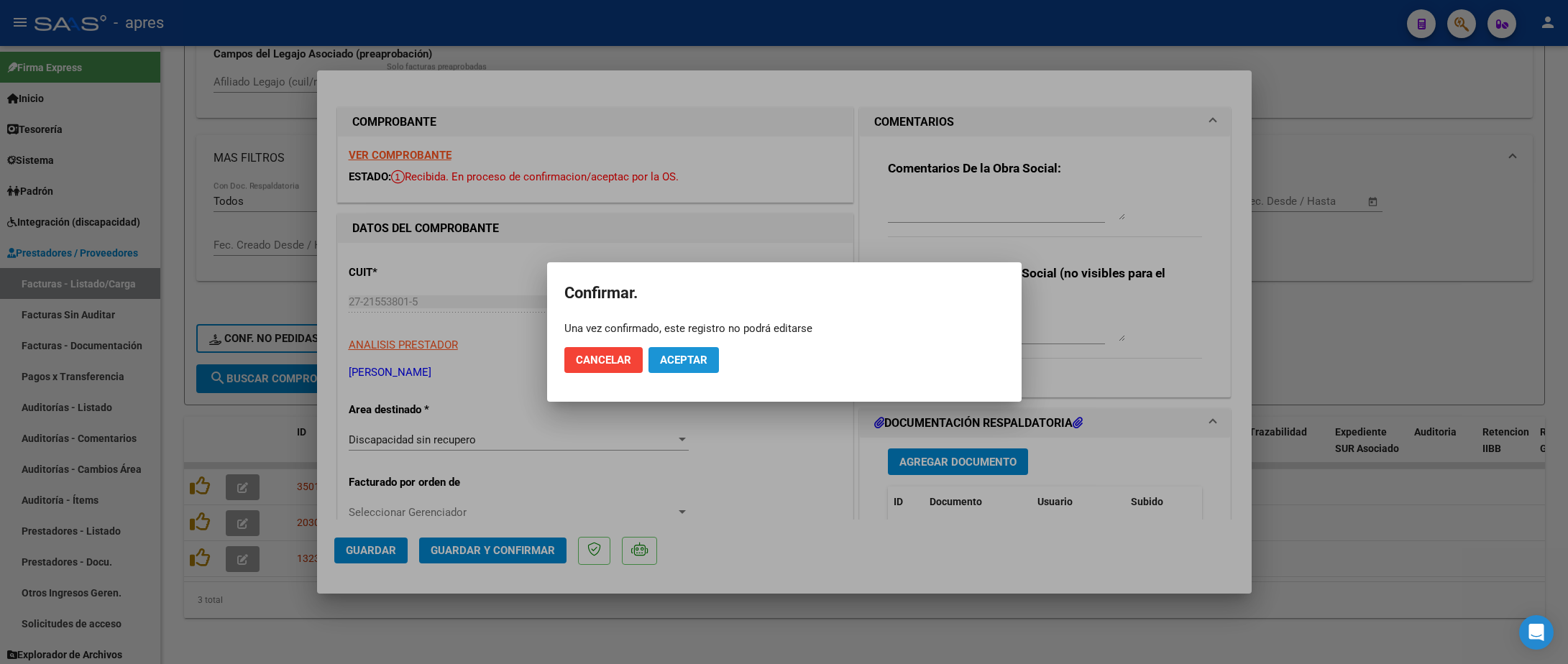
click at [695, 360] on span "Aceptar" at bounding box center [684, 359] width 47 height 12
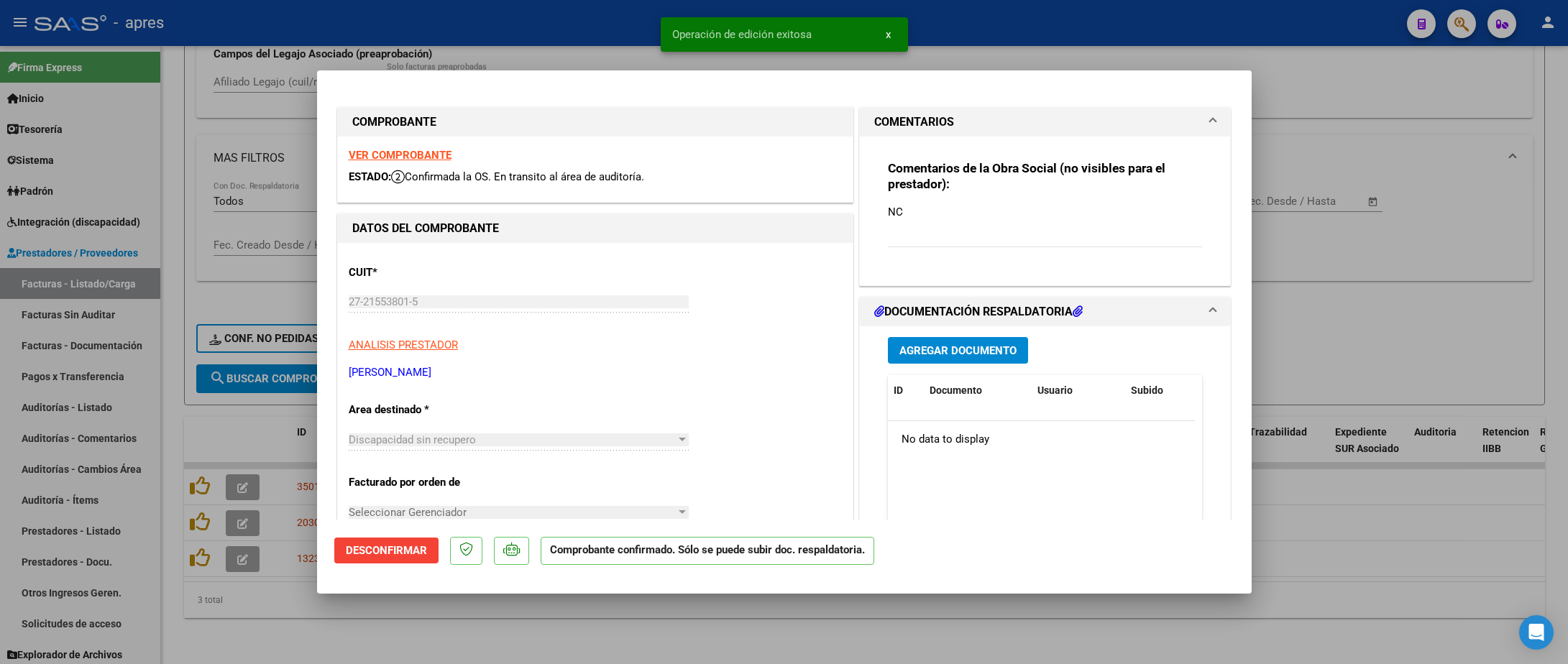
click at [555, 626] on div at bounding box center [784, 332] width 1568 height 664
type input "$ 0,00"
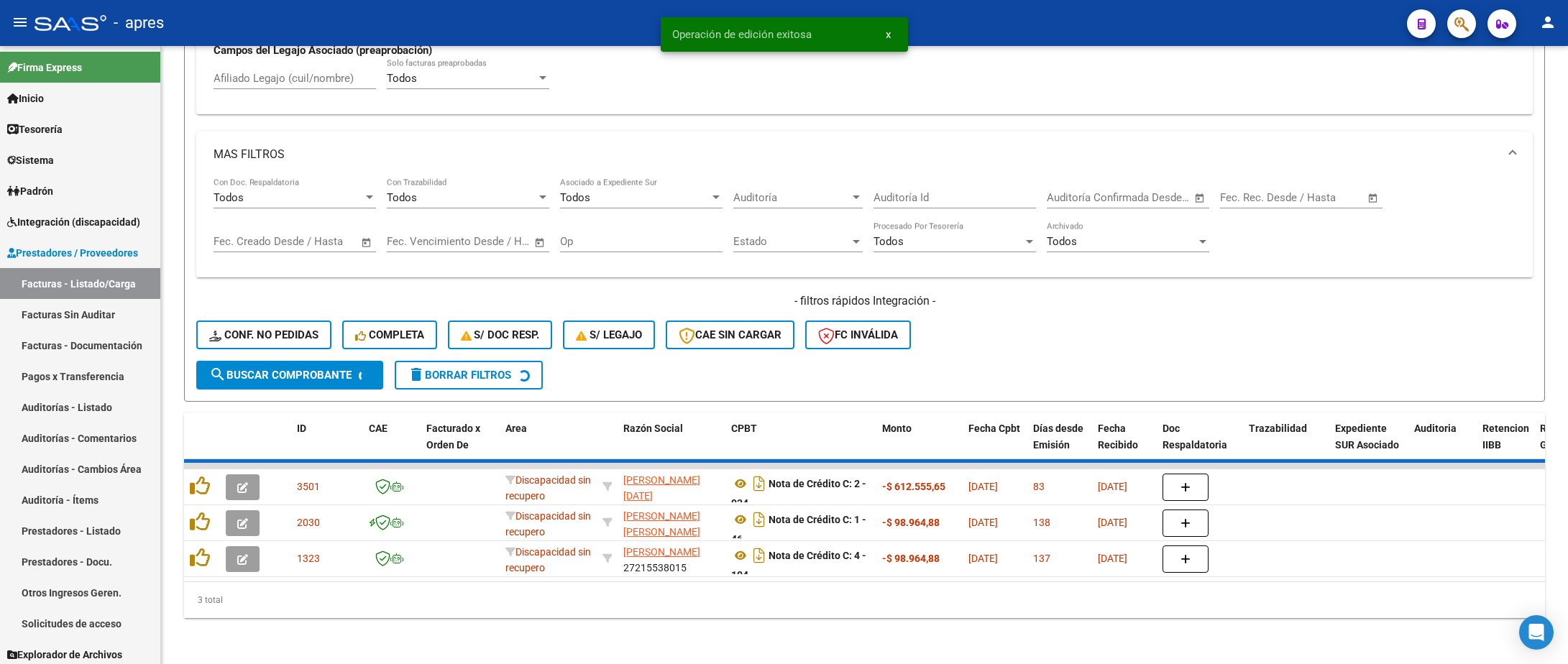
scroll to position [530, 0]
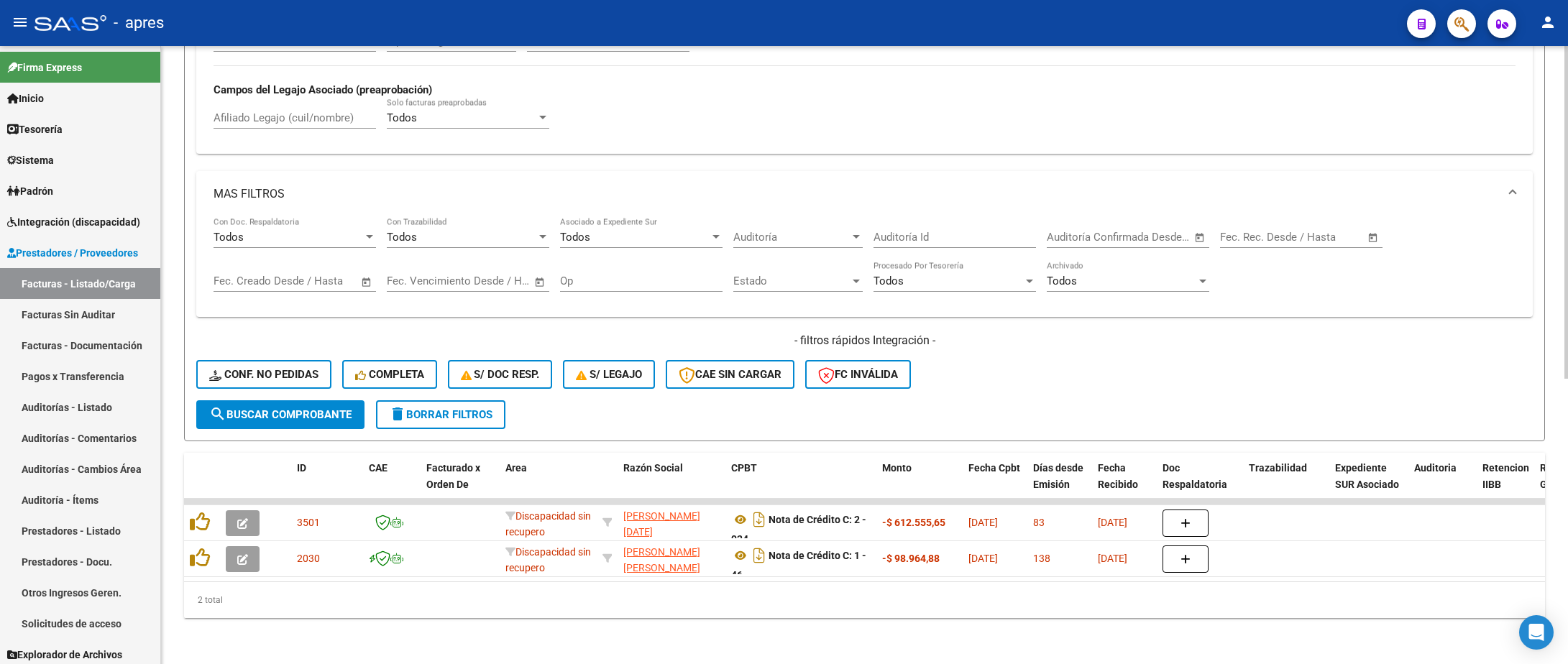
drag, startPoint x: 201, startPoint y: 546, endPoint x: 215, endPoint y: 572, distance: 29.5
click at [215, 572] on datatable-body "3501 Discapacidad sin recupero GIORDANO NILDA LUCIA 27045703881 Nota de Crédito…" at bounding box center [864, 540] width 1361 height 83
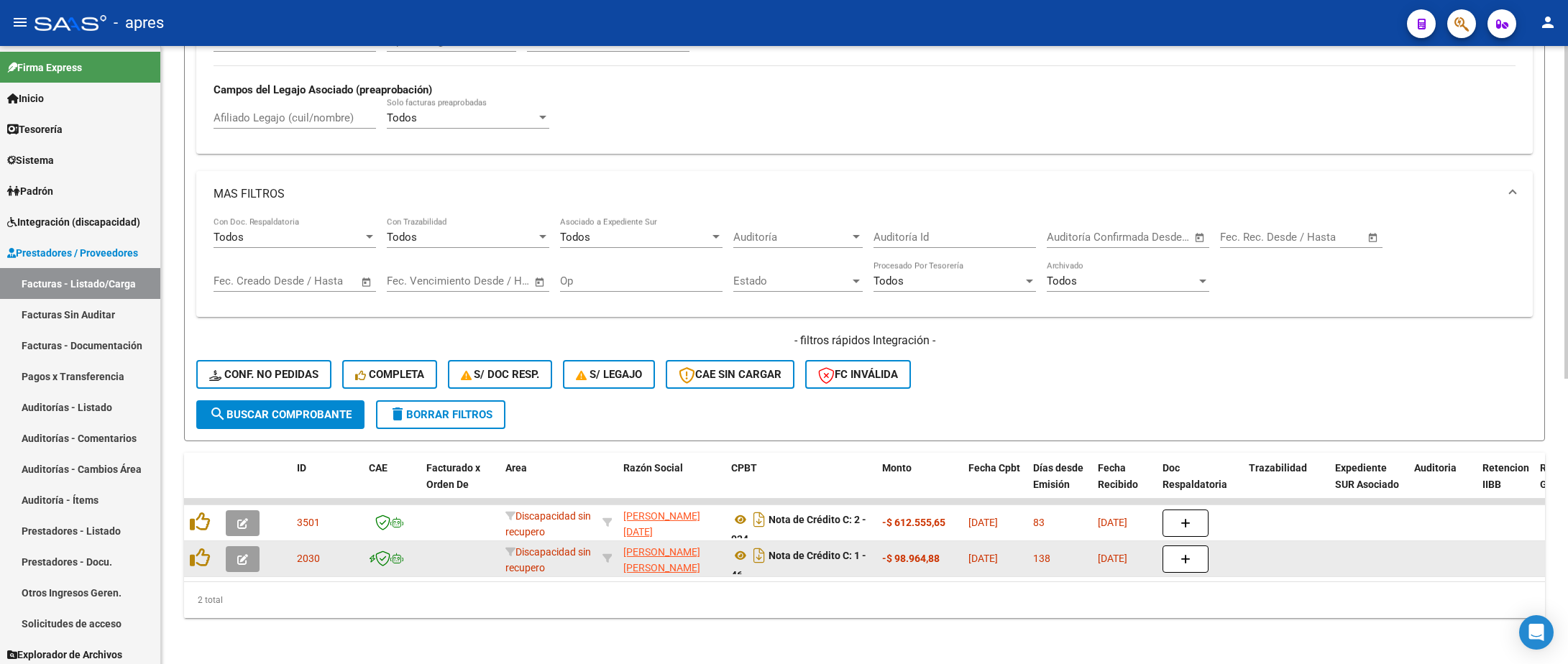
click at [231, 546] on button "button" at bounding box center [242, 558] width 34 height 26
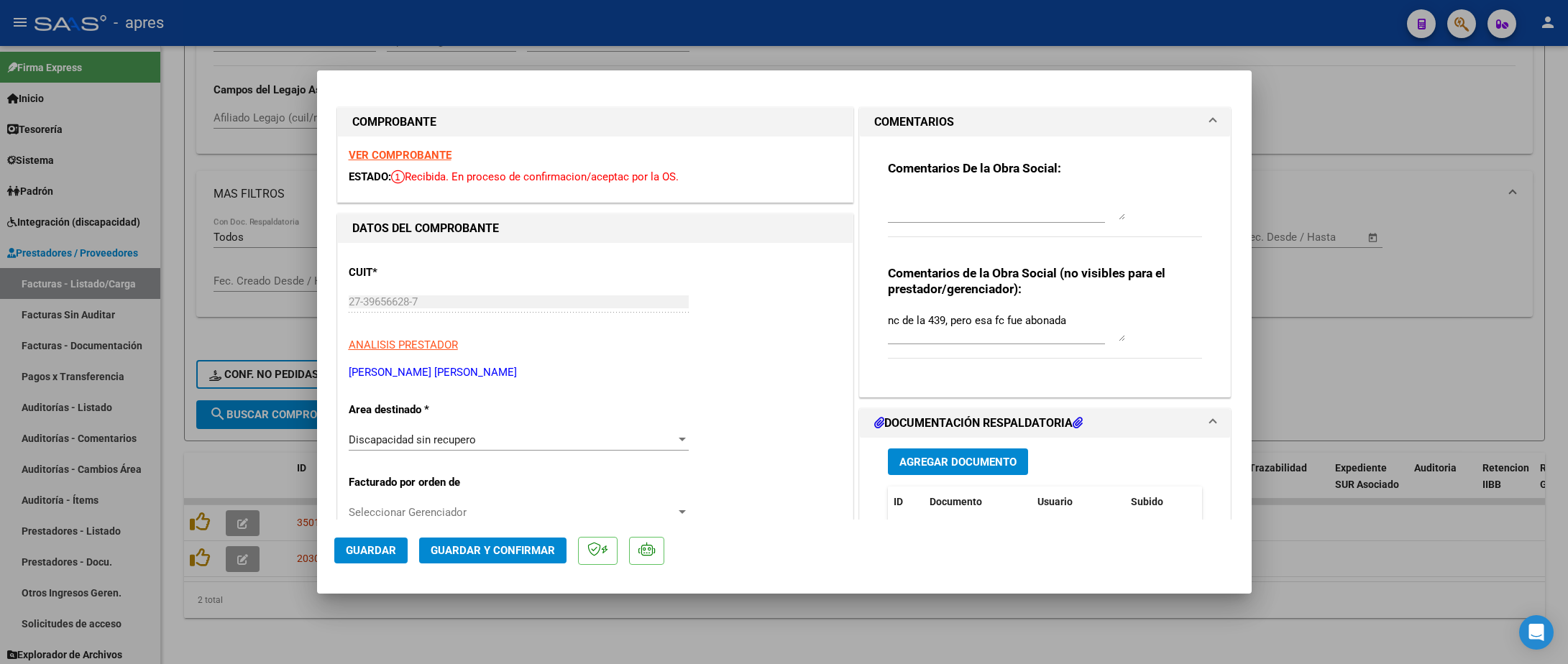
click at [492, 614] on div at bounding box center [784, 332] width 1568 height 664
type input "$ 0,00"
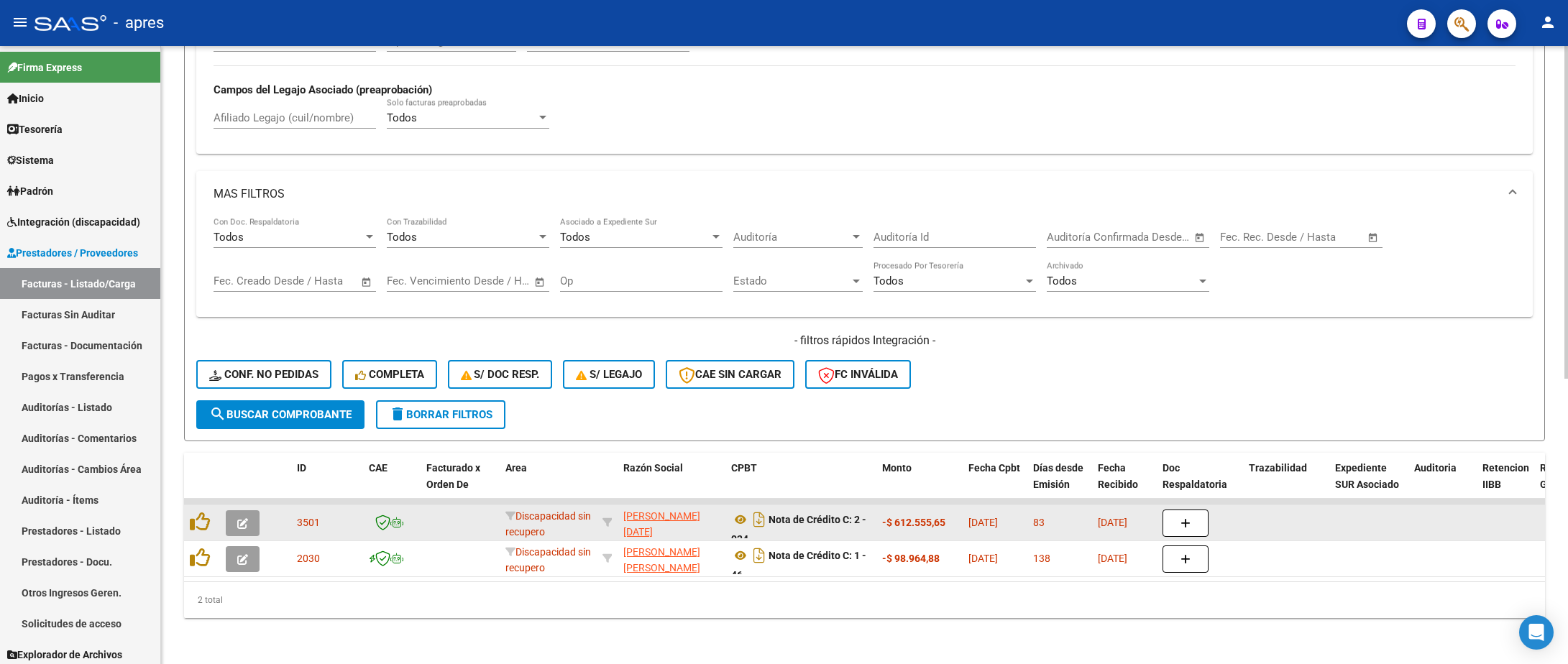
click at [242, 518] on icon "button" at bounding box center [242, 523] width 11 height 11
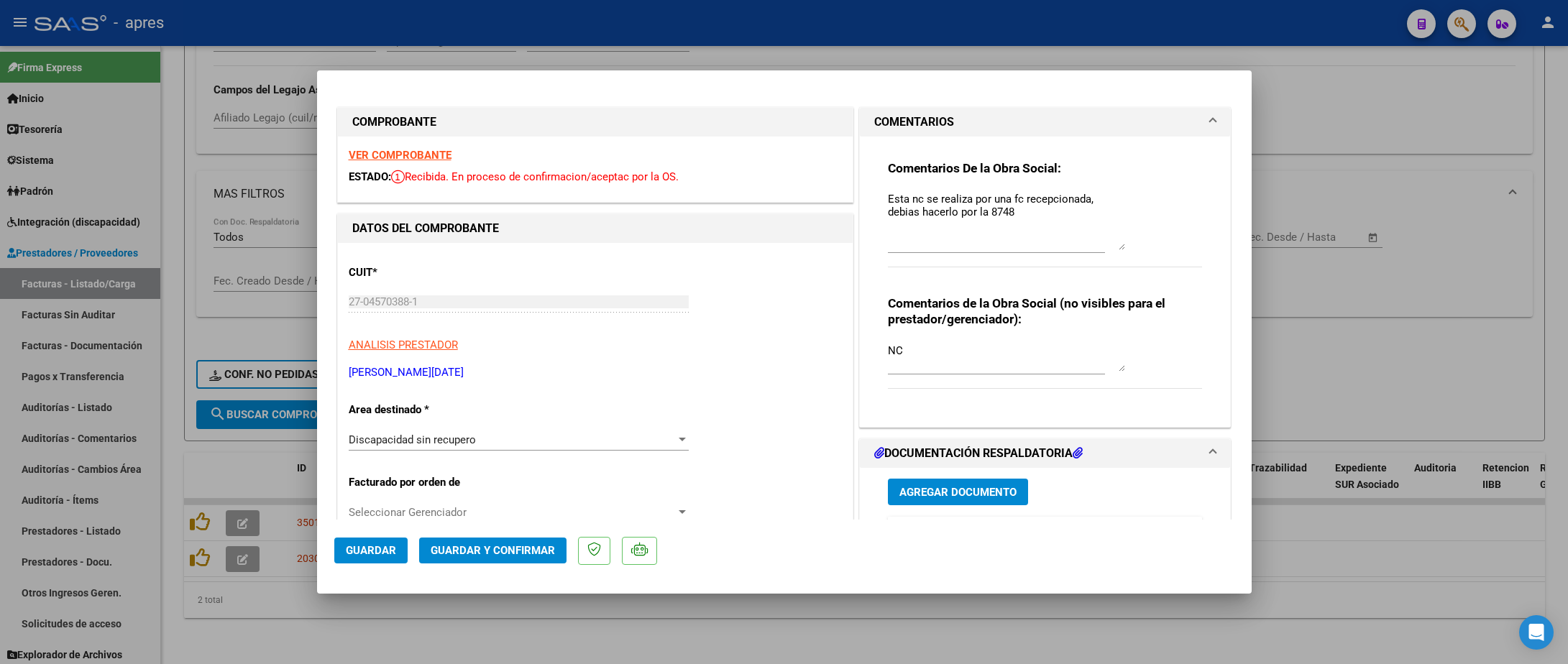
drag, startPoint x: 1107, startPoint y: 216, endPoint x: 1091, endPoint y: 248, distance: 35.8
click at [1091, 248] on textarea "Esta nc se realiza por una fc recepcionada, debias hacerlo por la 8748" at bounding box center [1007, 220] width 237 height 59
click at [980, 355] on textarea "NC" at bounding box center [1007, 357] width 237 height 29
type textarea "NC pero ya fue abonada esta fc"
click at [520, 550] on span "Guardar y Confirmar" at bounding box center [492, 550] width 124 height 12
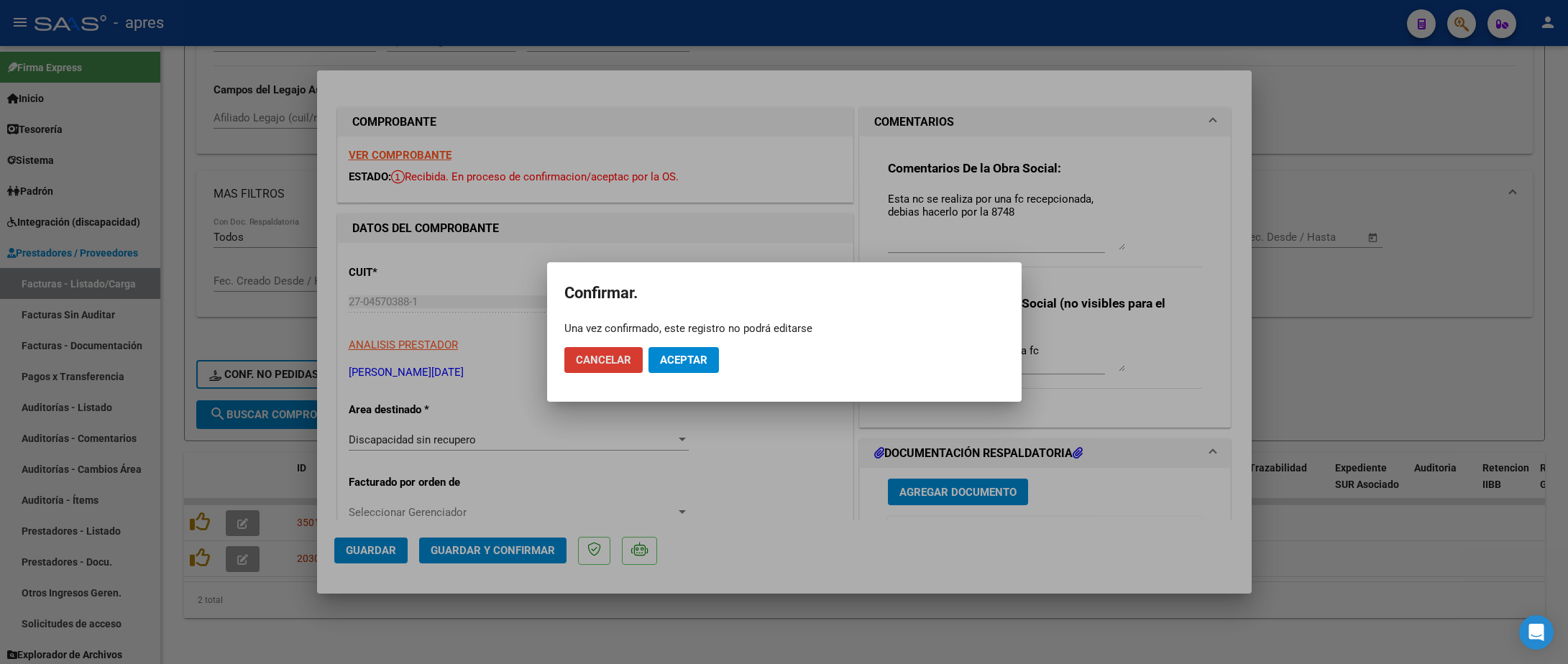
click at [686, 367] on button "Aceptar" at bounding box center [684, 359] width 70 height 26
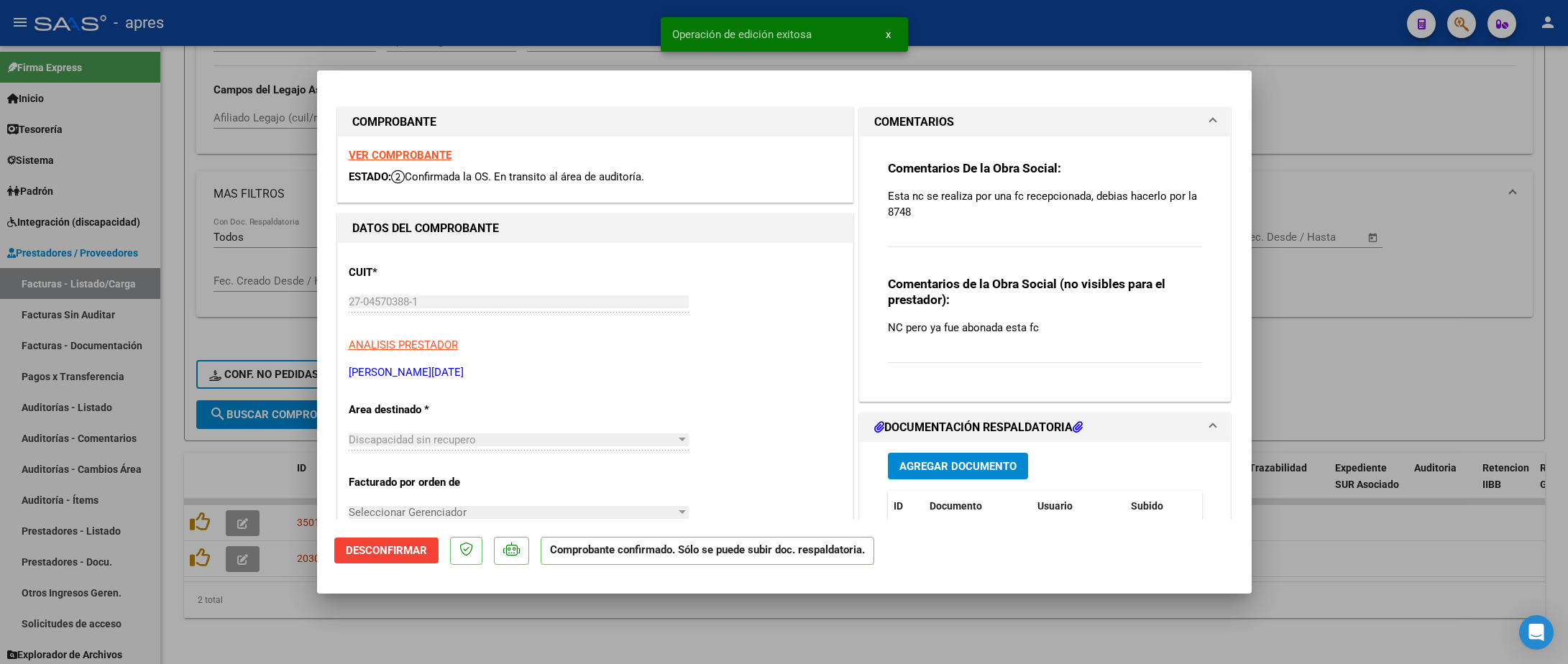
click at [187, 626] on div at bounding box center [784, 332] width 1568 height 664
type input "$ 0,00"
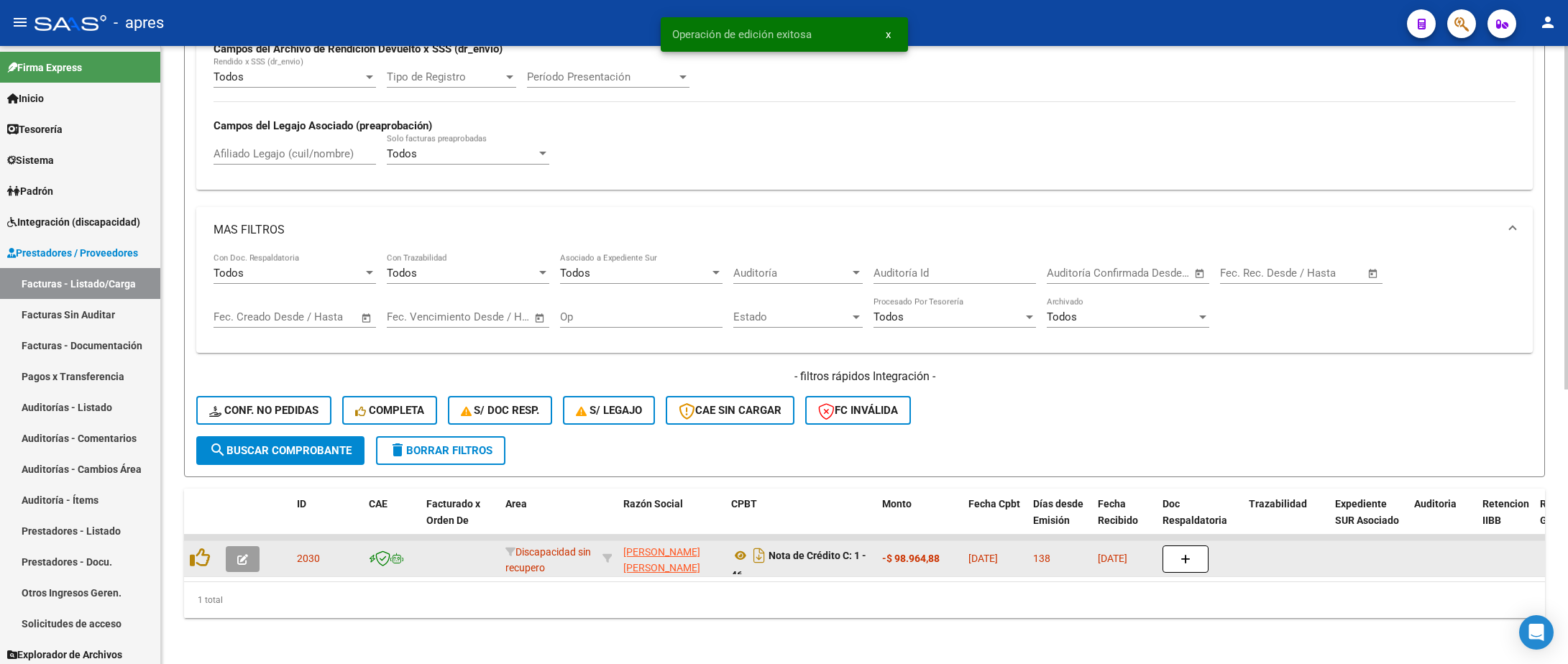
scroll to position [495, 0]
click at [240, 554] on icon "button" at bounding box center [242, 559] width 11 height 11
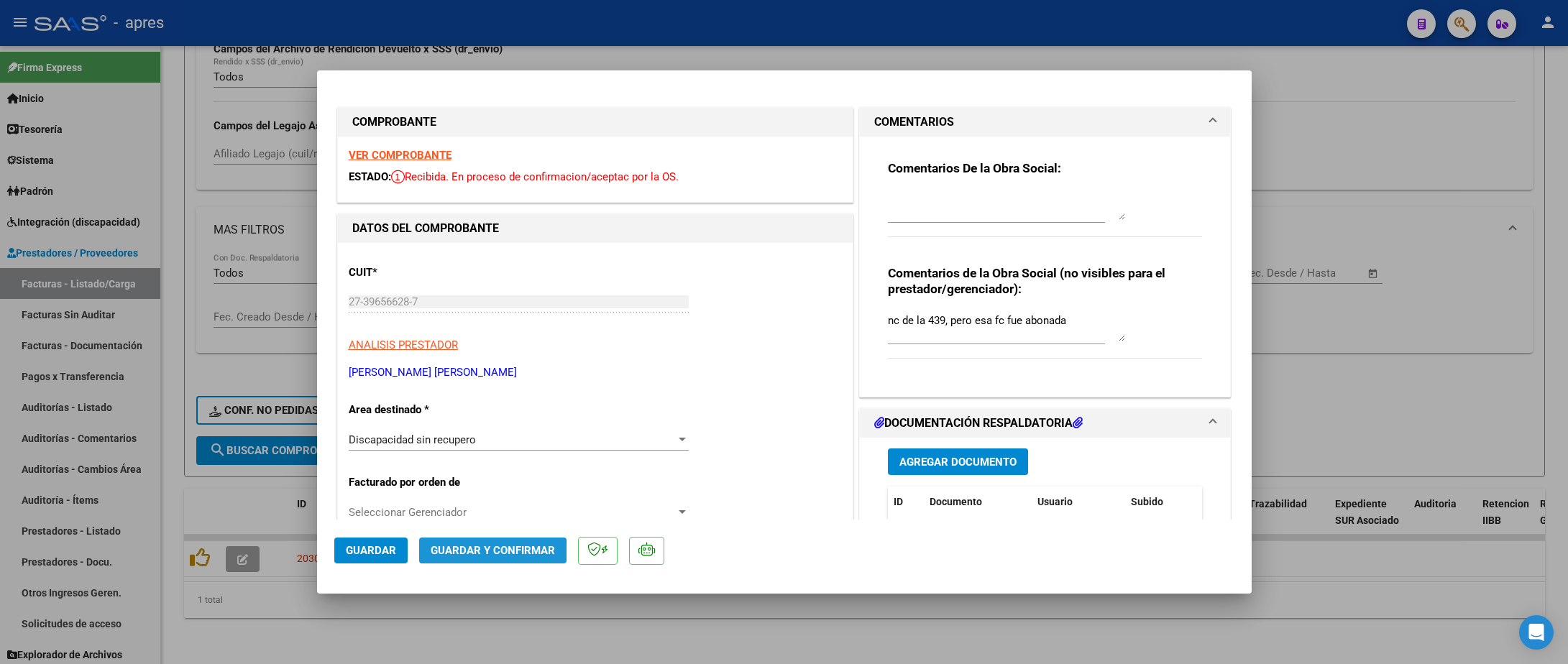
click at [464, 553] on span "Guardar y Confirmar" at bounding box center [492, 550] width 124 height 12
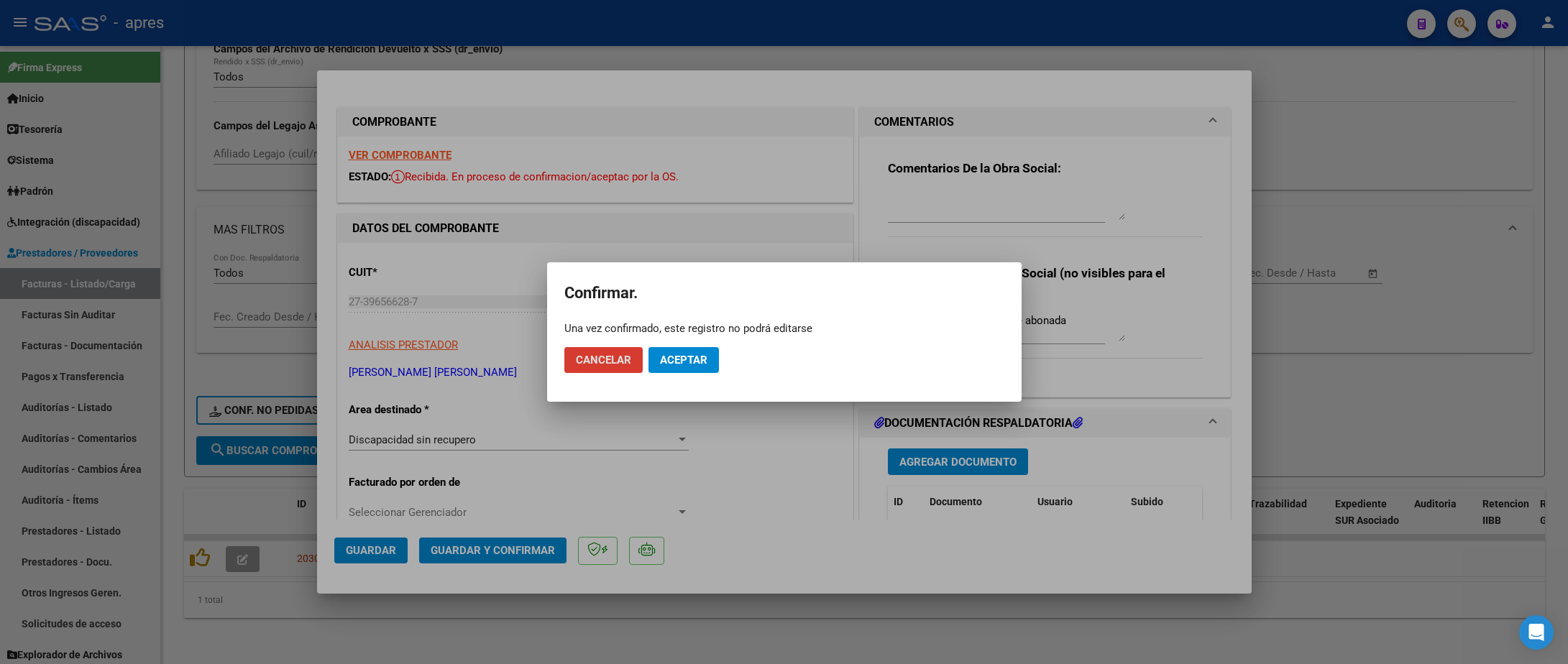
click at [683, 355] on span "Aceptar" at bounding box center [684, 359] width 47 height 12
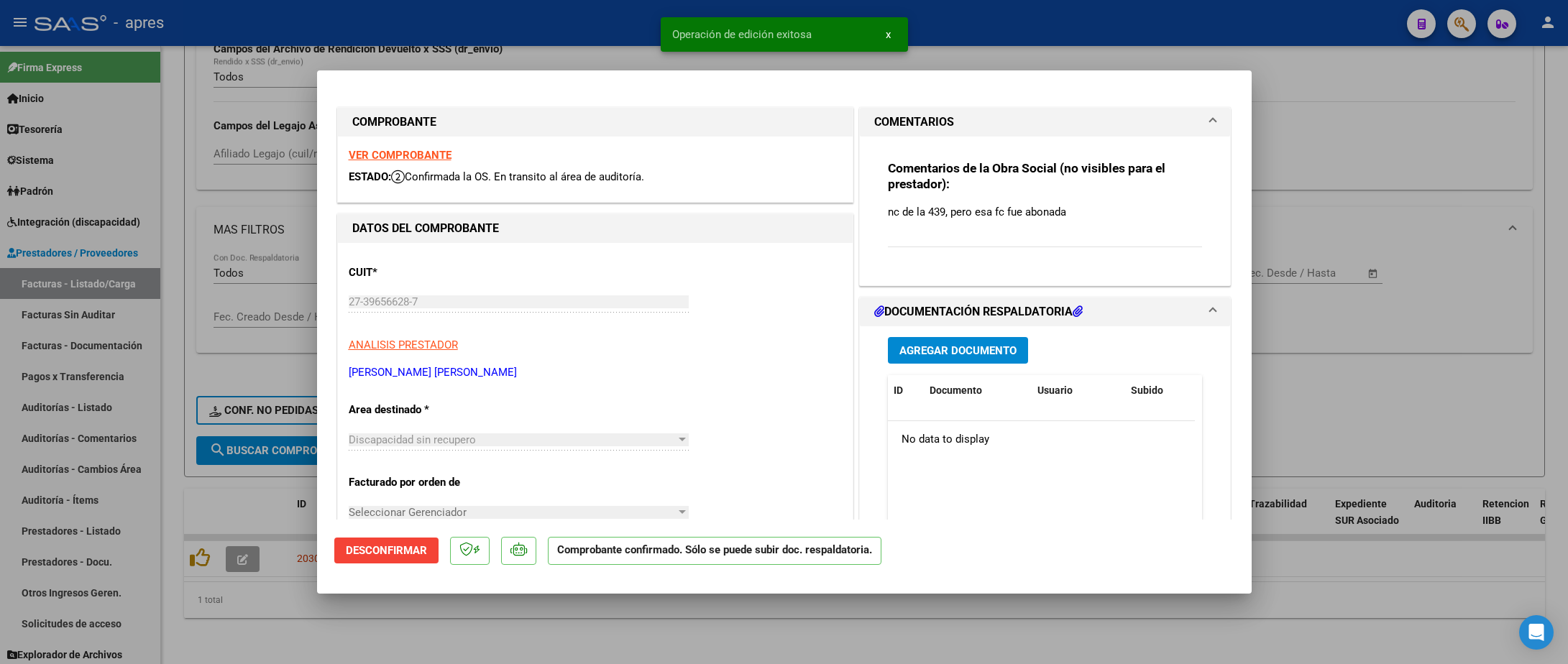
click at [607, 629] on div at bounding box center [784, 332] width 1568 height 664
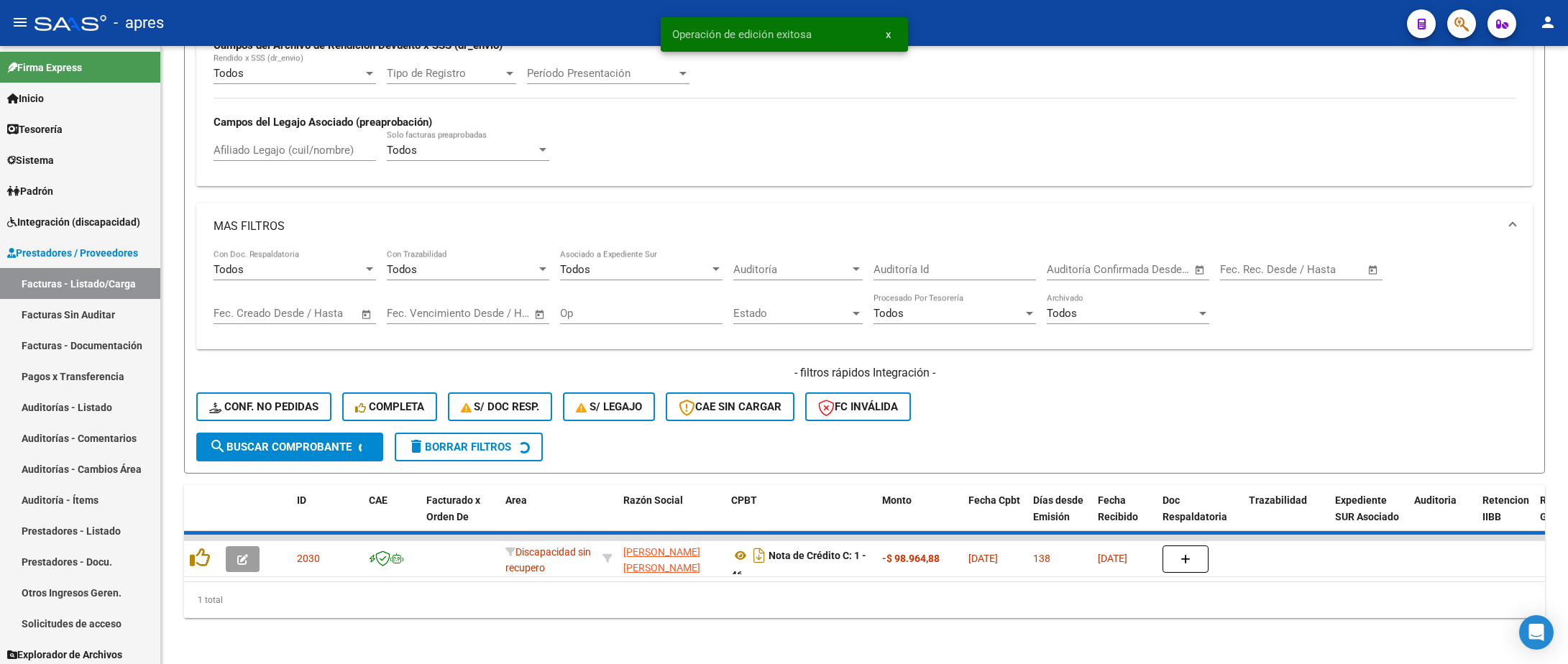
scroll to position [466, 0]
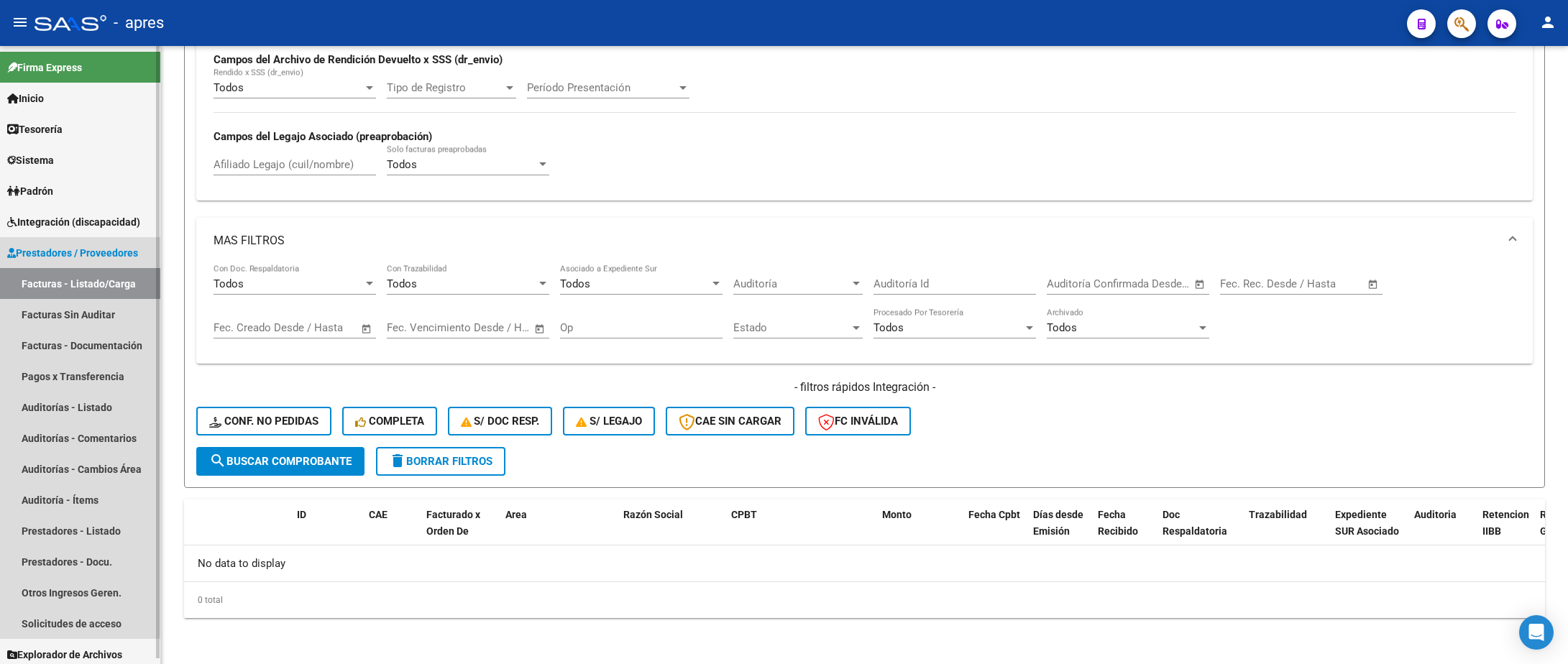
click at [63, 250] on span "Prestadores / Proveedores" at bounding box center [72, 253] width 131 height 15
